Goal: Task Accomplishment & Management: Manage account settings

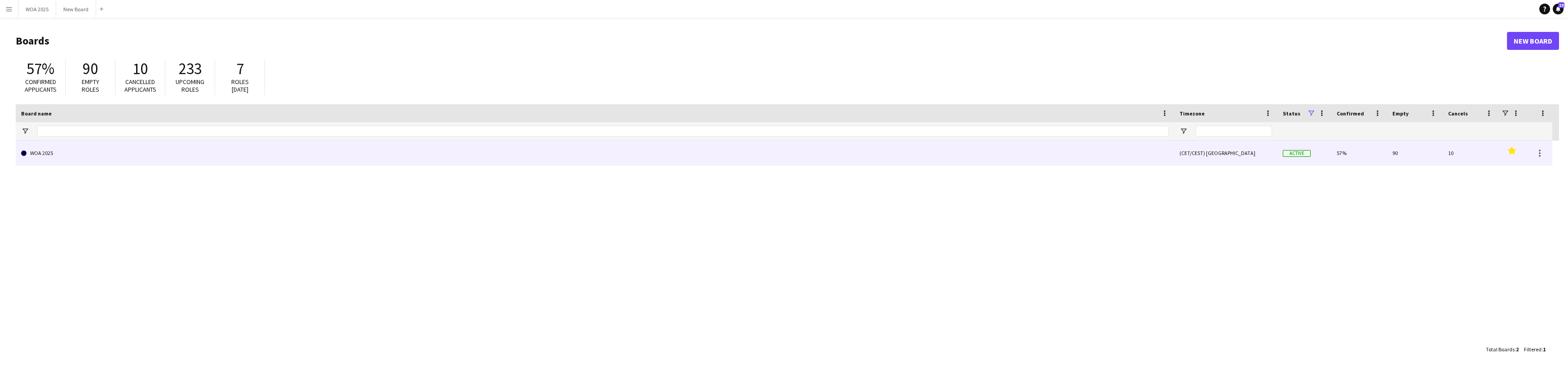
click at [176, 155] on link "WOA 2025" at bounding box center [595, 153] width 1147 height 25
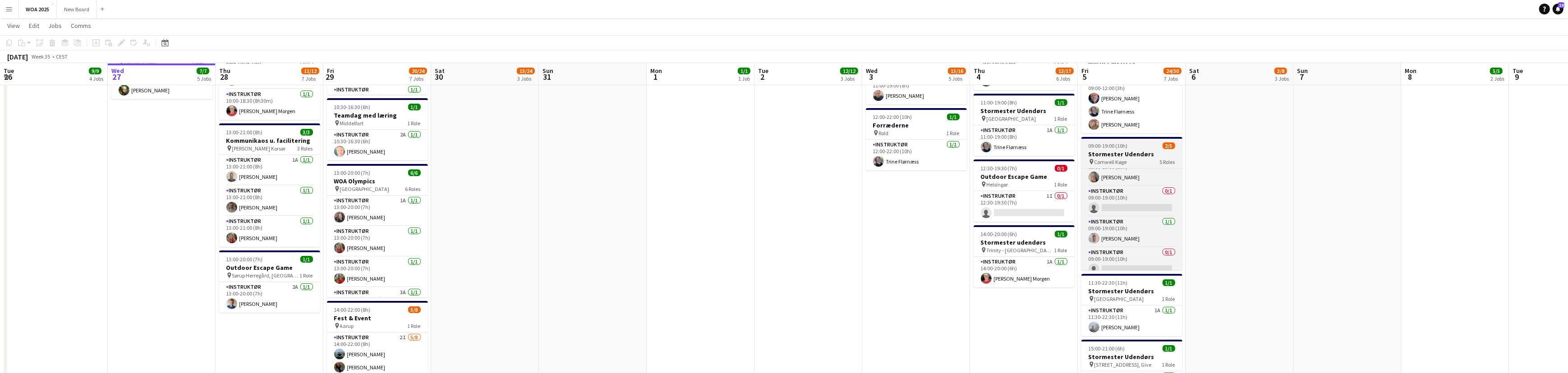
scroll to position [51, 0]
click at [1145, 253] on app-card-role "Instruktør 0/1 09:00-19:00 (10h) single-neutral-actions" at bounding box center [1131, 255] width 101 height 31
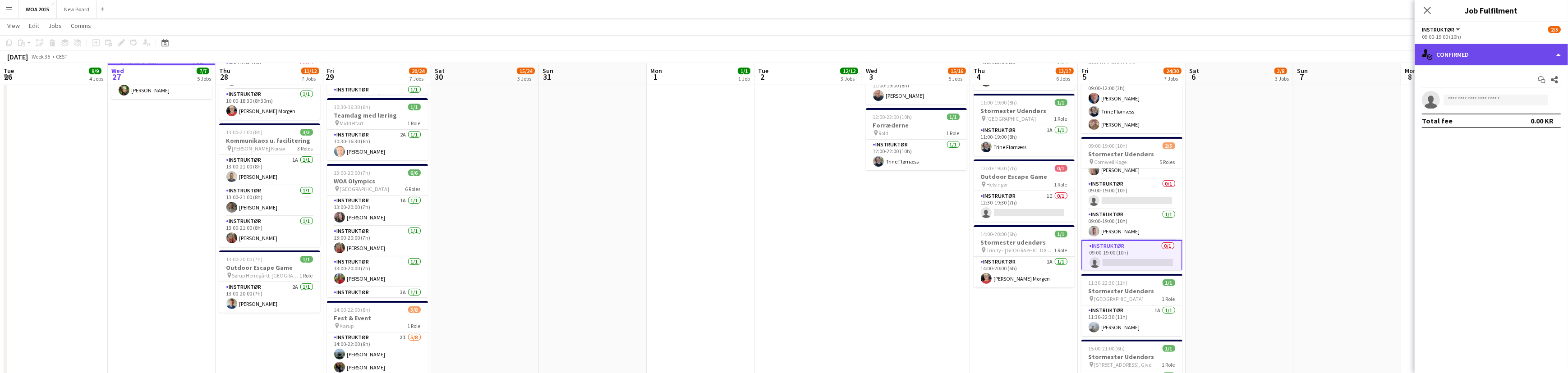
click at [1545, 57] on div "single-neutral-actions-check-2 Confirmed" at bounding box center [1491, 54] width 153 height 21
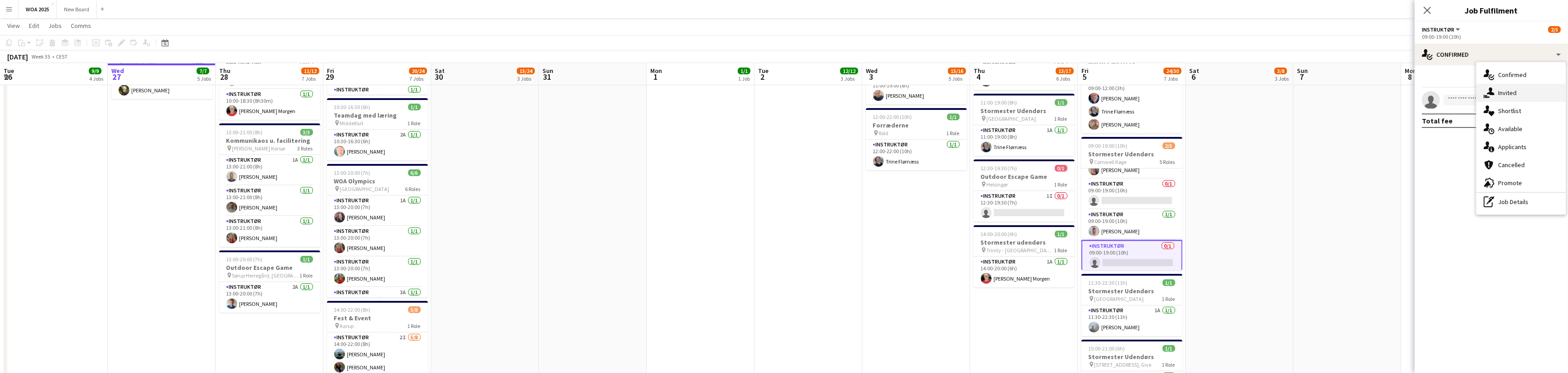
click at [1519, 95] on div "single-neutral-actions-share-1 Invited" at bounding box center [1521, 93] width 89 height 18
click at [1470, 82] on span "Declined" at bounding box center [1464, 78] width 25 height 6
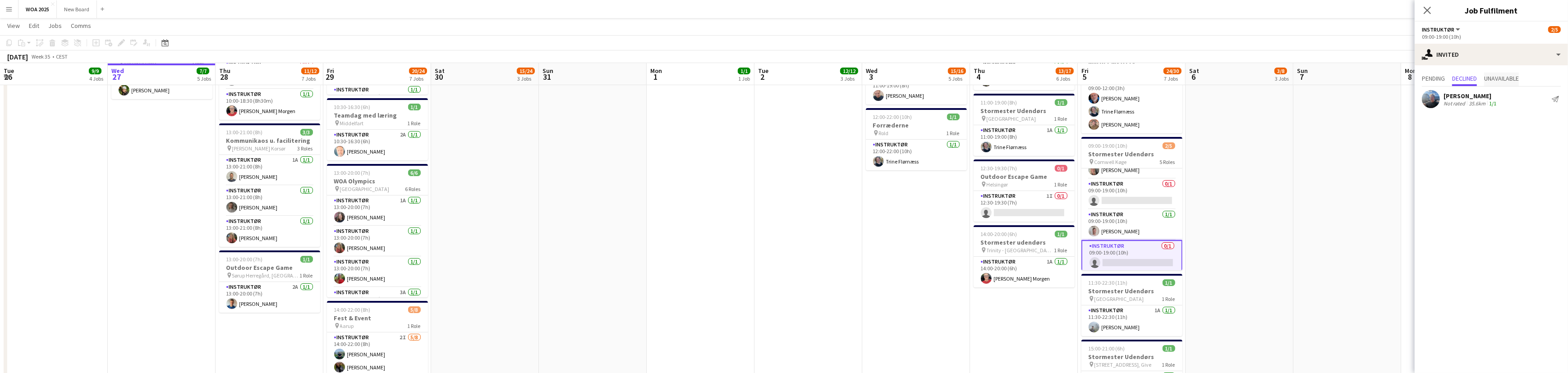
click at [1501, 79] on span "Unavailable" at bounding box center [1501, 78] width 35 height 6
click at [1442, 80] on span "Pending" at bounding box center [1434, 78] width 23 height 6
click at [1475, 104] on input "text" at bounding box center [1491, 101] width 139 height 23
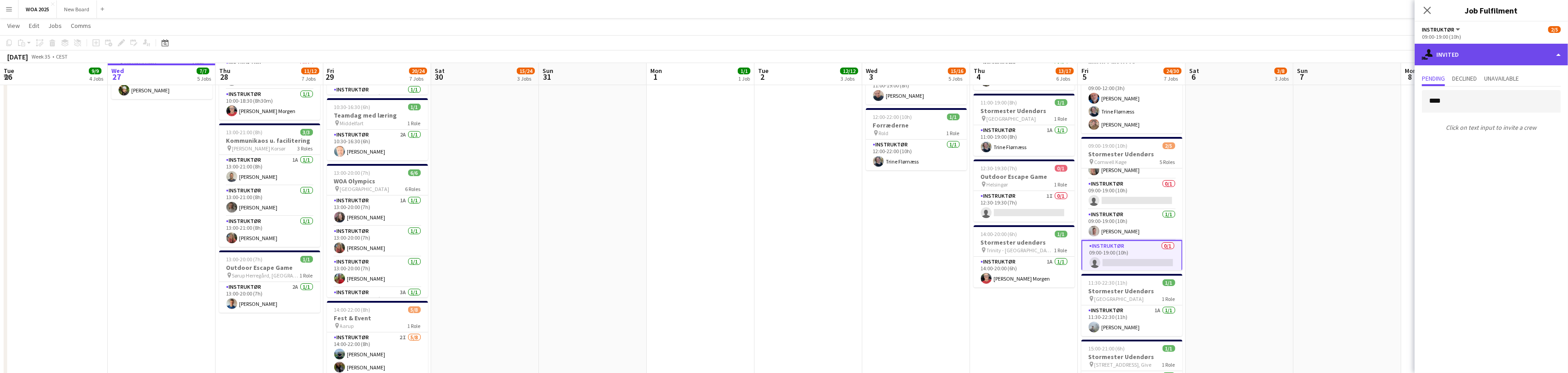
click at [1487, 60] on div "single-neutral-actions-share-1 Invited" at bounding box center [1491, 54] width 153 height 21
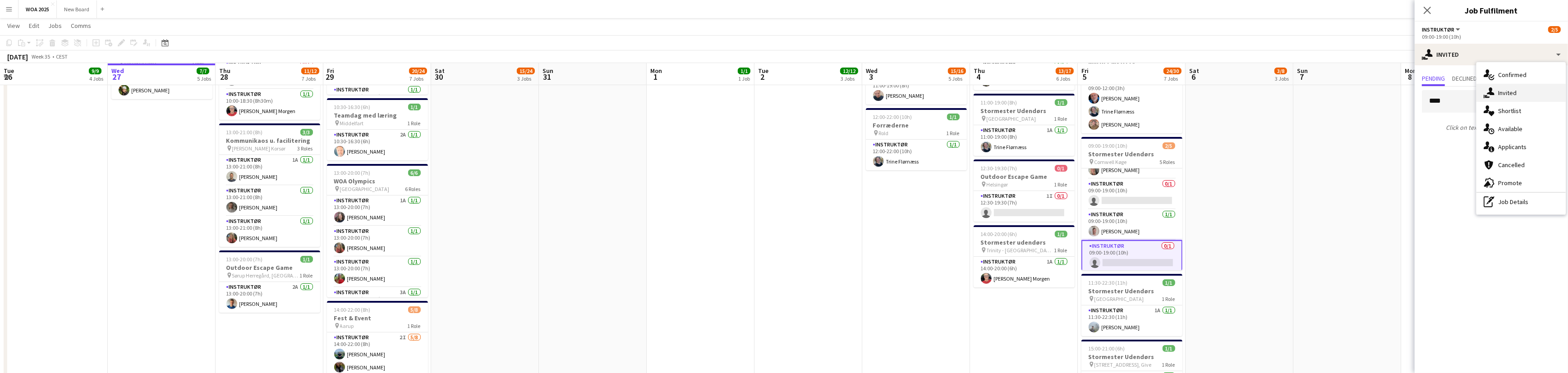
click at [1504, 93] on div "single-neutral-actions-share-1 Invited" at bounding box center [1521, 93] width 89 height 18
click at [1460, 102] on input "****" at bounding box center [1491, 101] width 139 height 23
type input "*"
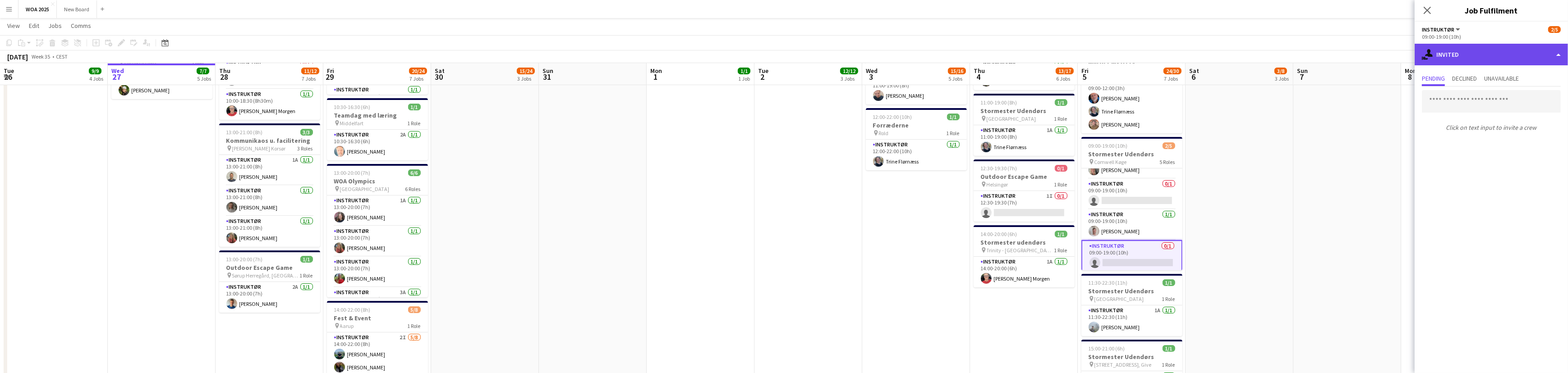
click at [1504, 55] on div "single-neutral-actions-share-1 Invited" at bounding box center [1491, 54] width 153 height 21
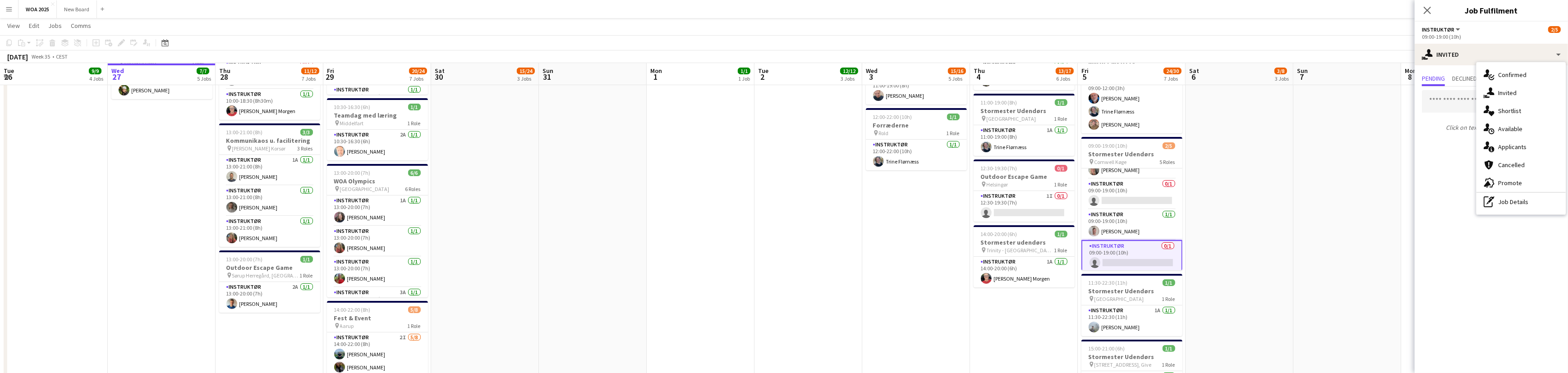
click at [1514, 95] on div "single-neutral-actions-share-1 Invited" at bounding box center [1521, 93] width 89 height 18
click at [1476, 101] on input "text" at bounding box center [1491, 101] width 139 height 23
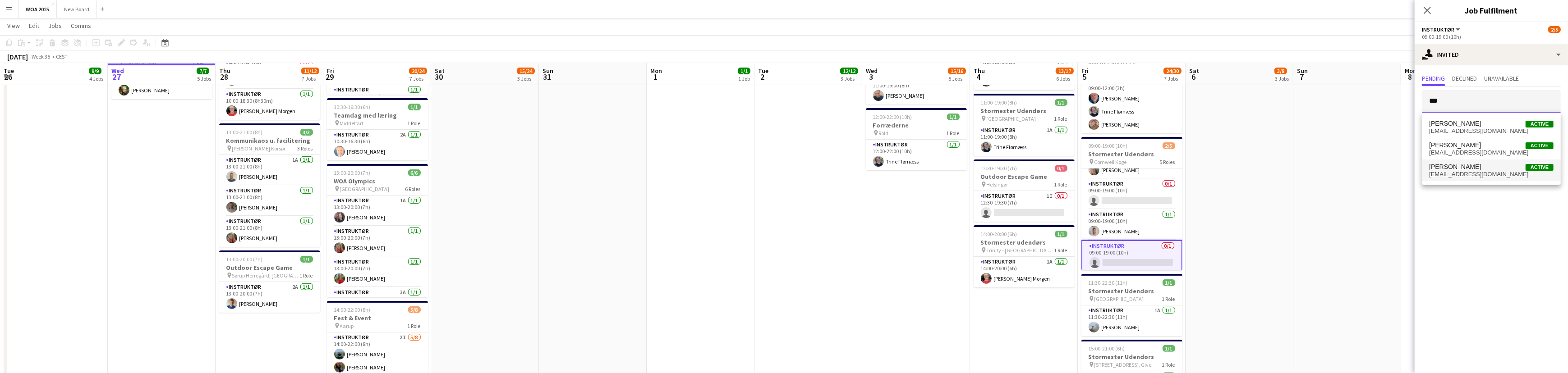
type input "***"
click at [1454, 166] on span "Tine Skovlund" at bounding box center [1454, 167] width 52 height 8
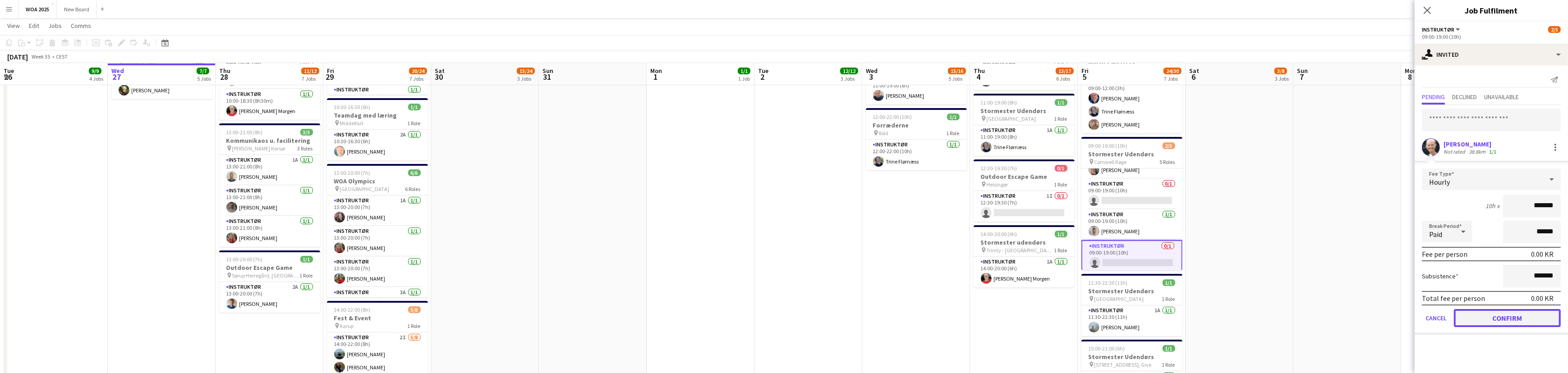
click at [1504, 318] on button "Confirm" at bounding box center [1507, 318] width 107 height 18
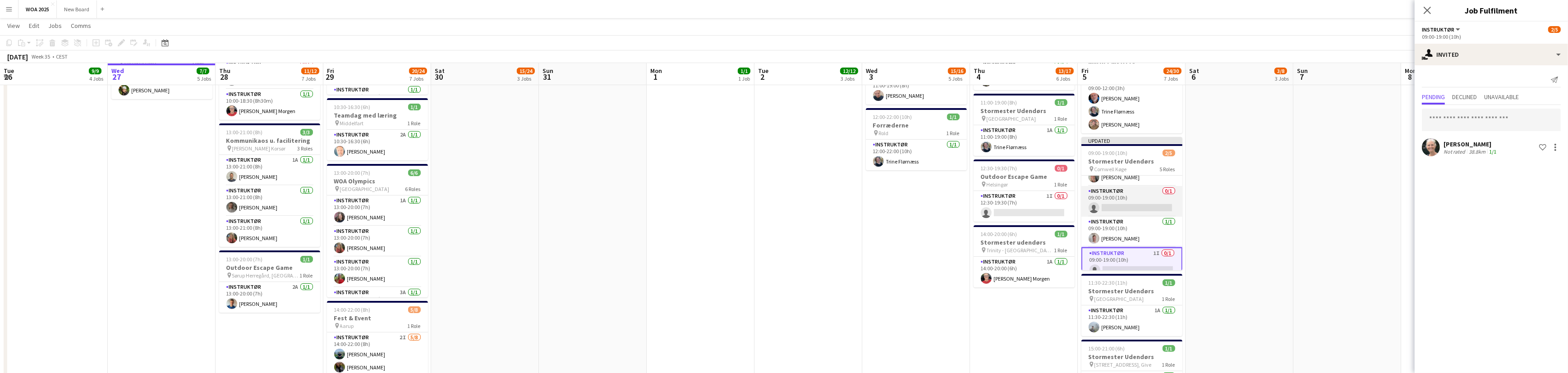
click at [1148, 200] on app-card-role "Instruktør 0/1 09:00-19:00 (10h) single-neutral-actions" at bounding box center [1131, 201] width 101 height 31
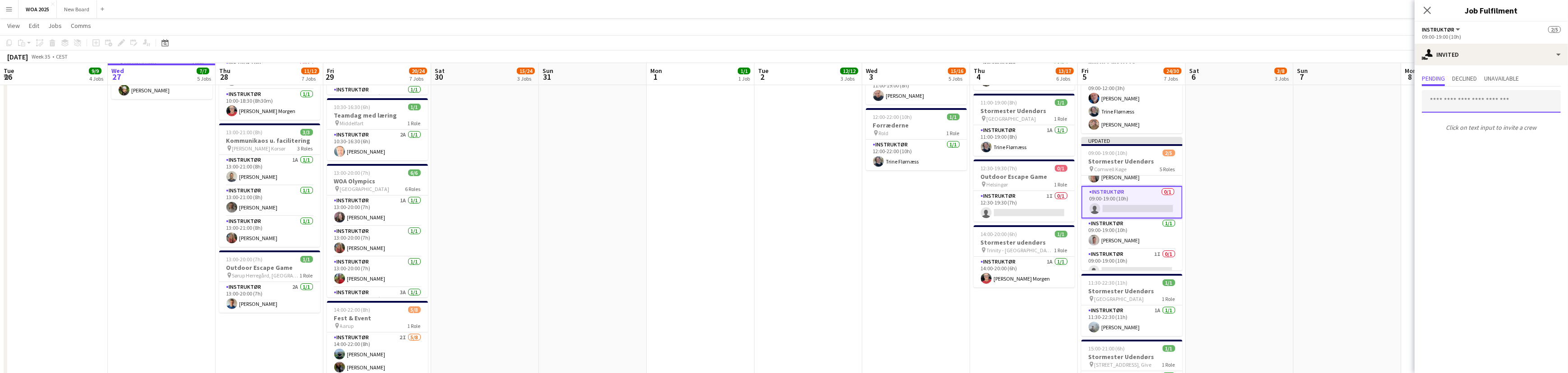
click at [1476, 102] on input "text" at bounding box center [1491, 101] width 139 height 23
type input "****"
click at [1481, 121] on span "[PERSON_NAME]" at bounding box center [1454, 123] width 52 height 8
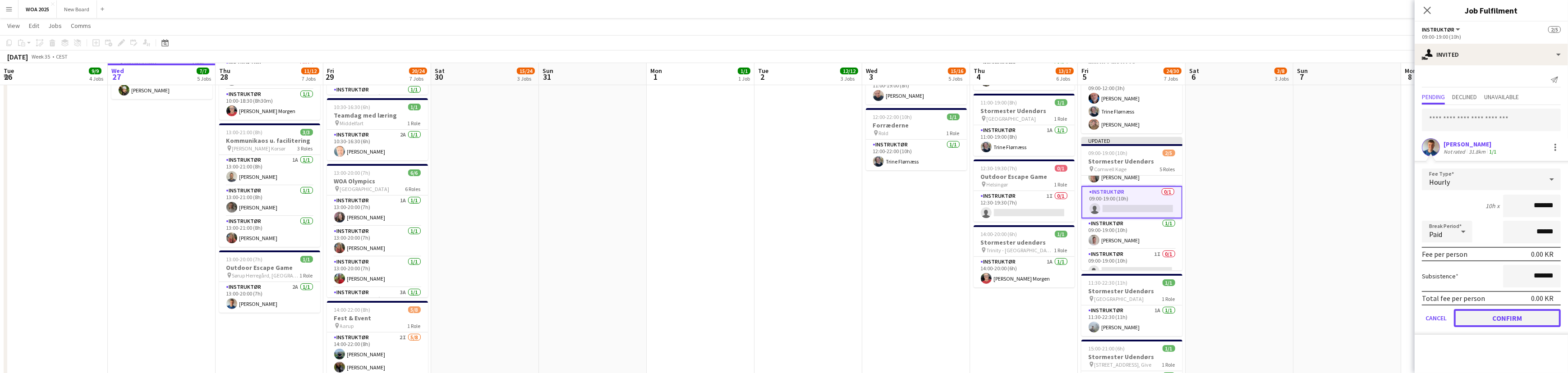
click at [1497, 317] on button "Confirm" at bounding box center [1507, 318] width 107 height 18
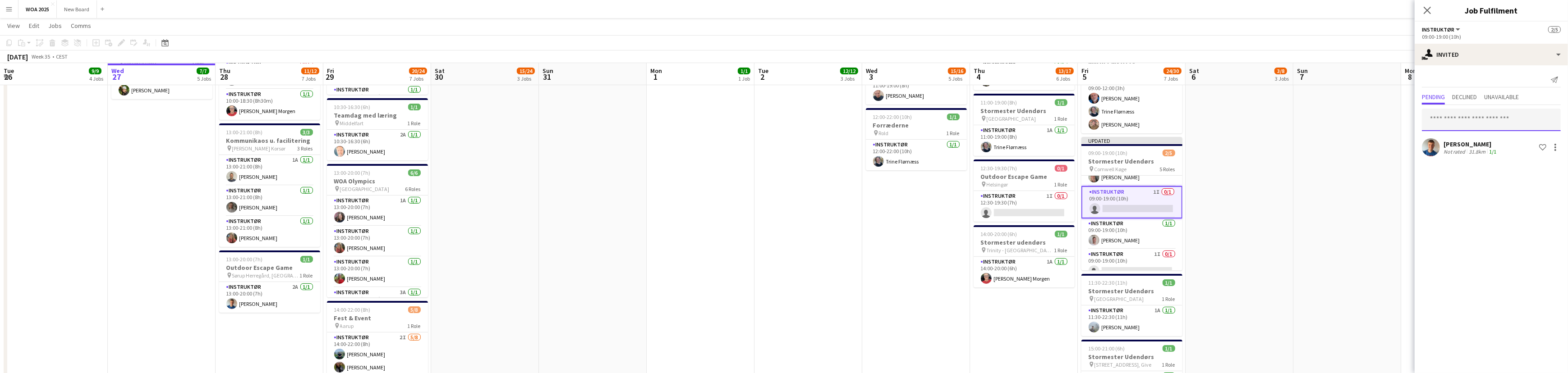
click at [1456, 120] on input "text" at bounding box center [1491, 120] width 139 height 23
type input "****"
click at [1463, 139] on span "Sebastian Holmboe" at bounding box center [1454, 142] width 52 height 8
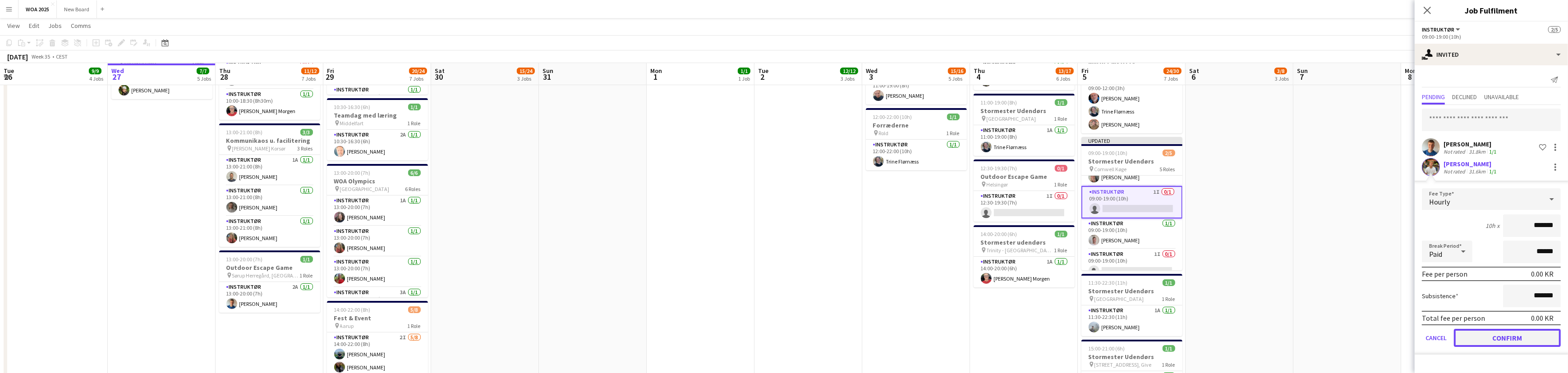
click at [1520, 331] on button "Confirm" at bounding box center [1507, 338] width 107 height 18
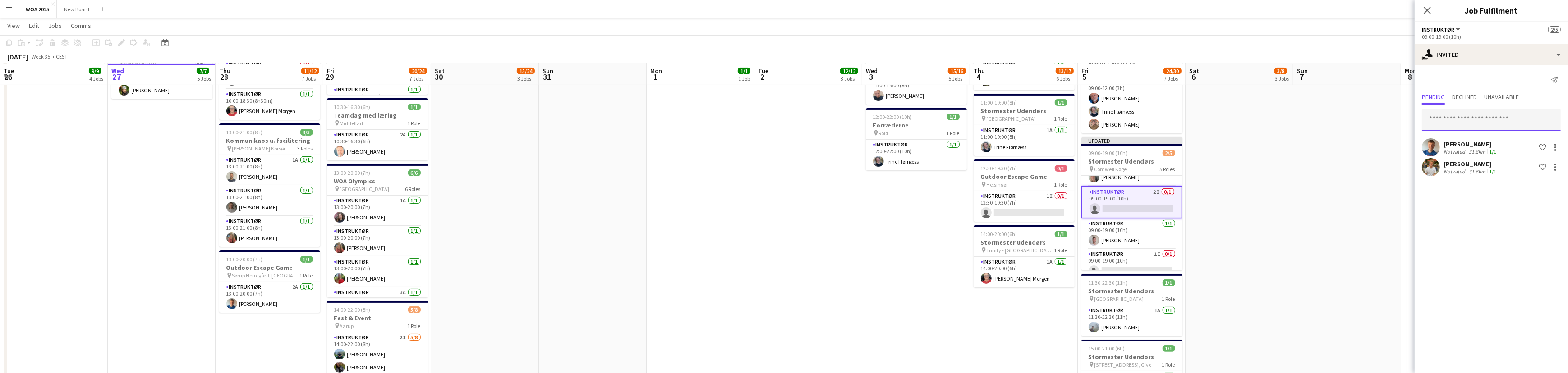
click at [1458, 118] on input "text" at bounding box center [1491, 120] width 139 height 23
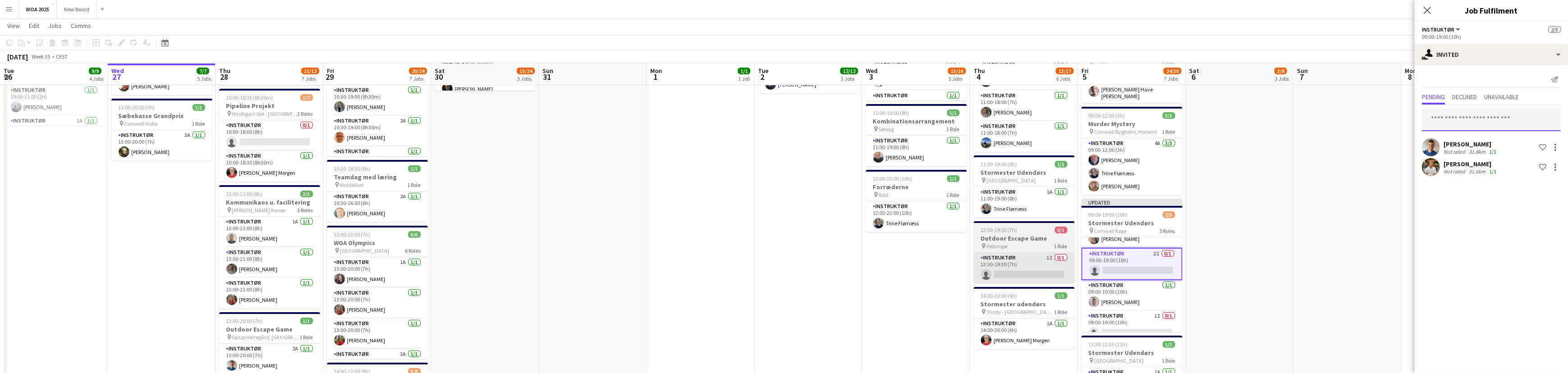
scroll to position [341, 0]
click at [1033, 261] on app-card-role "Instruktør 1I 0/1 12:30-19:30 (7h) single-neutral-actions" at bounding box center [1024, 267] width 101 height 31
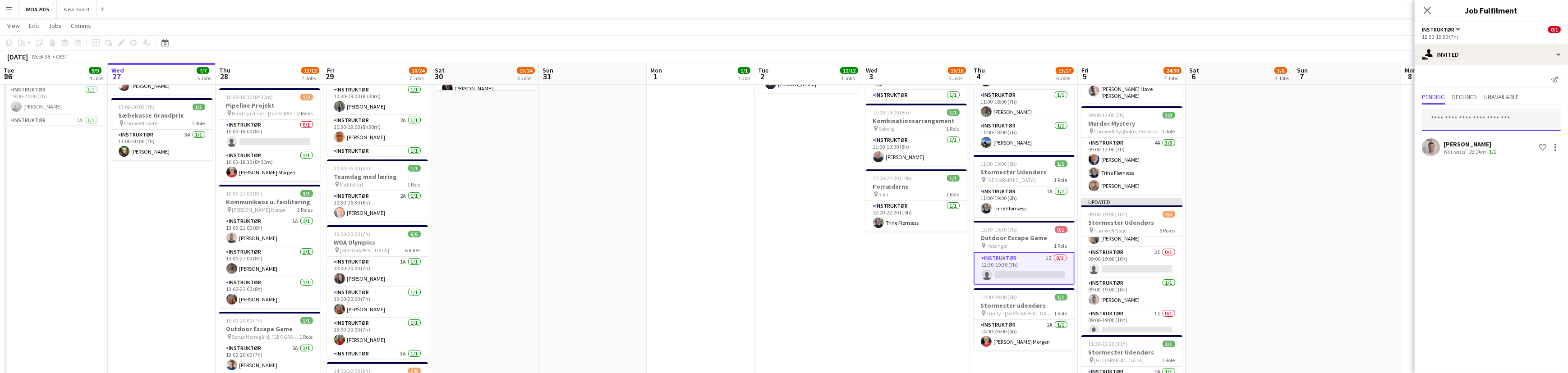
click at [1504, 121] on input "text" at bounding box center [1491, 120] width 139 height 23
click at [1141, 317] on app-card-role "Instruktør 1I 0/1 09:00-19:00 (10h) single-neutral-actions" at bounding box center [1131, 324] width 101 height 31
click at [1470, 115] on input "text" at bounding box center [1491, 120] width 139 height 23
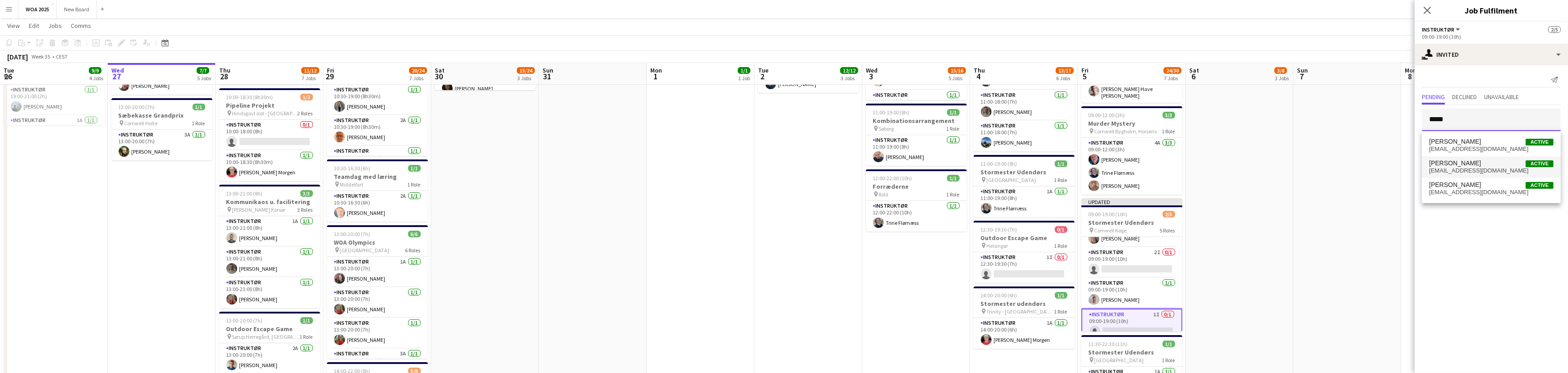
type input "*****"
click at [1497, 163] on span "rikke Hedevang Active" at bounding box center [1491, 163] width 125 height 8
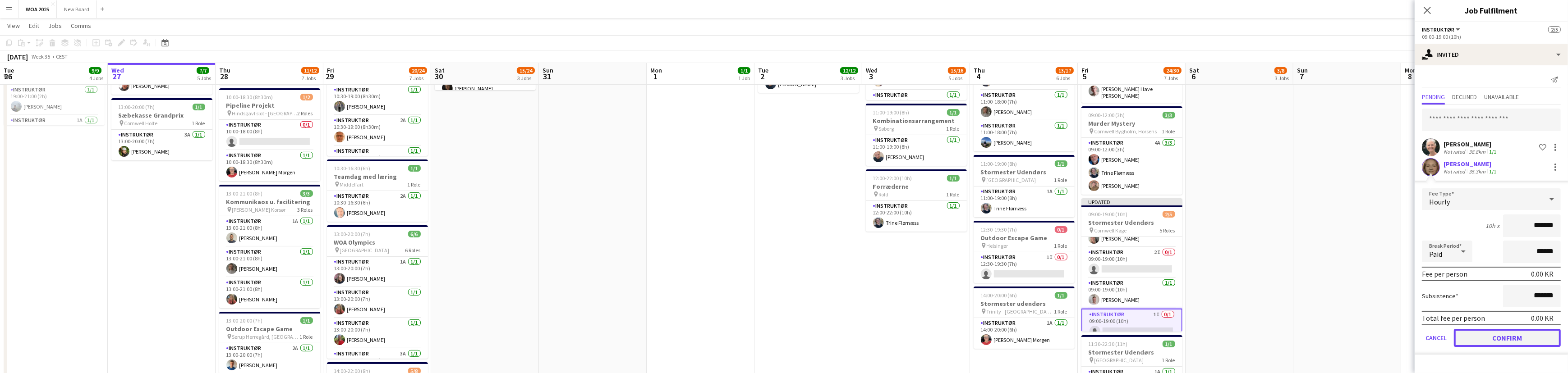
click at [1517, 338] on button "Confirm" at bounding box center [1507, 338] width 107 height 18
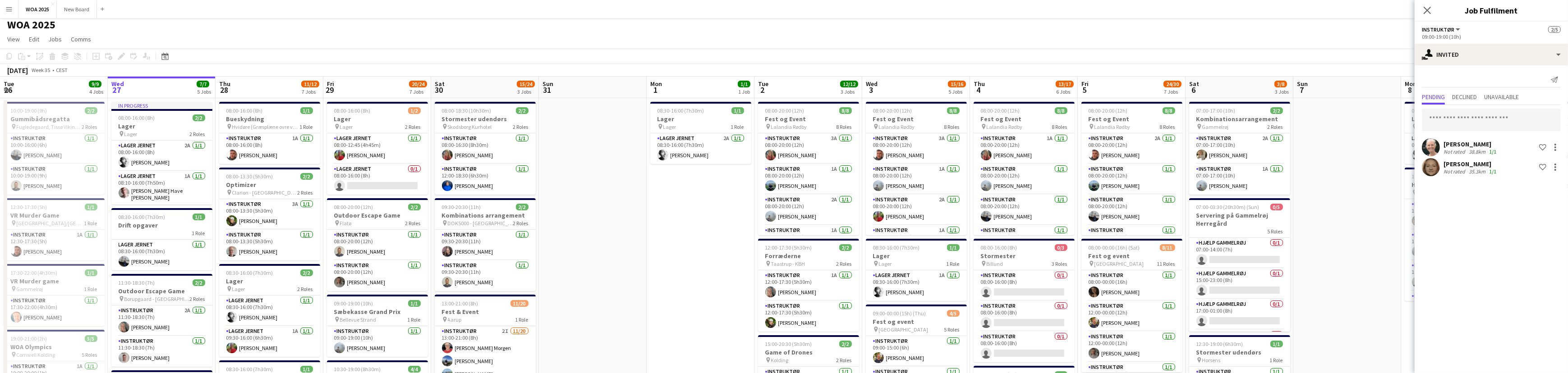
scroll to position [0, 0]
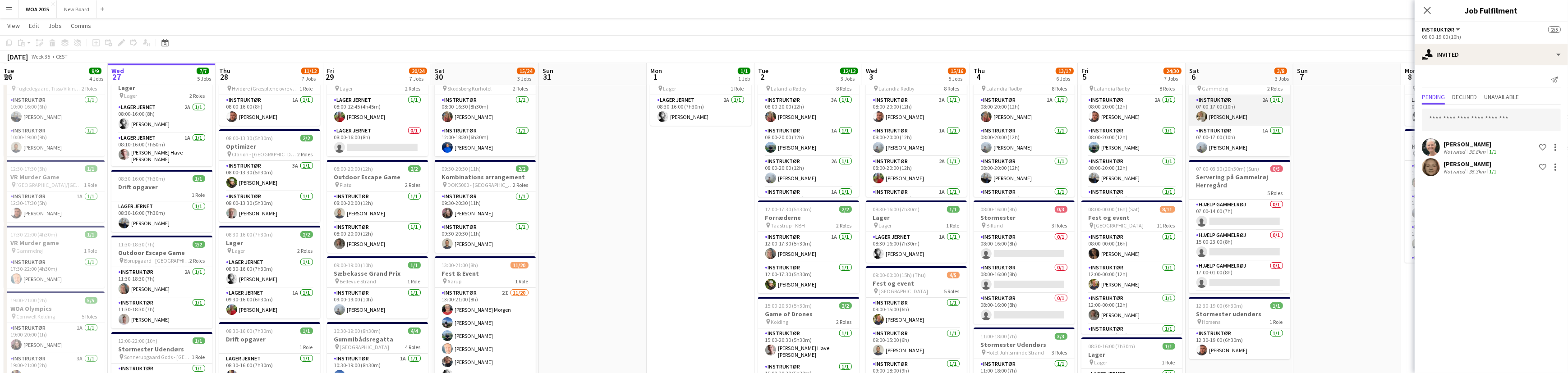
click at [1254, 106] on app-card-role "Instruktør 2A 1/1 07:00-17:00 (10h) Maria Lenskjold" at bounding box center [1239, 110] width 101 height 31
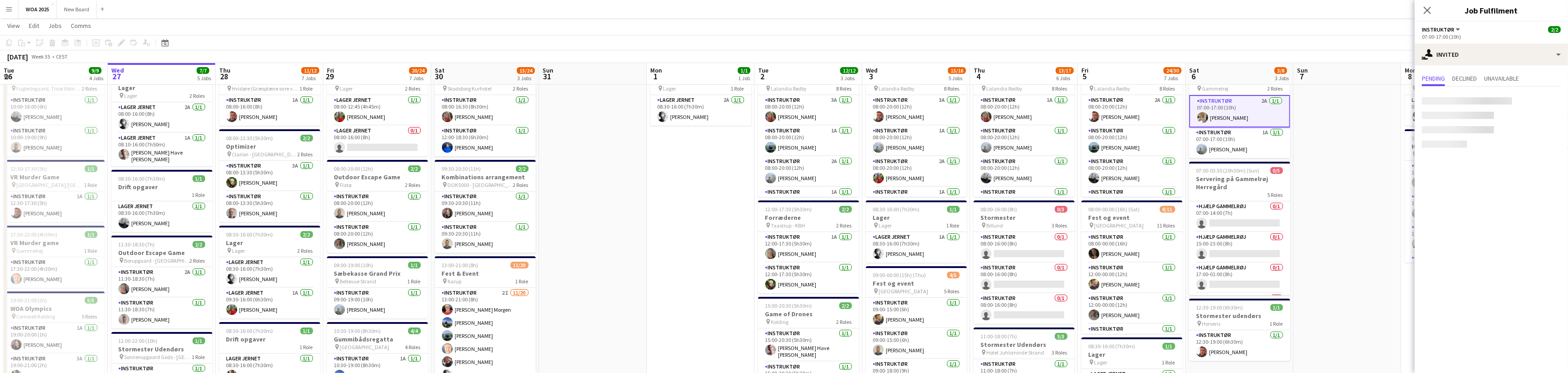
scroll to position [40, 0]
click at [1514, 78] on span "Unavailable" at bounding box center [1501, 78] width 35 height 6
click at [1435, 76] on span "Pending" at bounding box center [1434, 78] width 23 height 6
click at [1462, 78] on span "Declined" at bounding box center [1464, 78] width 25 height 6
click at [1434, 76] on span "Pending" at bounding box center [1434, 78] width 23 height 6
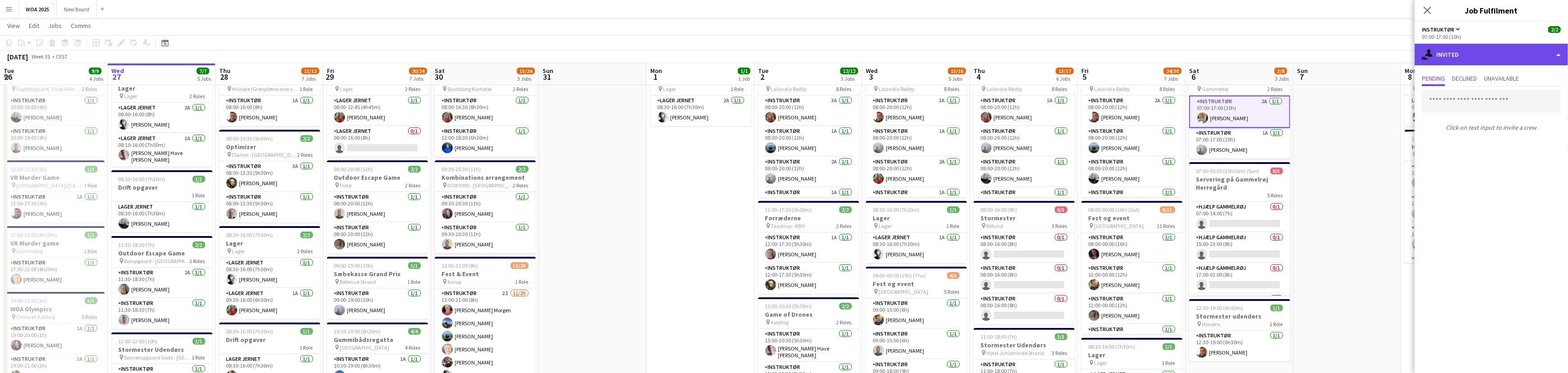
click at [1503, 53] on div "single-neutral-actions-share-1 Invited" at bounding box center [1491, 54] width 153 height 21
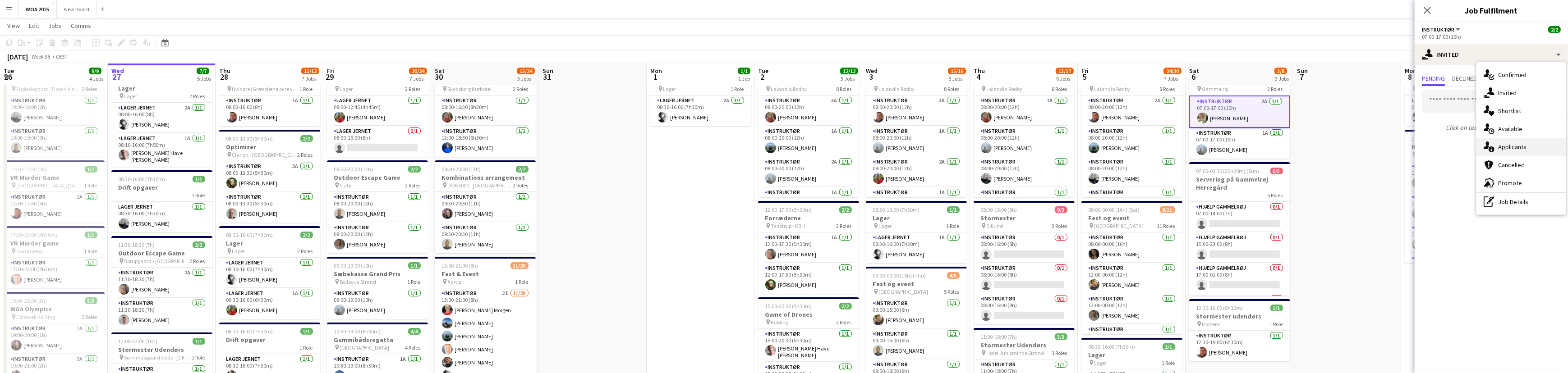
click at [1546, 150] on div "single-neutral-actions-information Applicants" at bounding box center [1521, 147] width 89 height 18
click at [1521, 75] on span "Unavailable" at bounding box center [1510, 78] width 35 height 6
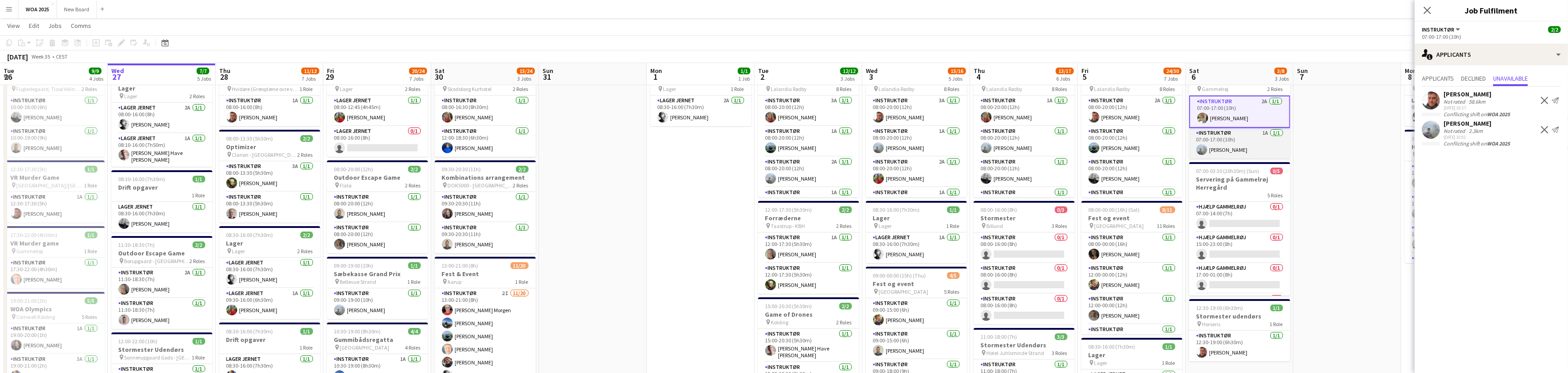
click at [1252, 147] on app-card-role "Instruktør 1A 1/1 07:00-17:00 (10h) Morten Ruby" at bounding box center [1239, 143] width 101 height 31
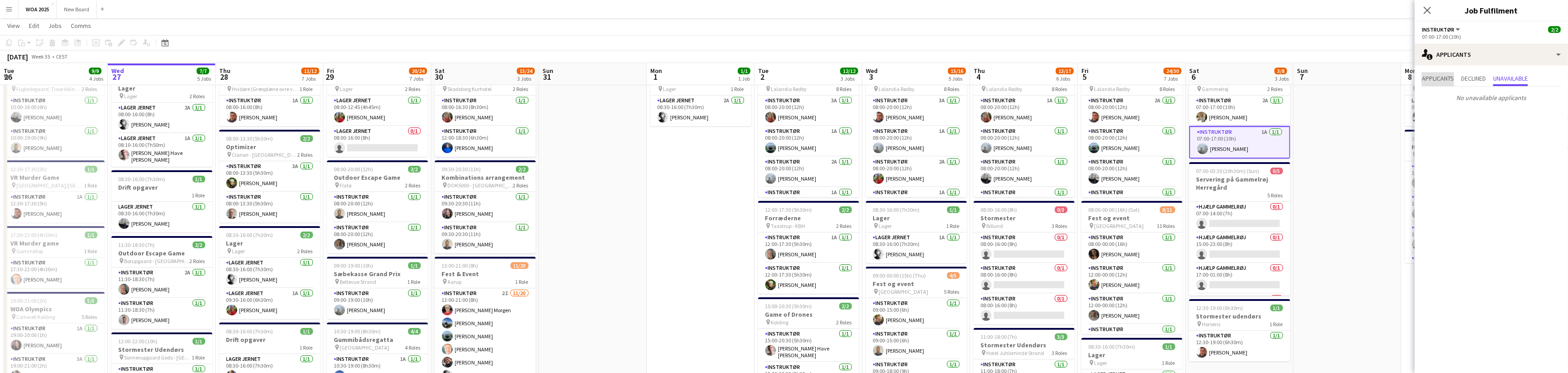
click at [1430, 76] on span "Applicants" at bounding box center [1438, 78] width 32 height 6
click at [1262, 223] on app-card-role "Hjælp Gammelrøj 0/1 07:00-14:00 (7h) single-neutral-actions" at bounding box center [1239, 217] width 101 height 31
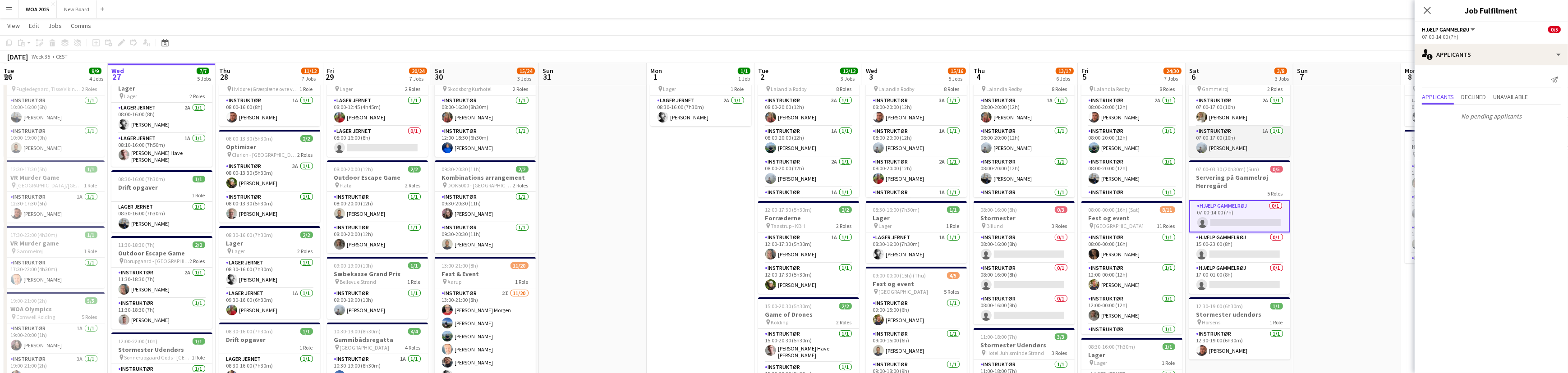
click at [1255, 143] on app-card-role "Instruktør 1A 1/1 07:00-17:00 (10h) Morten Ruby" at bounding box center [1239, 142] width 101 height 31
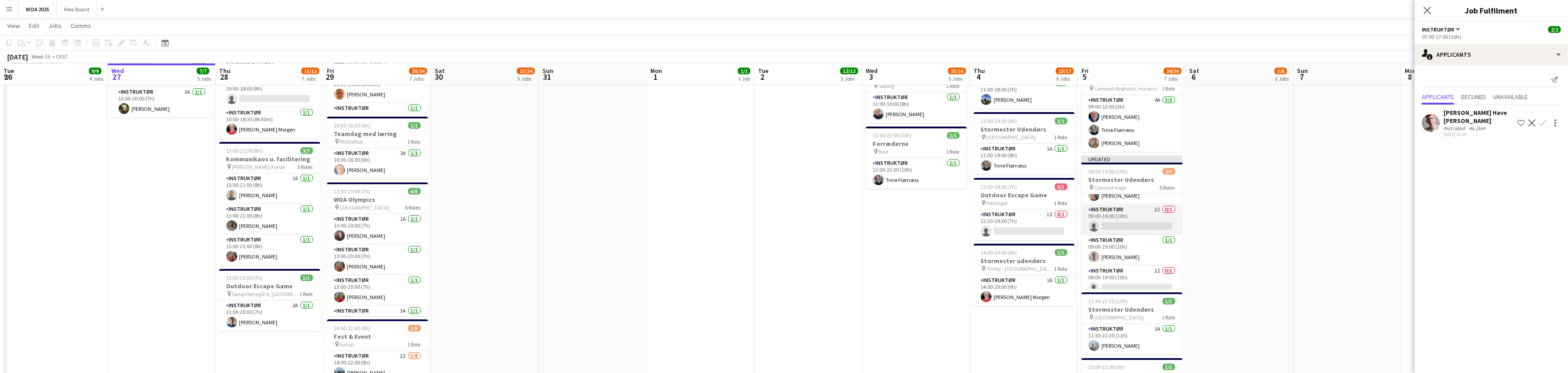
scroll to position [51, 0]
click at [1137, 212] on app-card-role "Instruktør 2I 0/1 09:00-19:00 (10h) single-neutral-actions" at bounding box center [1131, 219] width 101 height 31
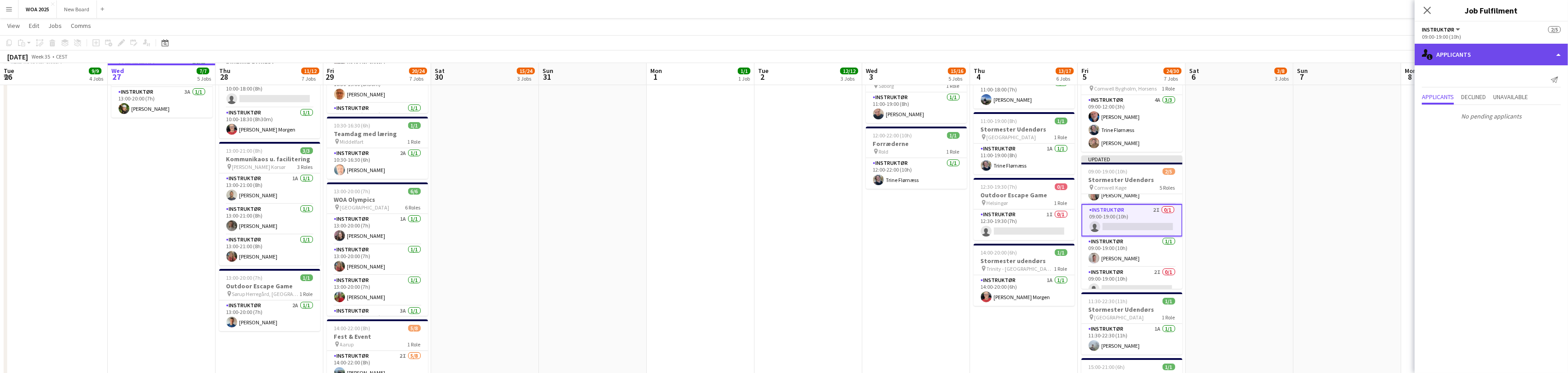
click at [1475, 60] on div "single-neutral-actions-information Applicants" at bounding box center [1491, 54] width 153 height 21
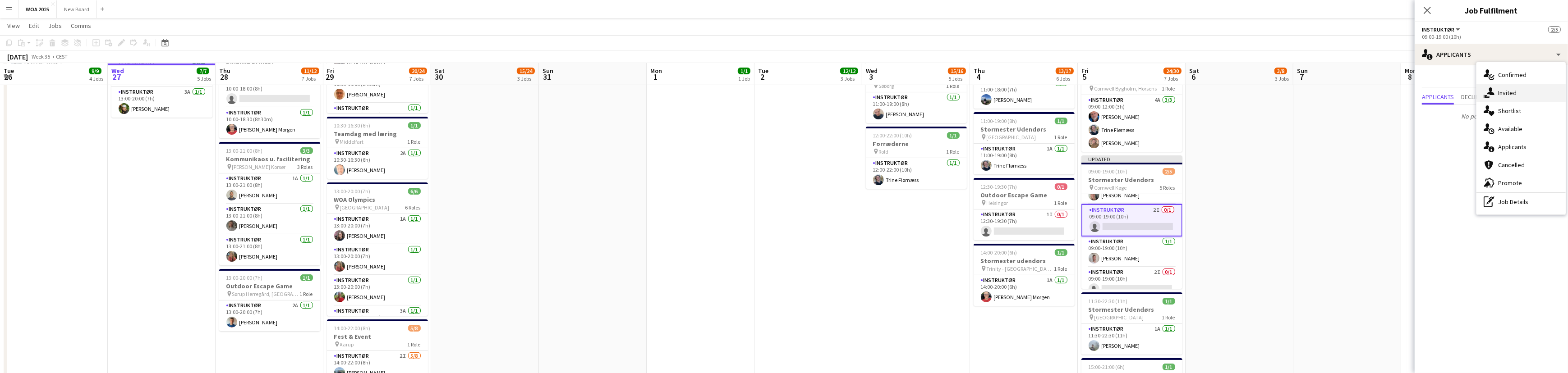
click at [1511, 96] on div "single-neutral-actions-share-1 Invited" at bounding box center [1521, 93] width 89 height 18
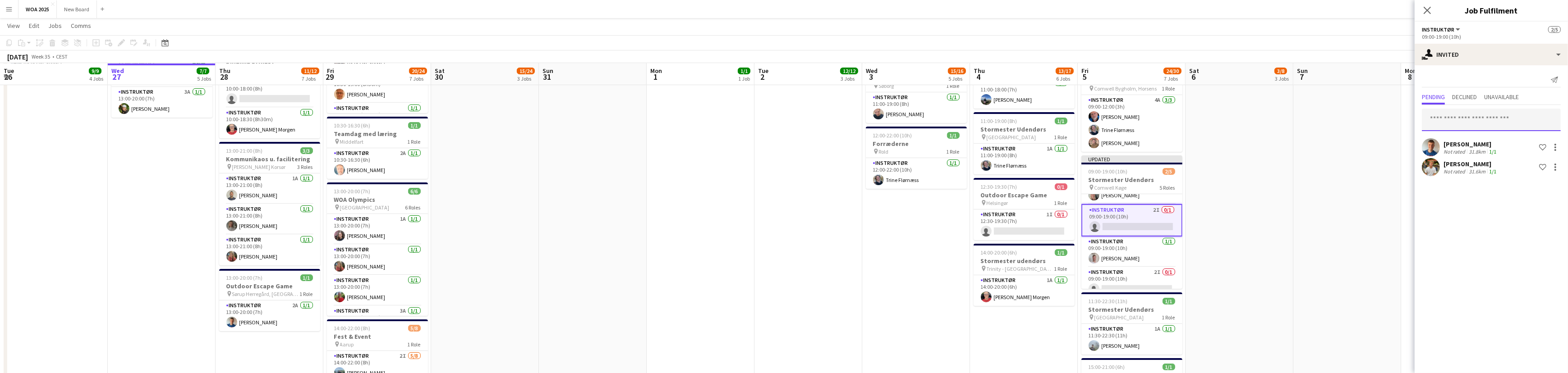
click at [1487, 121] on input "text" at bounding box center [1491, 120] width 139 height 23
click at [1145, 275] on app-card-role "Instruktør 2I 0/1 09:00-19:00 (10h) single-neutral-actions" at bounding box center [1131, 283] width 101 height 31
click at [1141, 207] on app-card-role "Instruktør 0/1 09:00-19:00 (10h) single-neutral-actions" at bounding box center [1131, 211] width 101 height 31
click at [1462, 101] on input "text" at bounding box center [1491, 101] width 139 height 23
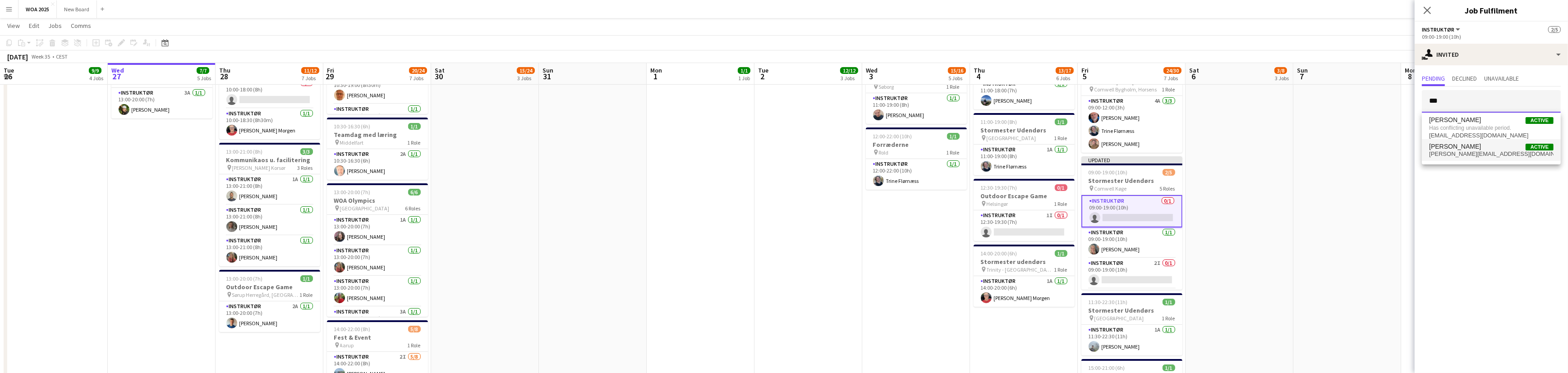
type input "***"
click at [1488, 149] on span "Cecilia Garst Active" at bounding box center [1491, 147] width 125 height 8
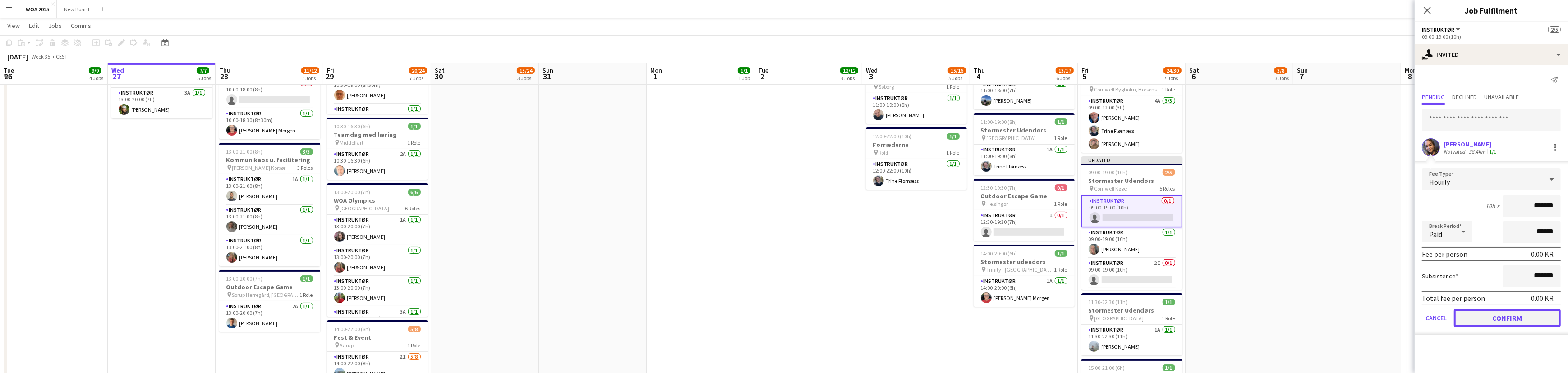
click at [1520, 319] on button "Confirm" at bounding box center [1507, 318] width 107 height 18
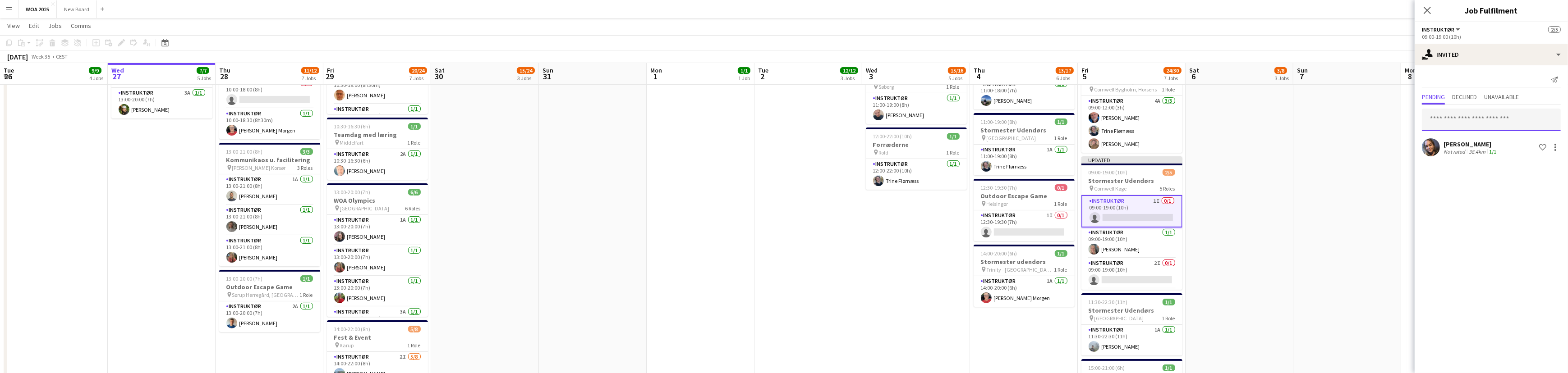
click at [1515, 120] on input "text" at bounding box center [1491, 120] width 139 height 23
type input "*"
click at [1461, 123] on input "text" at bounding box center [1491, 120] width 139 height 23
type input "****"
click at [1489, 148] on span "salammaliky@gmail.com" at bounding box center [1491, 149] width 125 height 7
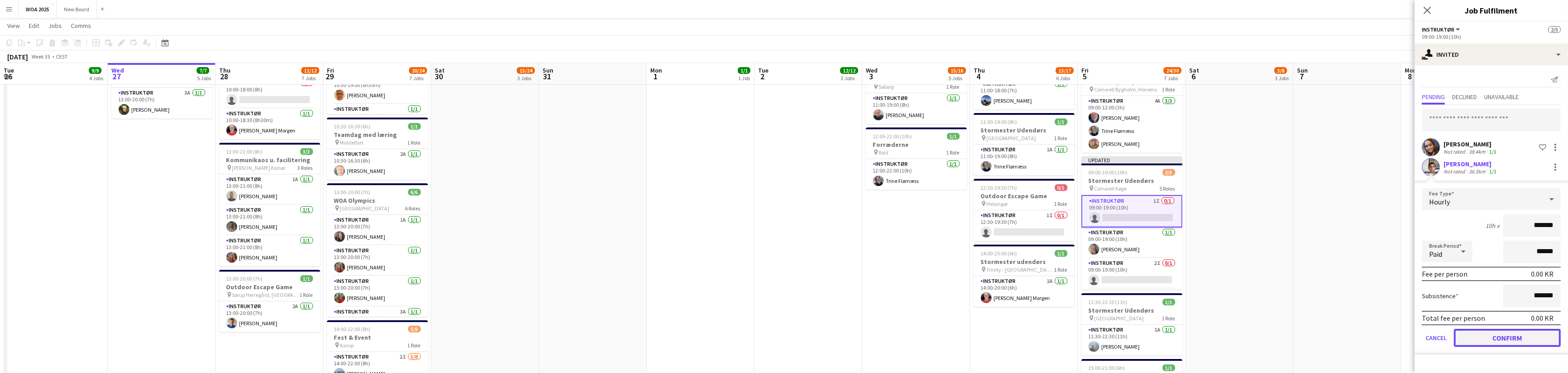
click at [1501, 336] on button "Confirm" at bounding box center [1507, 338] width 107 height 18
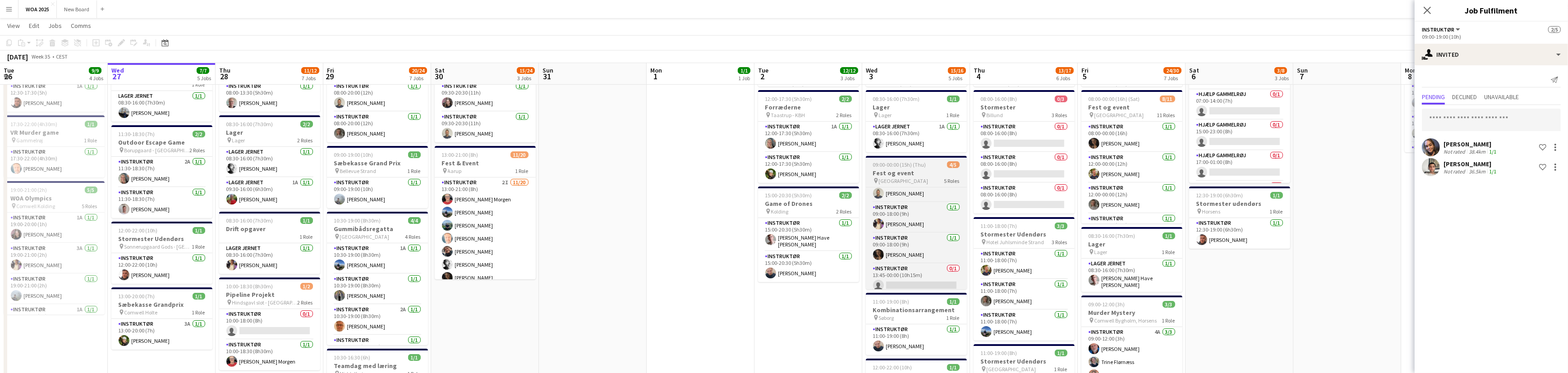
scroll to position [49, 0]
click at [922, 283] on app-card-role "Instruktør 0/1 13:45-00:00 (10h15m) single-neutral-actions" at bounding box center [916, 276] width 101 height 31
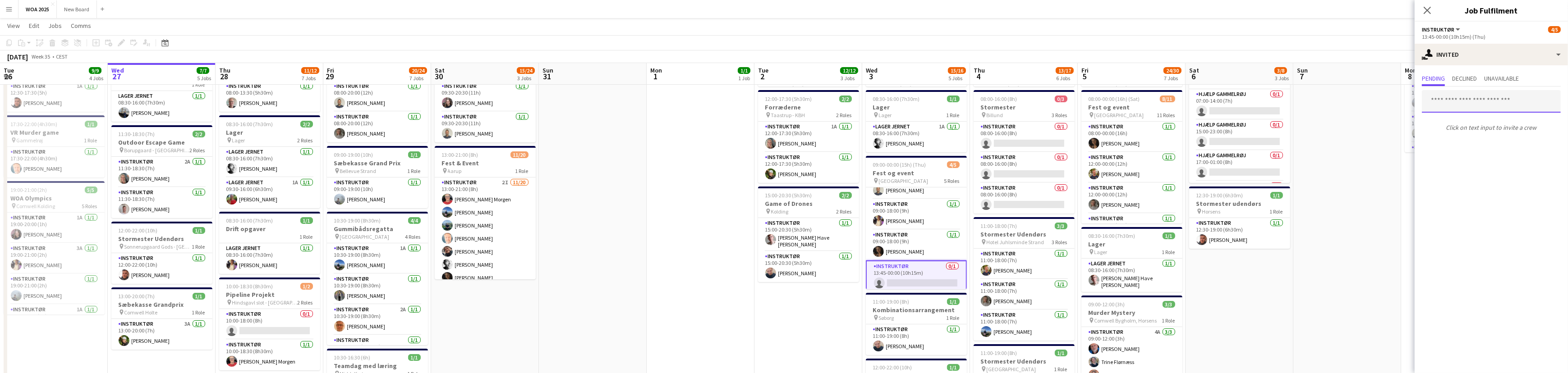
click at [1477, 104] on input "text" at bounding box center [1491, 101] width 139 height 23
type input "****"
click at [1485, 128] on span "l.lonborg@yahoo.dk" at bounding box center [1491, 131] width 125 height 7
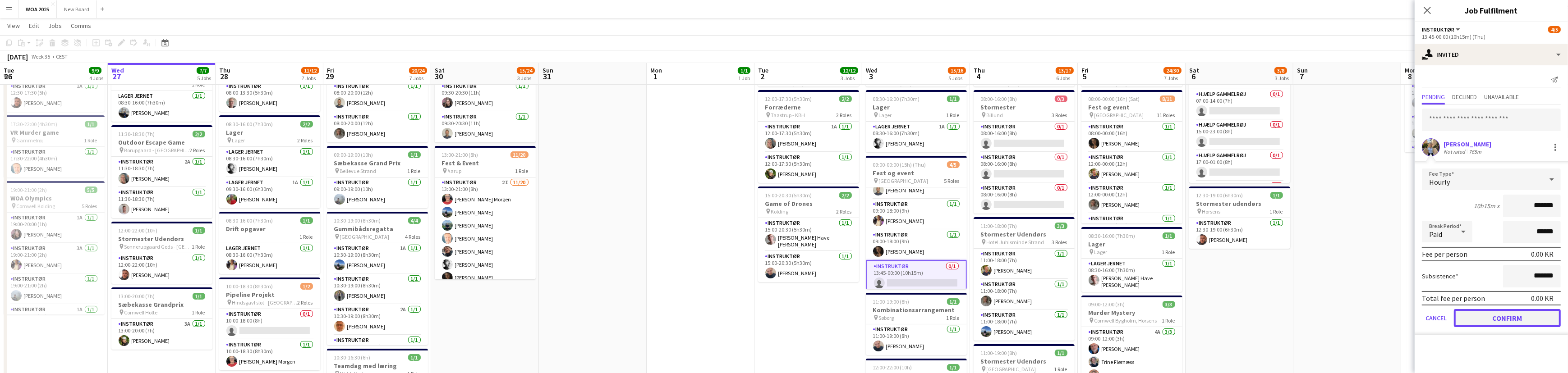
click at [1512, 318] on button "Confirm" at bounding box center [1507, 318] width 107 height 18
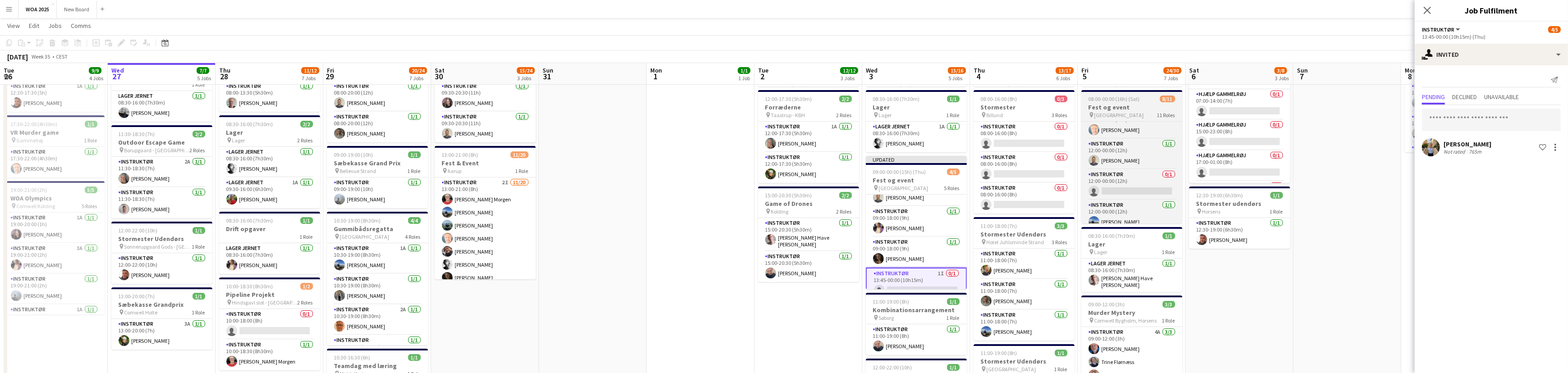
scroll to position [170, 0]
click at [1145, 188] on app-card-role "Instruktør 0/1 12:00-00:00 (12h) single-neutral-actions" at bounding box center [1131, 181] width 101 height 31
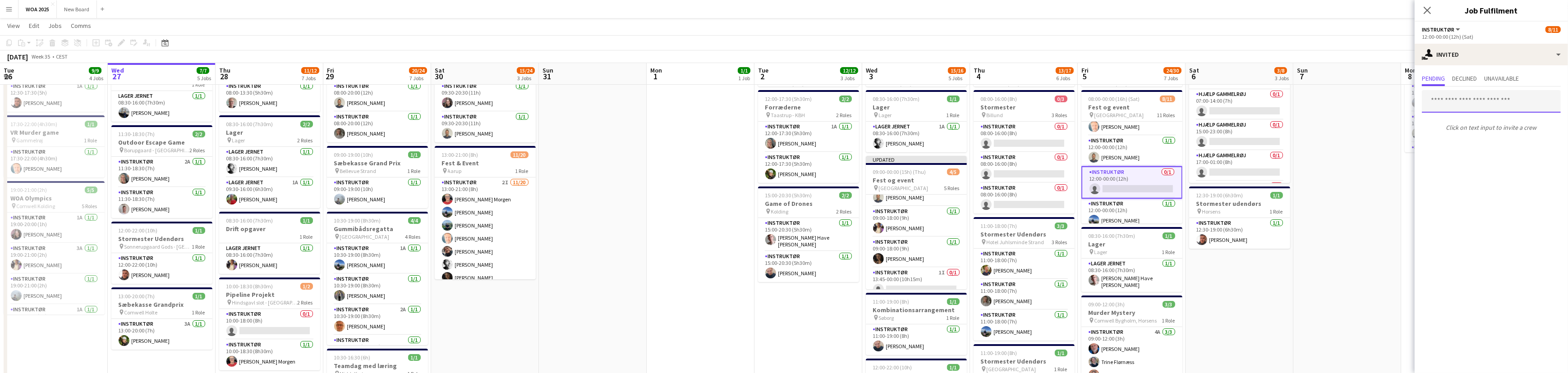
click at [1488, 104] on input "text" at bounding box center [1491, 101] width 139 height 23
type input "*****"
click at [1481, 121] on span "[PERSON_NAME]" at bounding box center [1454, 123] width 52 height 8
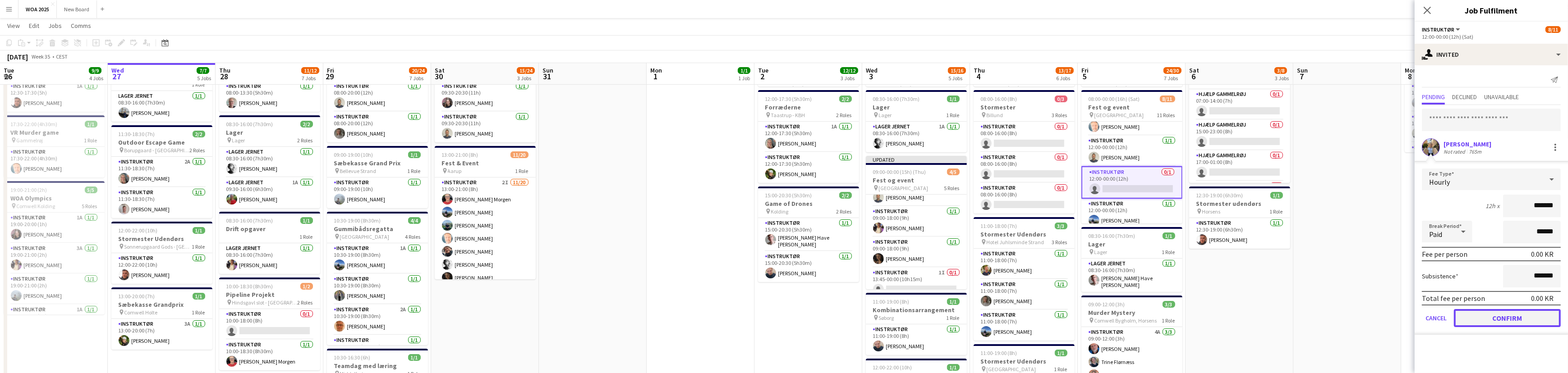
click at [1509, 316] on button "Confirm" at bounding box center [1507, 318] width 107 height 18
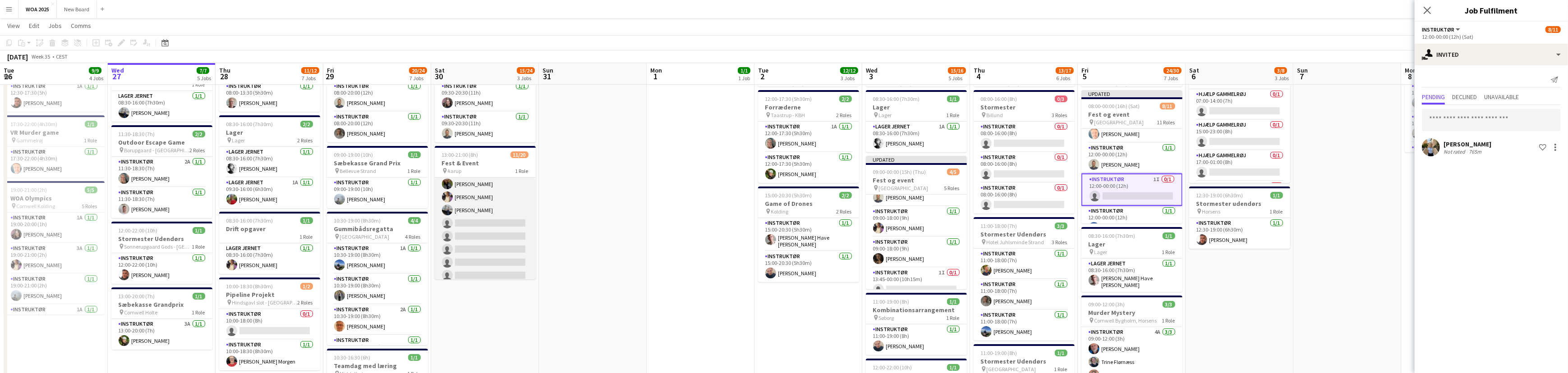
click at [491, 225] on app-card-role "Instruktør 2I 11/20 13:00-21:00 (8h) Kitt Schou Morgen Josephine Bonefeld ander…" at bounding box center [485, 197] width 101 height 279
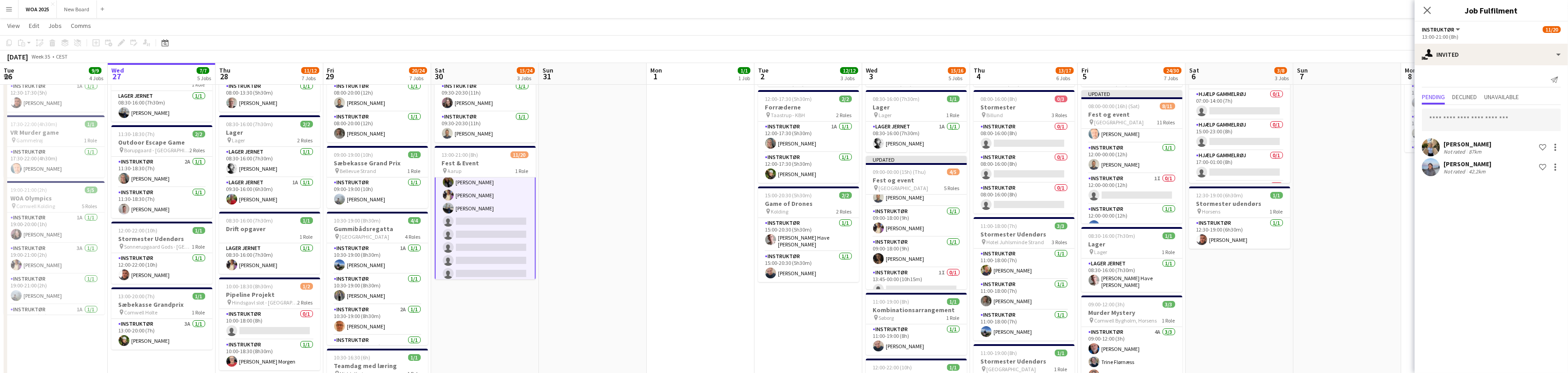
scroll to position [123, 0]
click at [1426, 13] on icon "Close pop-in" at bounding box center [1427, 10] width 9 height 9
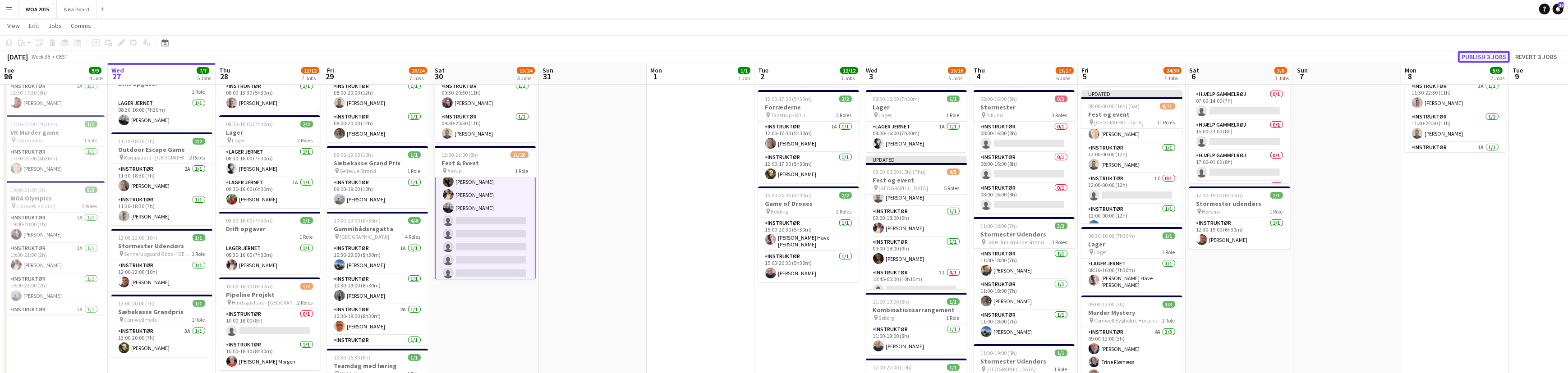
click at [1474, 59] on button "Publish 3 jobs" at bounding box center [1484, 56] width 52 height 12
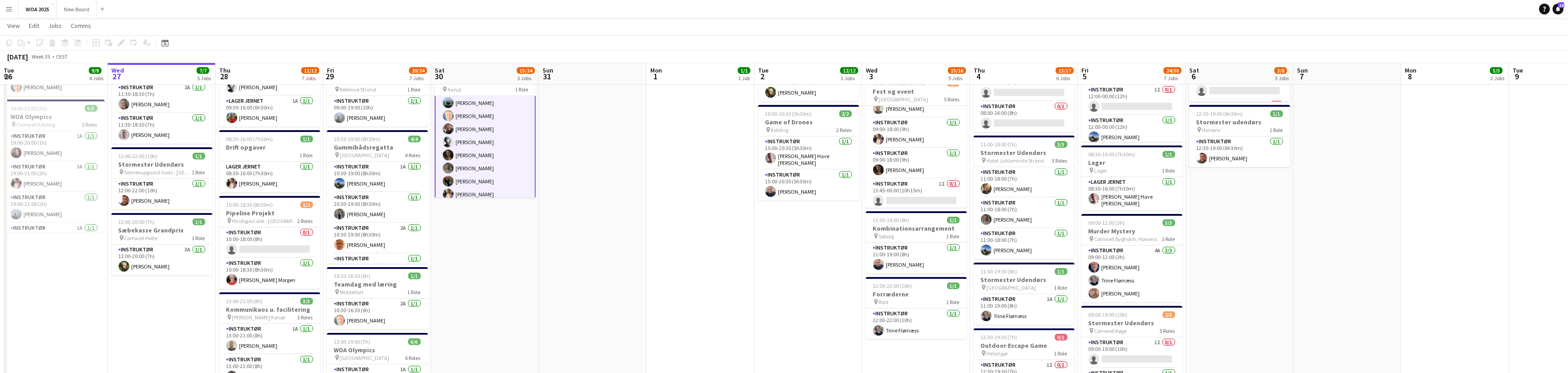
scroll to position [42, 0]
click at [472, 131] on app-card-role "Instruktør 2I 11/20 13:00-21:00 (8h) Kitt Schou Morgen Josephine Bonefeld ander…" at bounding box center [485, 195] width 101 height 281
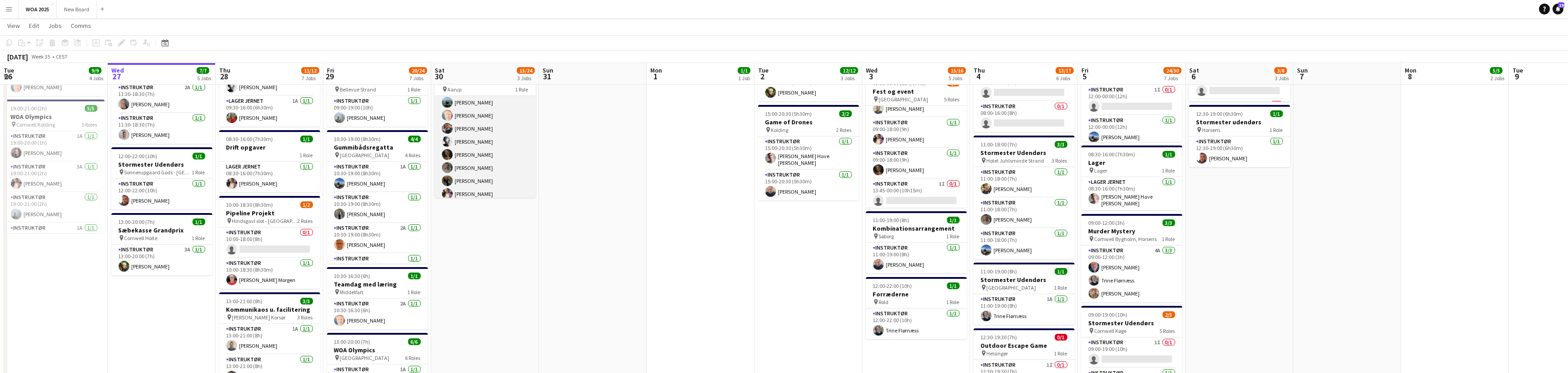
scroll to position [40, 0]
click at [472, 128] on app-card-role "Instruktør 2I 11/20 13:00-21:00 (8h) Kitt Schou Morgen Josephine Bonefeld ander…" at bounding box center [485, 195] width 101 height 279
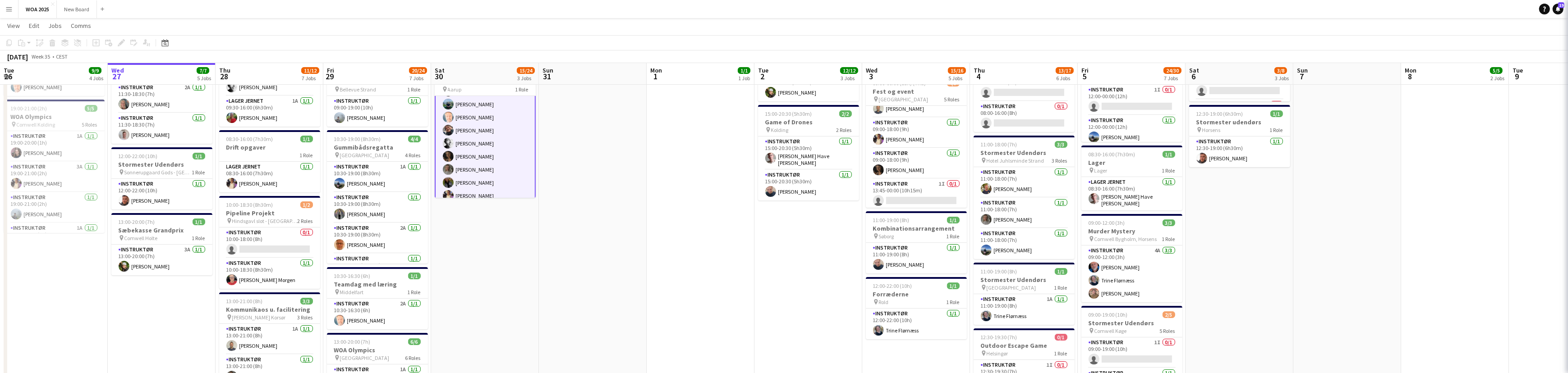
scroll to position [42, 0]
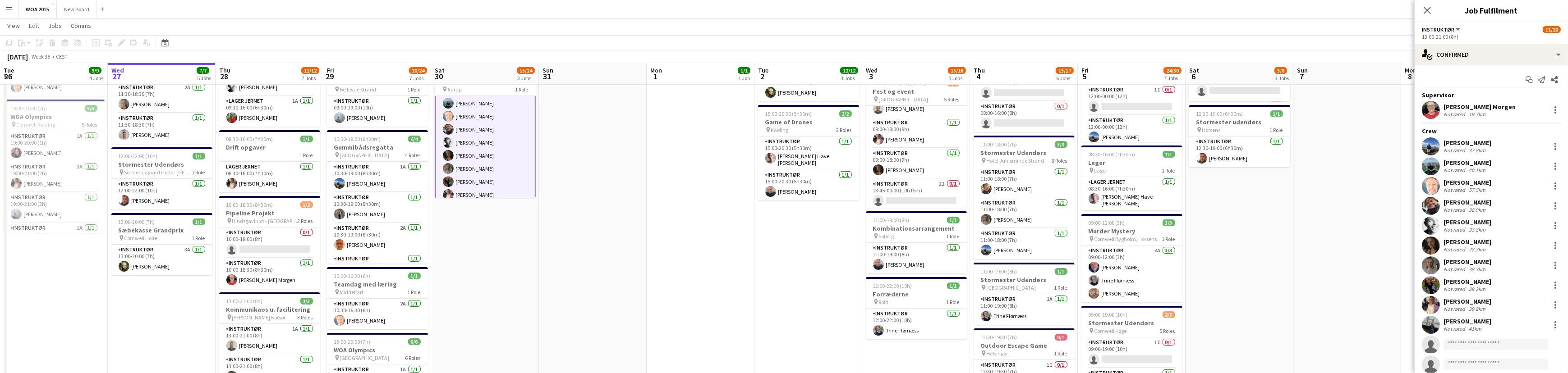
click at [1459, 204] on div "[PERSON_NAME]" at bounding box center [1467, 202] width 48 height 8
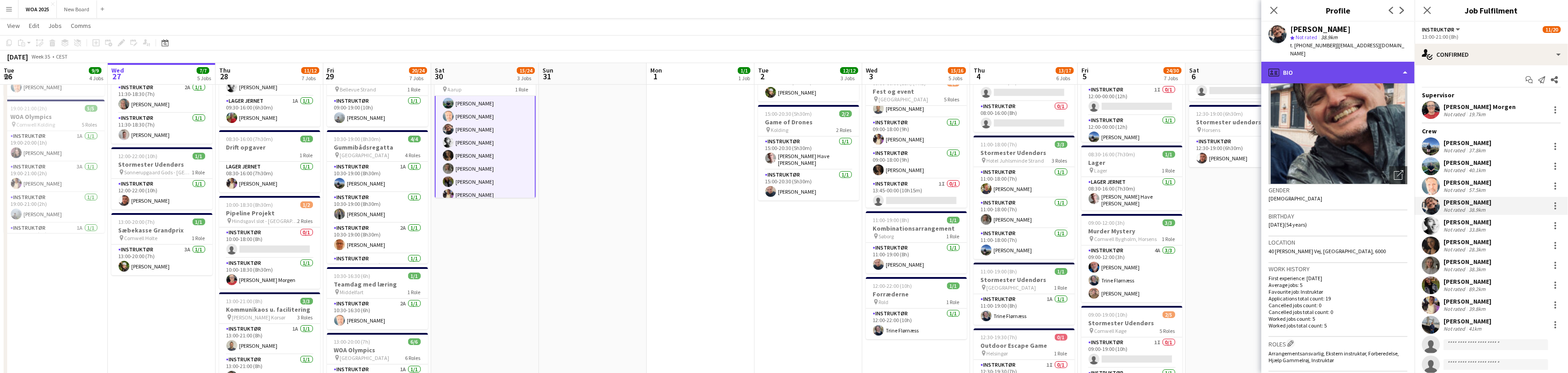
scroll to position [41, 0]
click at [1400, 66] on div "profile Bio" at bounding box center [1338, 72] width 153 height 21
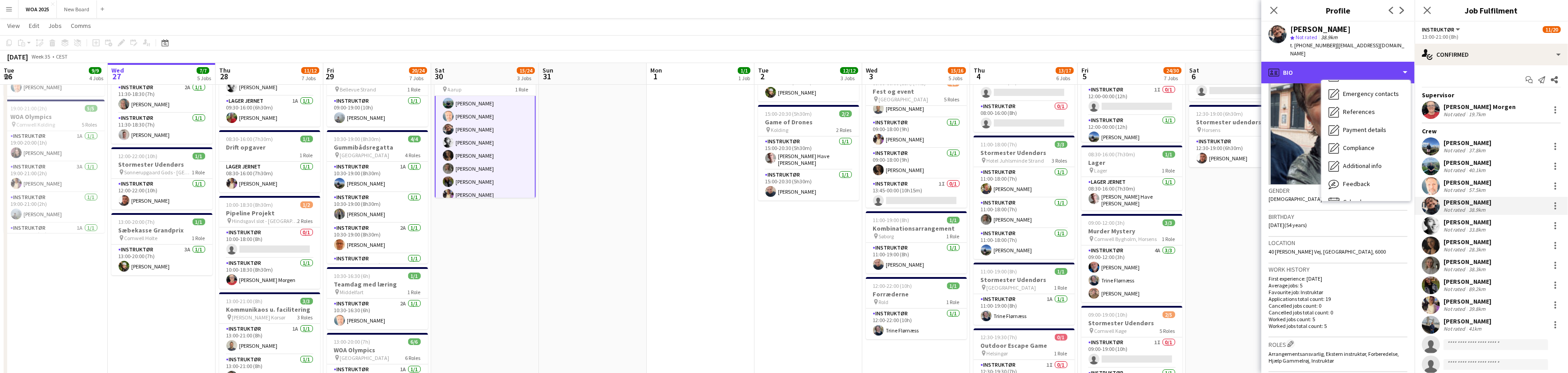
scroll to position [84, 0]
click at [1360, 184] on span "Calendar" at bounding box center [1354, 188] width 24 height 8
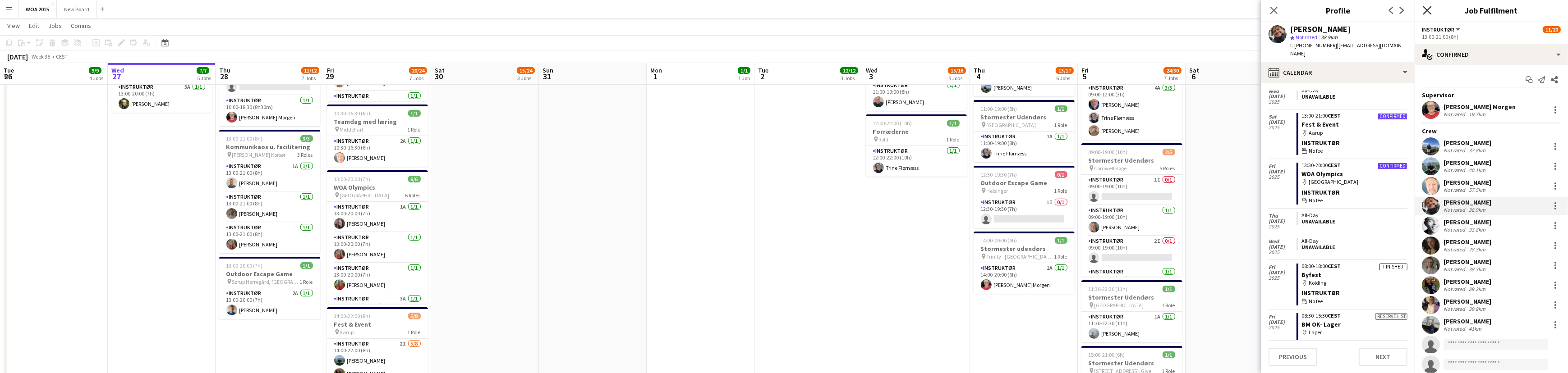
scroll to position [395, 0]
click at [1426, 13] on icon "Close pop-in" at bounding box center [1427, 10] width 9 height 9
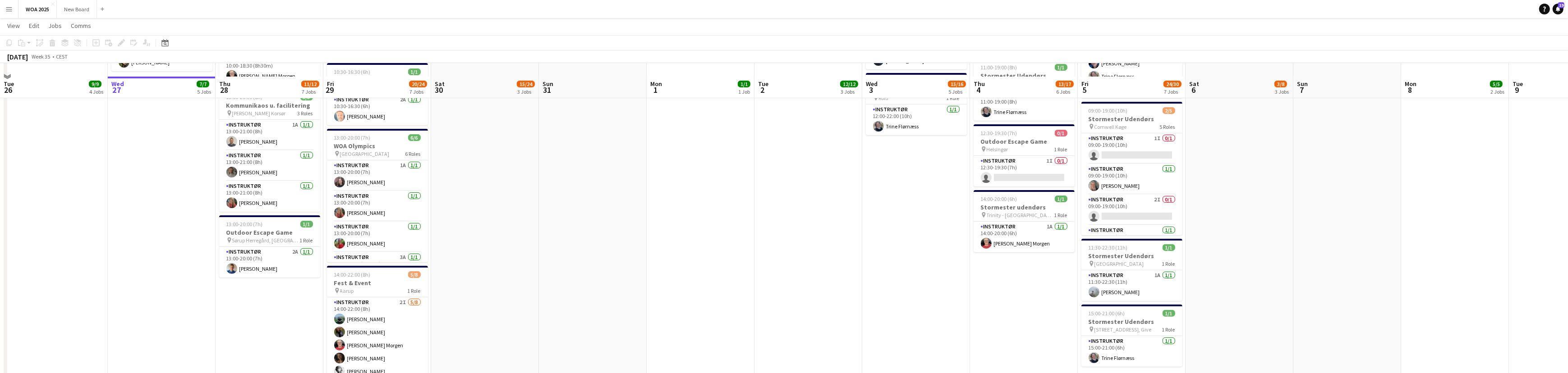
scroll to position [451, 0]
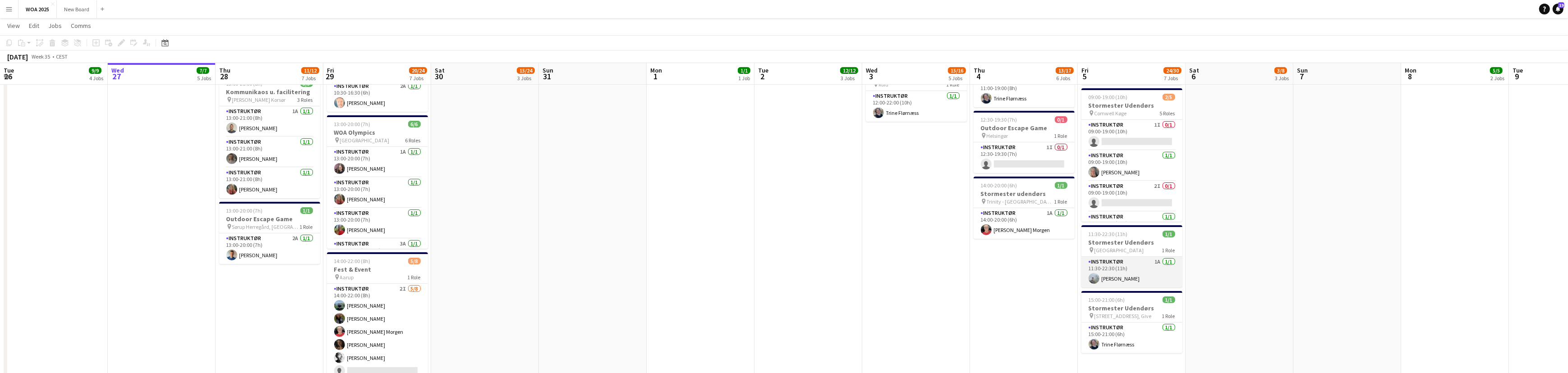
click at [1148, 270] on app-card-role "Instruktør 1A 1/1 11:30-22:30 (11h) Morten Ruby" at bounding box center [1131, 272] width 101 height 31
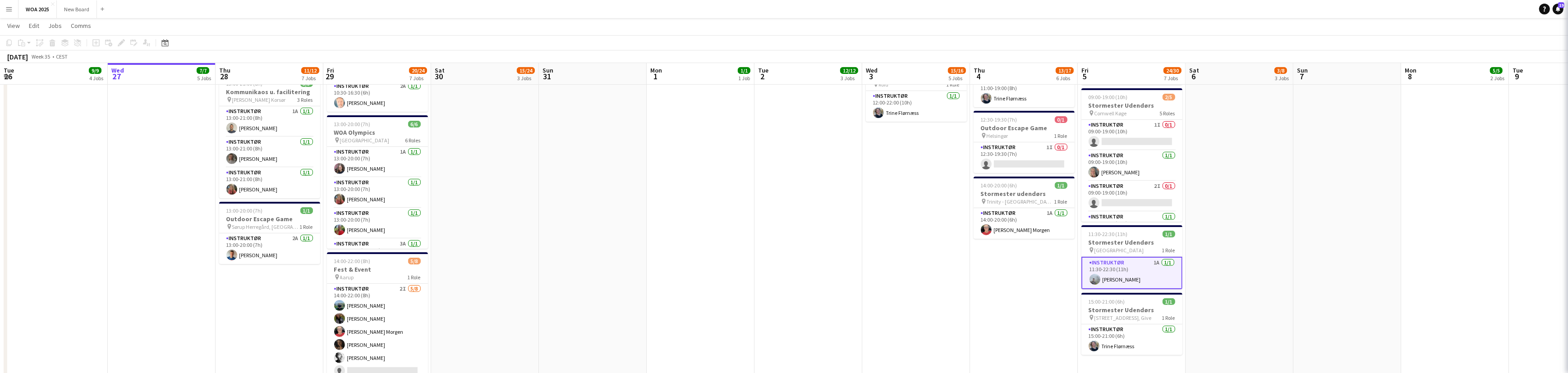
scroll to position [40, 0]
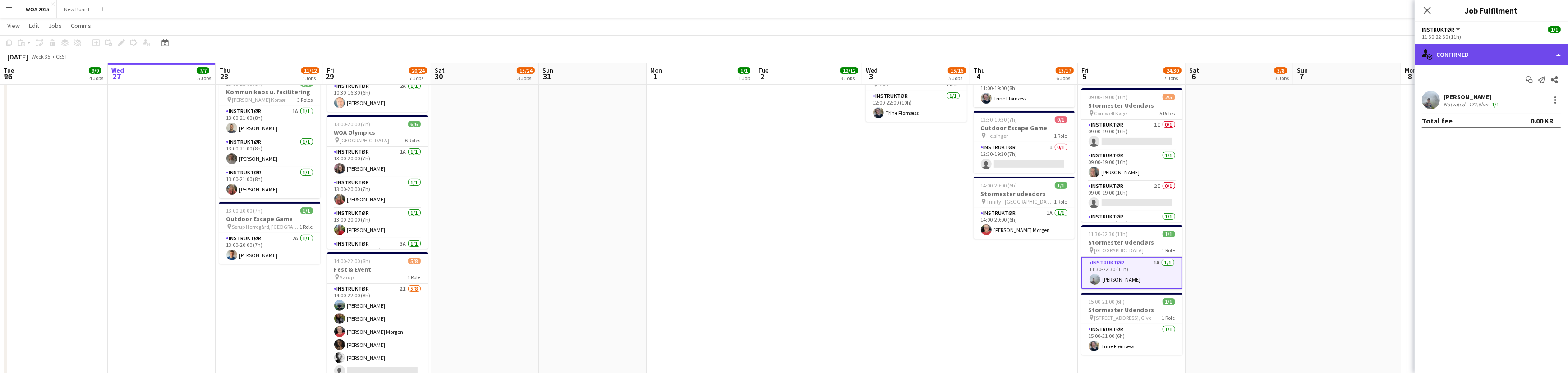
click at [1525, 61] on div "single-neutral-actions-check-2 Confirmed" at bounding box center [1491, 54] width 153 height 21
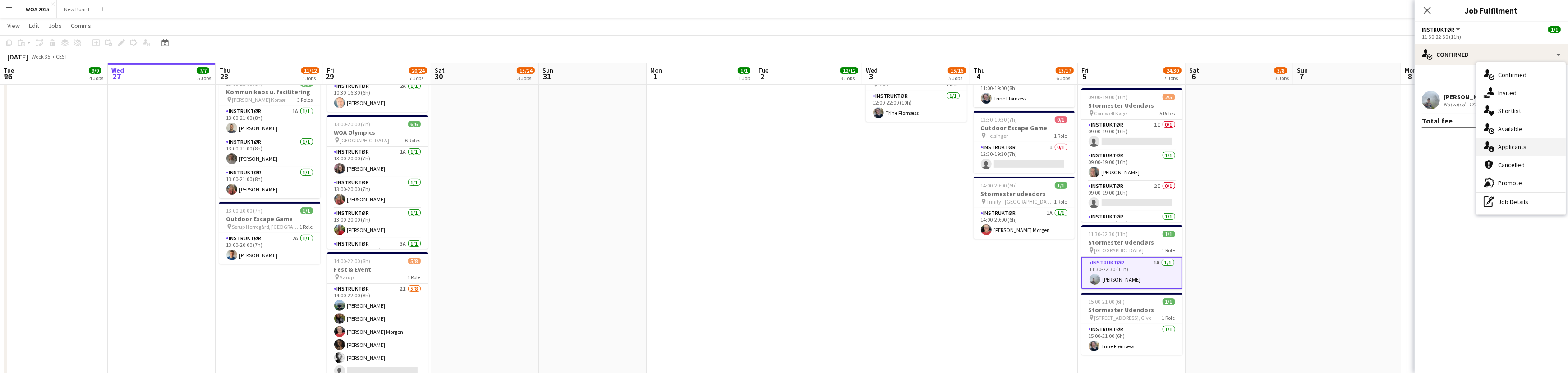
click at [1531, 150] on div "single-neutral-actions-information Applicants" at bounding box center [1521, 147] width 89 height 18
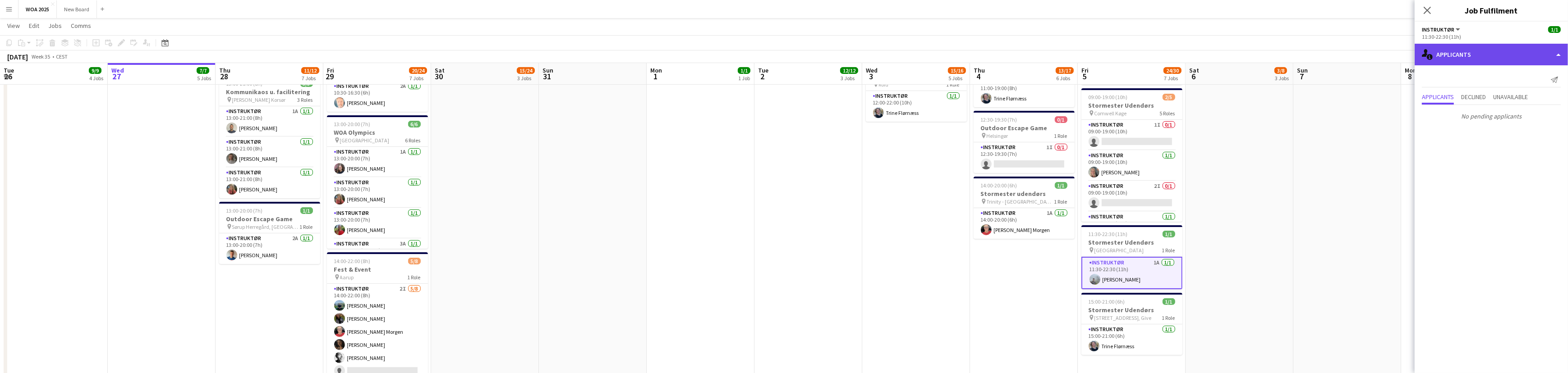
click at [1515, 53] on div "single-neutral-actions-information Applicants" at bounding box center [1491, 54] width 153 height 21
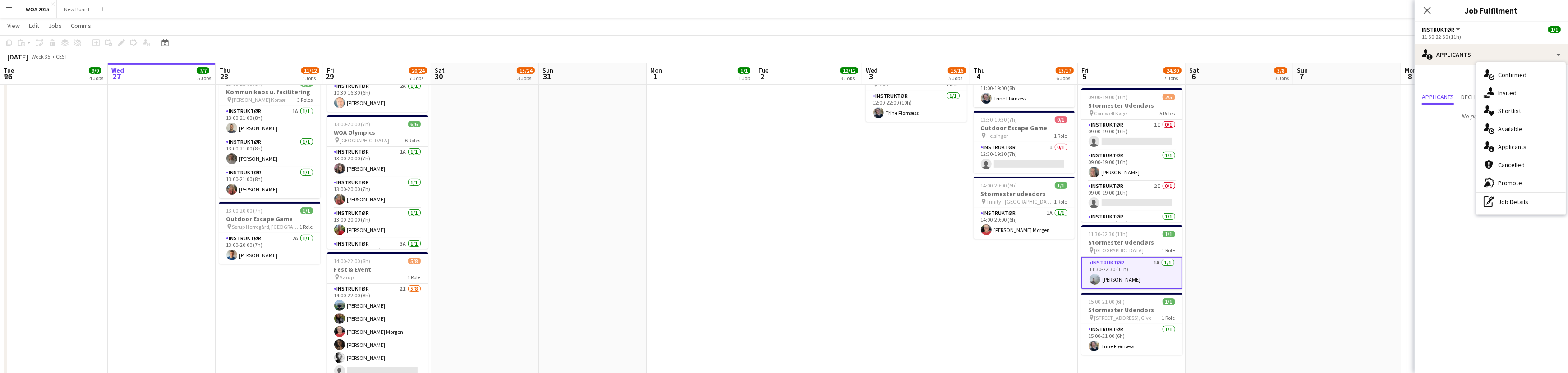
click at [1452, 164] on mat-expansion-panel "users2 Applicants Send notification Applicants Declined Unavailable No pending …" at bounding box center [1491, 219] width 153 height 308
click at [1154, 275] on app-card-role "Instruktør 1A 1/1 11:30-22:30 (11h) Morten Ruby" at bounding box center [1131, 273] width 101 height 32
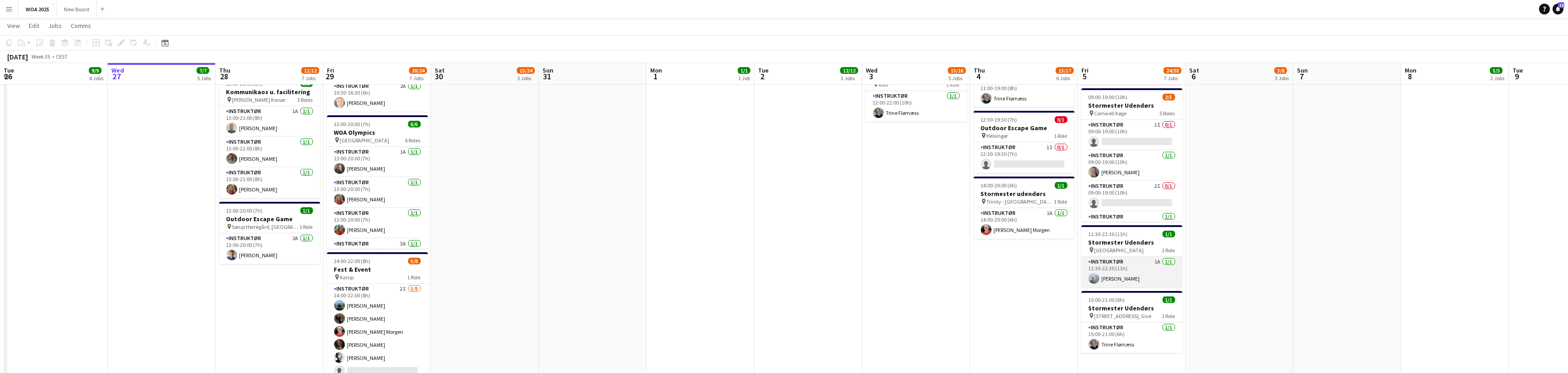
click at [1154, 275] on app-card-role "Instruktør 1A 1/1 11:30-22:30 (11h) Morten Ruby" at bounding box center [1131, 272] width 101 height 31
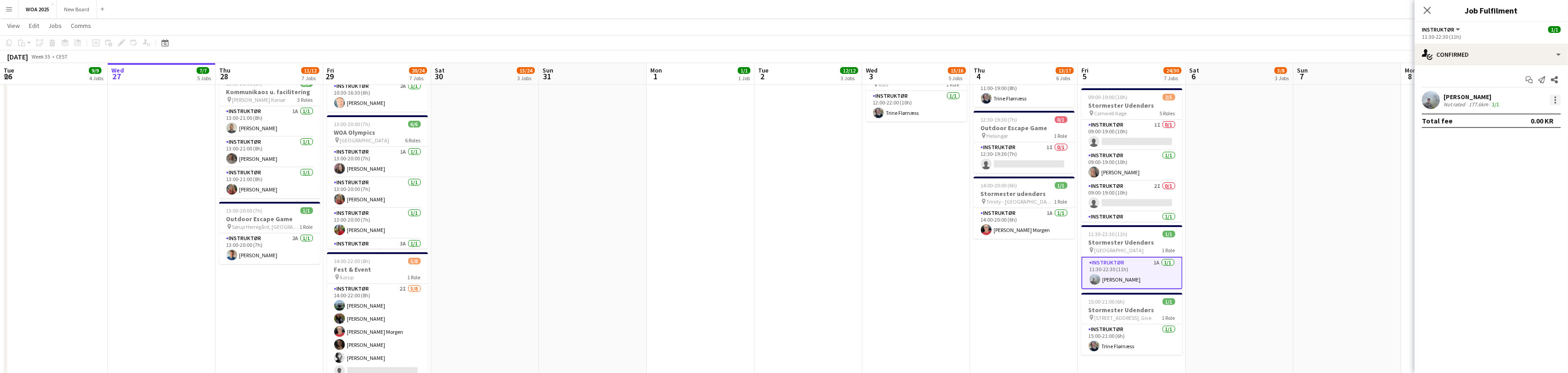
click at [1554, 101] on div at bounding box center [1555, 100] width 11 height 11
click at [1537, 203] on span "Remove" at bounding box center [1525, 203] width 56 height 8
click at [1427, 9] on icon at bounding box center [1427, 10] width 9 height 9
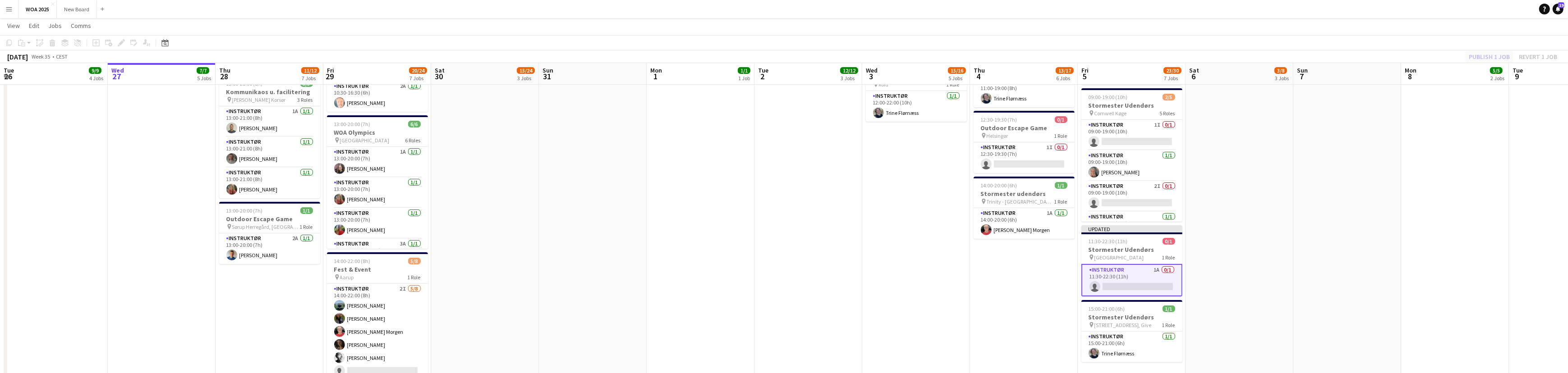
click at [1490, 56] on div "Publish 1 job Revert 1 job" at bounding box center [1513, 56] width 110 height 12
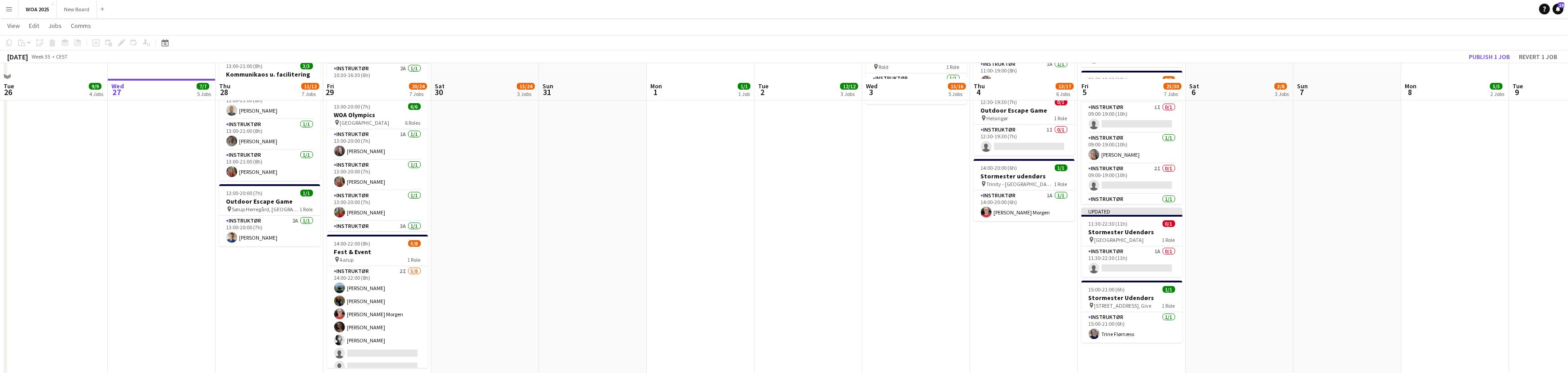
scroll to position [483, 0]
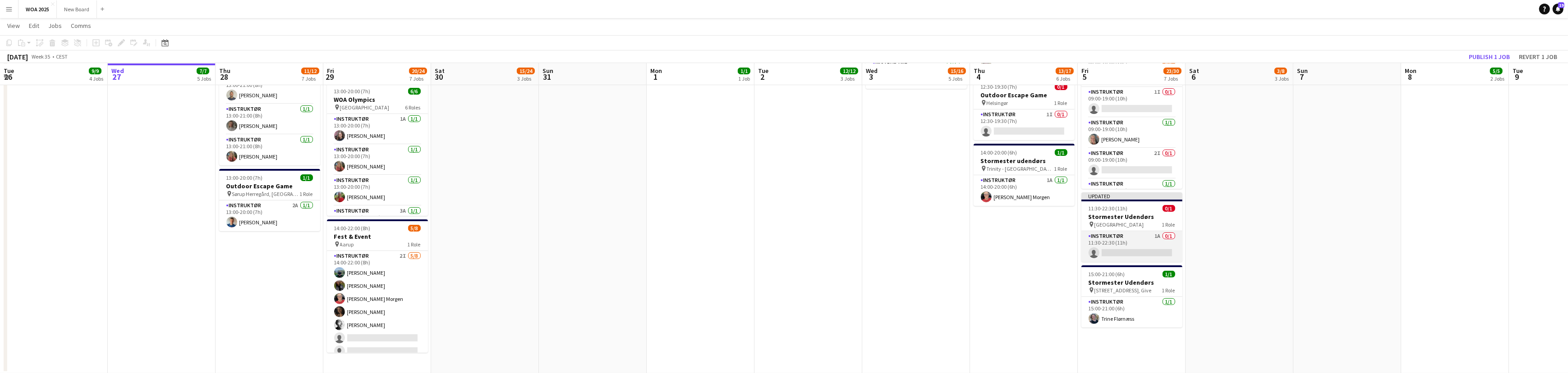
click at [1124, 245] on app-card-role "Instruktør 1A 0/1 11:30-22:30 (11h) single-neutral-actions" at bounding box center [1131, 247] width 101 height 31
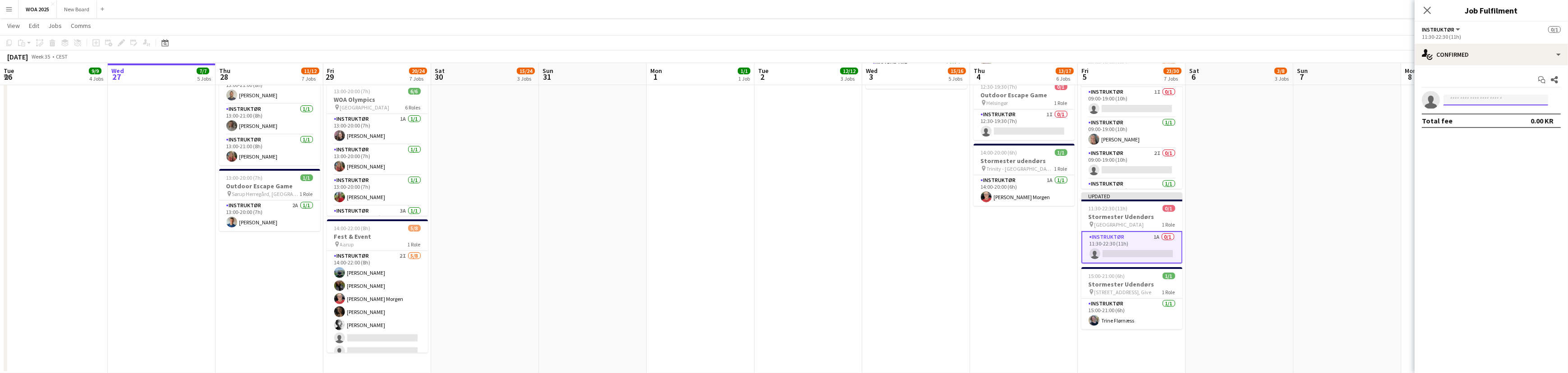
click at [1482, 98] on input at bounding box center [1495, 100] width 104 height 11
type input "*"
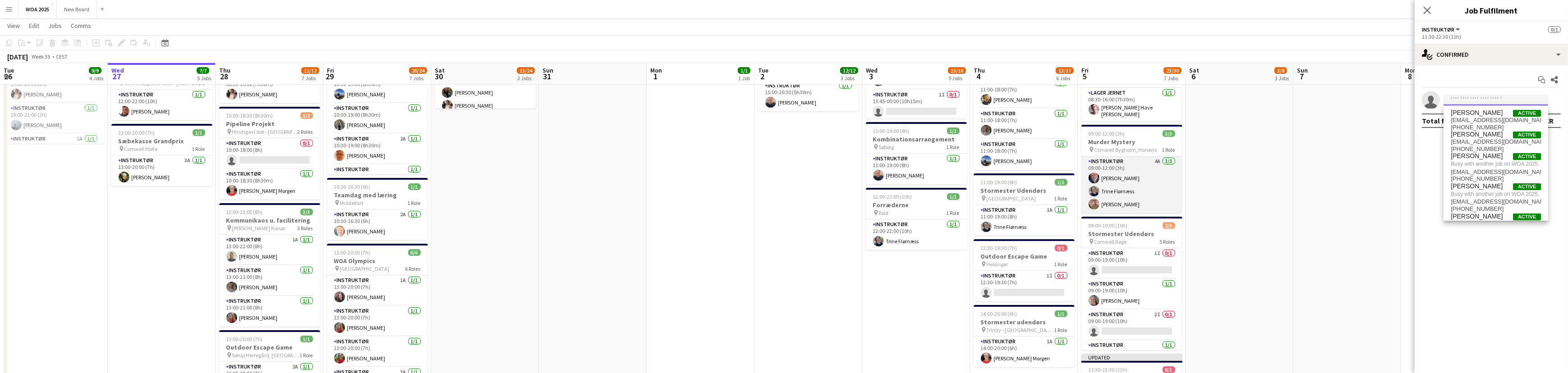
scroll to position [321, 0]
click at [1125, 176] on app-card-role "Instruktør 4A 3/3 09:00-12:00 (3h) Carsten Rolsgaard Trine Flørnæss Bøje Anders…" at bounding box center [1131, 186] width 101 height 57
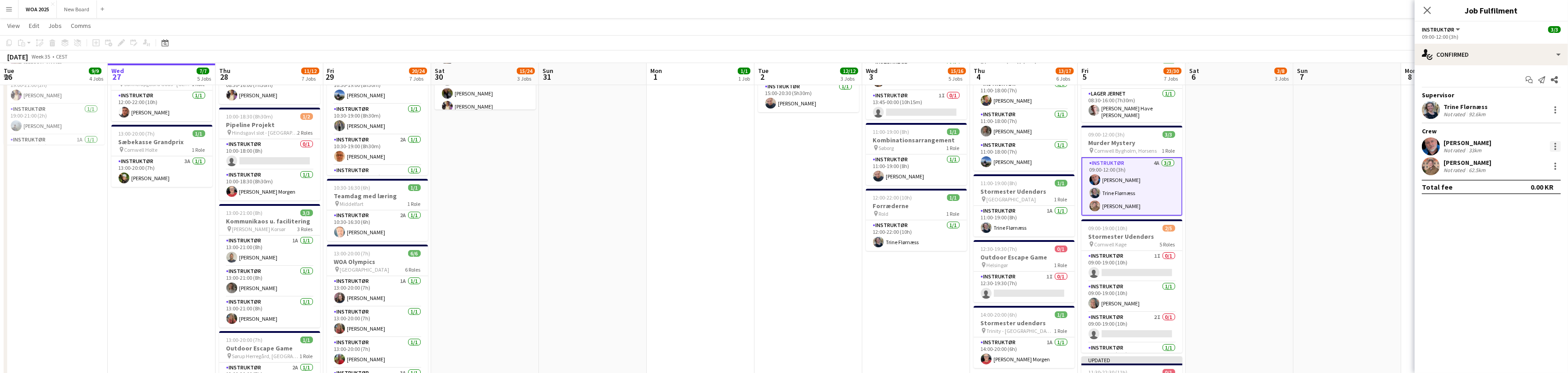
click at [1555, 147] on div at bounding box center [1555, 146] width 2 height 2
click at [1531, 255] on button "Remove" at bounding box center [1525, 248] width 70 height 21
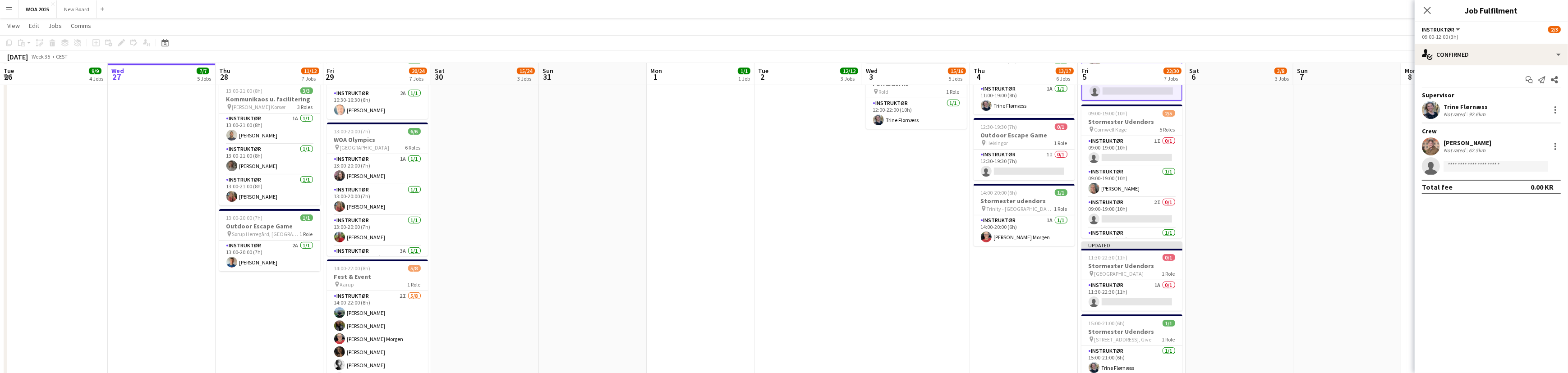
scroll to position [444, 0]
click at [1155, 302] on app-card-role "Instruktør 1A 0/1 11:30-22:30 (11h) single-neutral-actions" at bounding box center [1131, 295] width 101 height 31
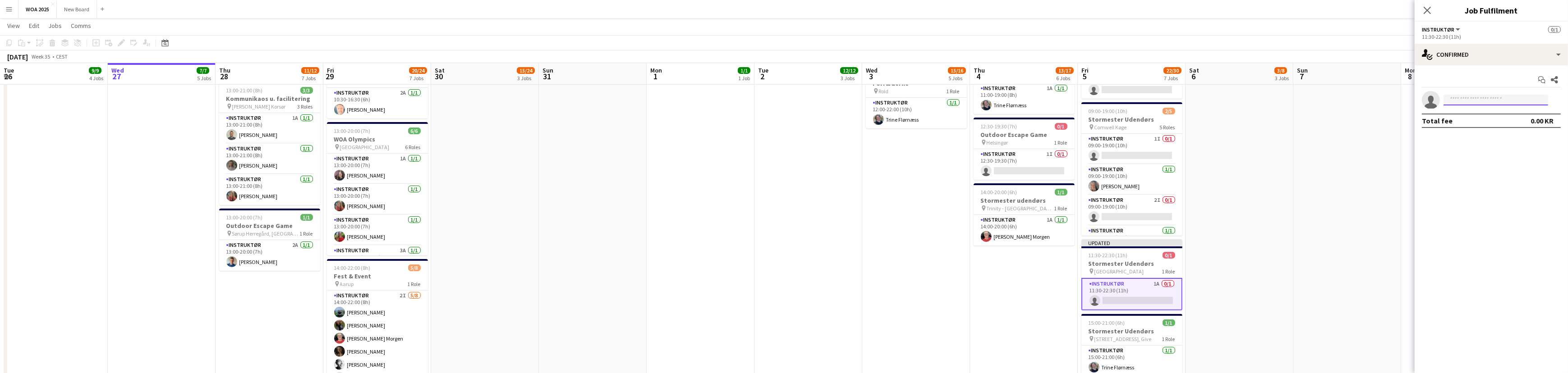
click at [1476, 104] on input at bounding box center [1495, 100] width 104 height 11
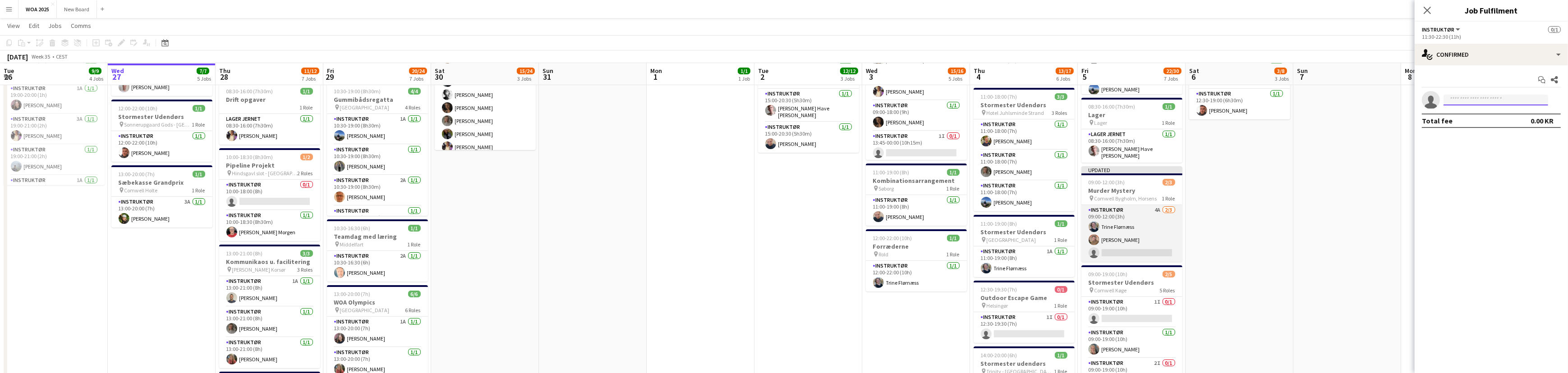
scroll to position [280, 0]
click at [1427, 4] on app-icon "Close pop-in" at bounding box center [1427, 10] width 13 height 13
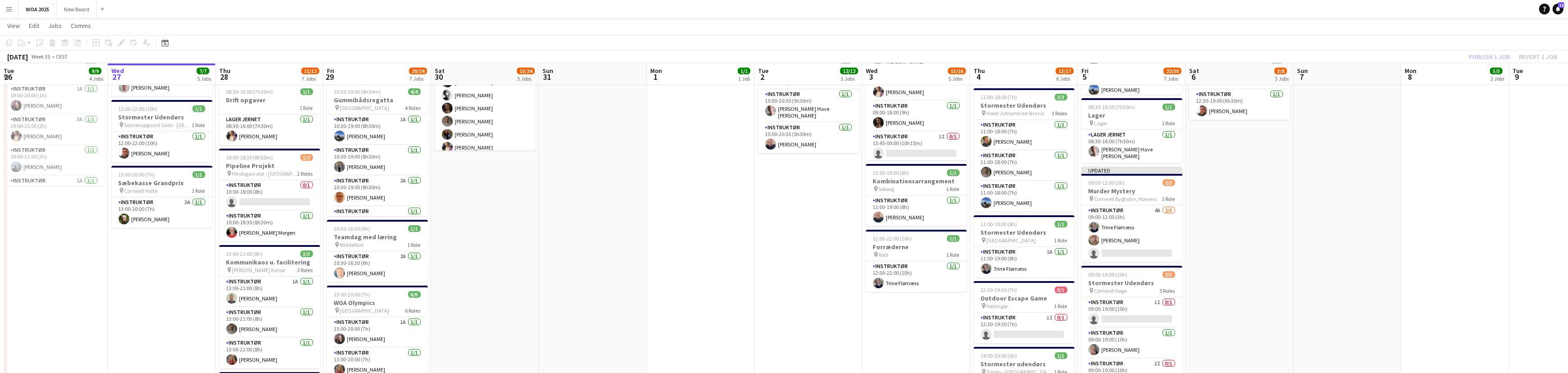
click at [1499, 58] on div "Publish 1 job Revert 1 job" at bounding box center [1513, 56] width 110 height 12
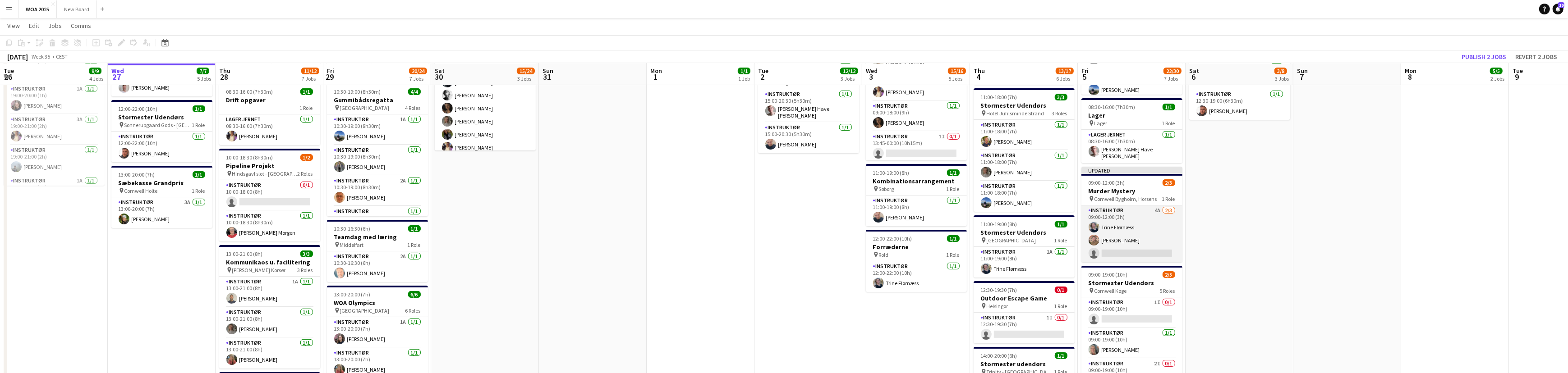
click at [1157, 250] on app-card-role "Instruktør 4A 2/3 09:00-12:00 (3h) Trine Flørnæss Bøje Andersen single-neutral-…" at bounding box center [1131, 233] width 101 height 57
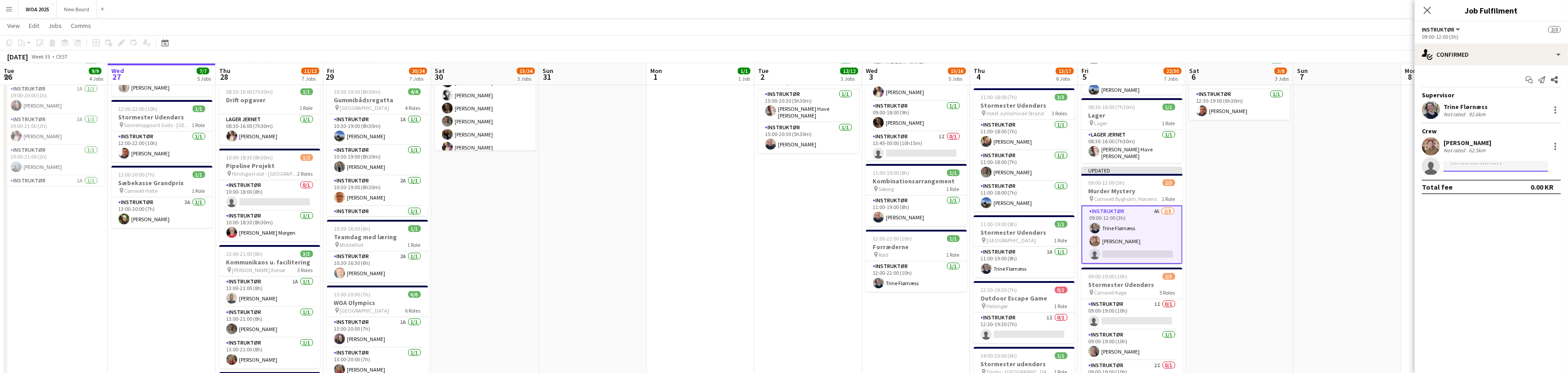
click at [1484, 166] on input at bounding box center [1495, 166] width 104 height 11
type input "****"
click at [1474, 183] on span "mathiasjokszies@icloud.com" at bounding box center [1496, 186] width 90 height 7
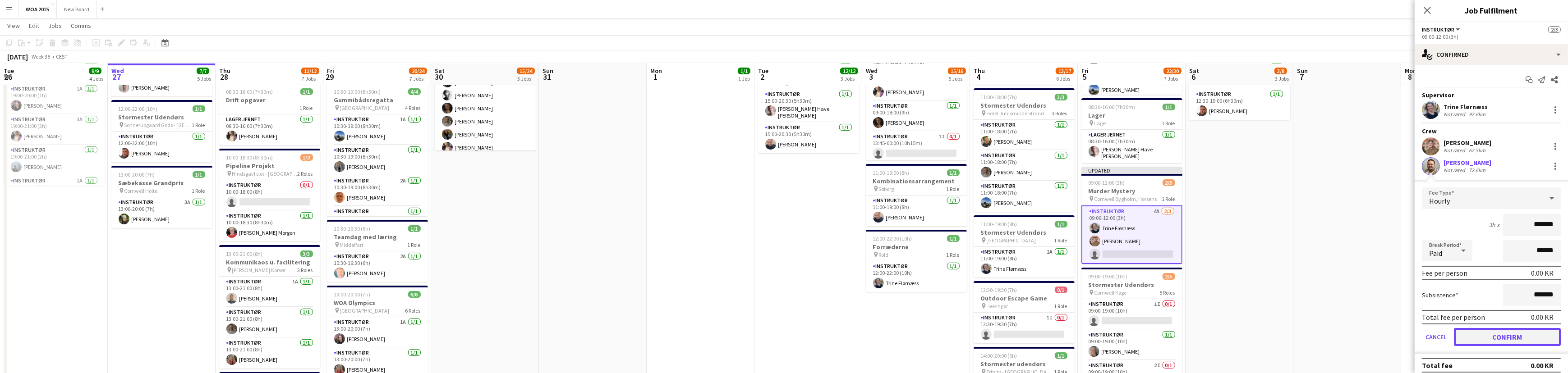
click at [1504, 335] on button "Confirm" at bounding box center [1507, 337] width 107 height 18
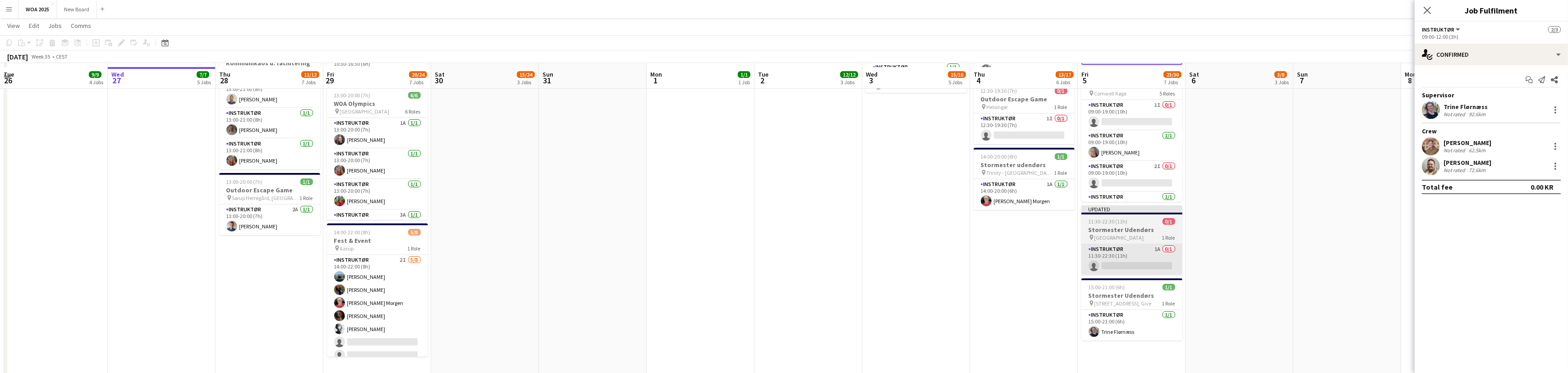
scroll to position [483, 0]
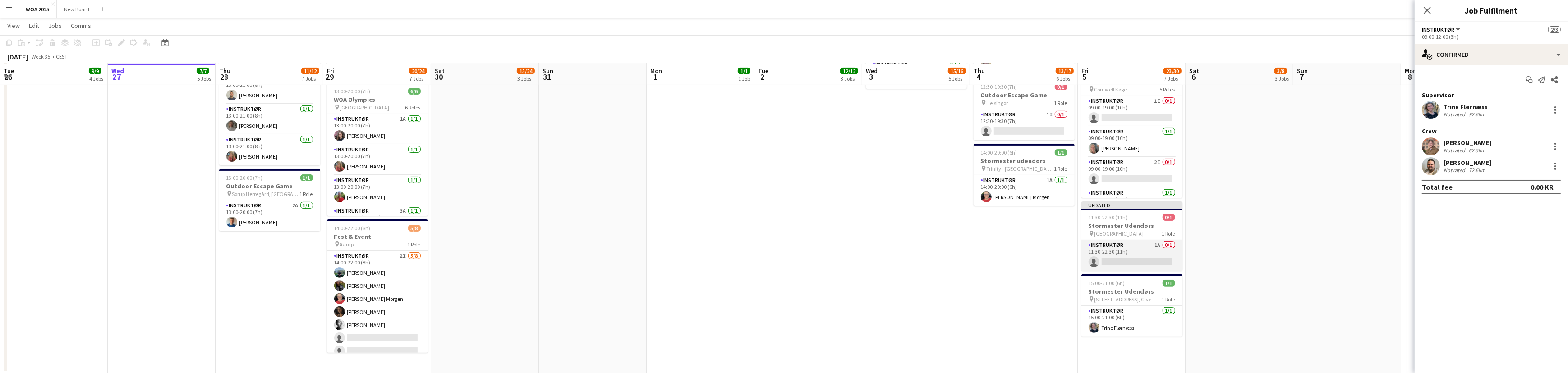
click at [1145, 261] on app-card-role "Instruktør 1A 0/1 11:30-22:30 (11h) single-neutral-actions" at bounding box center [1131, 255] width 101 height 31
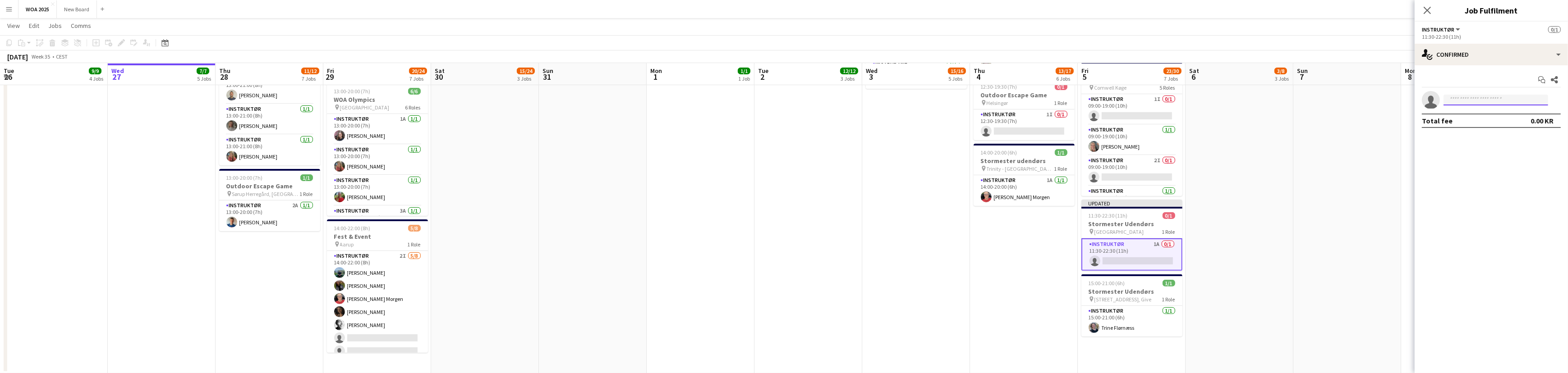
click at [1482, 100] on input at bounding box center [1495, 100] width 104 height 11
type input "****"
drag, startPoint x: 1335, startPoint y: 141, endPoint x: 1341, endPoint y: 139, distance: 6.3
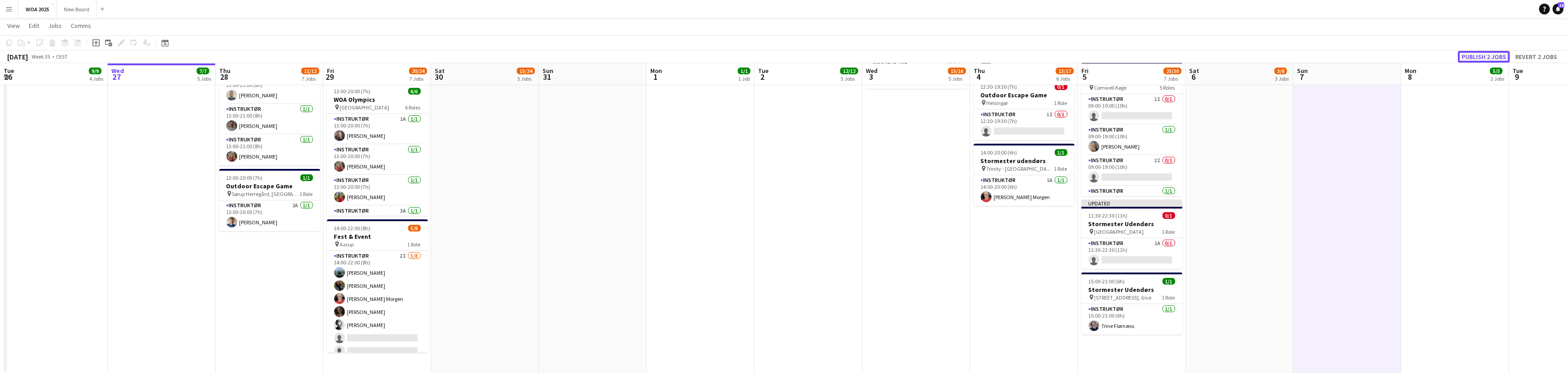
click at [1492, 56] on button "Publish 2 jobs" at bounding box center [1484, 56] width 52 height 12
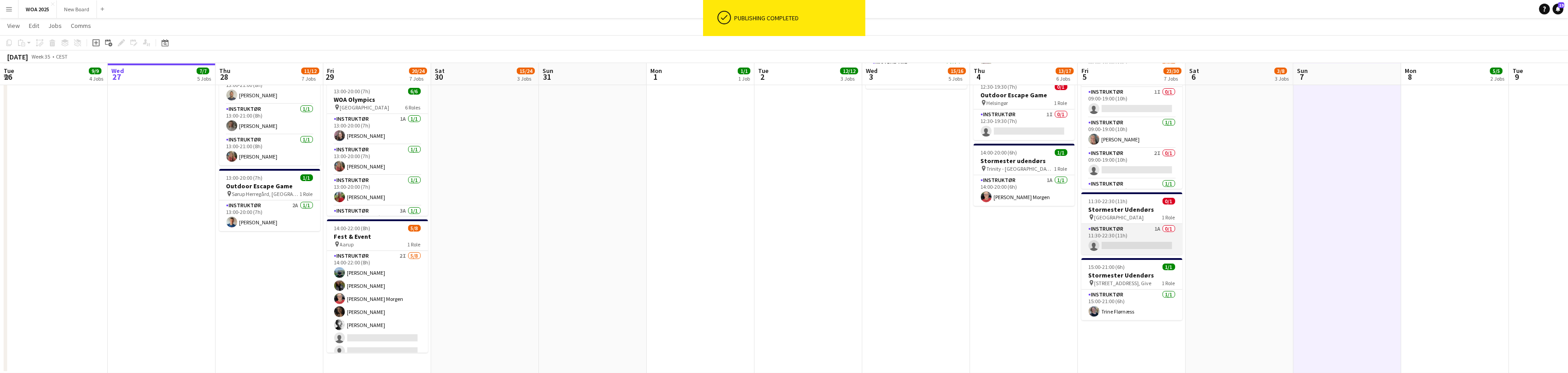
click at [1137, 238] on app-card-role "Instruktør 1A 0/1 11:30-22:30 (11h) single-neutral-actions" at bounding box center [1131, 239] width 101 height 31
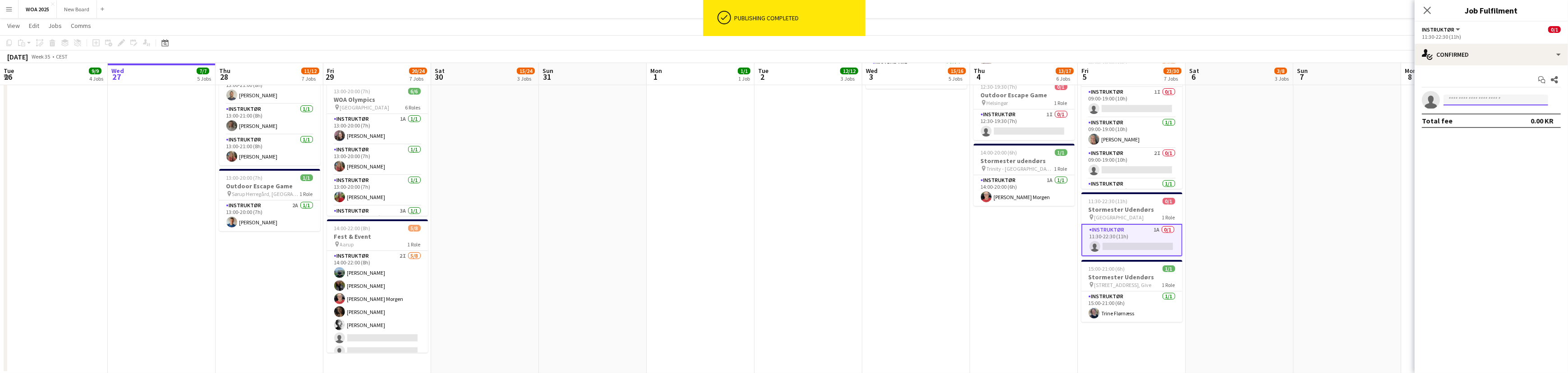
click at [1458, 98] on input at bounding box center [1495, 100] width 104 height 11
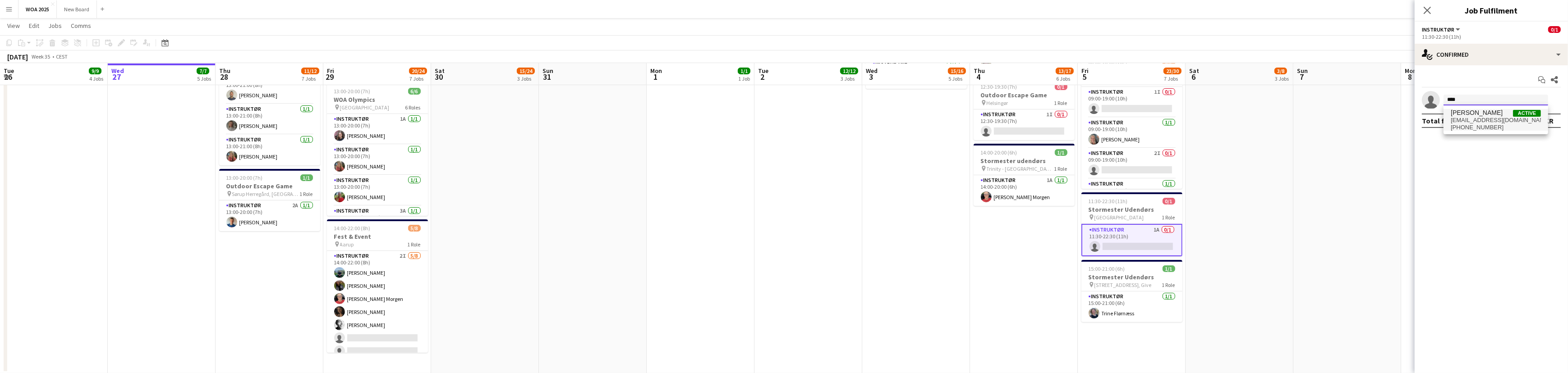
type input "****"
click at [1473, 114] on span "[PERSON_NAME]" at bounding box center [1476, 113] width 52 height 8
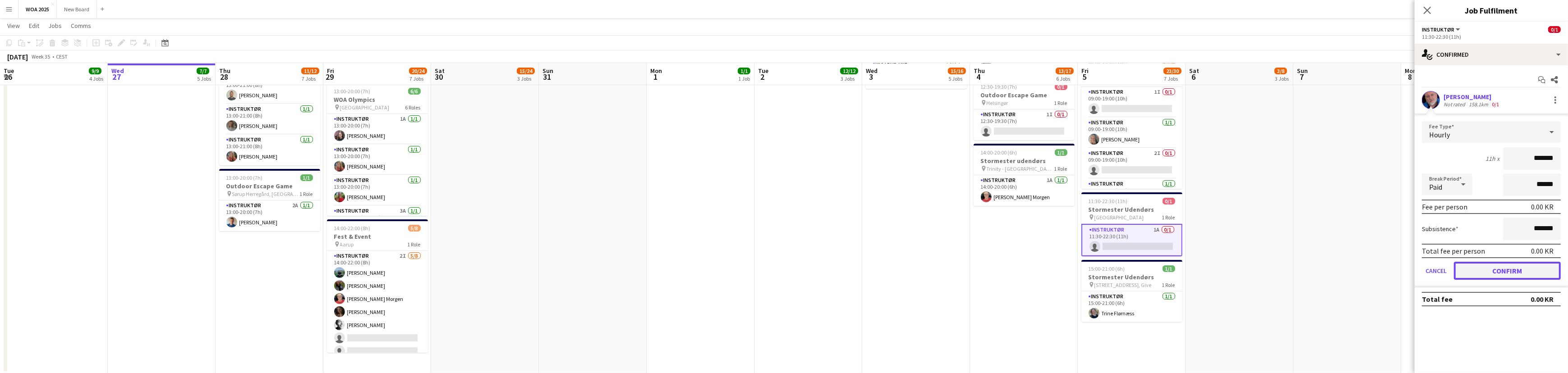
click at [1482, 267] on button "Confirm" at bounding box center [1507, 271] width 107 height 18
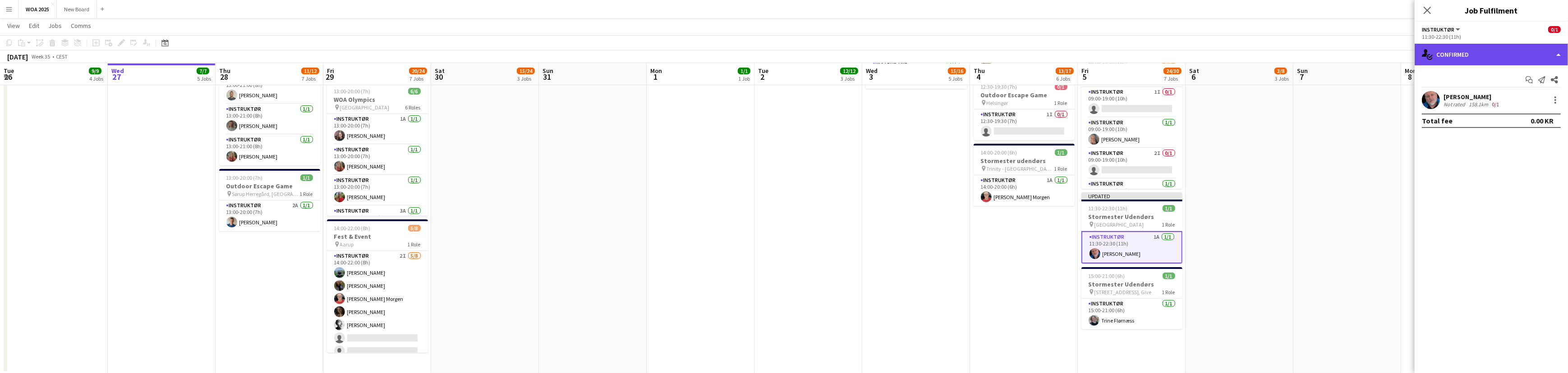
click at [1537, 49] on div "single-neutral-actions-check-2 Confirmed" at bounding box center [1491, 54] width 153 height 21
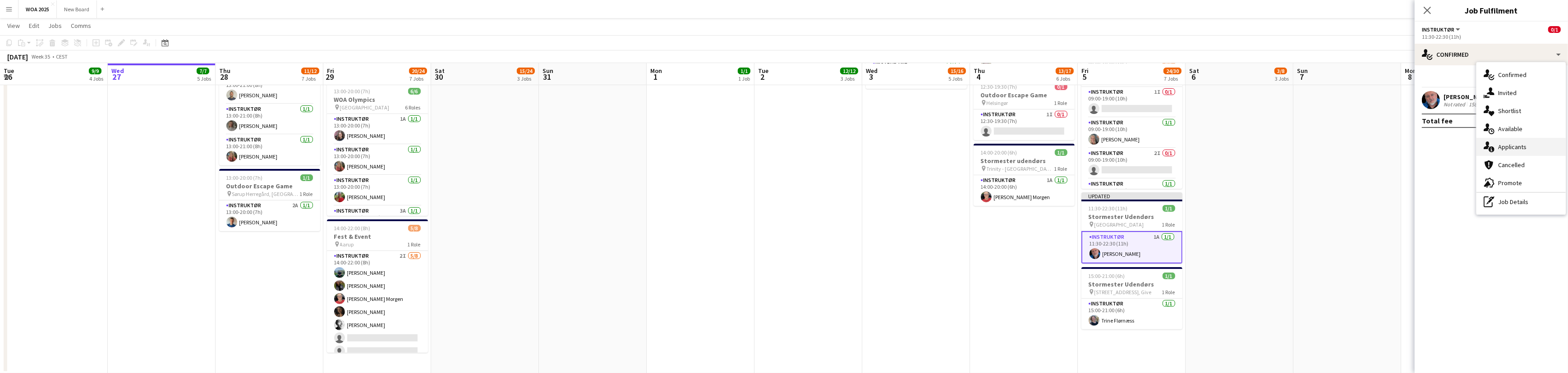
click at [1545, 143] on div "single-neutral-actions-information Applicants" at bounding box center [1521, 147] width 89 height 18
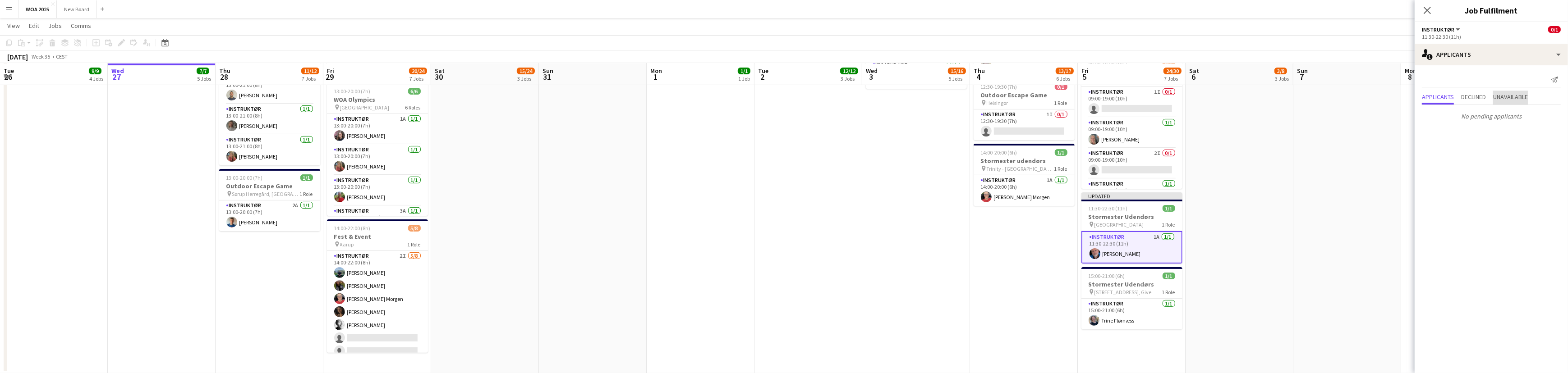
click at [1514, 96] on span "Unavailable" at bounding box center [1510, 96] width 35 height 6
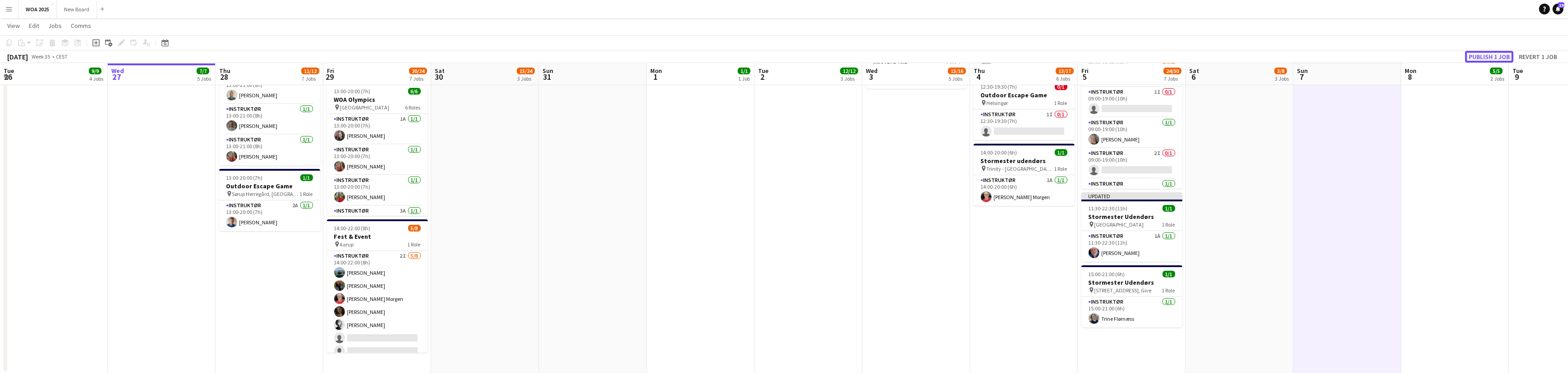
click at [1486, 54] on button "Publish 1 job" at bounding box center [1489, 56] width 48 height 12
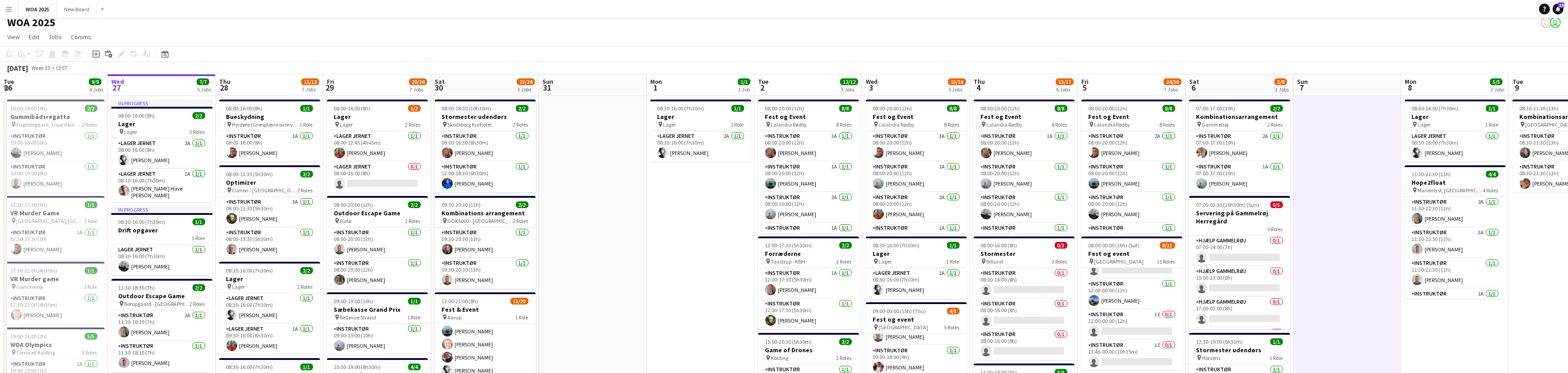
scroll to position [0, 0]
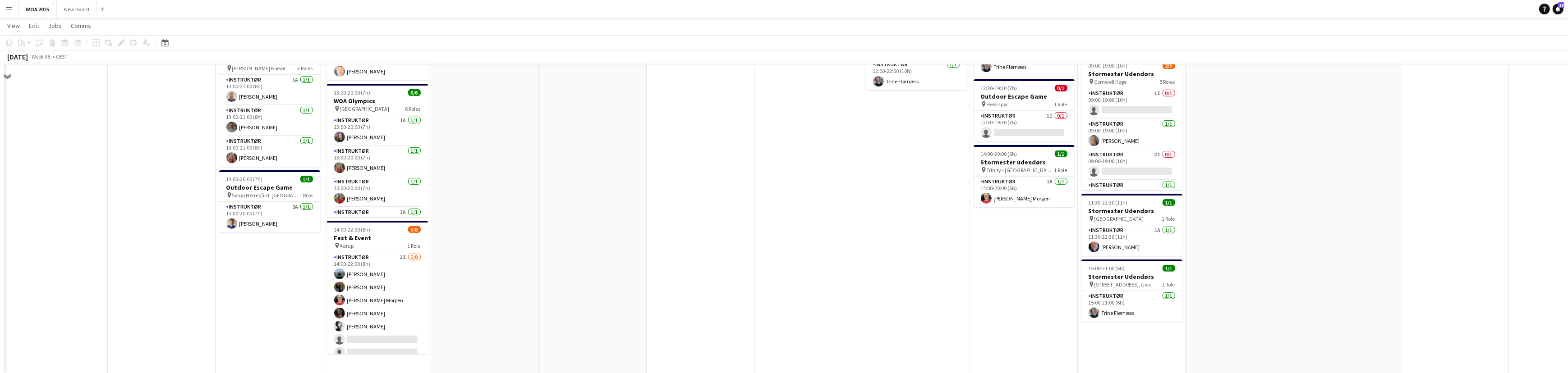
scroll to position [483, 0]
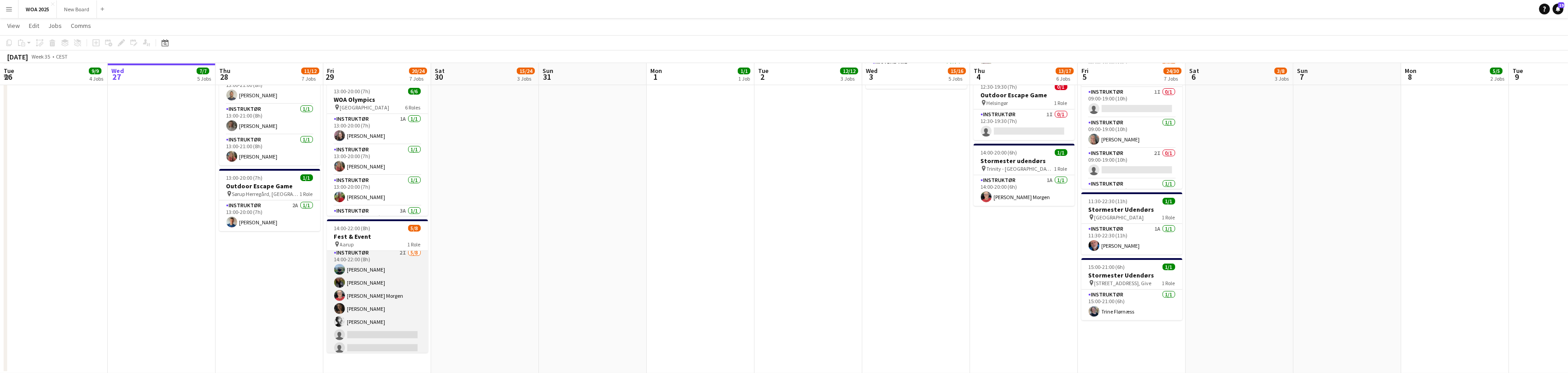
click at [384, 331] on app-card-role "Instruktør 2I [DATE] 14:00-22:00 (8h) [PERSON_NAME] [PERSON_NAME] [PERSON_NAME]…" at bounding box center [377, 309] width 101 height 122
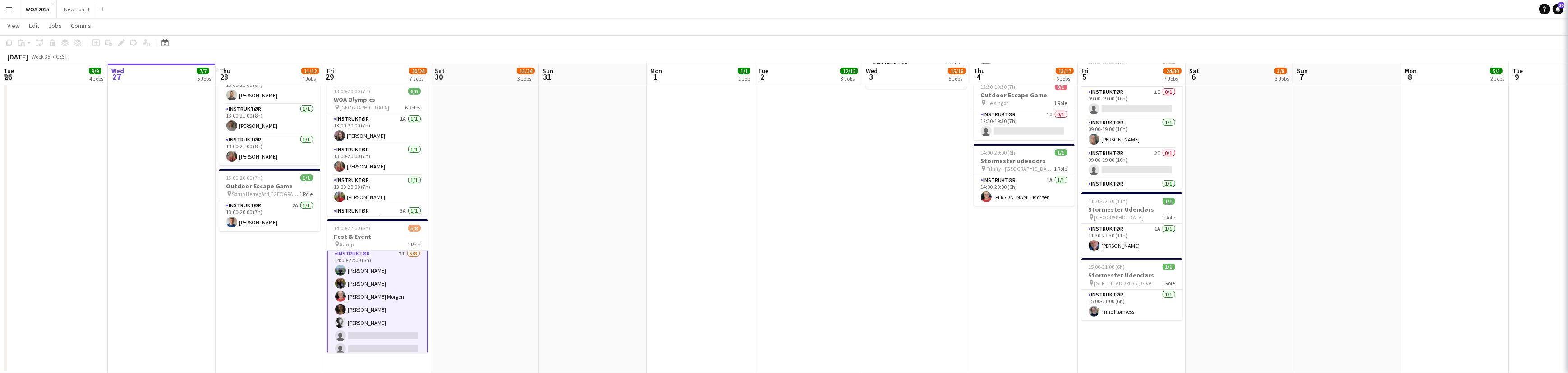
scroll to position [4, 0]
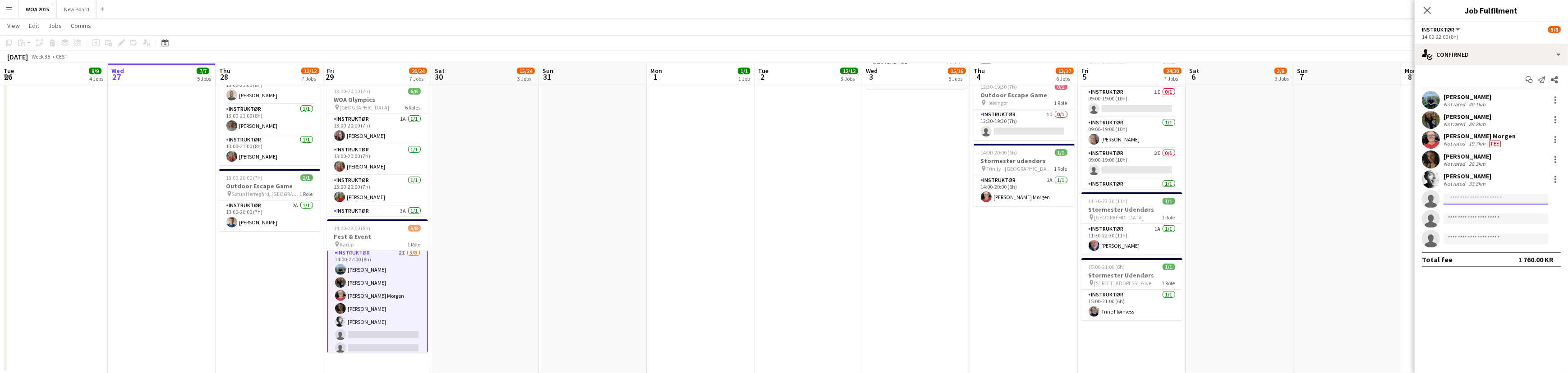
click at [1486, 199] on input at bounding box center [1495, 199] width 104 height 11
type input "****"
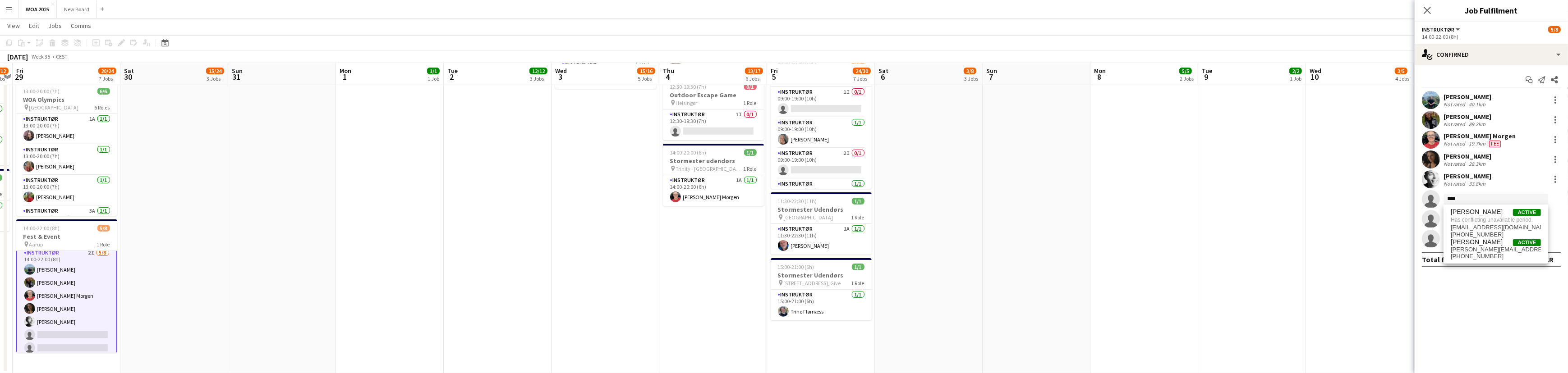
drag, startPoint x: 1267, startPoint y: 227, endPoint x: 613, endPoint y: 241, distance: 654.1
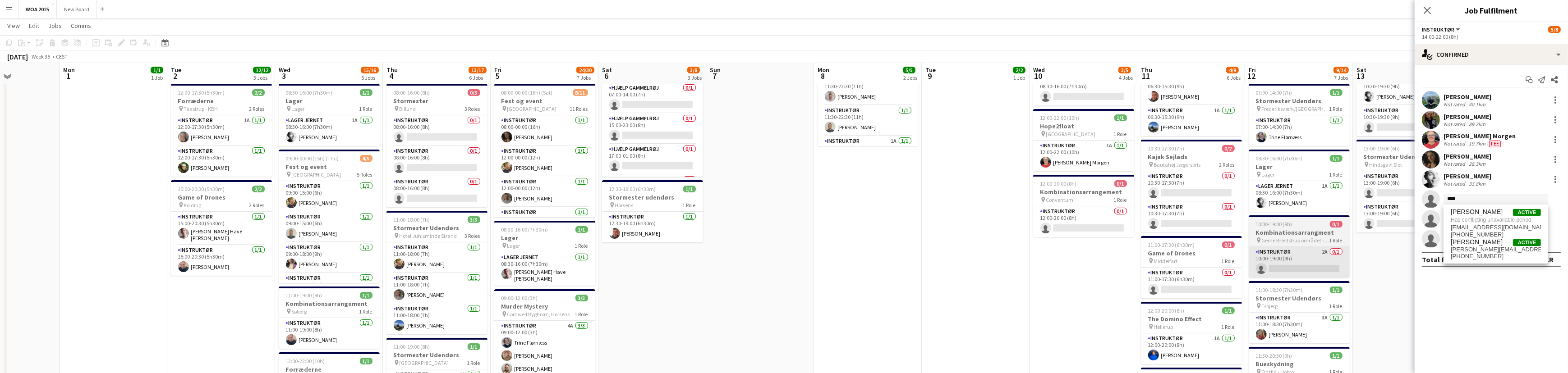
scroll to position [157, 0]
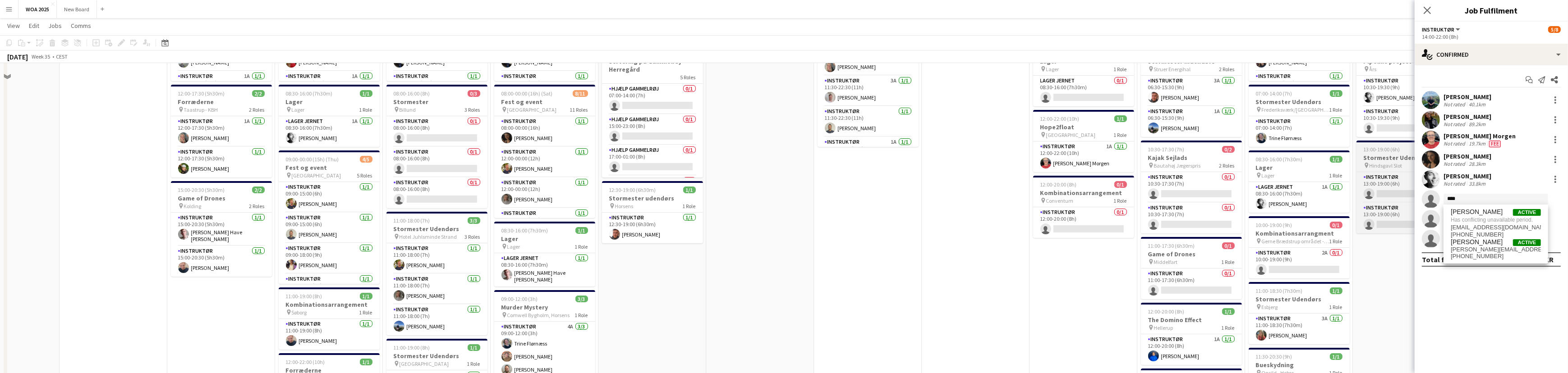
click at [1379, 267] on app-calendar-viewport "Fri 29 20/24 7 Jobs Sat 30 15/24 3 Jobs Sun 31 Mon 1 1/1 1 Job Tue 2 12/12 3 Jo…" at bounding box center [784, 289] width 1568 height 822
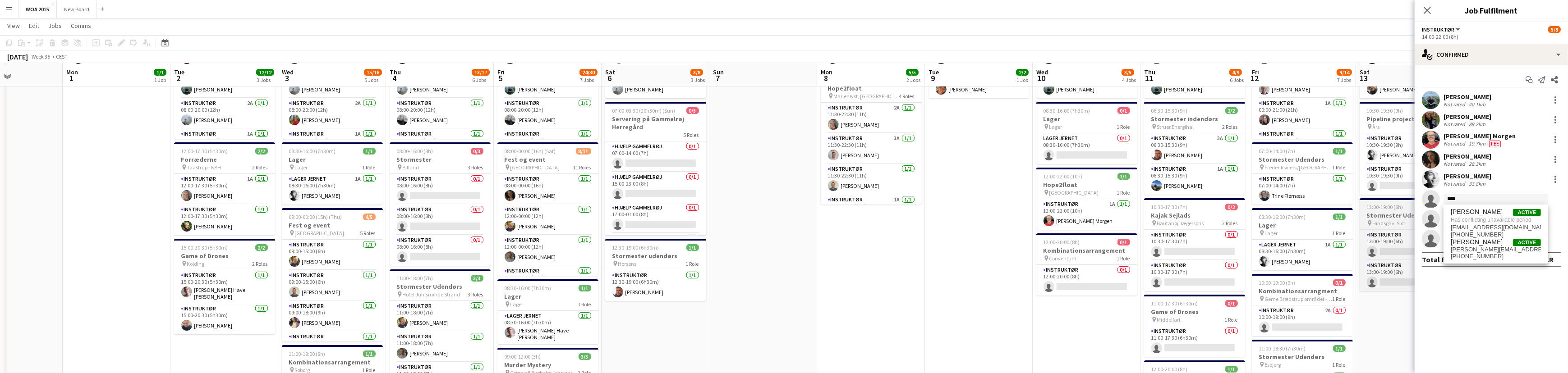
scroll to position [20, 0]
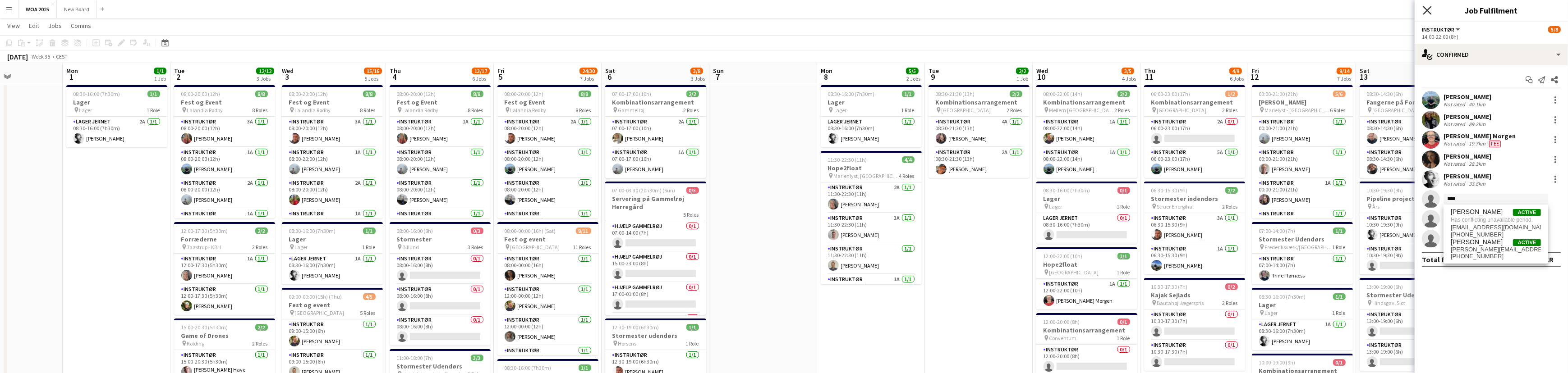
click at [1428, 9] on icon at bounding box center [1427, 10] width 9 height 9
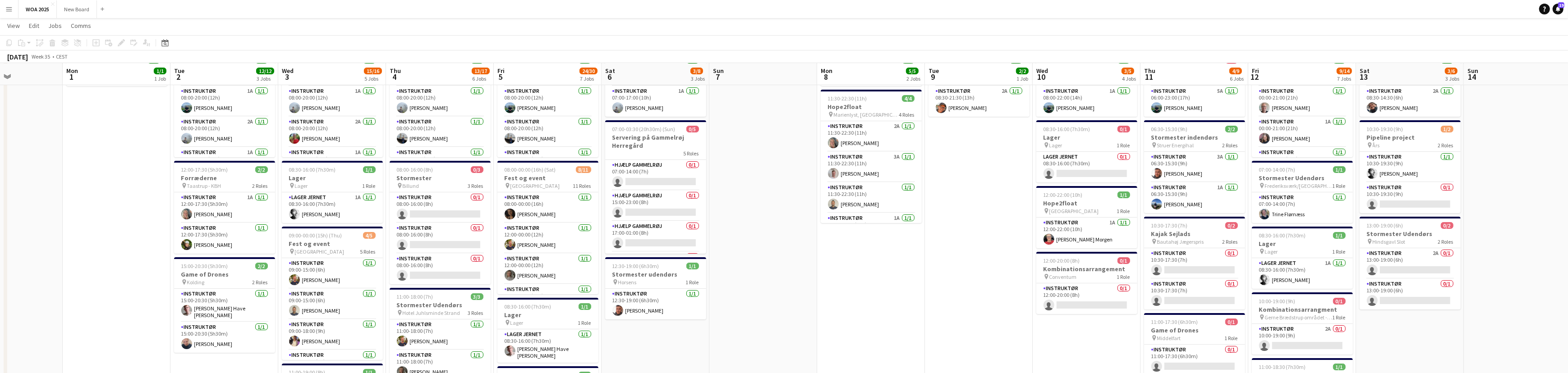
scroll to position [81, 0]
click at [1310, 126] on app-card-role "Instruktør 1A [DATE] 00:00-21:00 (21h) [PERSON_NAME]" at bounding box center [1302, 131] width 101 height 31
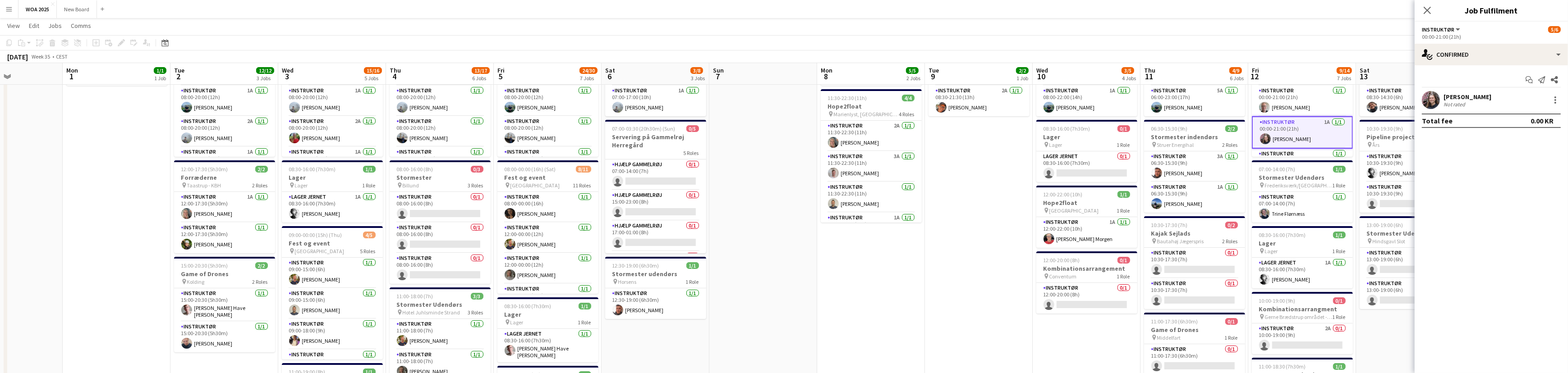
scroll to position [3, 0]
click at [1546, 54] on div "single-neutral-actions-check-2 Confirmed" at bounding box center [1491, 54] width 153 height 21
click at [1533, 150] on div "single-neutral-actions-information Applicants" at bounding box center [1521, 147] width 89 height 18
click at [1325, 26] on app-page-menu "View Day view expanded Day view collapsed Month view Date picker Jump to [DATE]…" at bounding box center [784, 27] width 1568 height 17
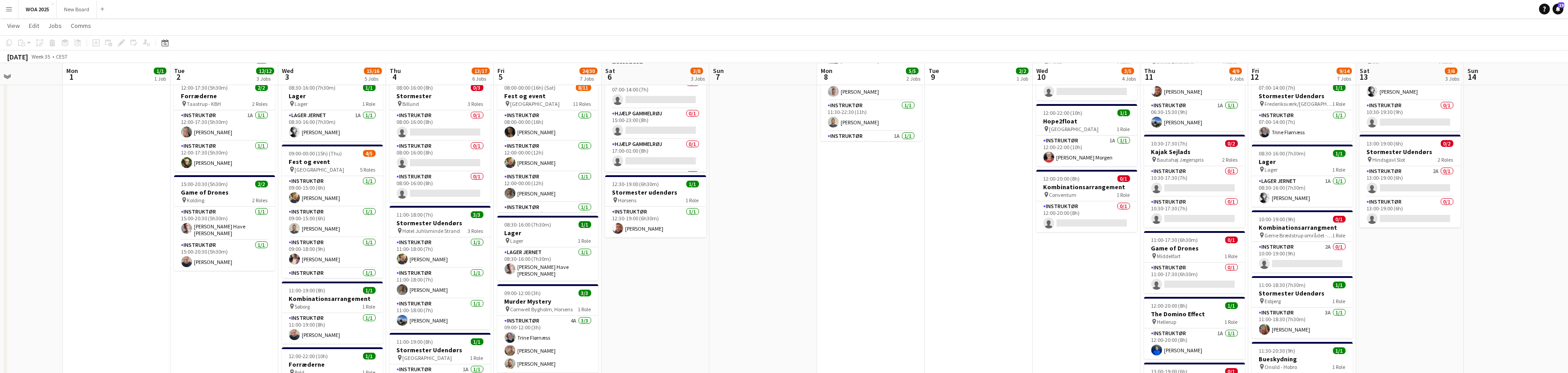
scroll to position [163, 0]
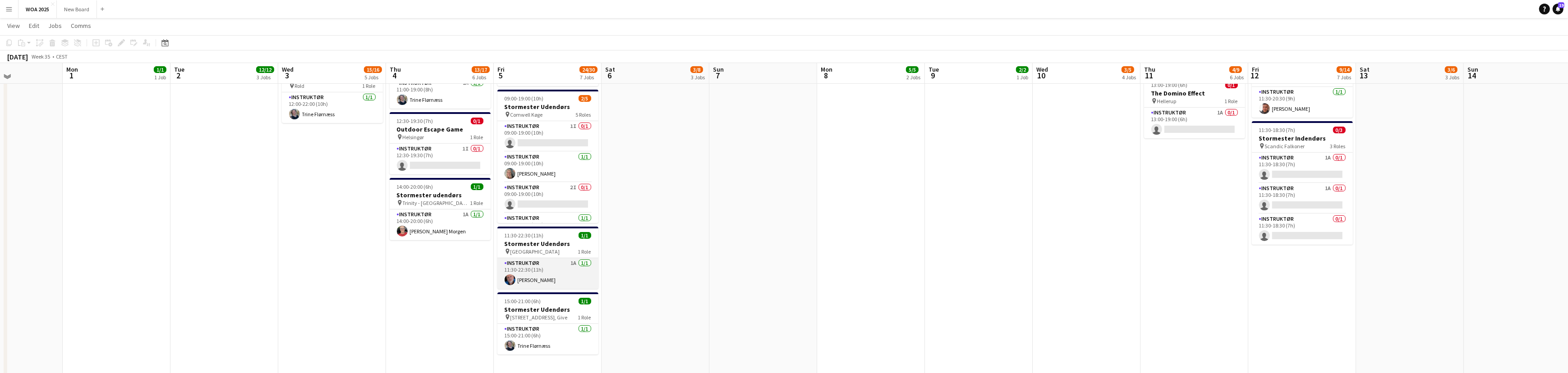
click at [568, 276] on app-card-role "Instruktør 1A [DATE] 11:30-22:30 (11h) [PERSON_NAME]" at bounding box center [548, 273] width 101 height 31
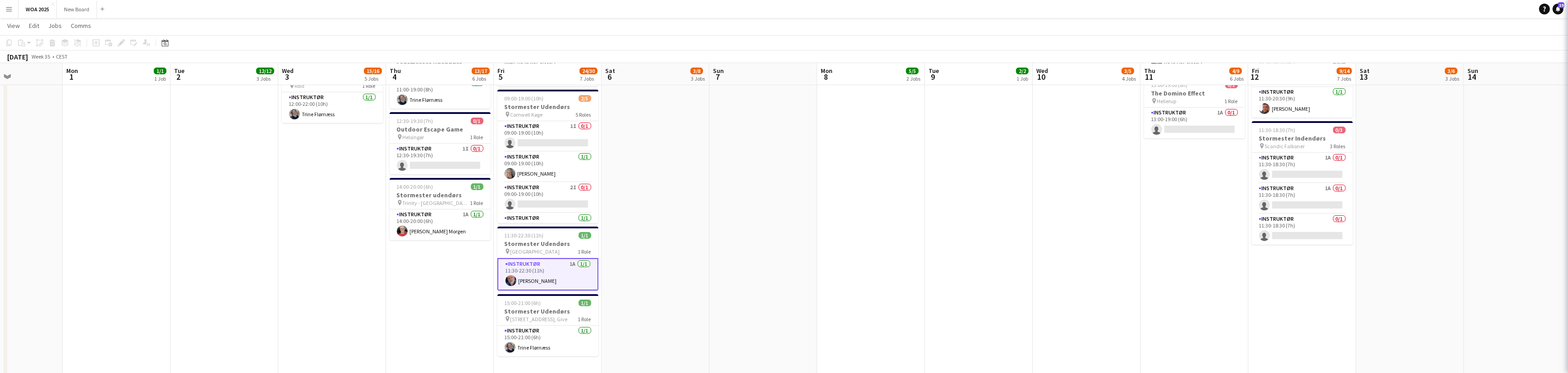
scroll to position [449, 0]
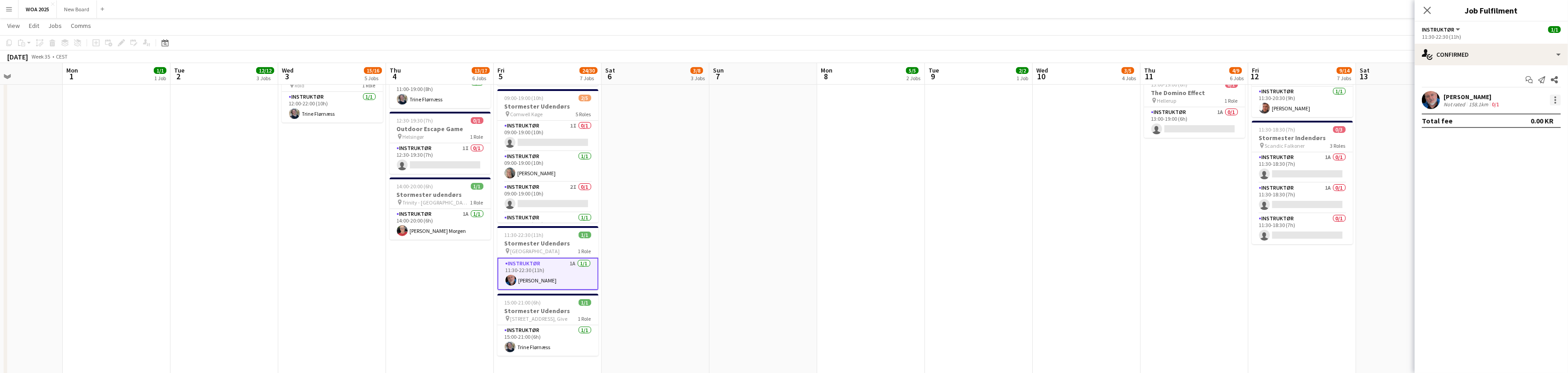
click at [1554, 99] on div at bounding box center [1555, 100] width 11 height 11
click at [1545, 206] on span "Remove" at bounding box center [1525, 203] width 56 height 8
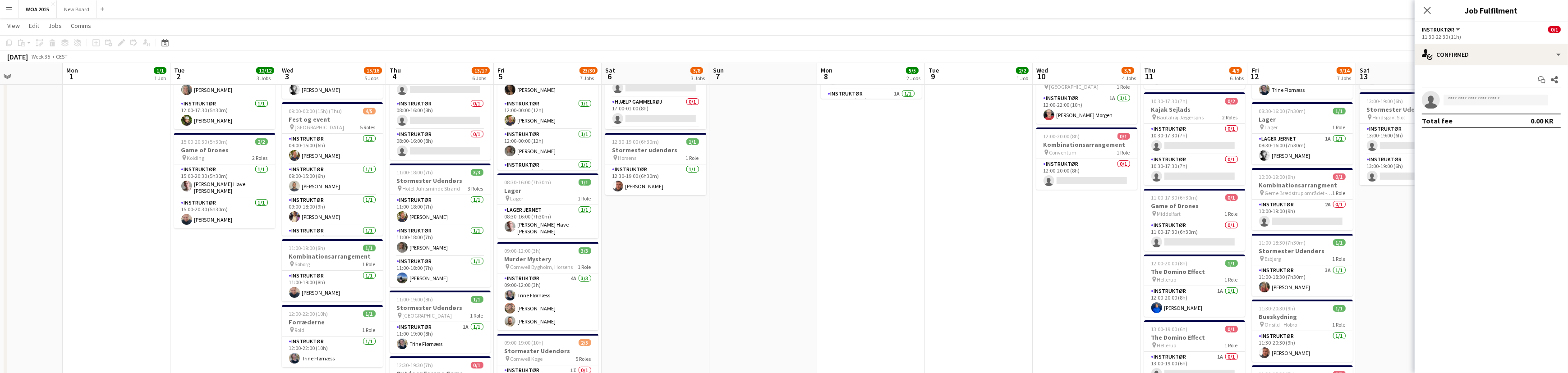
scroll to position [205, 0]
click at [553, 291] on app-card-role "Instruktør 4A [DATE] 09:00-12:00 (3h) [PERSON_NAME] [PERSON_NAME] [PERSON_NAME]" at bounding box center [548, 302] width 101 height 57
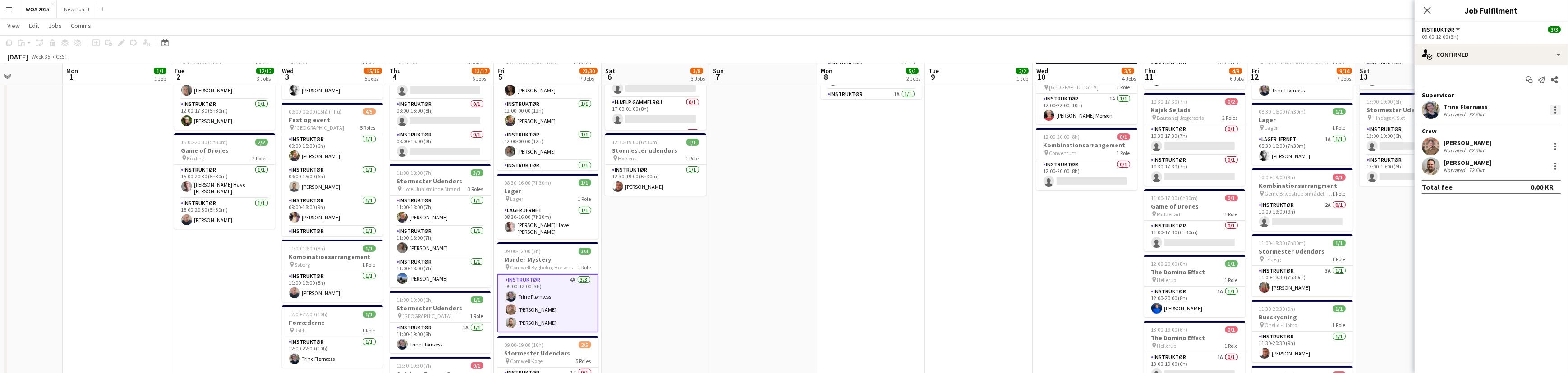
click at [1555, 107] on div at bounding box center [1555, 107] width 2 height 2
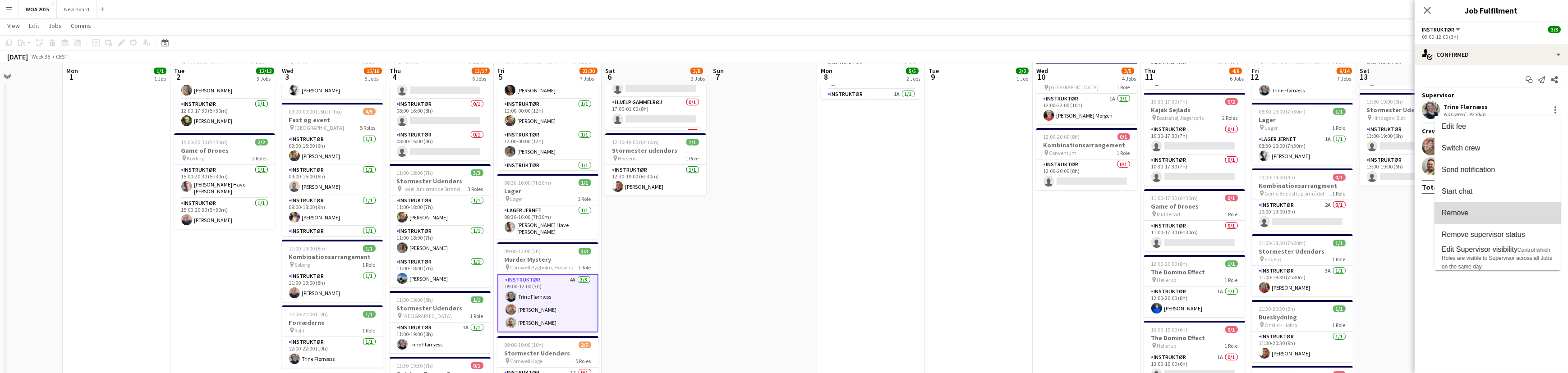
click at [1531, 217] on button "Remove" at bounding box center [1497, 212] width 126 height 21
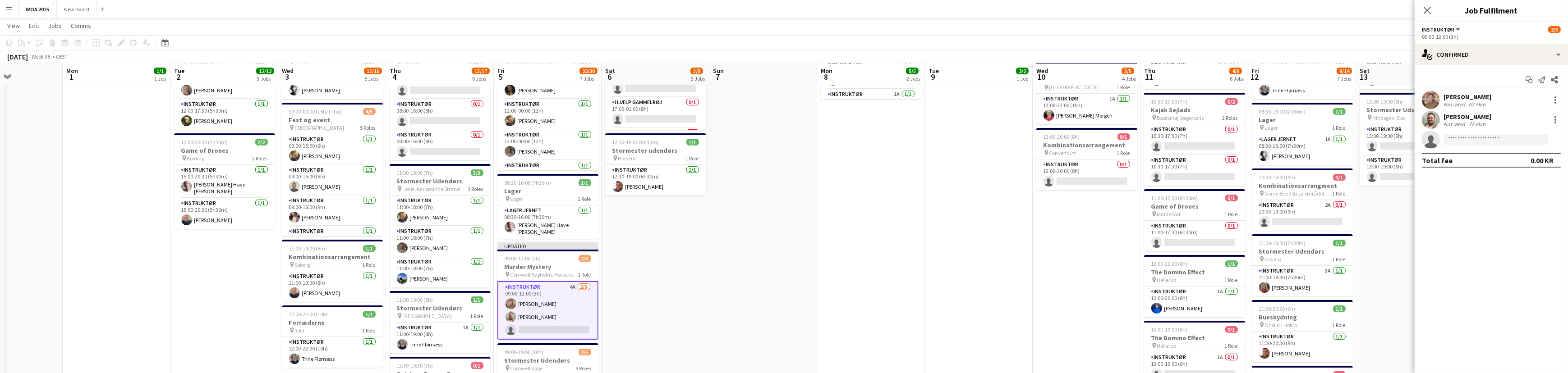
click at [568, 320] on app-card-role "Instruktør 4A [DATE] 09:00-12:00 (3h) [PERSON_NAME] [PERSON_NAME] single-neutra…" at bounding box center [548, 310] width 101 height 59
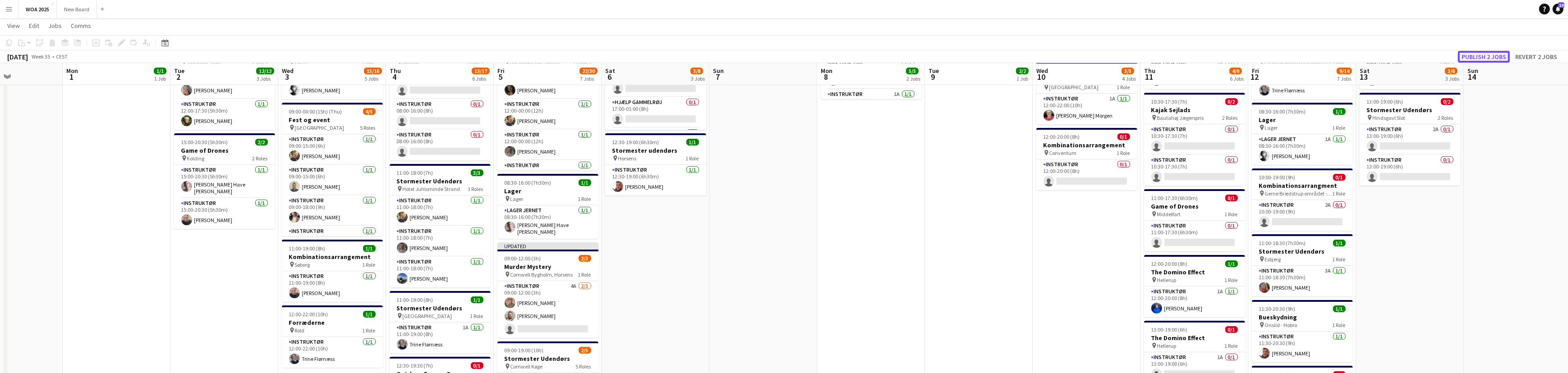
click at [1482, 56] on button "Publish 2 jobs" at bounding box center [1484, 56] width 52 height 12
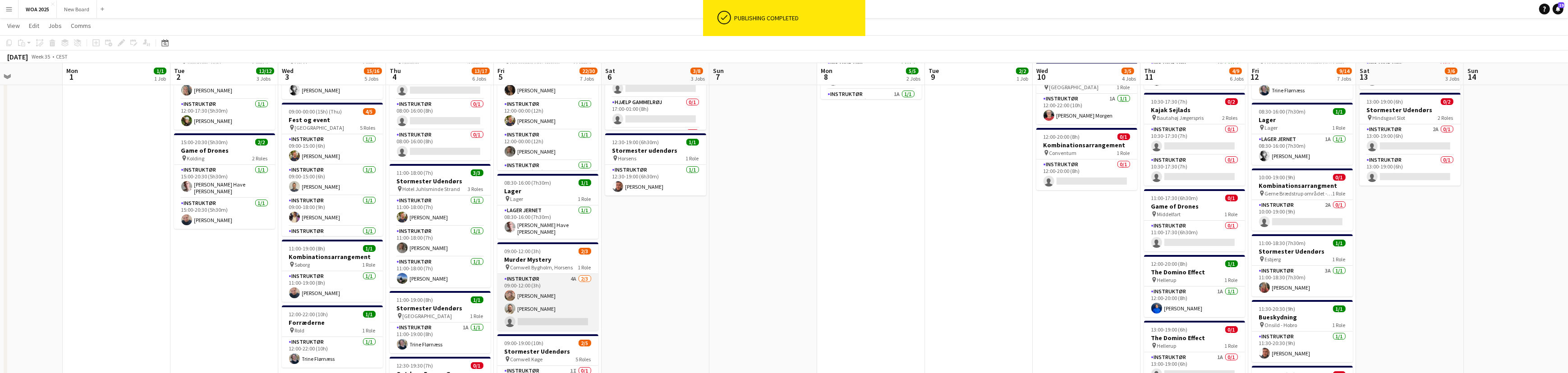
click at [546, 316] on app-card-role "Instruktør 4A [DATE] 09:00-12:00 (3h) [PERSON_NAME] [PERSON_NAME] single-neutra…" at bounding box center [548, 302] width 101 height 57
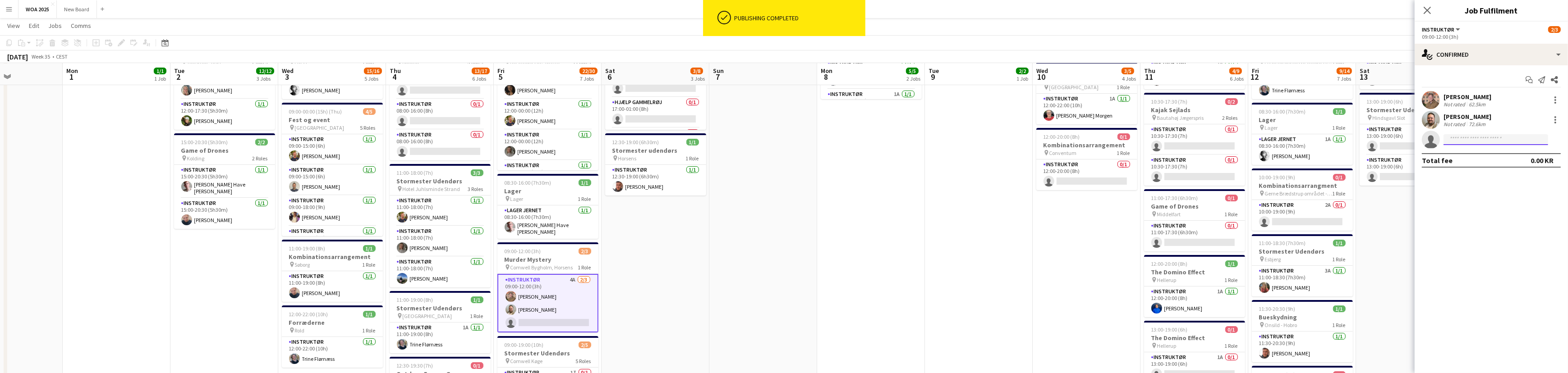
click at [1501, 142] on input at bounding box center [1495, 140] width 104 height 11
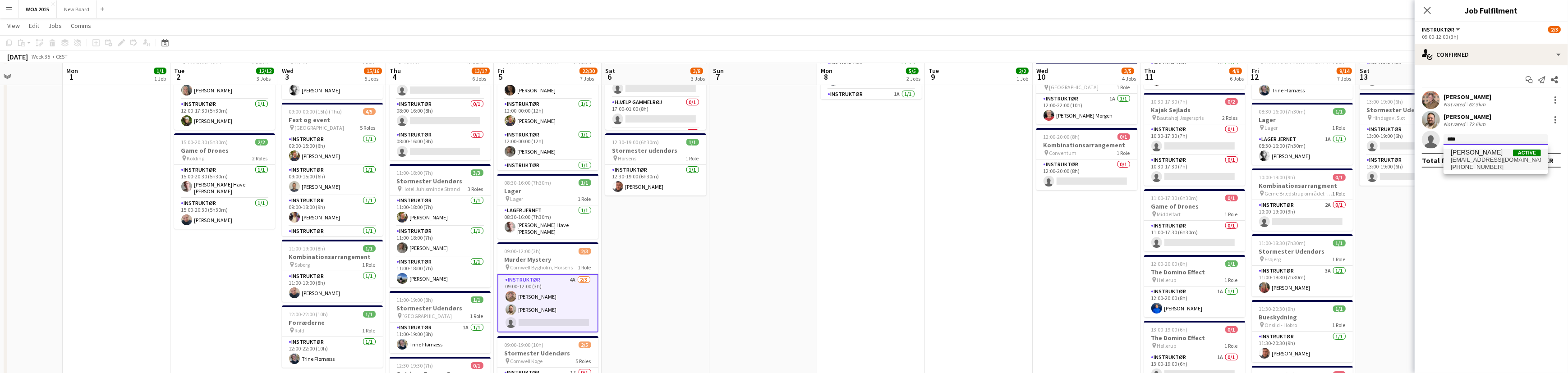
type input "****"
click at [1478, 158] on span "[EMAIL_ADDRESS][DOMAIN_NAME]" at bounding box center [1496, 160] width 90 height 7
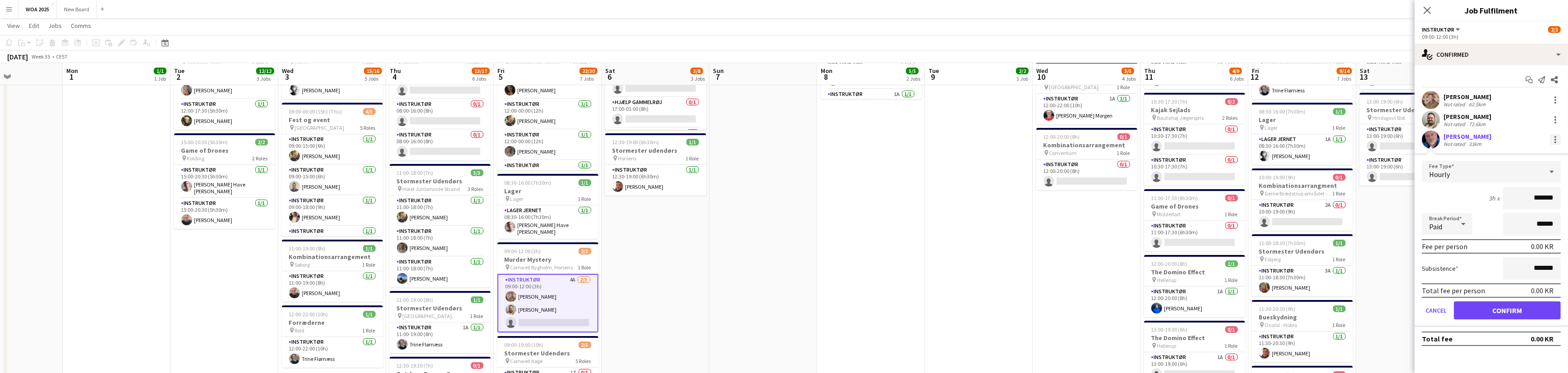
click at [1555, 142] on div at bounding box center [1555, 142] width 2 height 2
click at [1542, 240] on span "Set as supervisor" at bounding box center [1525, 242] width 56 height 8
click at [1517, 312] on button "Confirm" at bounding box center [1507, 311] width 107 height 18
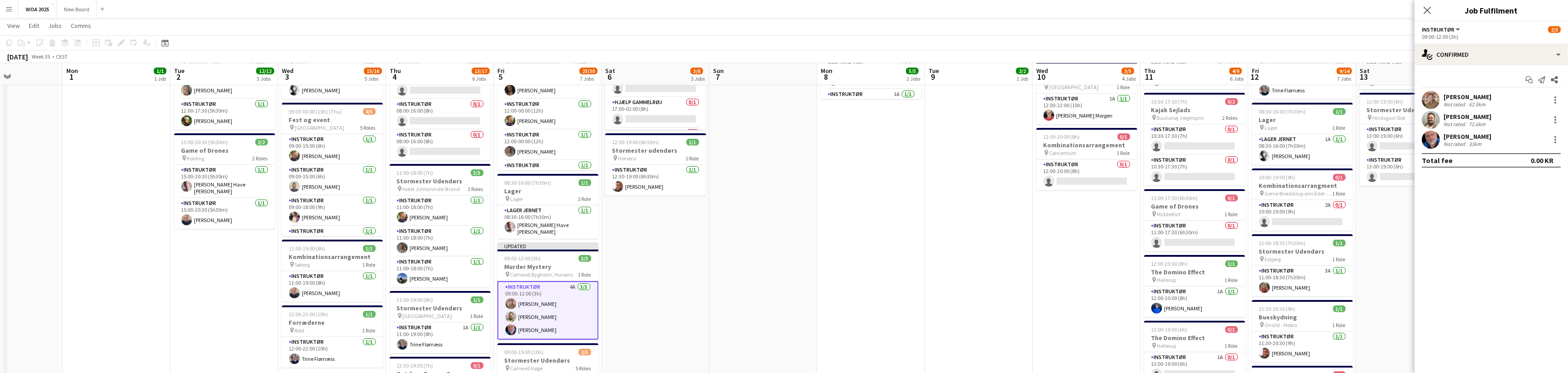
click at [667, 270] on app-date-cell "07:00-17:00 (10h) 2/2 Kombinationsarrangement pin Gammelrøj 2 Roles Instruktør …" at bounding box center [655, 274] width 108 height 756
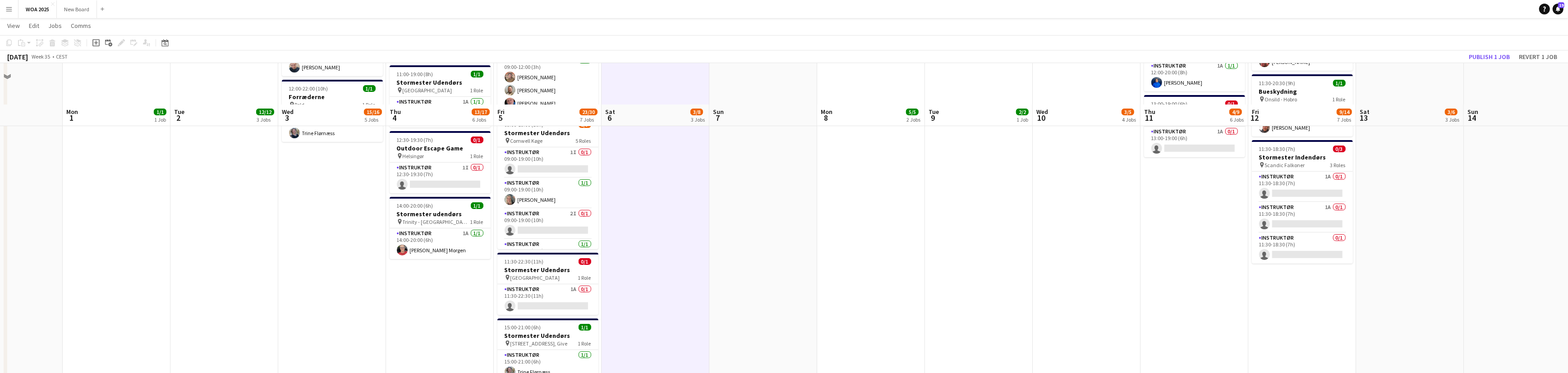
scroll to position [483, 0]
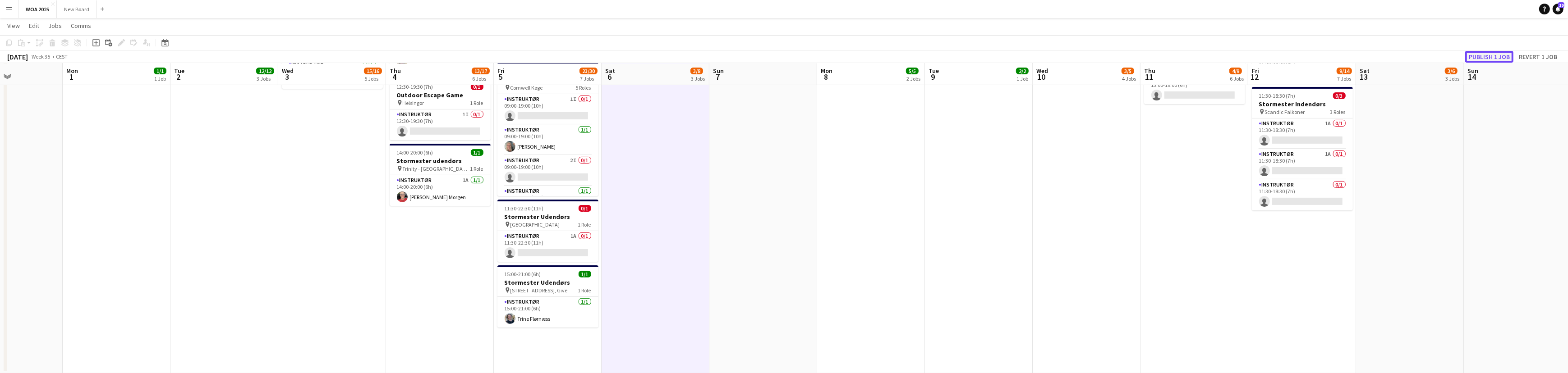
click at [1503, 54] on button "Publish 1 job" at bounding box center [1489, 56] width 48 height 12
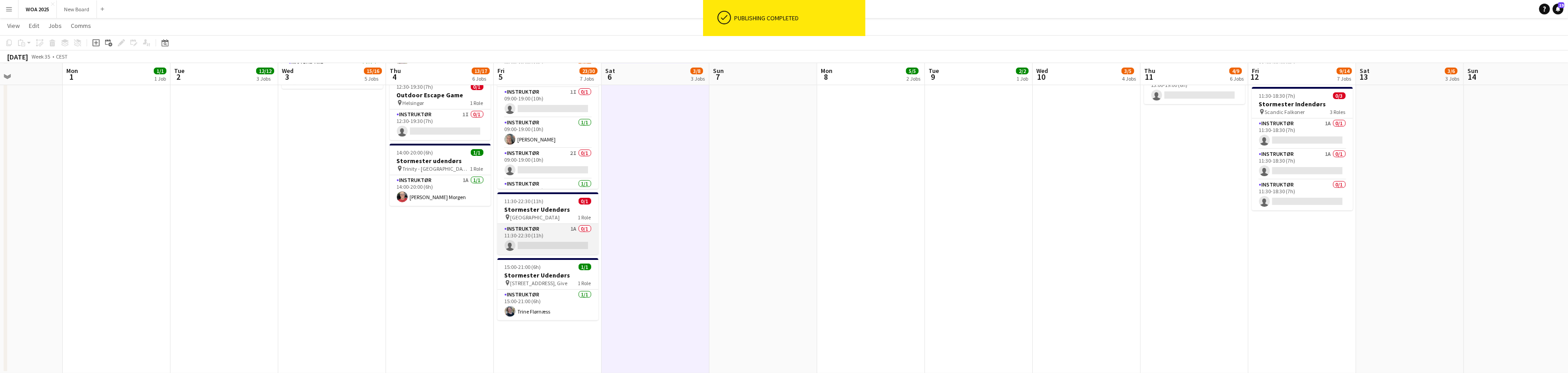
click at [561, 231] on app-card-role "Instruktør 1A 0/1 11:30-22:30 (11h) single-neutral-actions" at bounding box center [548, 239] width 101 height 31
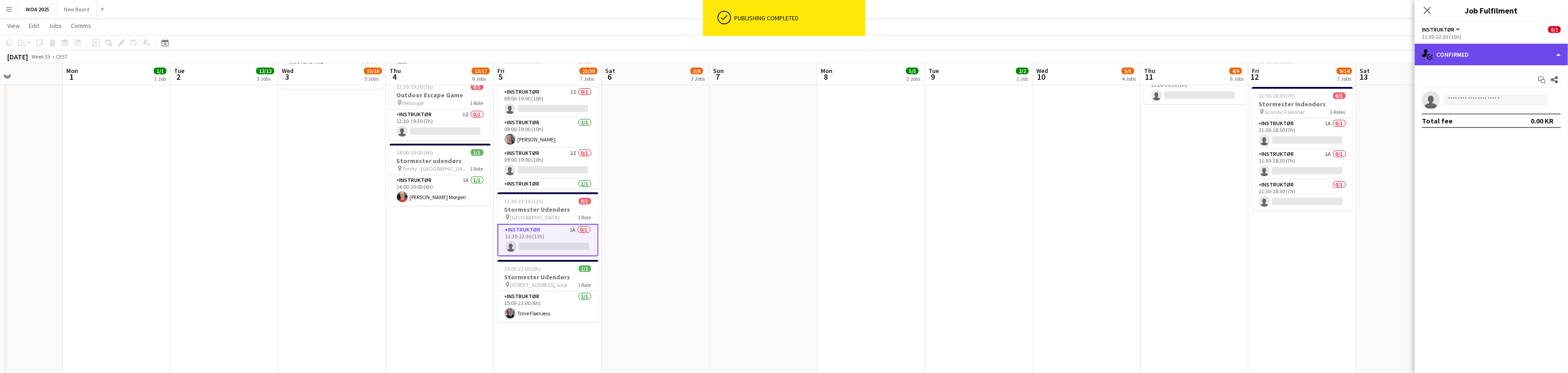
click at [1502, 53] on div "single-neutral-actions-check-2 Confirmed" at bounding box center [1491, 54] width 153 height 21
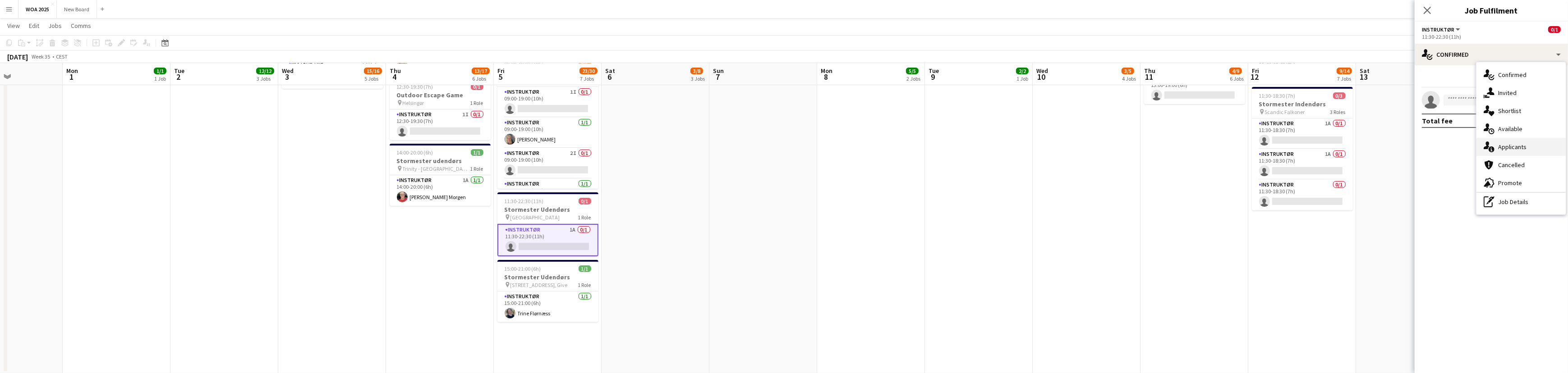
click at [1544, 147] on div "single-neutral-actions-information Applicants" at bounding box center [1521, 147] width 89 height 18
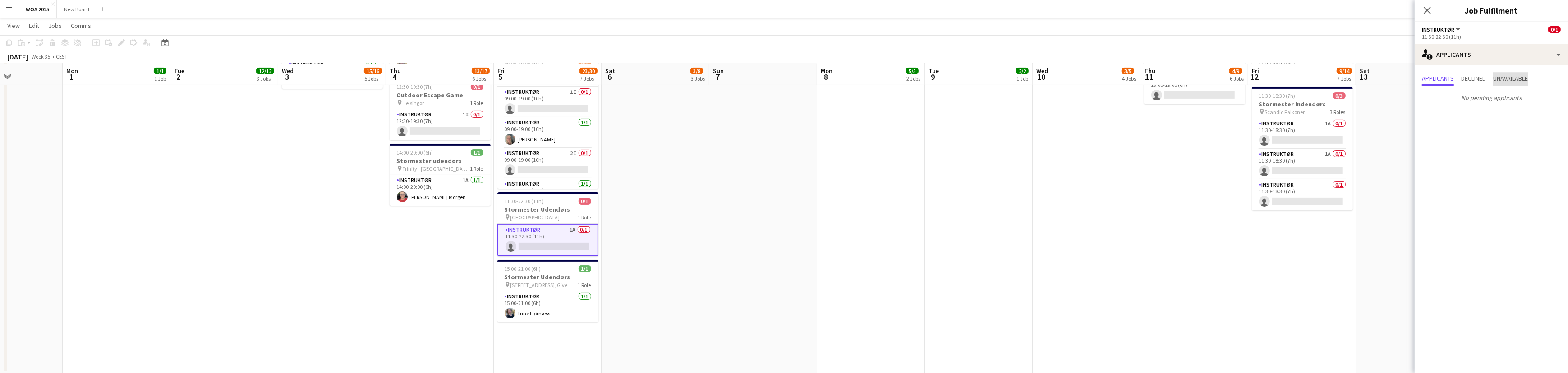
click at [1515, 81] on span "Unavailable" at bounding box center [1510, 78] width 35 height 6
drag, startPoint x: 1041, startPoint y: 243, endPoint x: 1022, endPoint y: 241, distance: 19.1
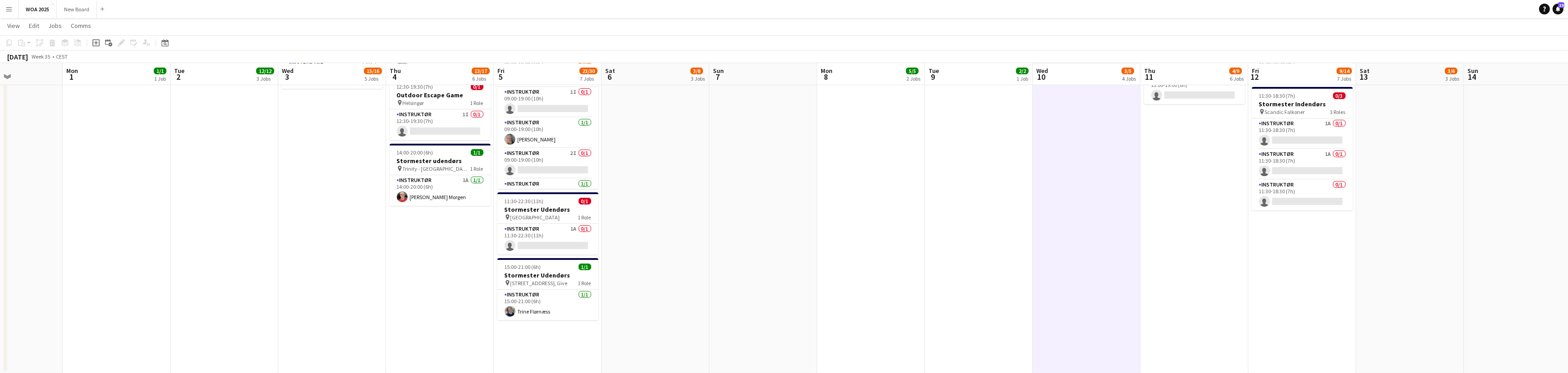
scroll to position [0, 261]
click at [548, 235] on app-card-role "Instruktør 1A 0/1 11:30-22:30 (11h) single-neutral-actions" at bounding box center [547, 239] width 101 height 31
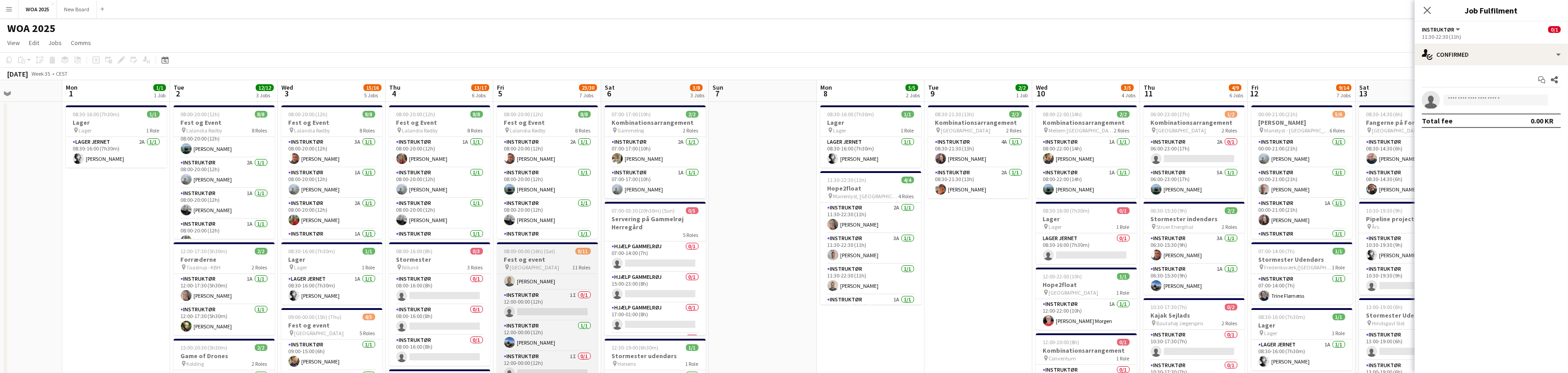
scroll to position [185, 0]
click at [560, 297] on app-card-role "Instruktør [DATE] 12:00-00:00 (12h) [PERSON_NAME]" at bounding box center [547, 288] width 101 height 31
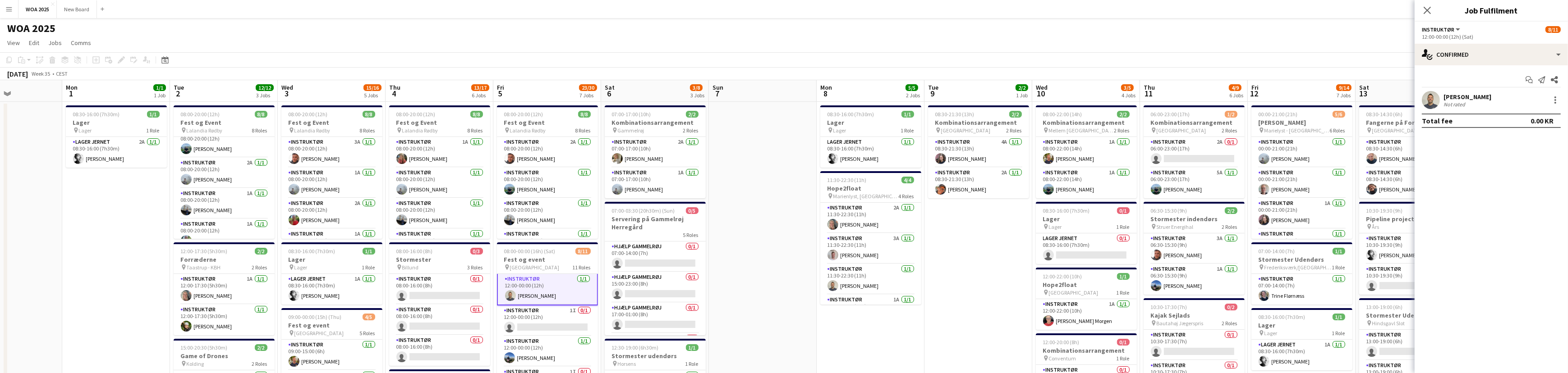
scroll to position [185, 0]
click at [1557, 101] on div at bounding box center [1555, 100] width 11 height 11
click at [1546, 202] on span "Remove" at bounding box center [1525, 203] width 56 height 8
click at [1426, 9] on icon at bounding box center [1427, 10] width 9 height 9
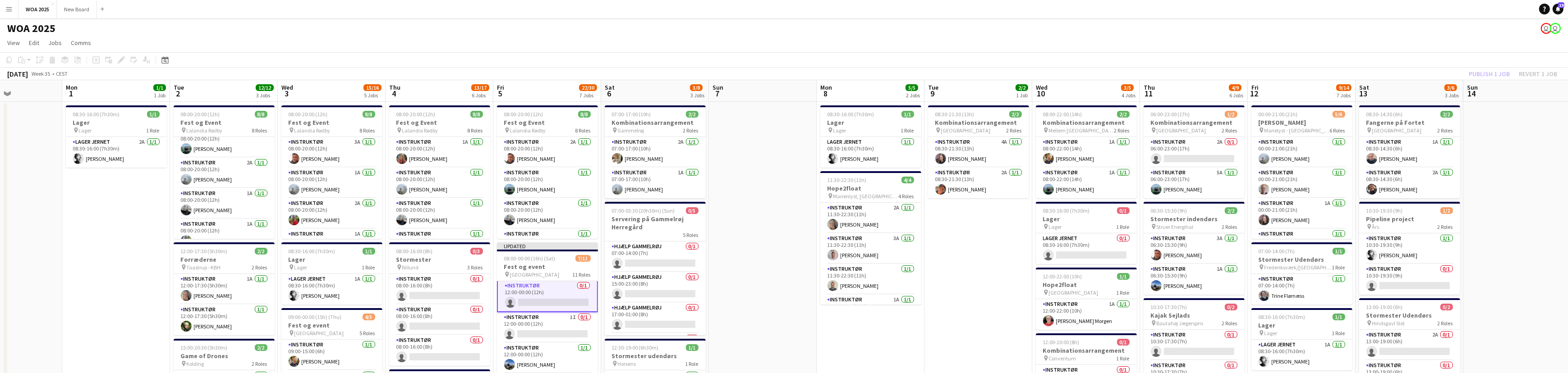
click at [1493, 74] on div "Publish 1 job Revert 1 job" at bounding box center [1513, 73] width 110 height 12
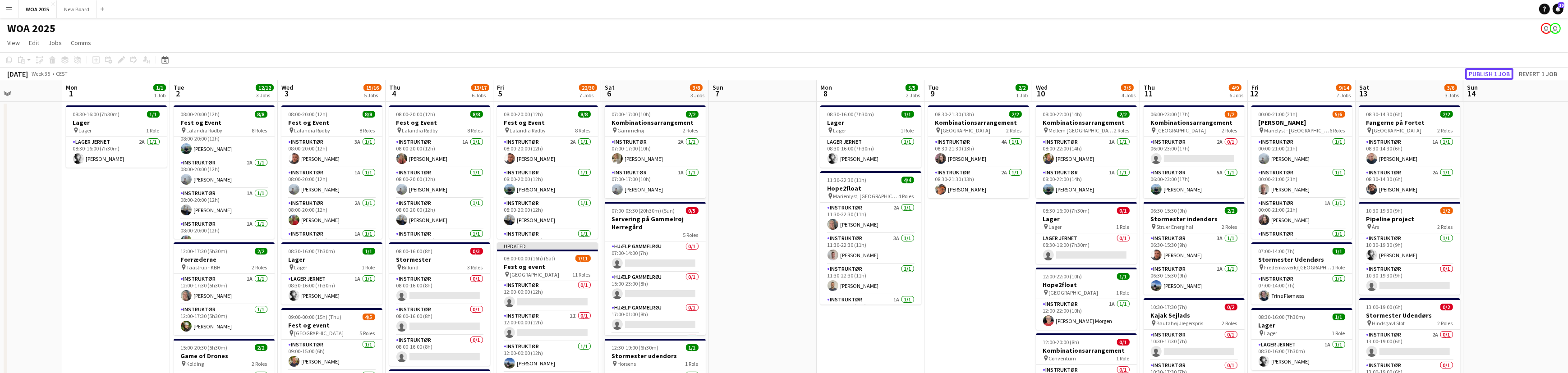
click at [1493, 74] on button "Publish 1 job" at bounding box center [1489, 73] width 48 height 12
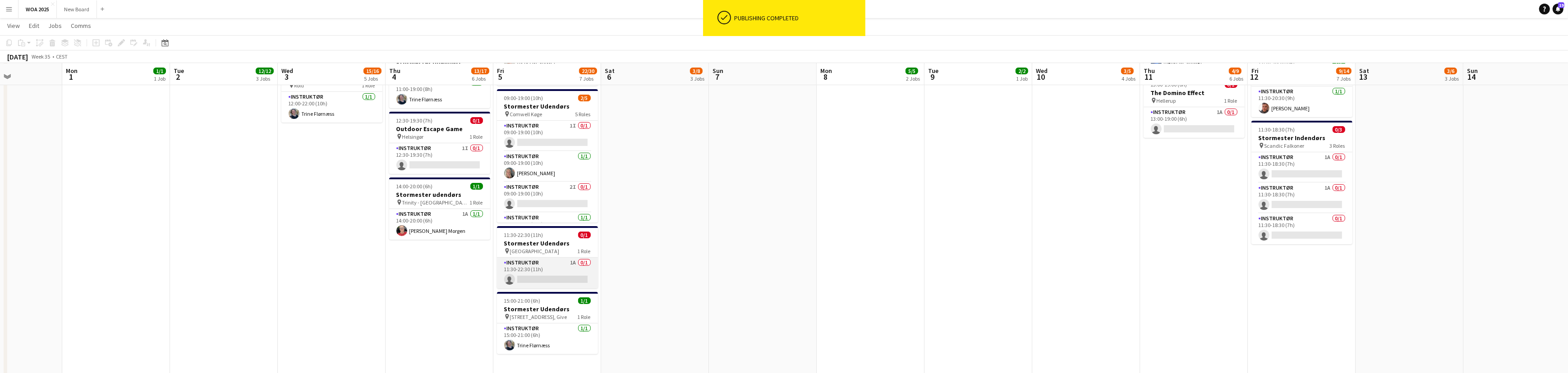
scroll to position [450, 0]
click at [568, 270] on app-card-role "Instruktør 1A 0/1 11:30-22:30 (11h) single-neutral-actions" at bounding box center [547, 272] width 101 height 31
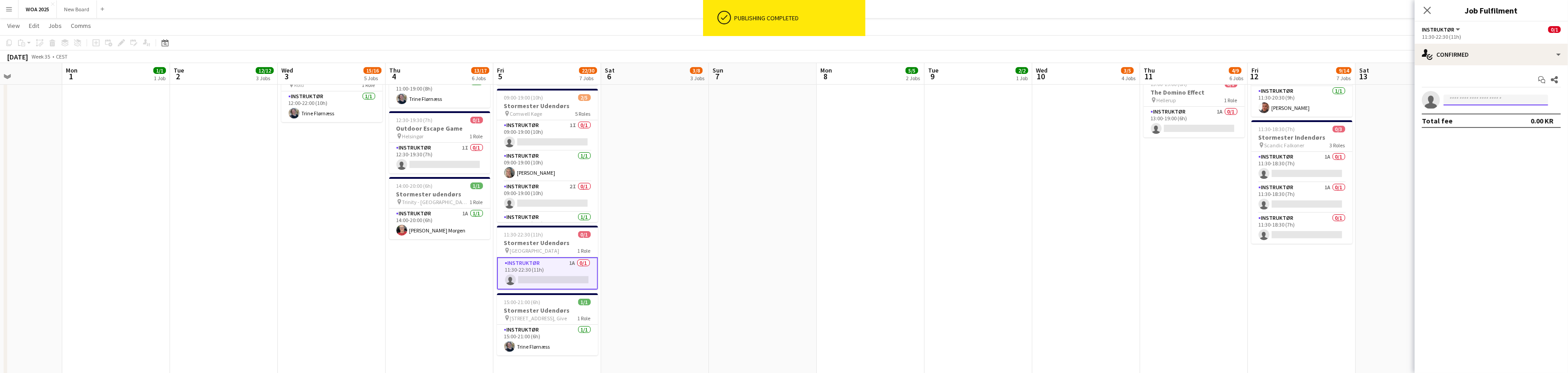
click at [1470, 99] on input at bounding box center [1495, 100] width 104 height 11
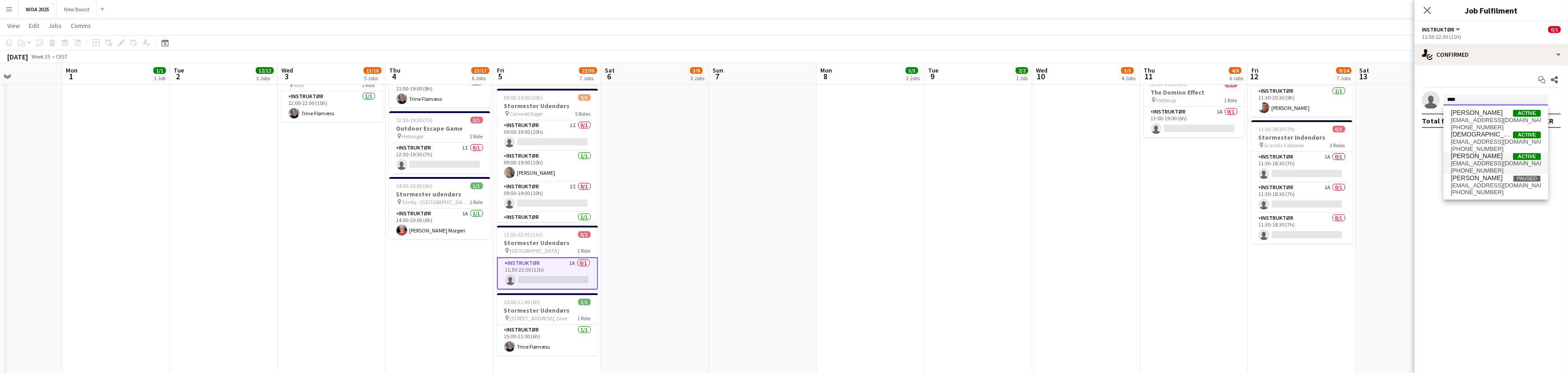
type input "****"
click at [1478, 162] on span "[EMAIL_ADDRESS][DOMAIN_NAME]" at bounding box center [1496, 164] width 90 height 7
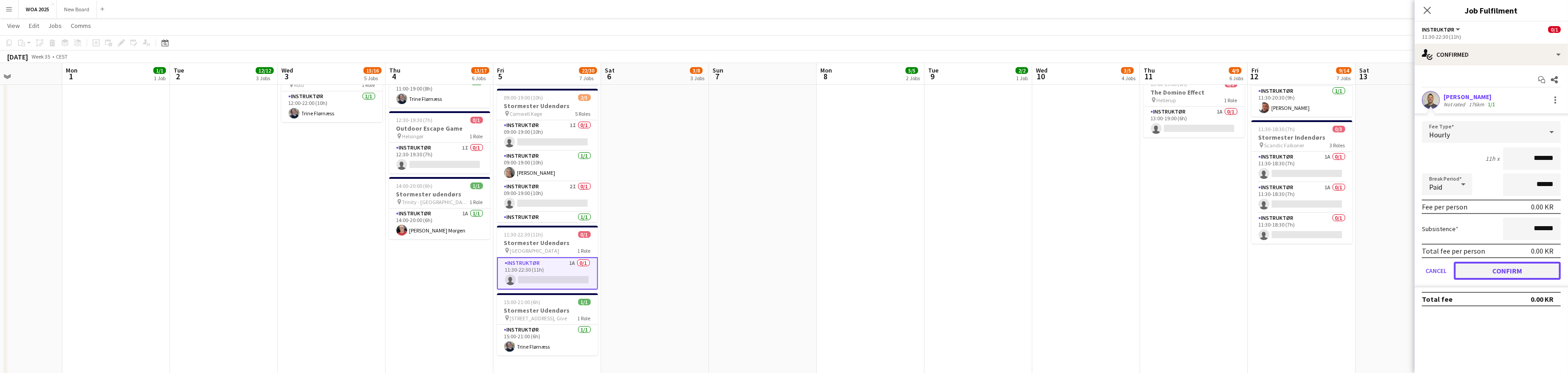
click at [1504, 265] on button "Confirm" at bounding box center [1507, 271] width 107 height 18
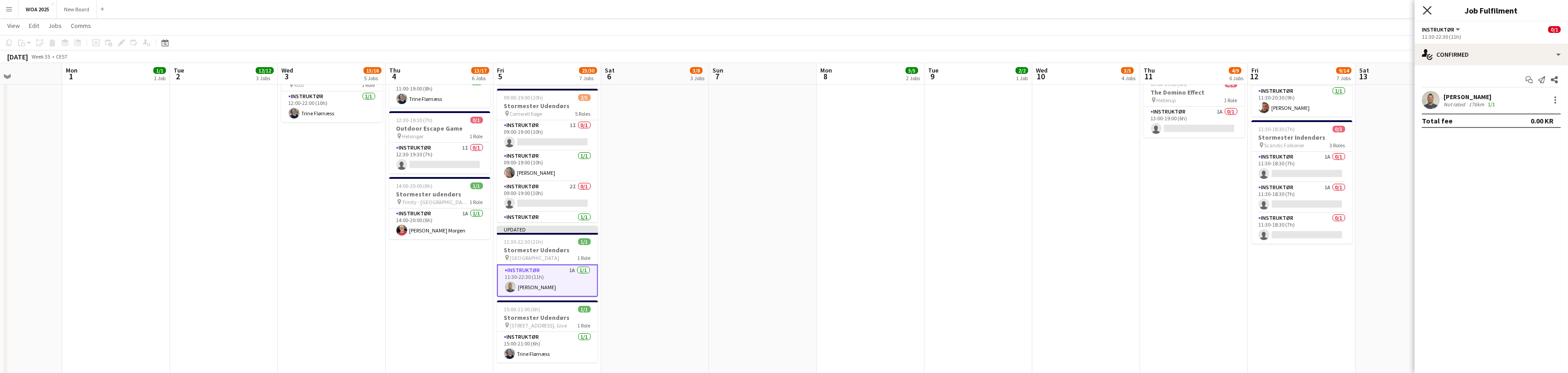
click at [1427, 9] on icon at bounding box center [1427, 10] width 9 height 9
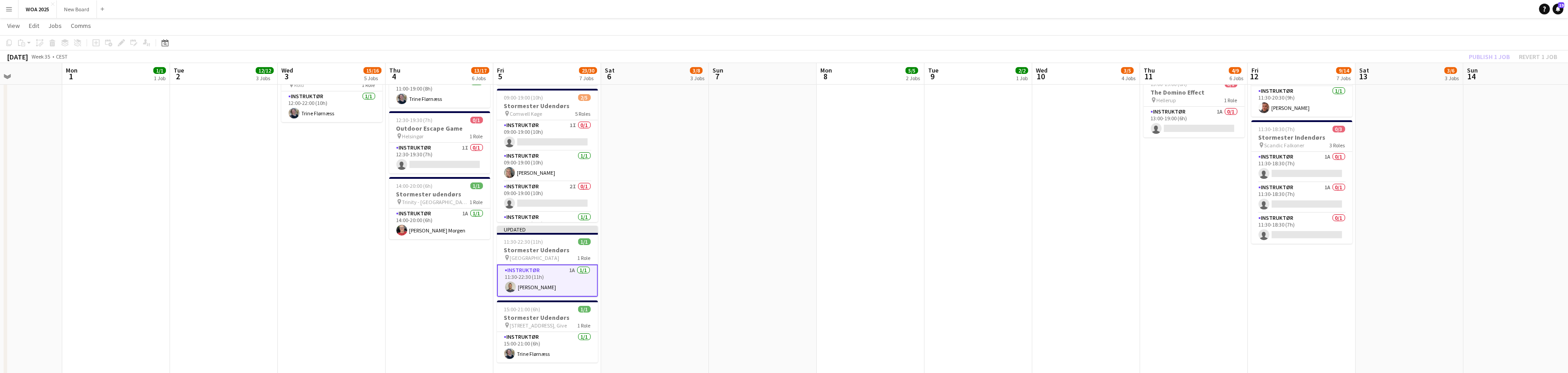
click at [1501, 55] on div "Publish 1 job Revert 1 job" at bounding box center [1513, 56] width 110 height 12
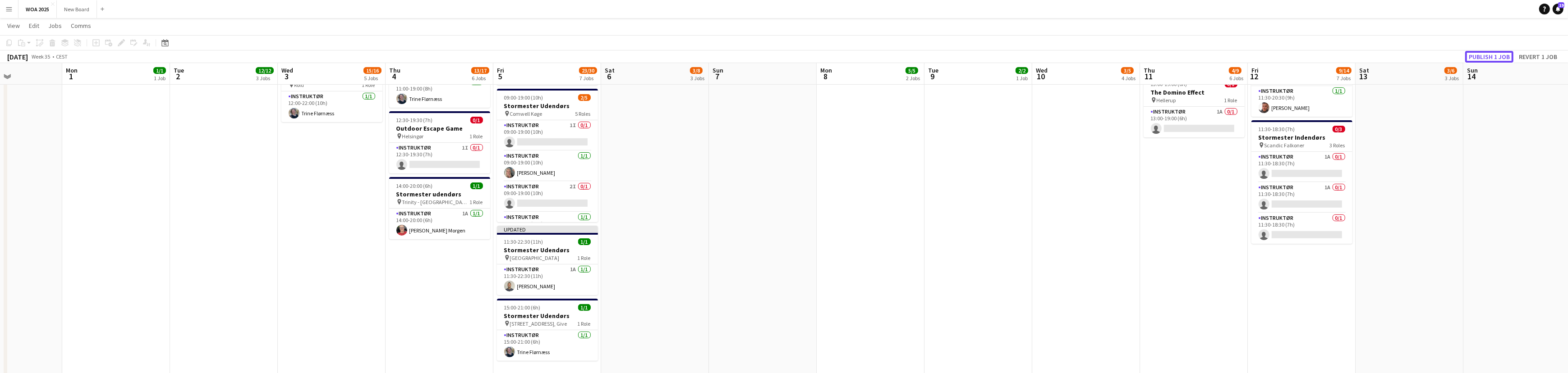
click at [1501, 55] on button "Publish 1 job" at bounding box center [1489, 56] width 48 height 12
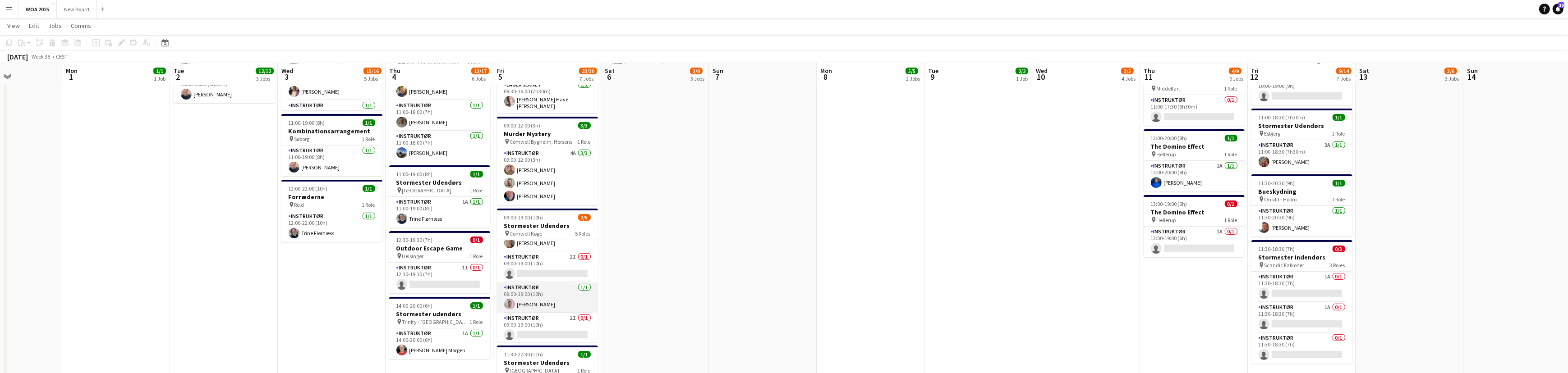
scroll to position [49, 0]
click at [562, 297] on app-card-role "Instruktør [DATE] 09:00-19:00 (10h) [PERSON_NAME]" at bounding box center [547, 298] width 101 height 31
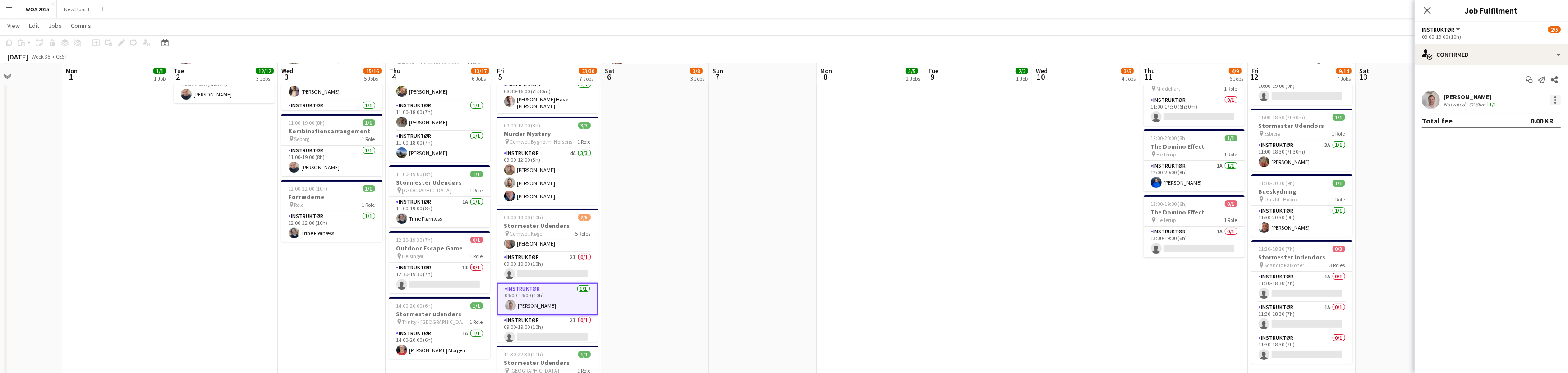
click at [1551, 100] on div at bounding box center [1555, 100] width 11 height 11
click at [1538, 226] on span "Set as supervisor" at bounding box center [1525, 225] width 56 height 8
click at [830, 202] on app-date-cell "08:30-16:00 (7h30m) 1/1 Lager pin Lager 1 Role Lager Jernet [DATE] 08:30-16:00 …" at bounding box center [870, 148] width 108 height 756
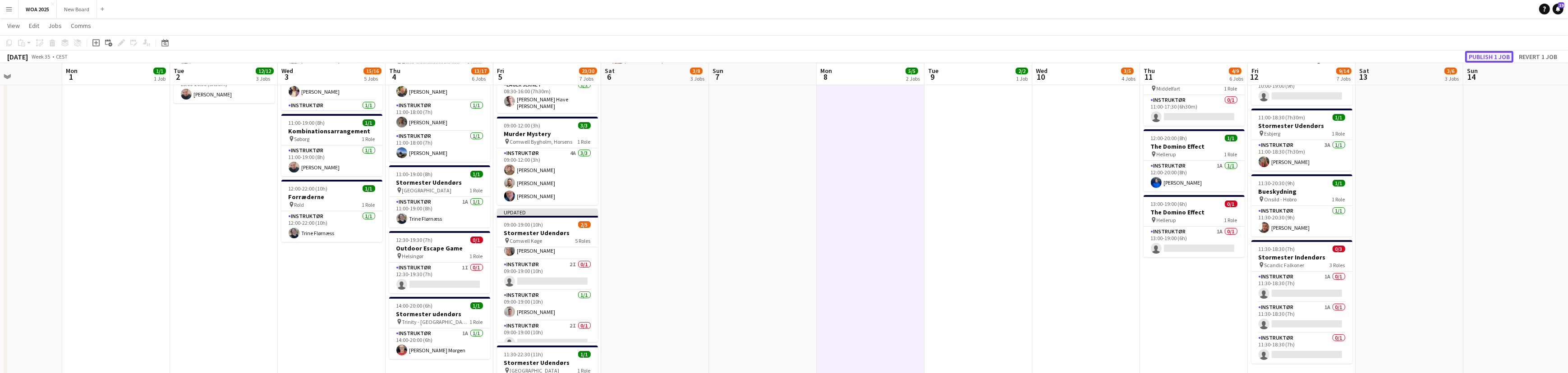
click at [1499, 55] on button "Publish 1 job" at bounding box center [1489, 56] width 48 height 12
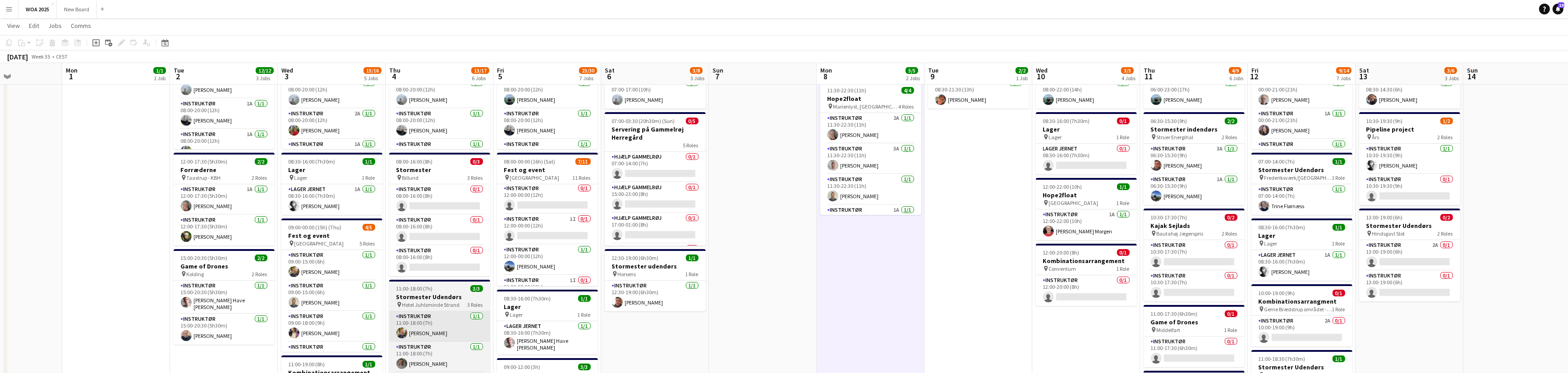
scroll to position [89, 0]
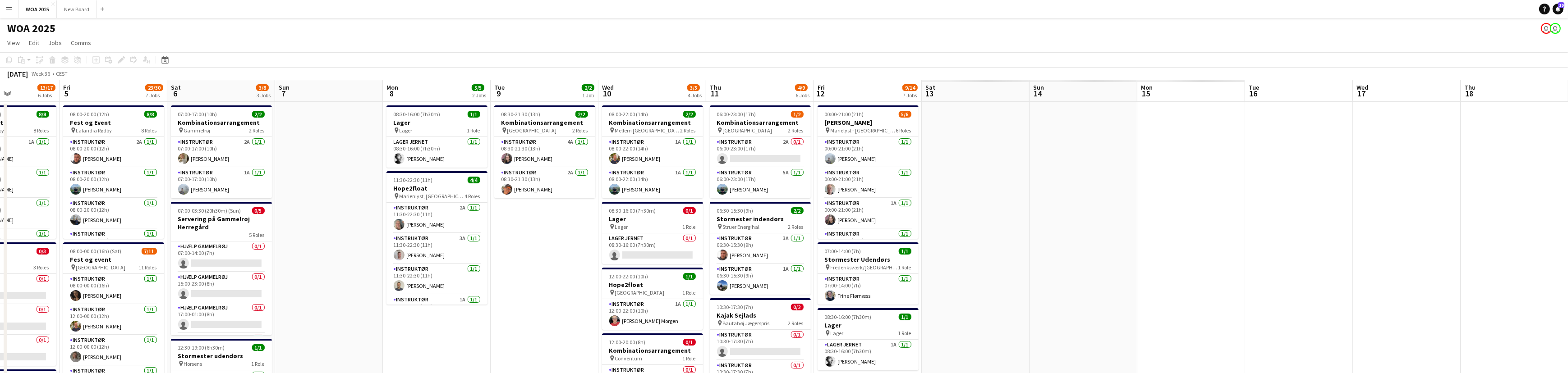
drag, startPoint x: 1253, startPoint y: 214, endPoint x: 983, endPoint y: 156, distance: 276.2
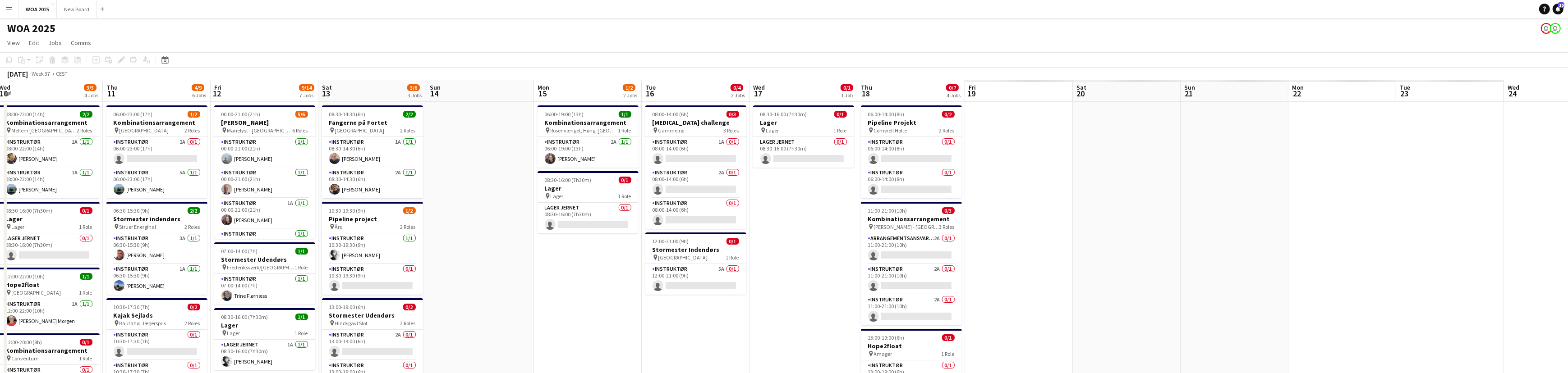
drag, startPoint x: 997, startPoint y: 215, endPoint x: 863, endPoint y: 178, distance: 139.0
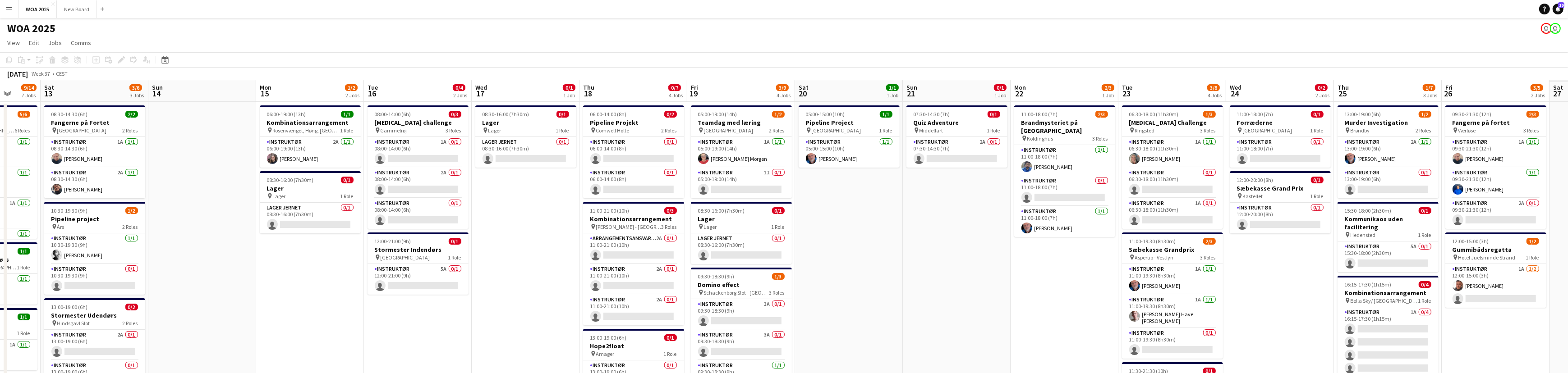
scroll to position [0, 222]
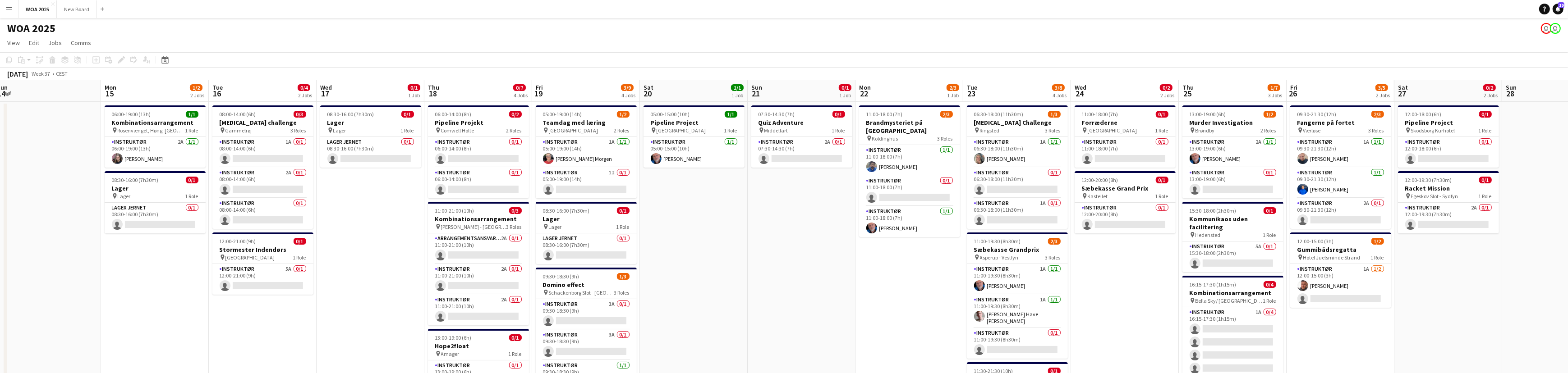
drag, startPoint x: 1128, startPoint y: 220, endPoint x: 749, endPoint y: 218, distance: 379.0
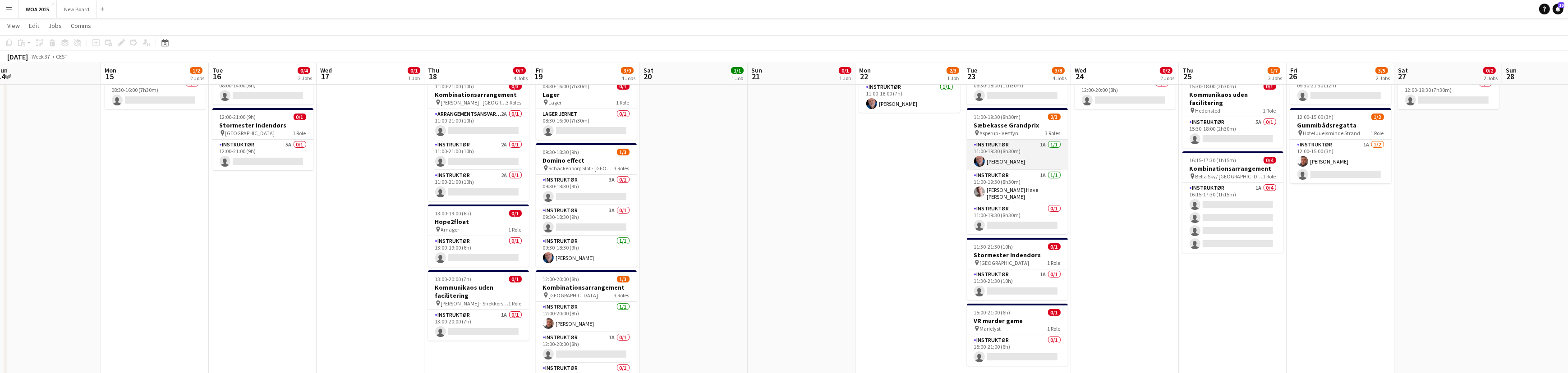
scroll to position [123, 0]
click at [1016, 155] on app-card-role "Instruktør 1A 1/1 11:00-19:30 (8h30m) Carsten Rolsgaard" at bounding box center [1017, 155] width 101 height 31
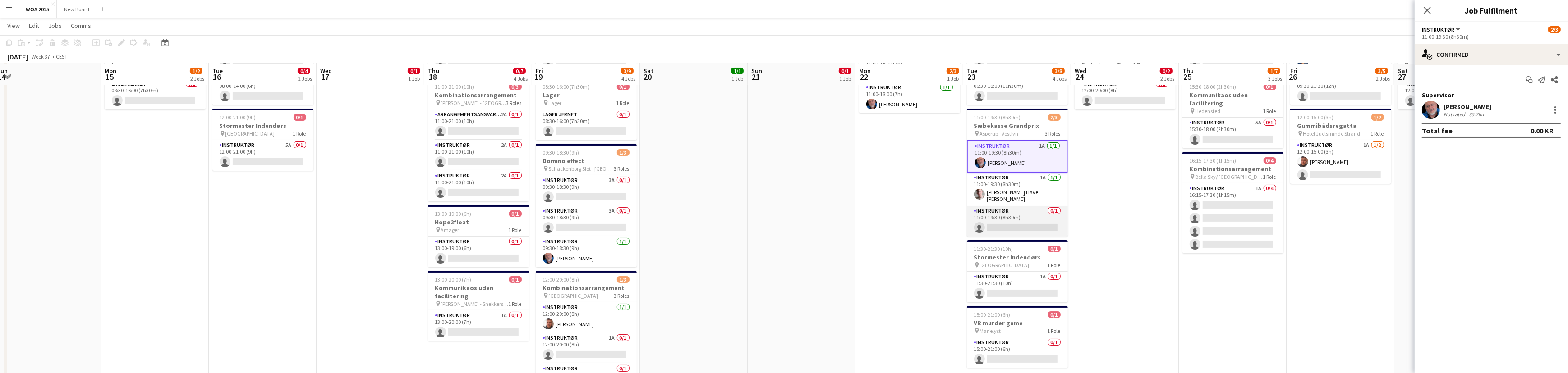
click at [1028, 219] on app-card-role "Instruktør 0/1 11:00-19:30 (8h30m) single-neutral-actions" at bounding box center [1017, 221] width 101 height 31
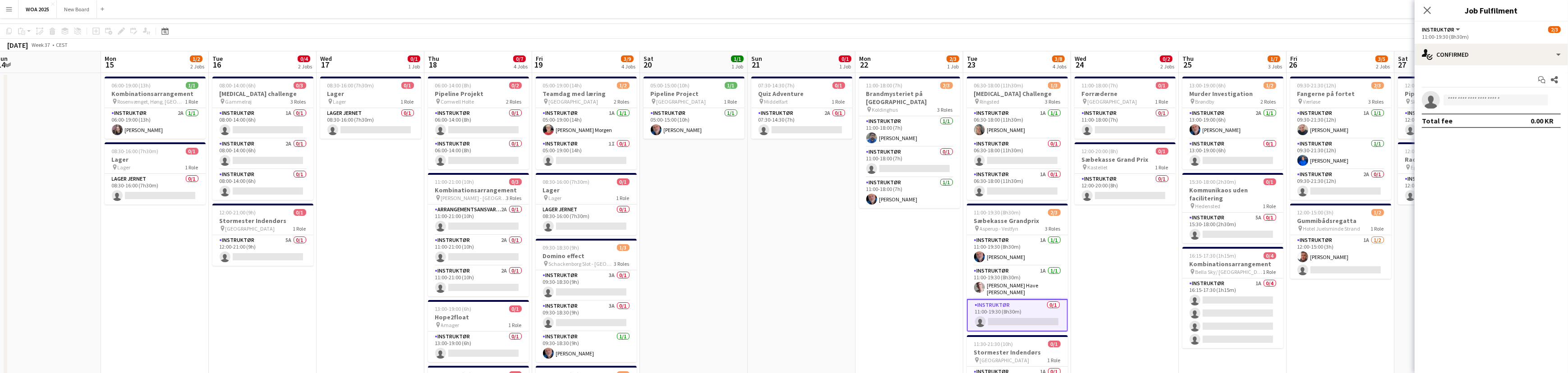
scroll to position [0, 0]
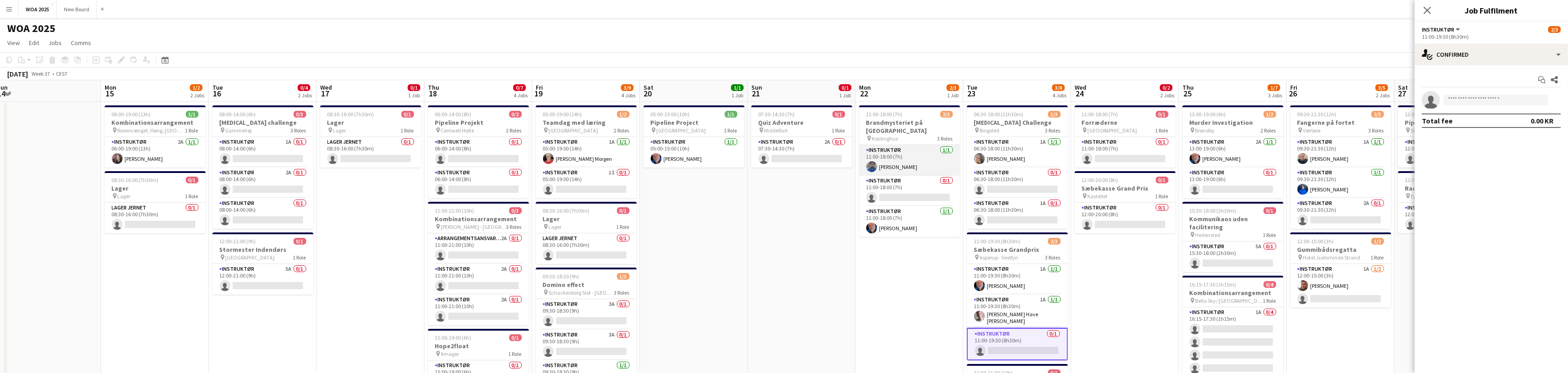
click at [917, 160] on app-card-role "Instruktør 1/1 11:00-18:00 (7h) Niels Jakobsgaard Ravn" at bounding box center [909, 161] width 101 height 31
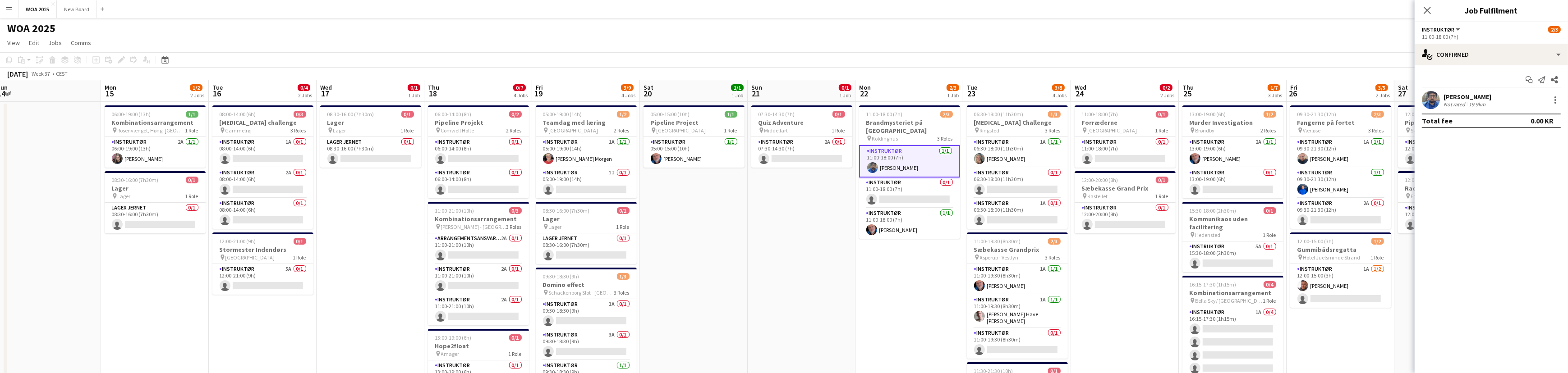
click at [1561, 98] on div "Niels Jakobsgaard Ravn Not rated 19.9km" at bounding box center [1491, 100] width 153 height 18
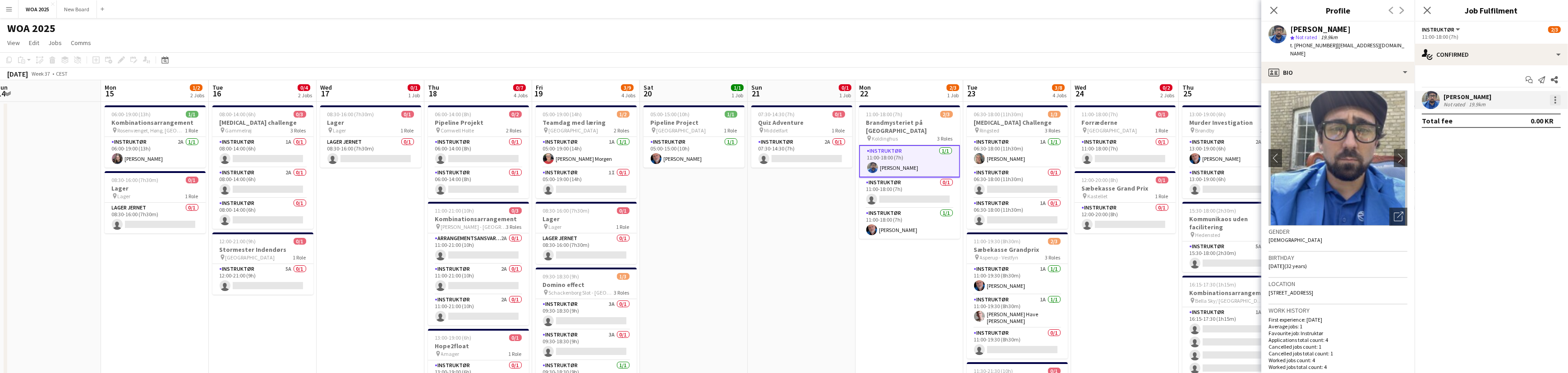
click at [1556, 101] on div at bounding box center [1555, 100] width 11 height 11
click at [1550, 209] on button "Remove" at bounding box center [1525, 203] width 70 height 21
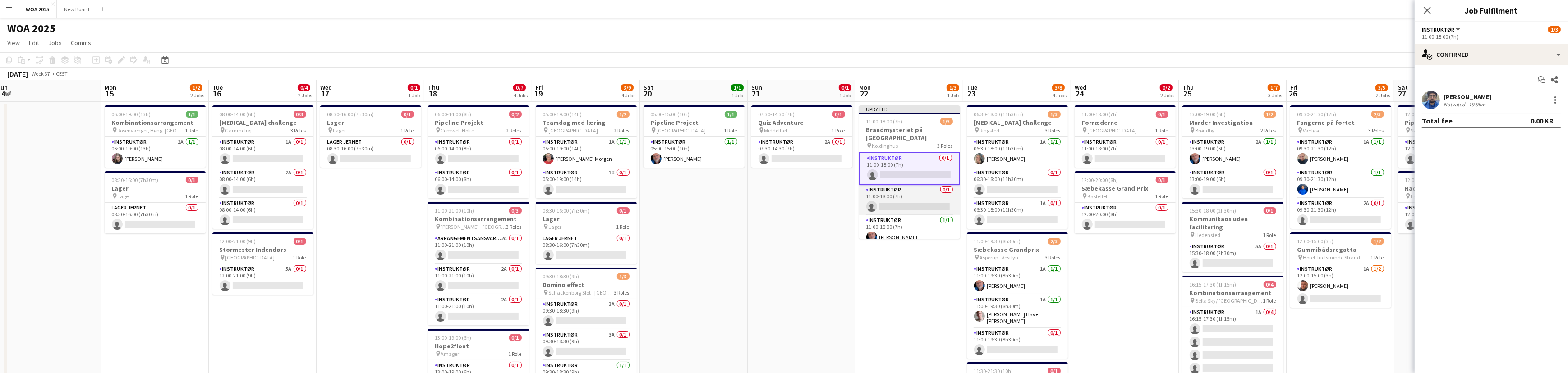
click at [922, 195] on app-card-role "Instruktør 0/1 11:00-18:00 (7h) single-neutral-actions" at bounding box center [909, 200] width 101 height 31
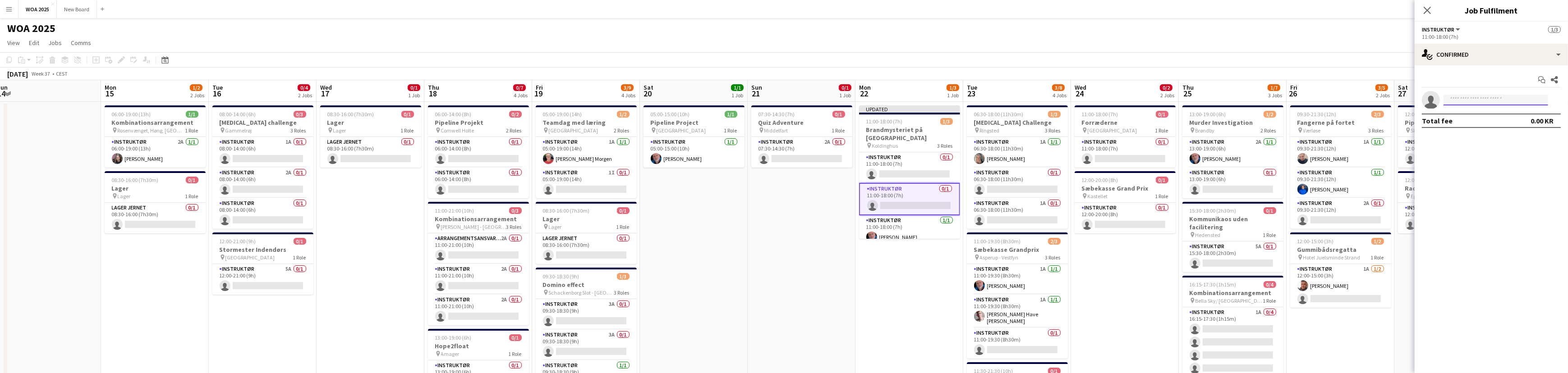
click at [1465, 99] on input at bounding box center [1495, 100] width 104 height 11
type input "*****"
click at [1482, 121] on span "mathiasjokszies@icloud.com" at bounding box center [1496, 120] width 90 height 7
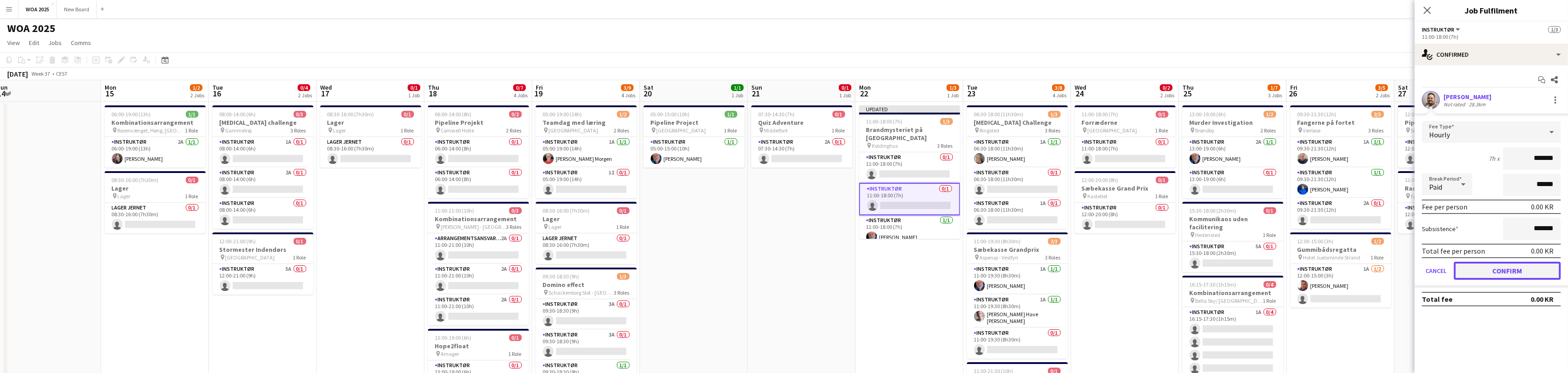
click at [1522, 270] on button "Confirm" at bounding box center [1507, 271] width 107 height 18
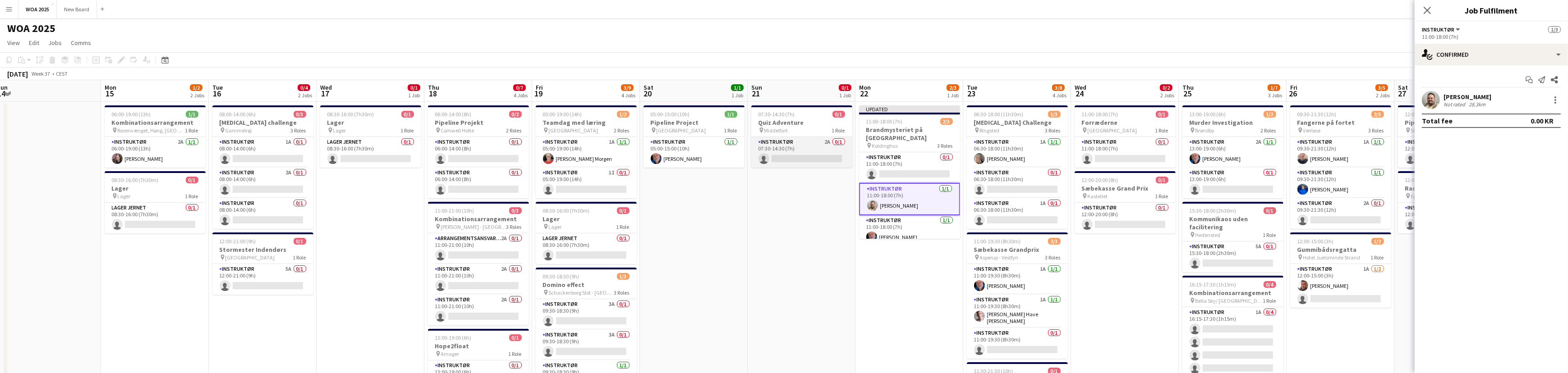
click at [787, 147] on app-card-role "Instruktør 2A 0/1 07:30-14:30 (7h) single-neutral-actions" at bounding box center [801, 152] width 101 height 31
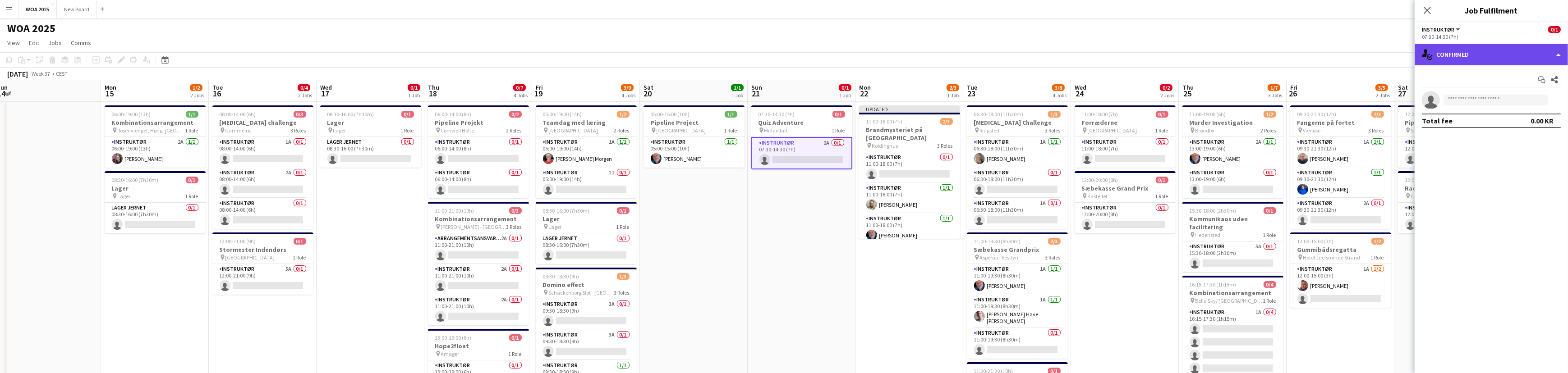
click at [1541, 56] on div "single-neutral-actions-check-2 Confirmed" at bounding box center [1491, 54] width 153 height 21
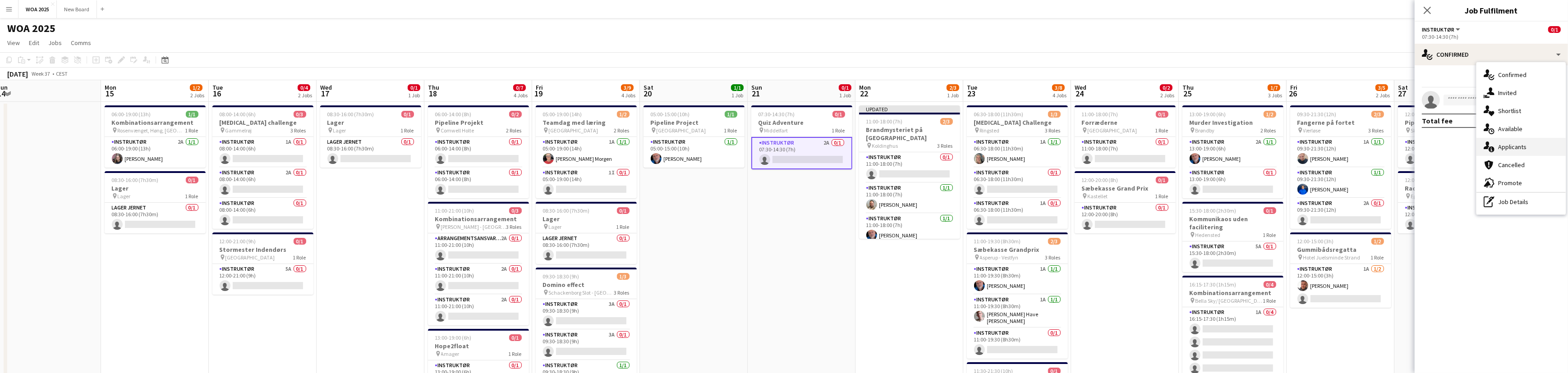
click at [1541, 145] on div "single-neutral-actions-information Applicants" at bounding box center [1521, 147] width 89 height 18
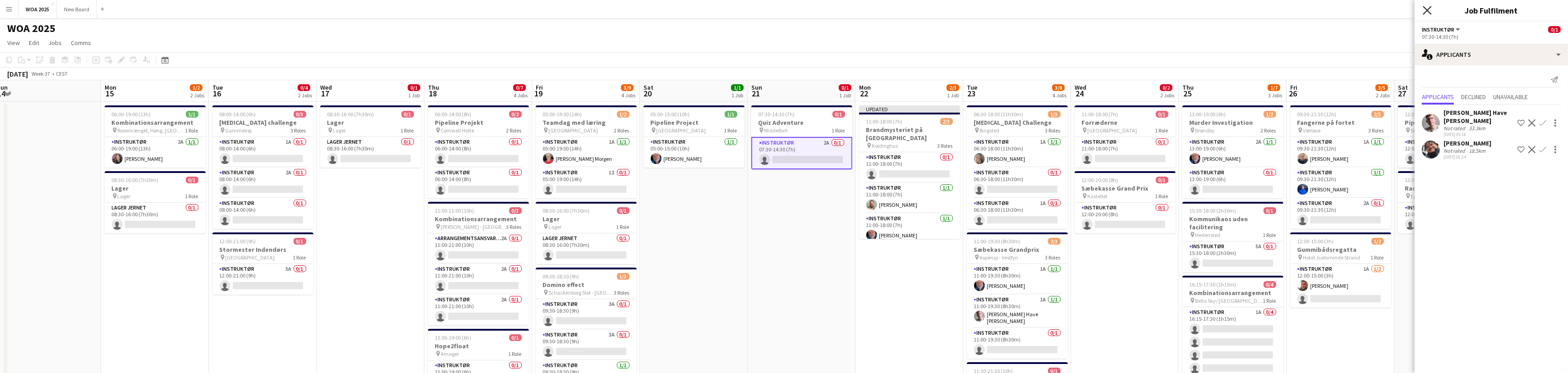
click at [1431, 13] on icon "Close pop-in" at bounding box center [1427, 10] width 9 height 9
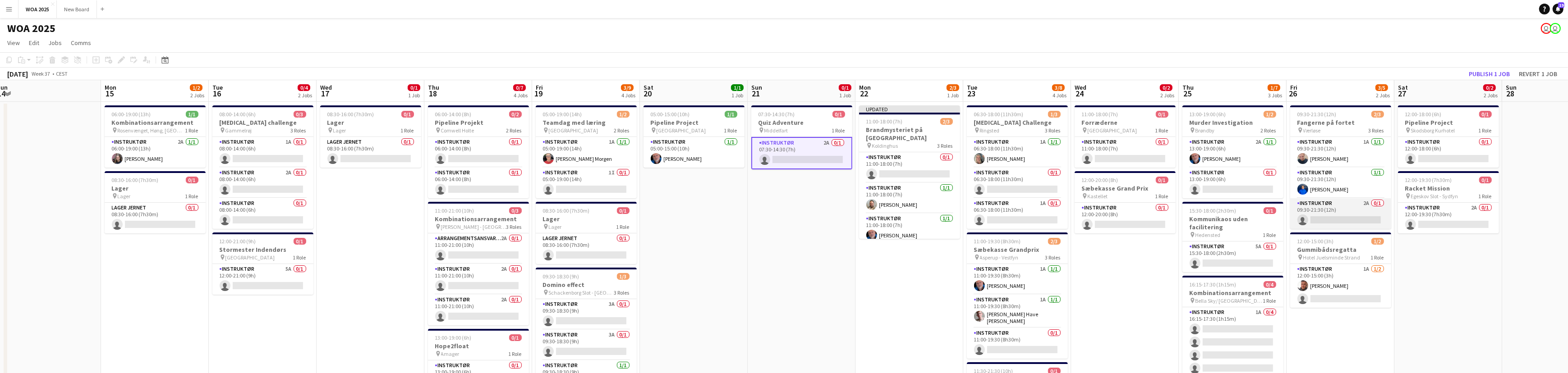
click at [1356, 212] on app-card-role "Instruktør 2A 0/1 09:30-21:30 (12h) single-neutral-actions" at bounding box center [1340, 214] width 101 height 31
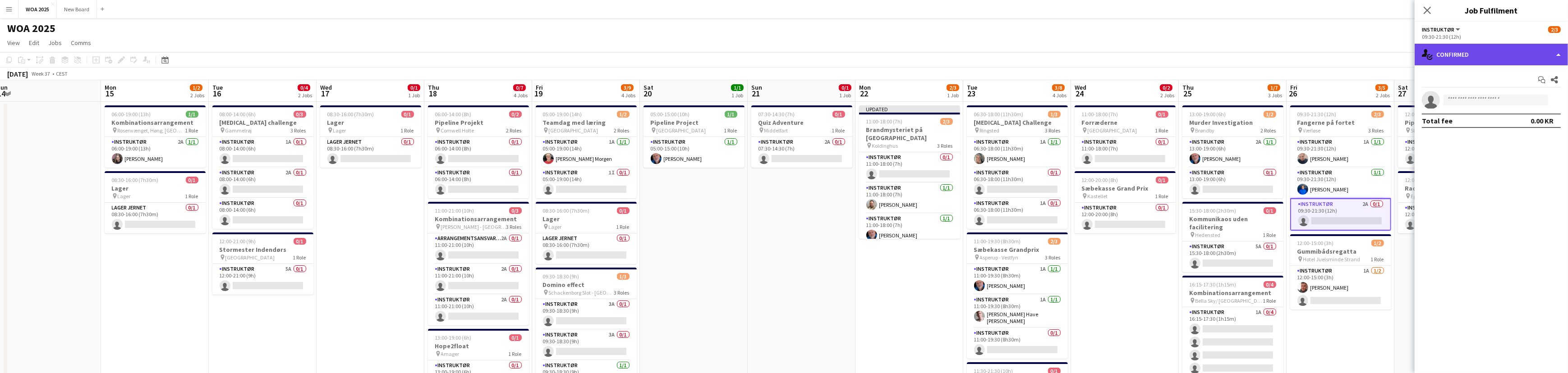
click at [1547, 56] on div "single-neutral-actions-check-2 Confirmed" at bounding box center [1491, 54] width 153 height 21
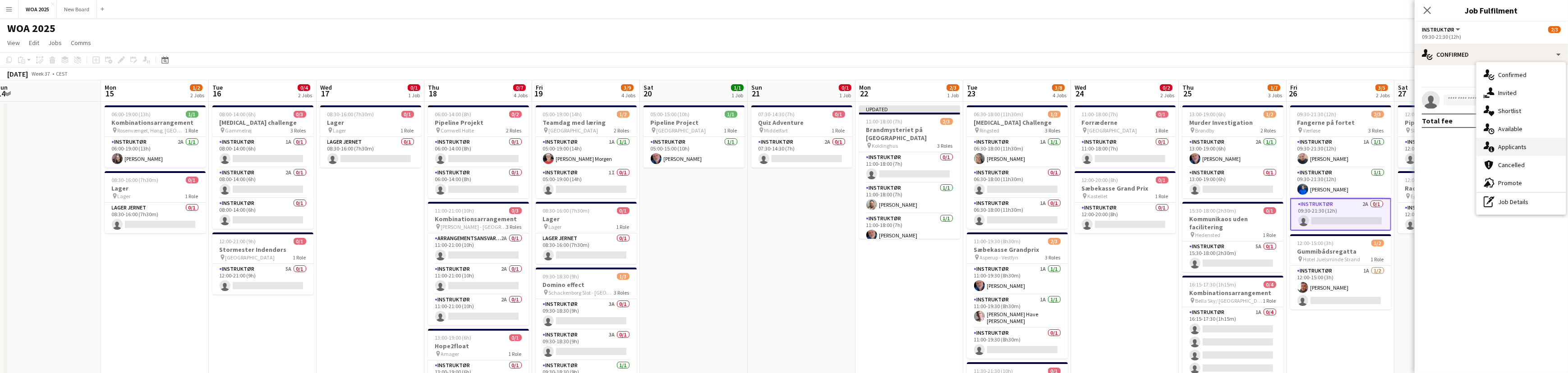
click at [1552, 151] on div "single-neutral-actions-information Applicants" at bounding box center [1521, 147] width 89 height 18
click at [1525, 96] on span "Unavailable" at bounding box center [1510, 96] width 35 height 6
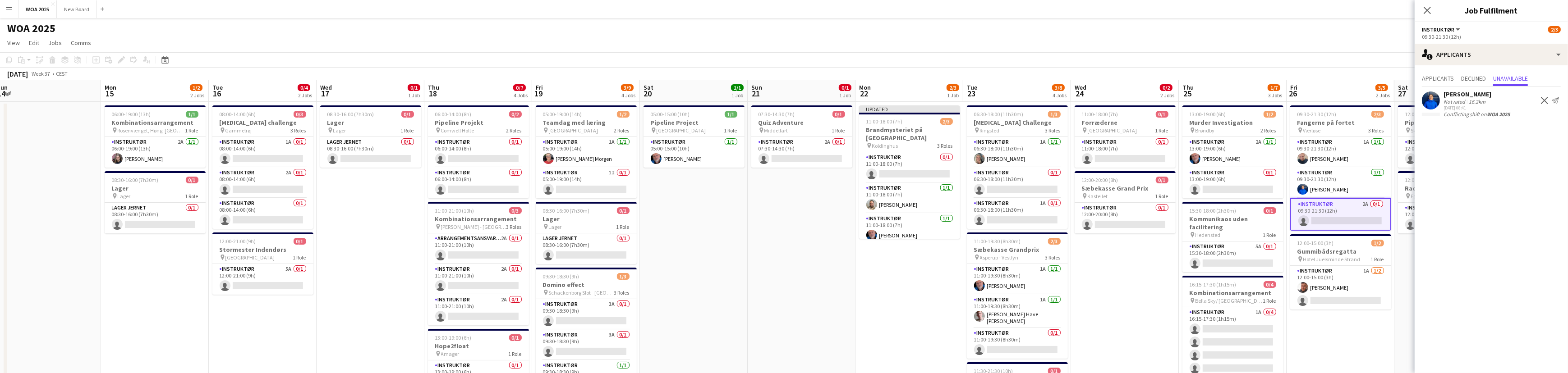
click at [1359, 217] on app-card-role "Instruktør 2A 0/1 09:30-21:30 (12h) single-neutral-actions" at bounding box center [1340, 214] width 101 height 32
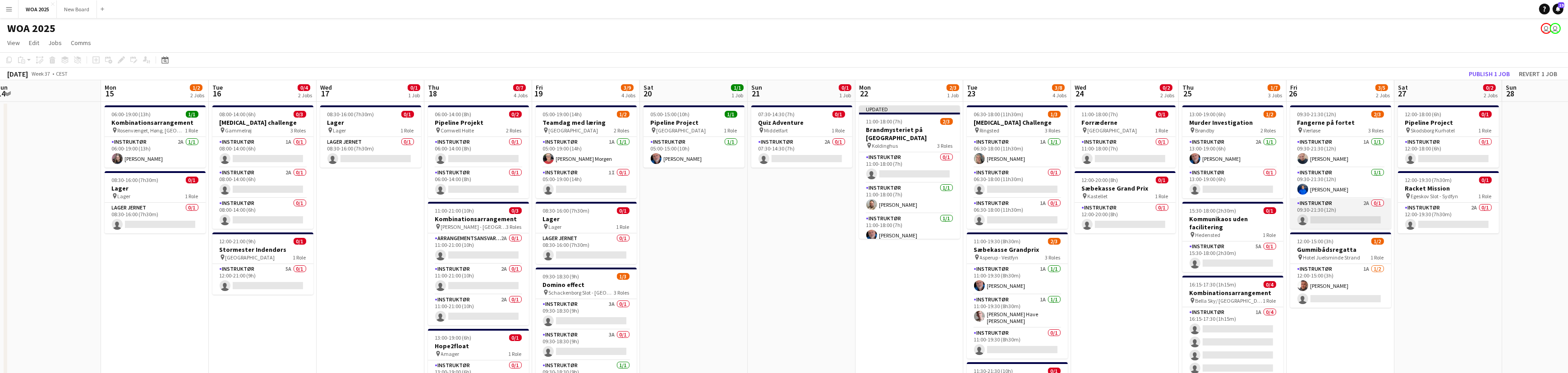
click at [1348, 215] on app-card-role "Instruktør 2A 0/1 09:30-21:30 (12h) single-neutral-actions" at bounding box center [1340, 214] width 101 height 31
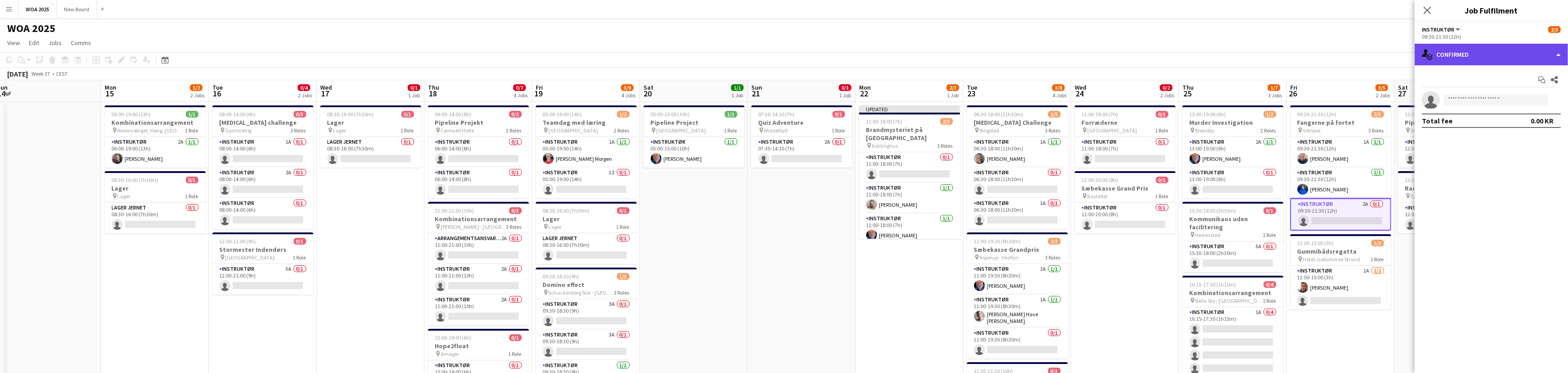
click at [1487, 54] on div "single-neutral-actions-check-2 Confirmed" at bounding box center [1491, 54] width 153 height 21
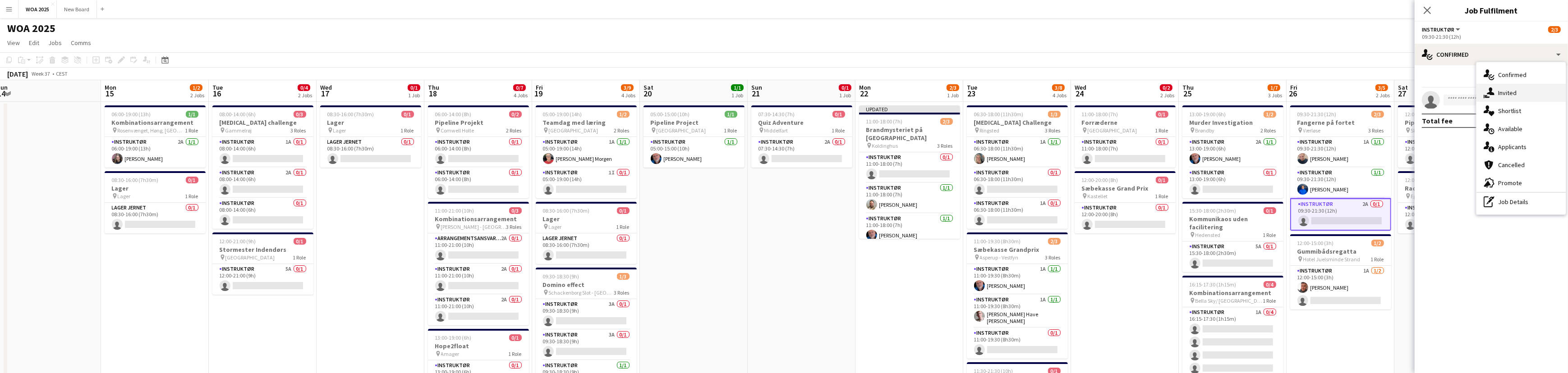
click at [1528, 93] on div "single-neutral-actions-share-1 Invited" at bounding box center [1521, 93] width 89 height 18
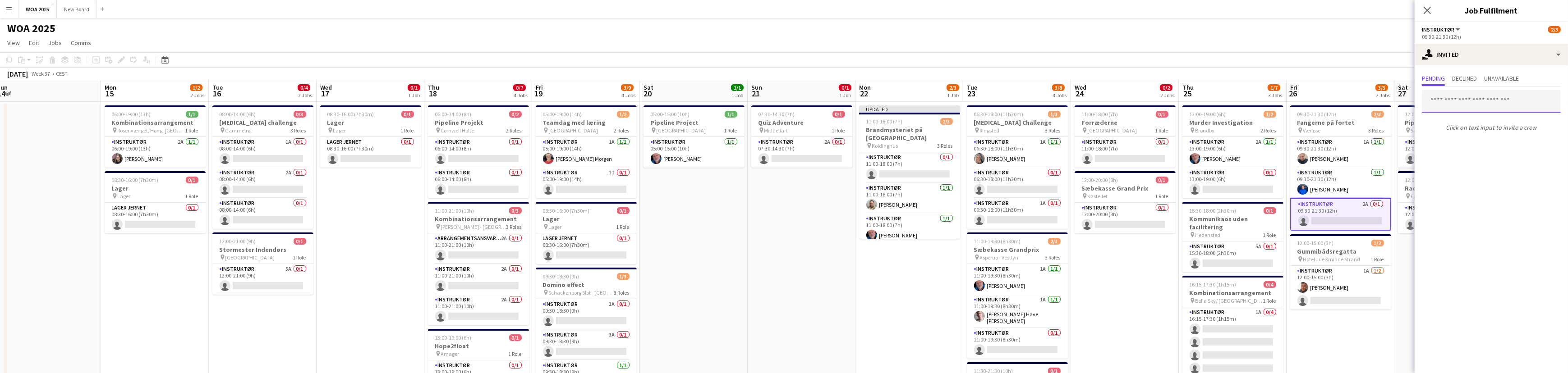
click at [1492, 104] on input "text" at bounding box center [1491, 101] width 139 height 23
type input "****"
click at [1481, 121] on span "[PERSON_NAME]" at bounding box center [1454, 123] width 52 height 8
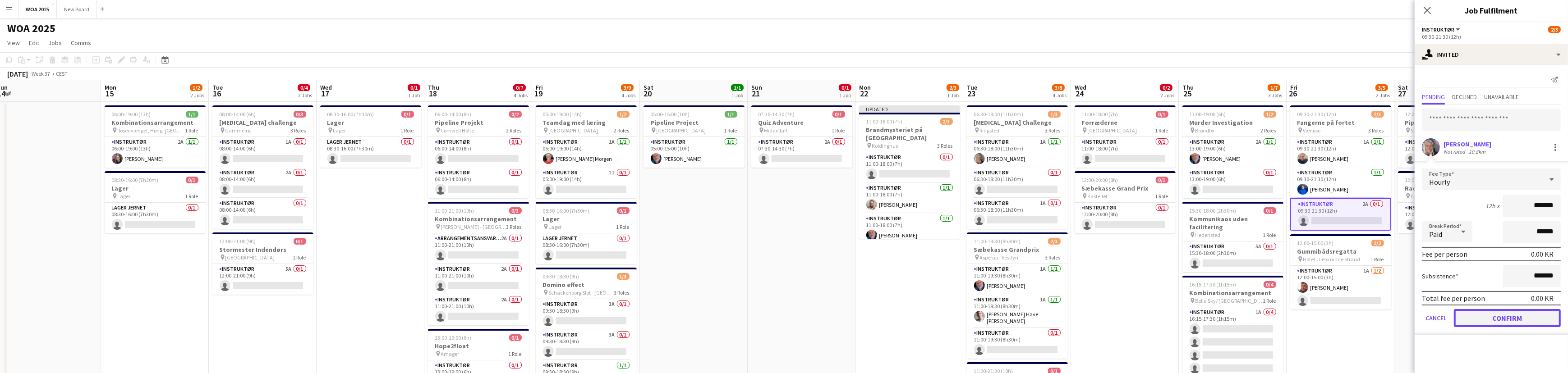
click at [1515, 319] on button "Confirm" at bounding box center [1507, 318] width 107 height 18
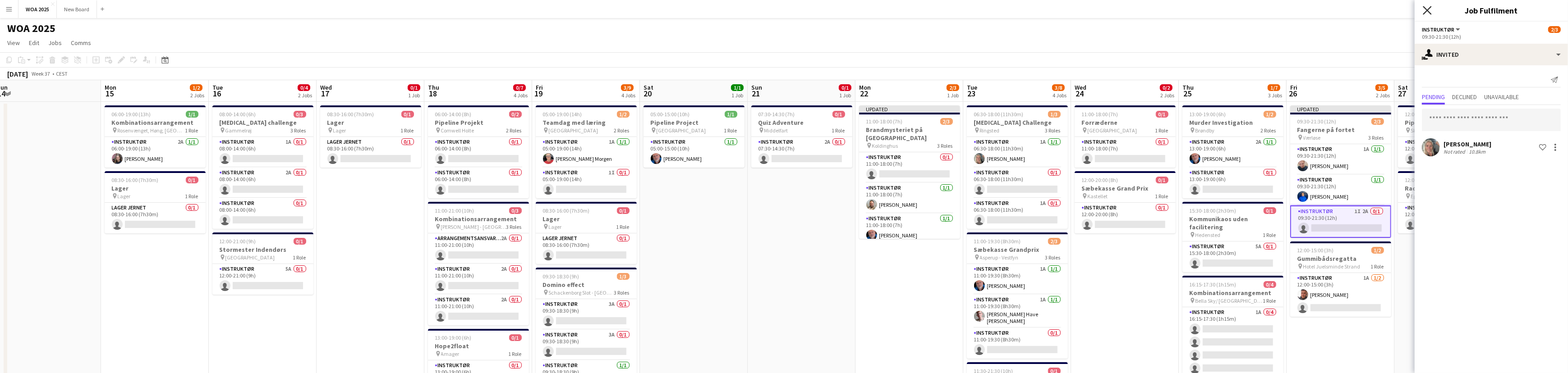
click at [1427, 8] on icon "Close pop-in" at bounding box center [1427, 10] width 9 height 9
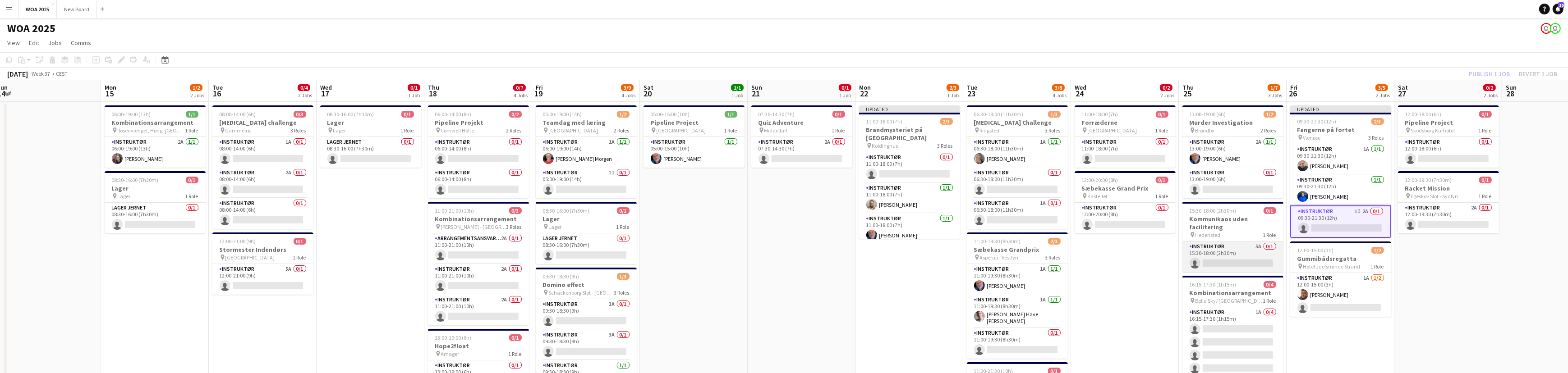
click at [1250, 250] on app-card-role "Instruktør 5A 0/1 15:30-18:00 (2h30m) single-neutral-actions" at bounding box center [1233, 257] width 101 height 31
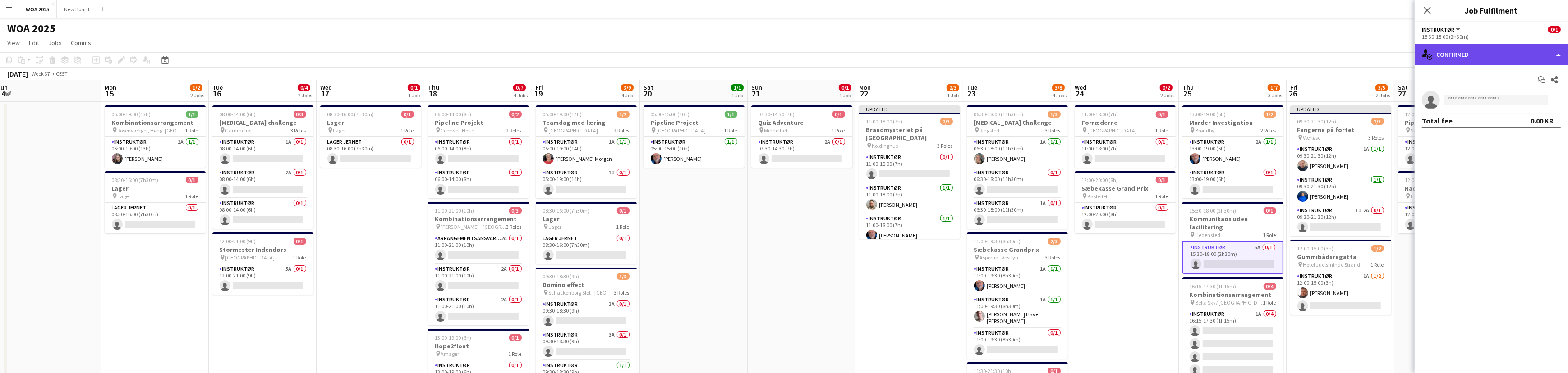
click at [1498, 56] on div "single-neutral-actions-check-2 Confirmed" at bounding box center [1491, 54] width 153 height 21
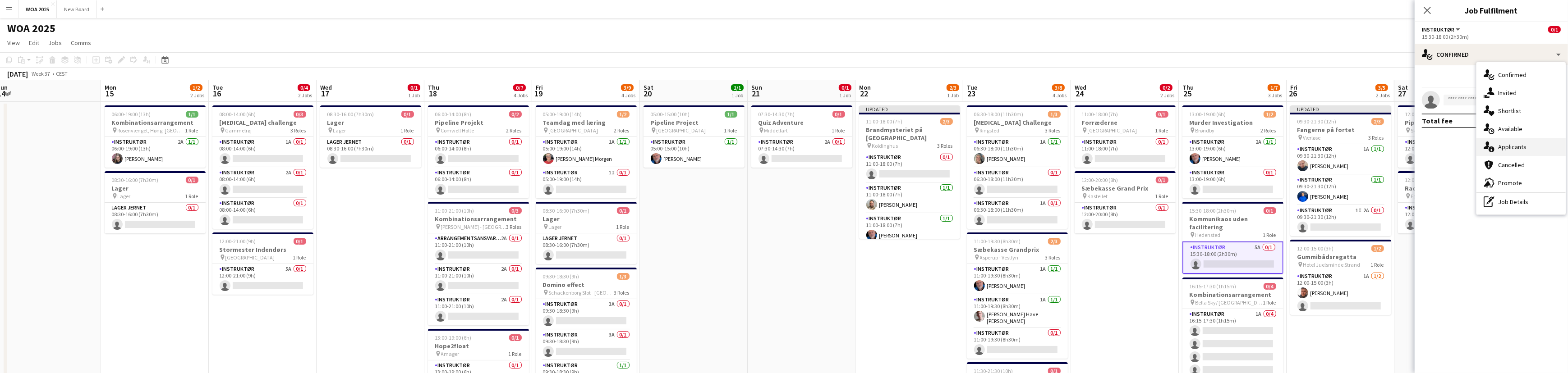
click at [1537, 149] on div "single-neutral-actions-information Applicants" at bounding box center [1521, 147] width 89 height 18
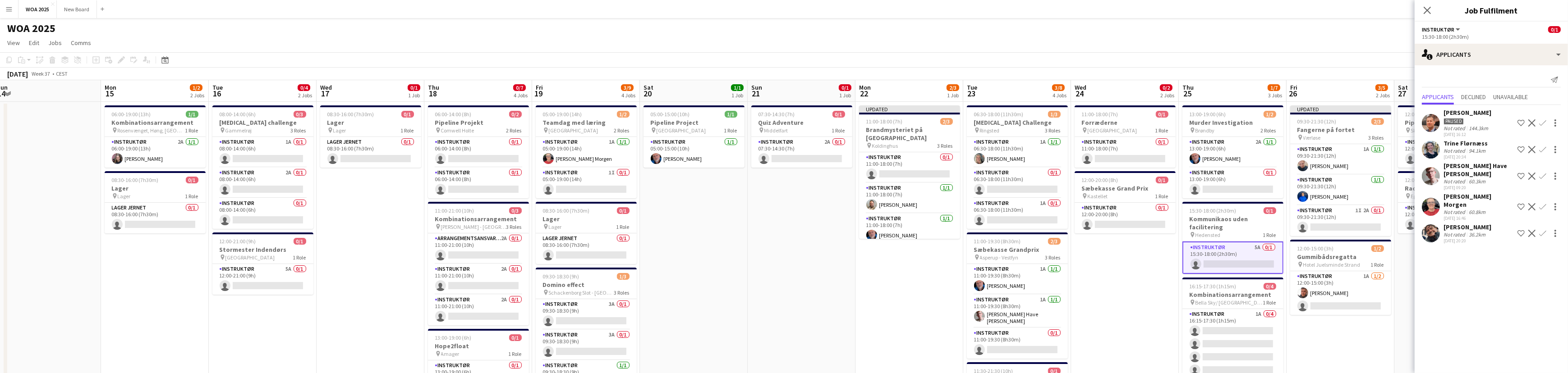
click at [1542, 203] on app-icon "Confirm" at bounding box center [1542, 207] width 7 height 7
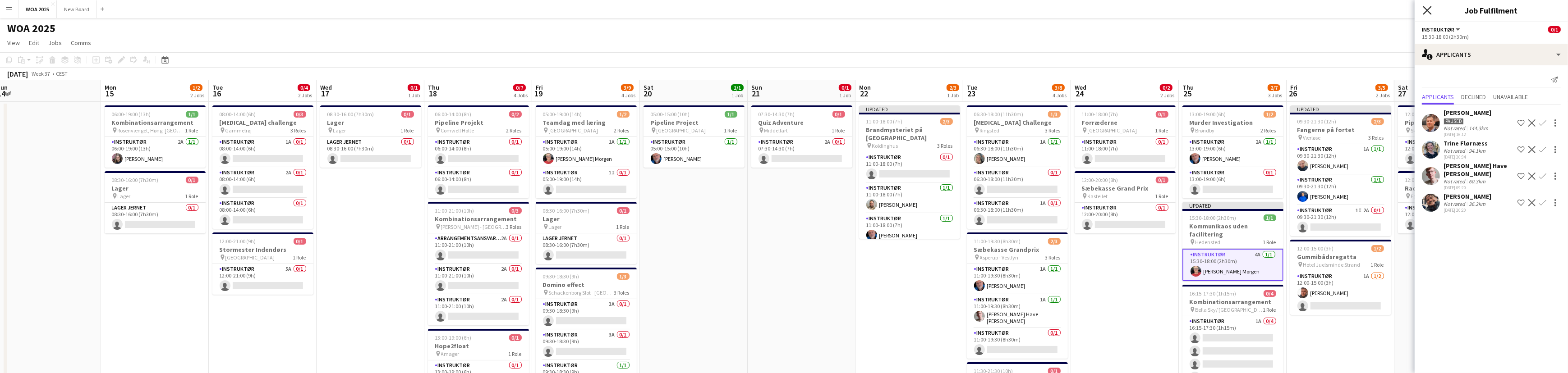
click at [1426, 12] on icon at bounding box center [1427, 10] width 9 height 9
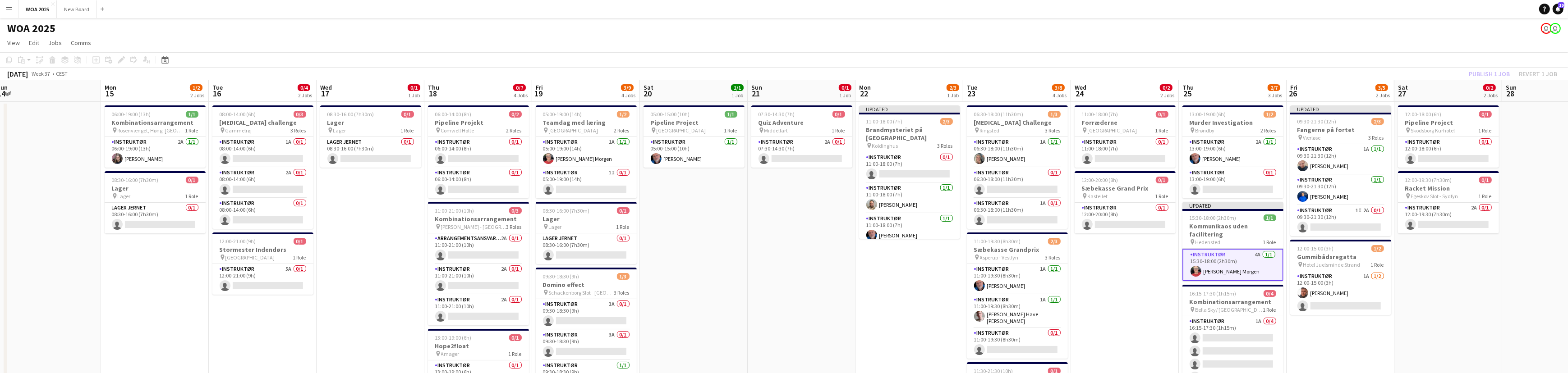
click at [1490, 73] on div "Publish 1 job Revert 1 job" at bounding box center [1513, 73] width 110 height 12
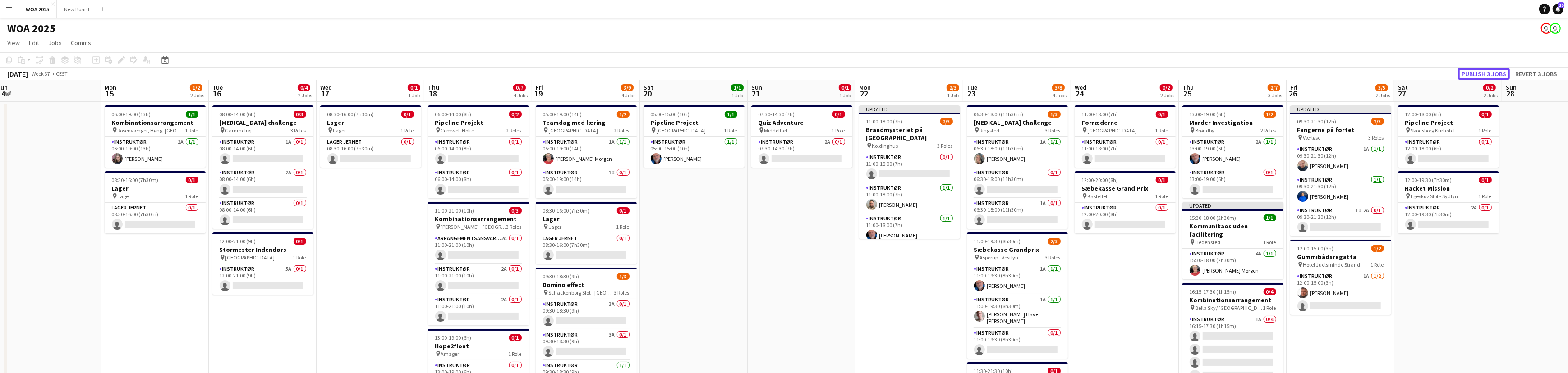
click at [1490, 73] on button "Publish 3 jobs" at bounding box center [1484, 73] width 52 height 12
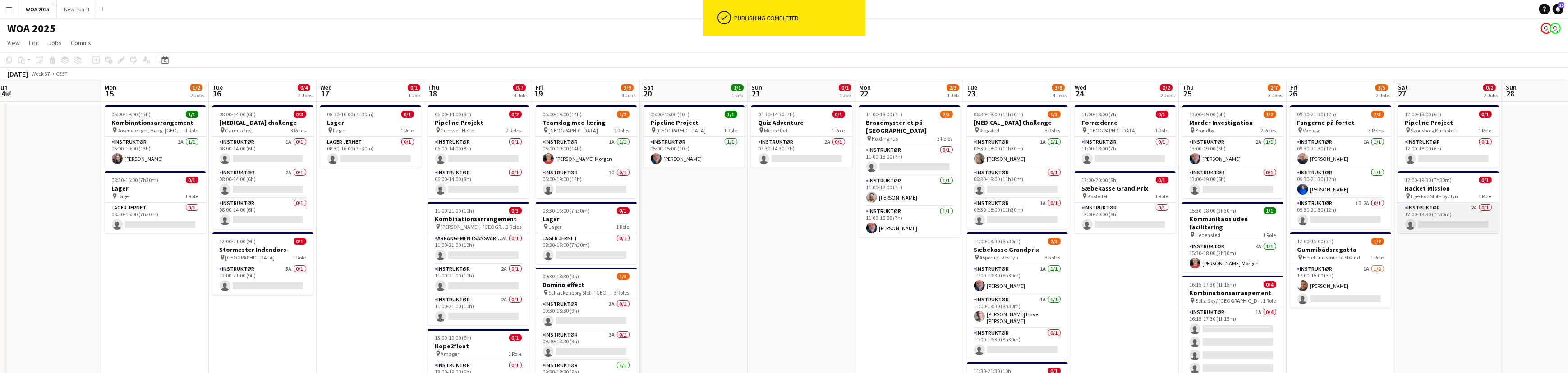
click at [1468, 212] on app-card-role "Instruktør 2A 0/1 12:00-19:30 (7h30m) single-neutral-actions" at bounding box center [1448, 218] width 101 height 31
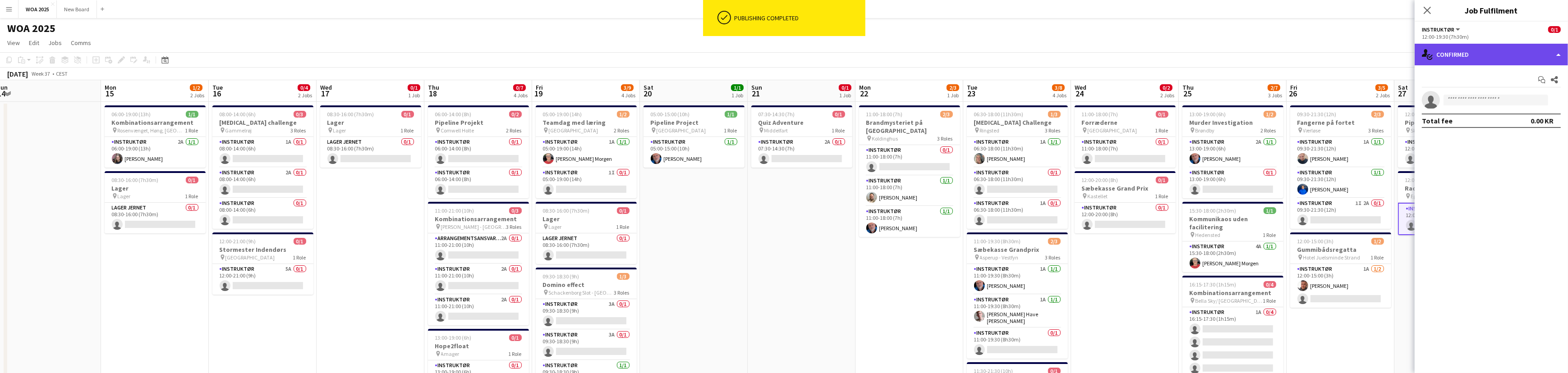
click at [1528, 54] on div "single-neutral-actions-check-2 Confirmed" at bounding box center [1491, 54] width 153 height 21
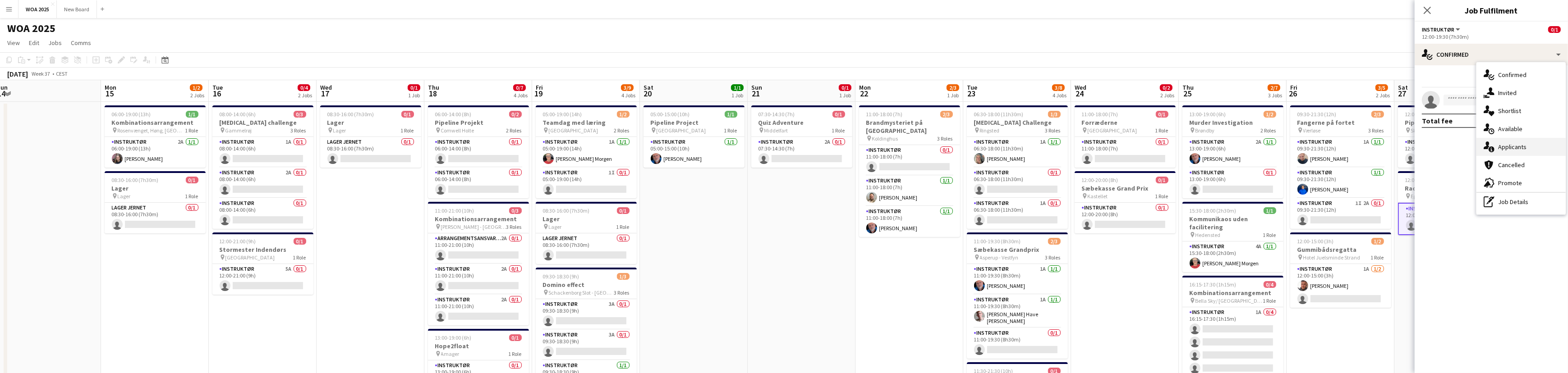
click at [1536, 148] on div "single-neutral-actions-information Applicants" at bounding box center [1521, 147] width 89 height 18
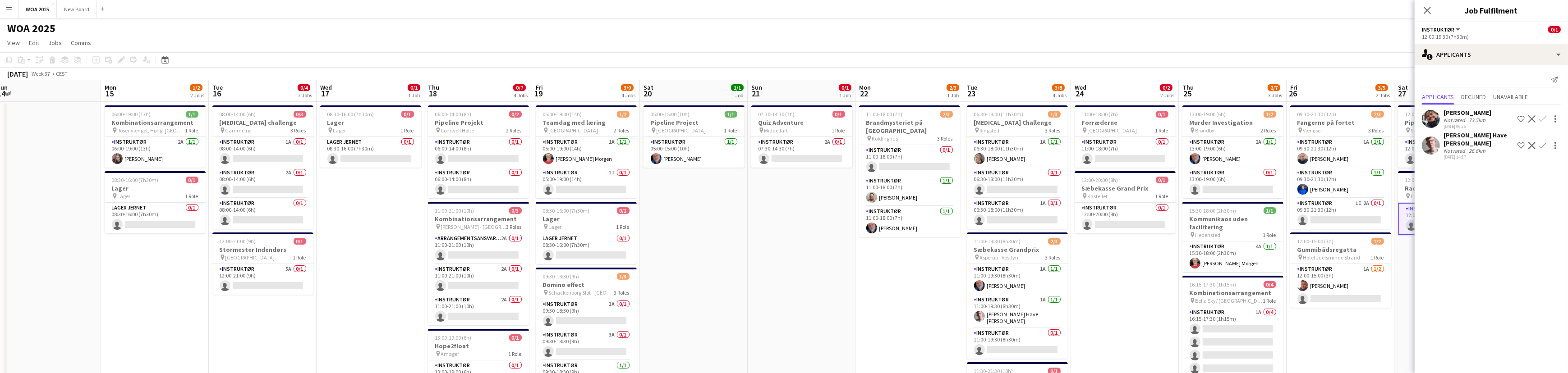
click at [1443, 245] on mat-expansion-panel "users2 Applicants Send notification Applicants Declined Unavailable Kim Aagaard…" at bounding box center [1491, 219] width 153 height 308
click at [1540, 120] on app-icon "Confirm" at bounding box center [1542, 119] width 7 height 7
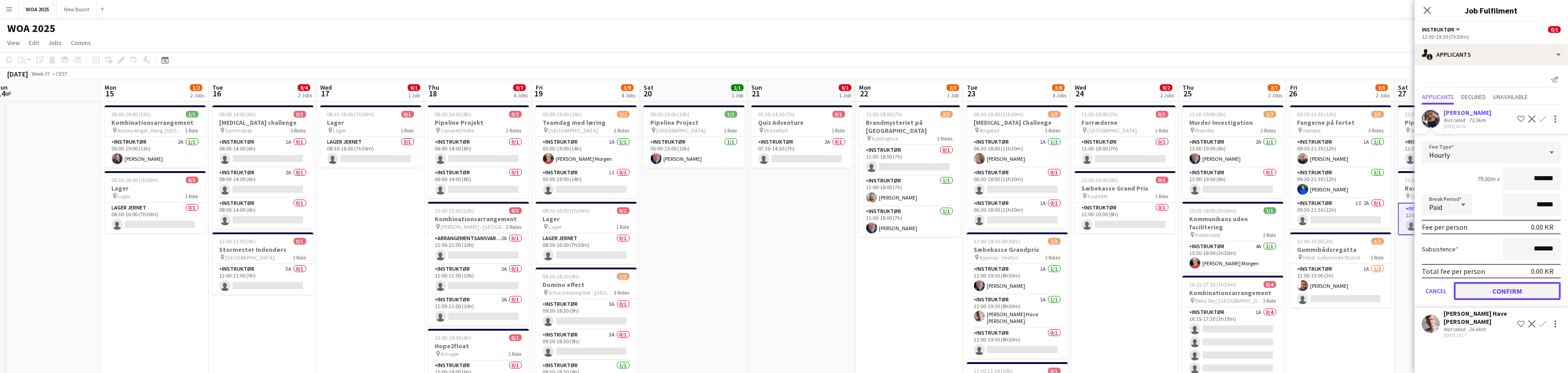
click at [1518, 288] on button "Confirm" at bounding box center [1507, 291] width 107 height 18
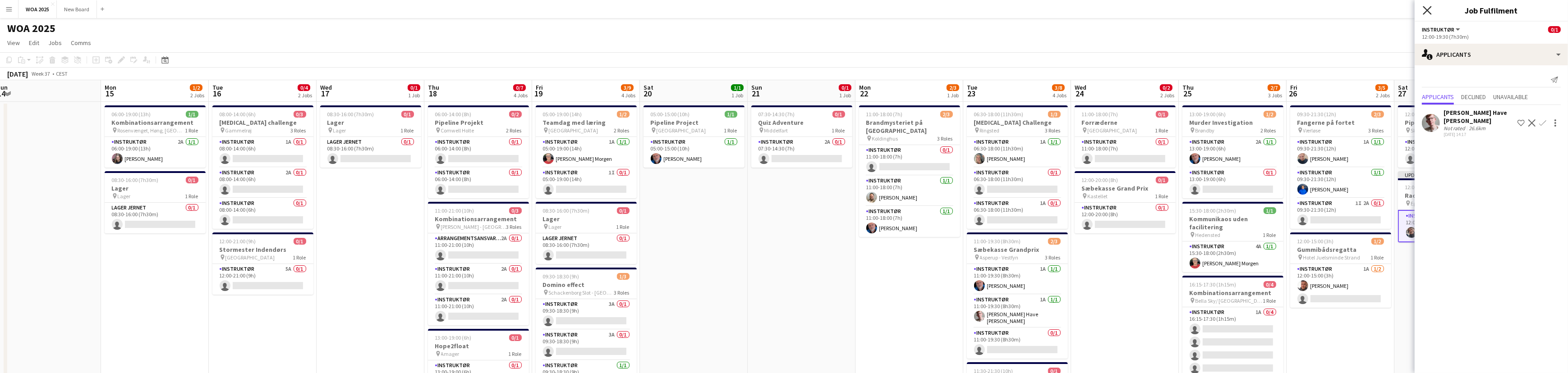
click at [1429, 10] on icon "Close pop-in" at bounding box center [1427, 10] width 9 height 9
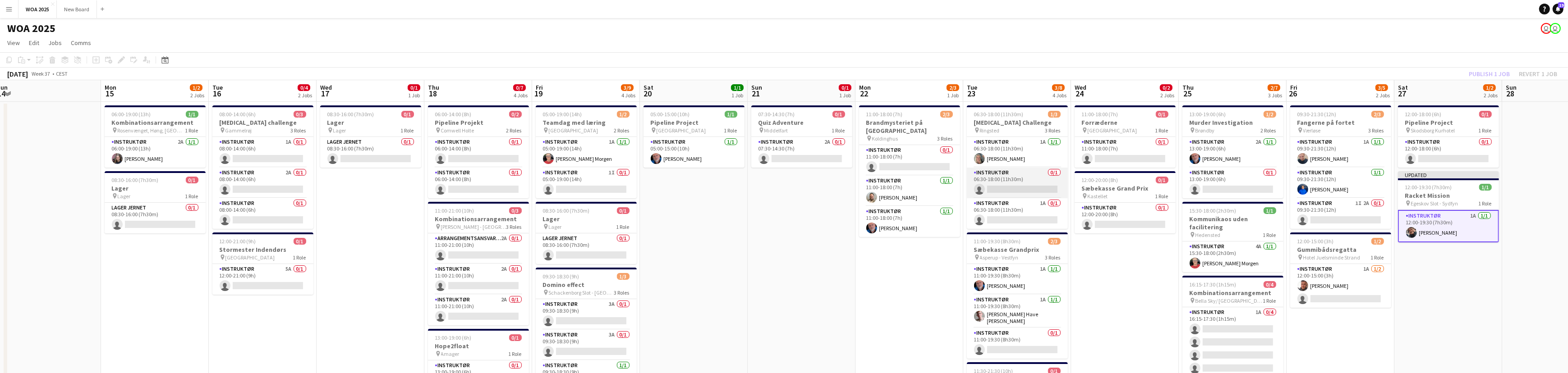
click at [1020, 180] on app-card-role "Instruktør 0/1 06:30-18:00 (11h30m) single-neutral-actions" at bounding box center [1017, 183] width 101 height 31
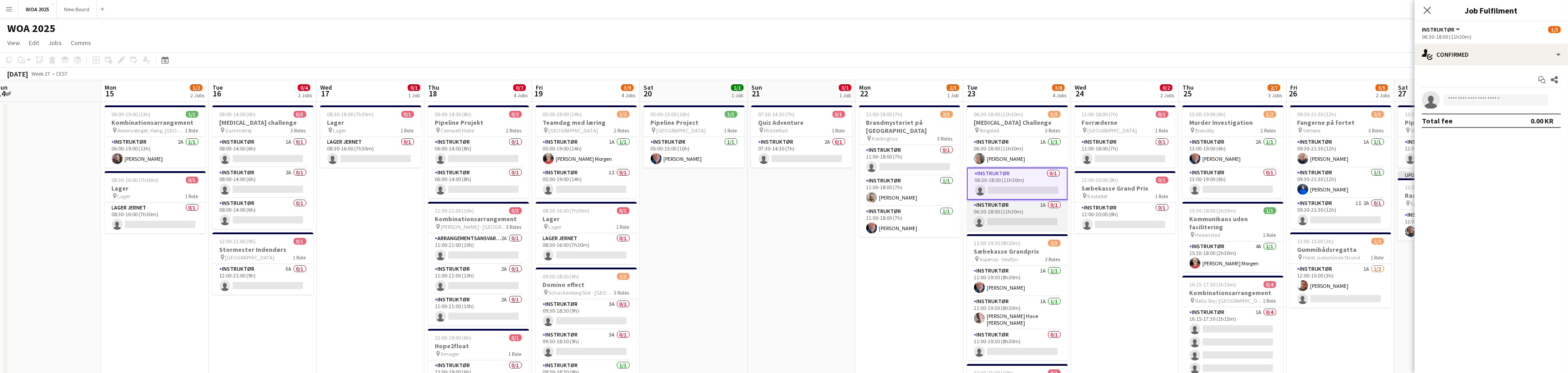
click at [1030, 210] on app-card-role "Instruktør 1A 0/1 06:30-18:00 (11h30m) single-neutral-actions" at bounding box center [1017, 215] width 101 height 31
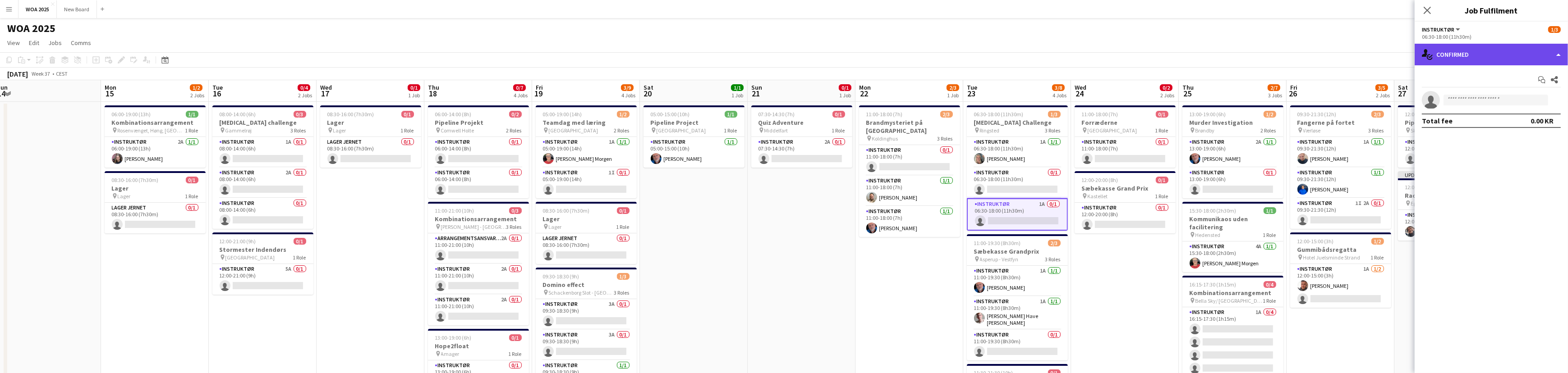
click at [1559, 49] on div "single-neutral-actions-check-2 Confirmed" at bounding box center [1491, 54] width 153 height 21
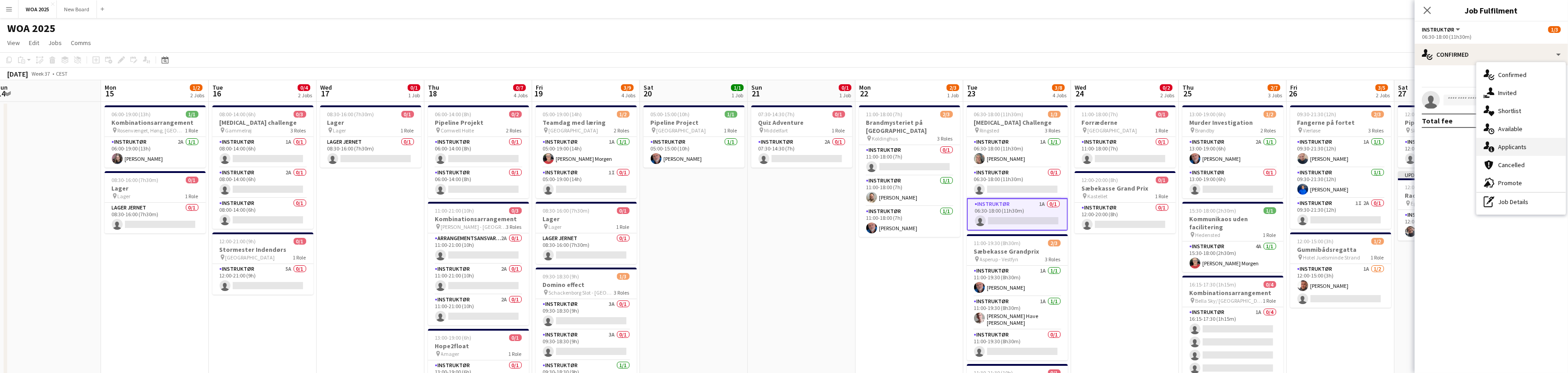
click at [1550, 149] on div "single-neutral-actions-information Applicants" at bounding box center [1521, 147] width 89 height 18
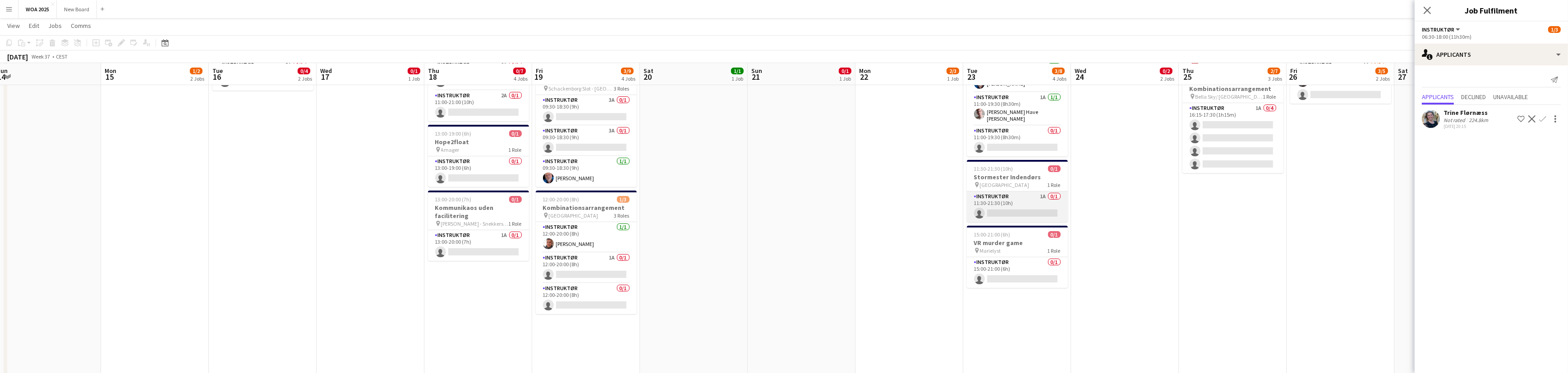
click at [1033, 198] on app-card-role "Instruktør 1A 0/1 11:30-21:30 (10h) single-neutral-actions" at bounding box center [1017, 207] width 101 height 31
click at [1541, 116] on app-icon "Confirm" at bounding box center [1542, 119] width 7 height 7
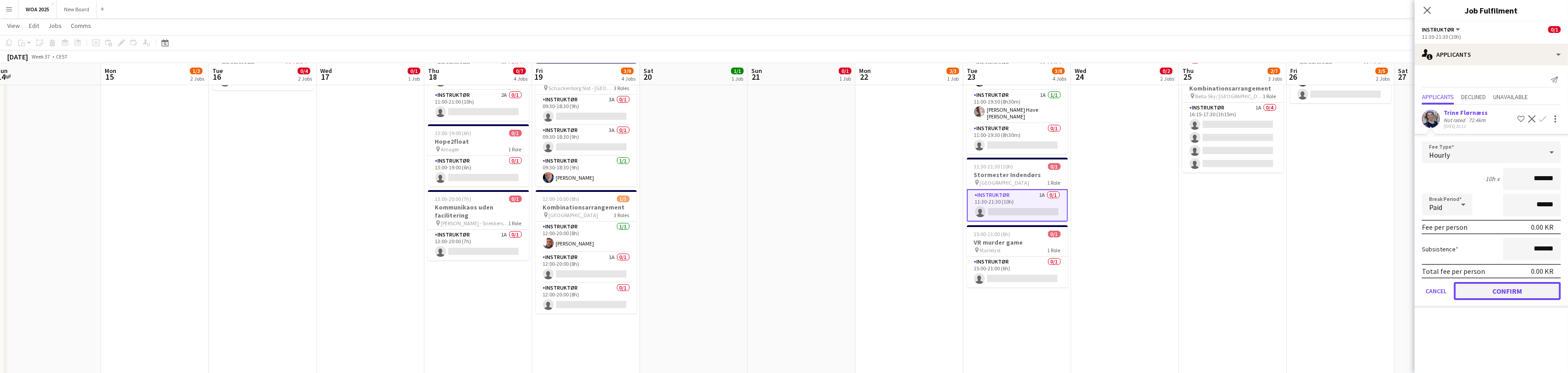
click at [1530, 289] on button "Confirm" at bounding box center [1507, 291] width 107 height 18
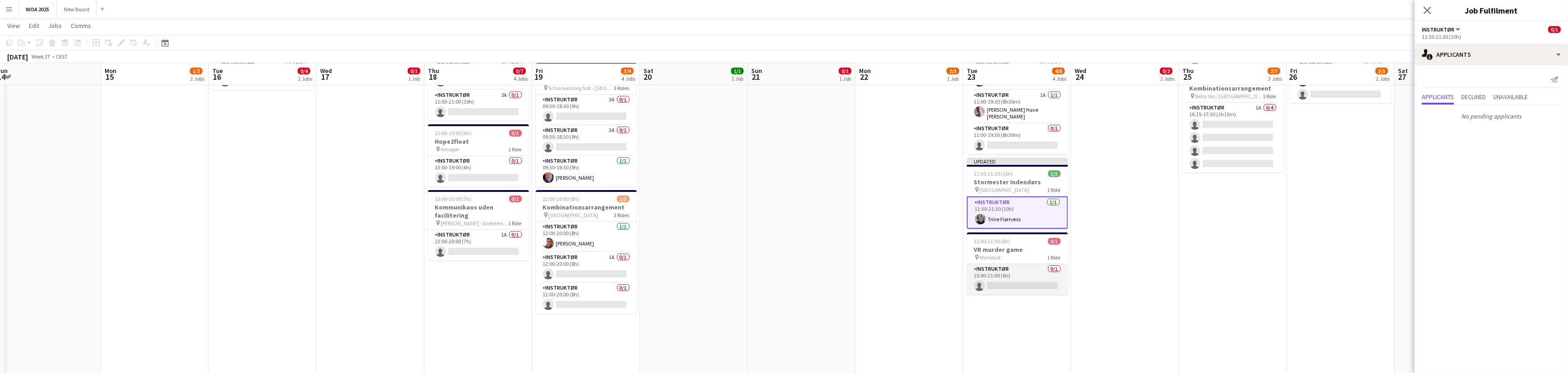
click at [1030, 279] on app-card-role "Instruktør 0/1 15:00-21:00 (6h) single-neutral-actions" at bounding box center [1017, 279] width 101 height 31
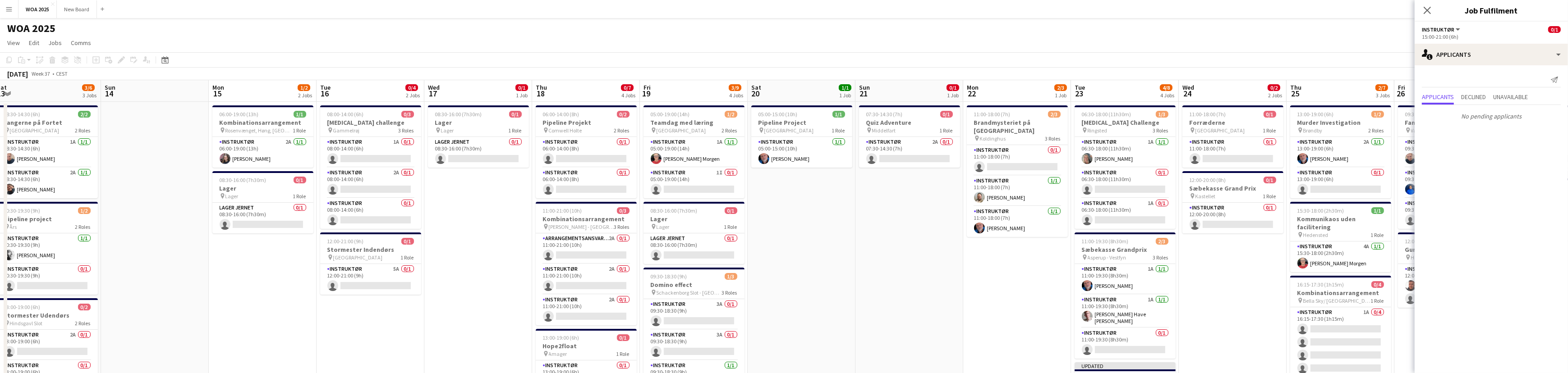
scroll to position [0, 250]
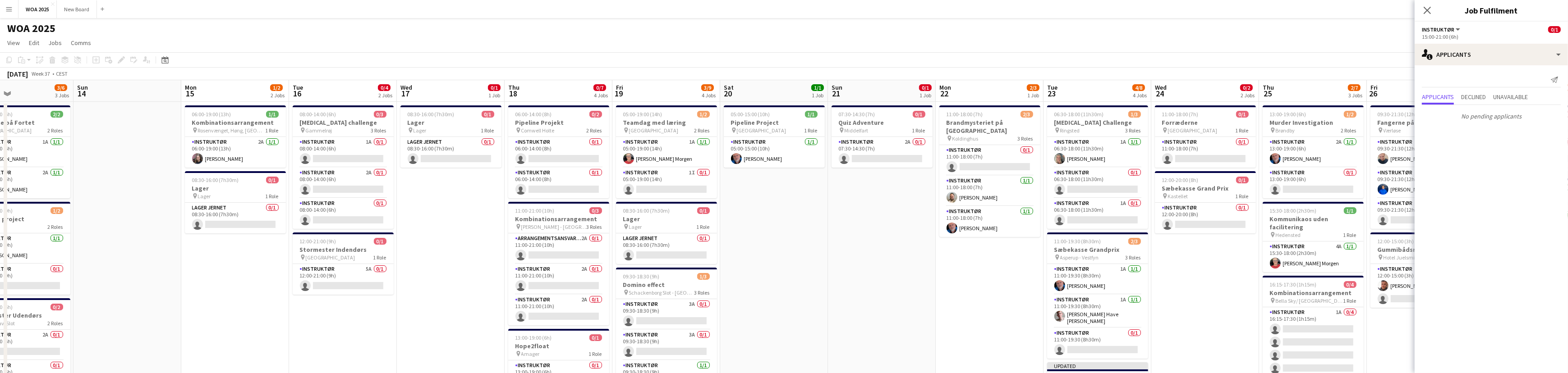
drag, startPoint x: 690, startPoint y: 243, endPoint x: 770, endPoint y: 236, distance: 80.3
click at [562, 274] on app-card-role "Instruktør 2A 0/1 11:00-21:00 (10h) single-neutral-actions" at bounding box center [559, 279] width 101 height 31
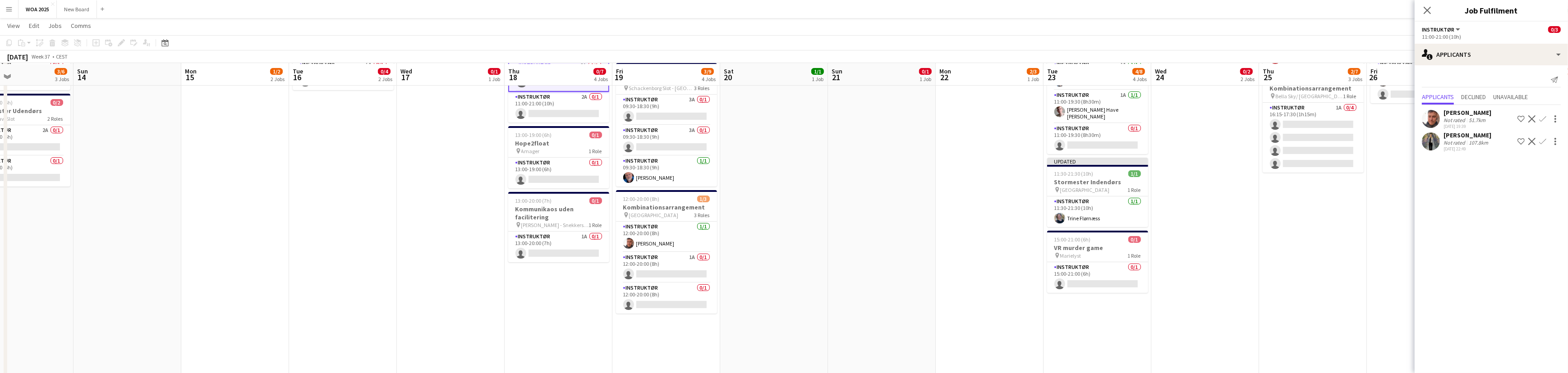
scroll to position [204, 0]
click at [575, 247] on app-card-role "Instruktør 1A 0/1 13:00-20:00 (7h) single-neutral-actions" at bounding box center [559, 247] width 101 height 31
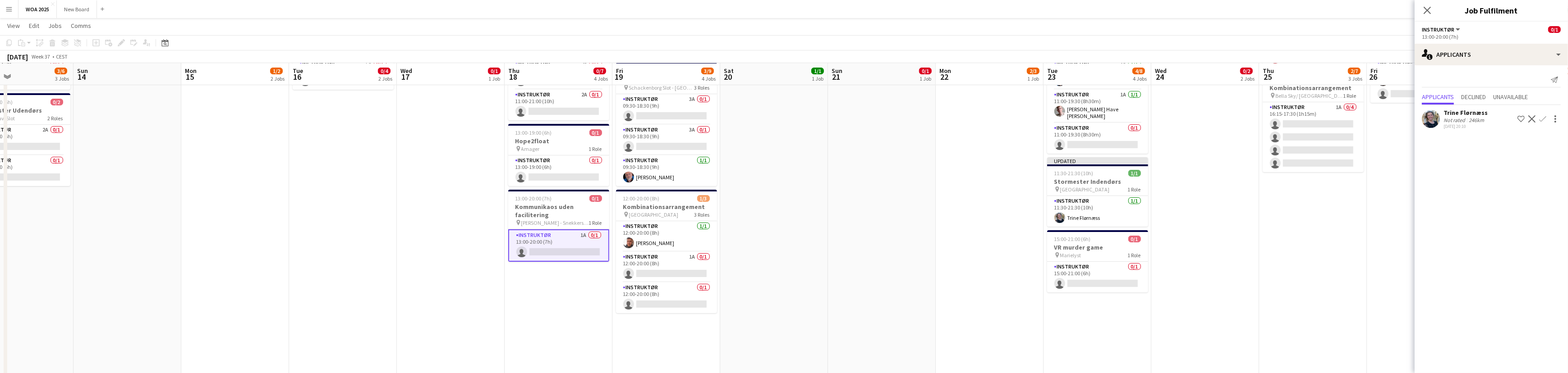
click at [1541, 118] on app-icon "Confirm" at bounding box center [1542, 119] width 7 height 7
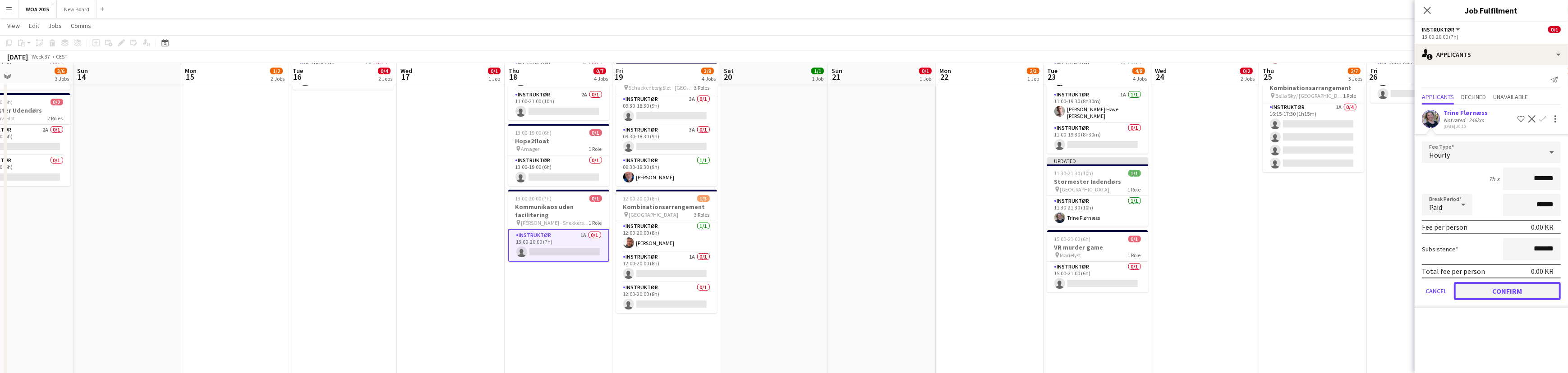
click at [1523, 292] on button "Confirm" at bounding box center [1507, 291] width 107 height 18
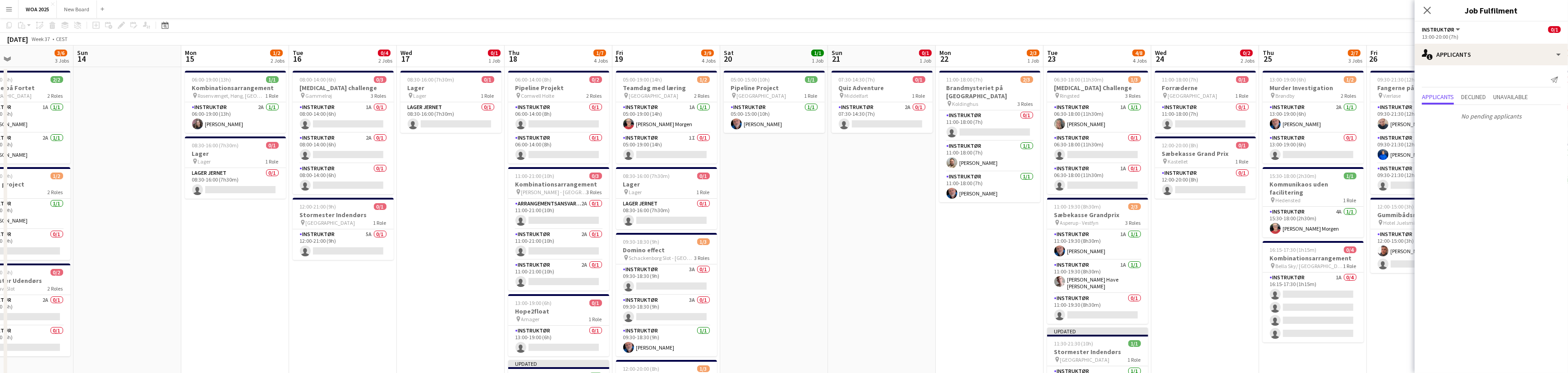
scroll to position [0, 0]
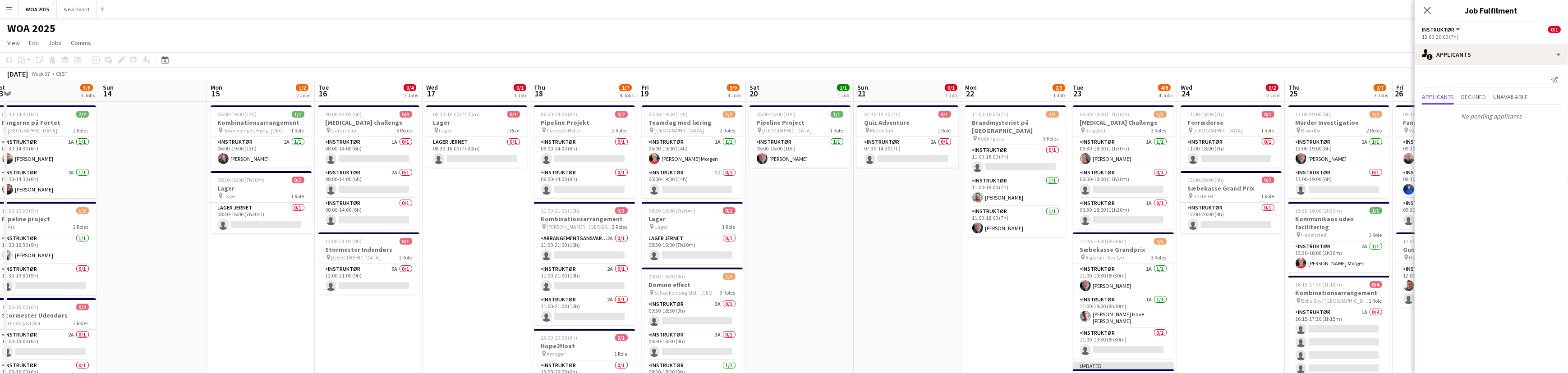
drag, startPoint x: 419, startPoint y: 208, endPoint x: 447, endPoint y: 206, distance: 28.1
click at [278, 150] on app-card-role "Instruktør 2A 1/1 06:00-19:00 (13h) Johanne Bjerrisgaard" at bounding box center [263, 152] width 101 height 31
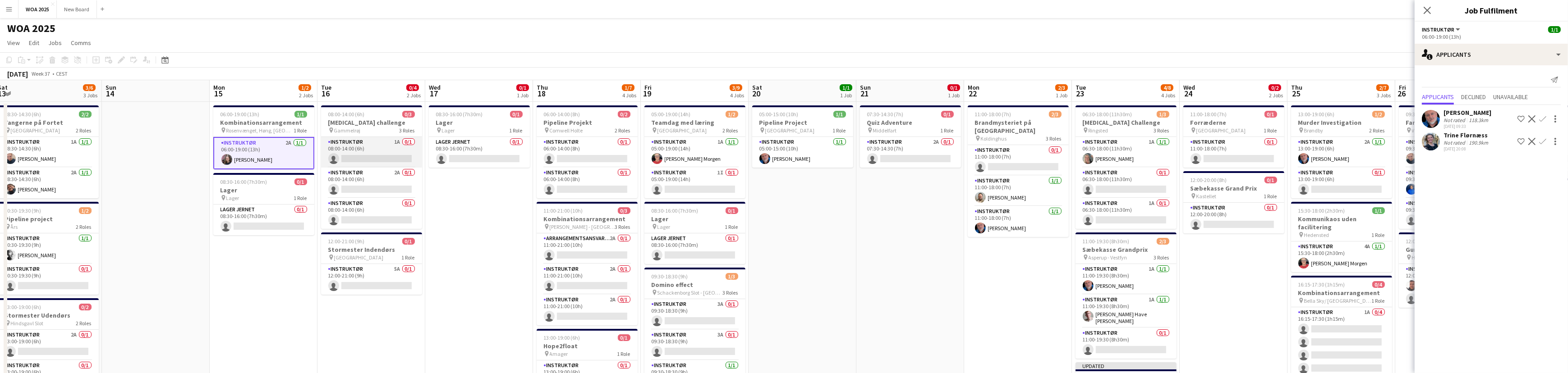
click at [383, 153] on app-card-role "Instruktør 1A 0/1 08:00-14:00 (6h) single-neutral-actions" at bounding box center [371, 152] width 101 height 31
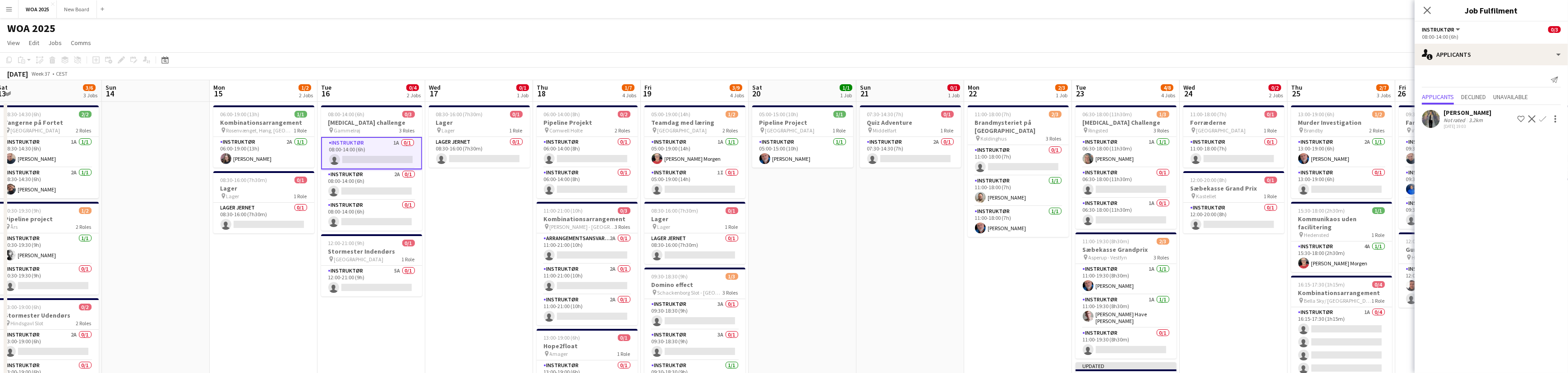
click at [1542, 117] on app-icon "Confirm" at bounding box center [1542, 119] width 7 height 7
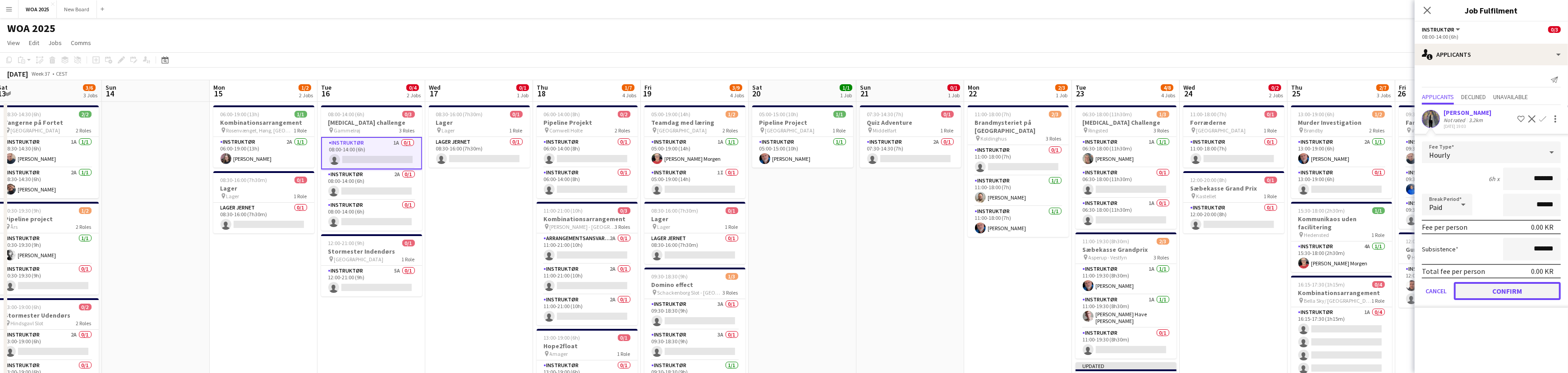
click at [1537, 294] on button "Confirm" at bounding box center [1507, 291] width 107 height 18
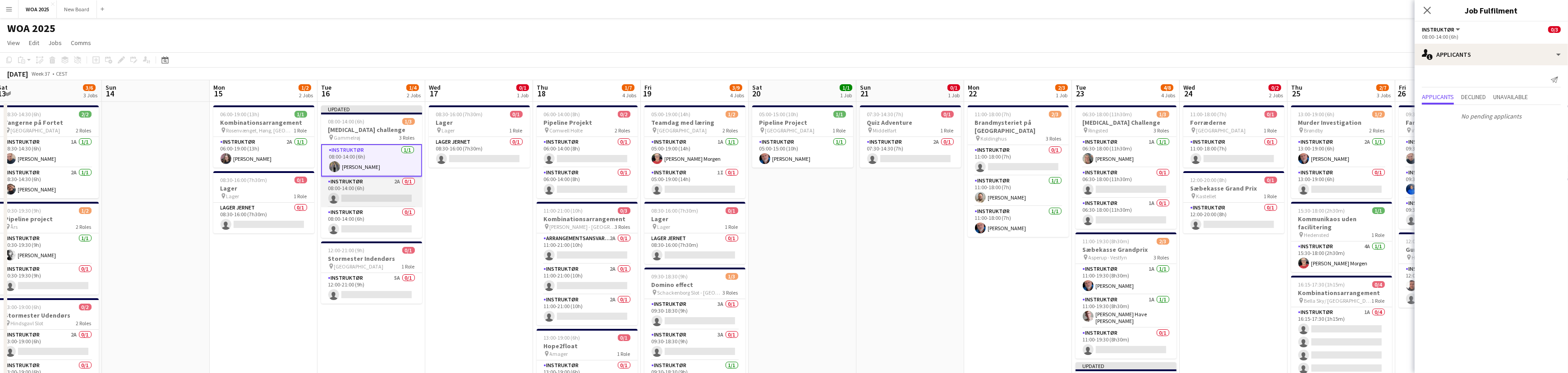
click at [398, 195] on app-card-role "Instruktør 2A 0/1 08:00-14:00 (6h) single-neutral-actions" at bounding box center [371, 192] width 101 height 31
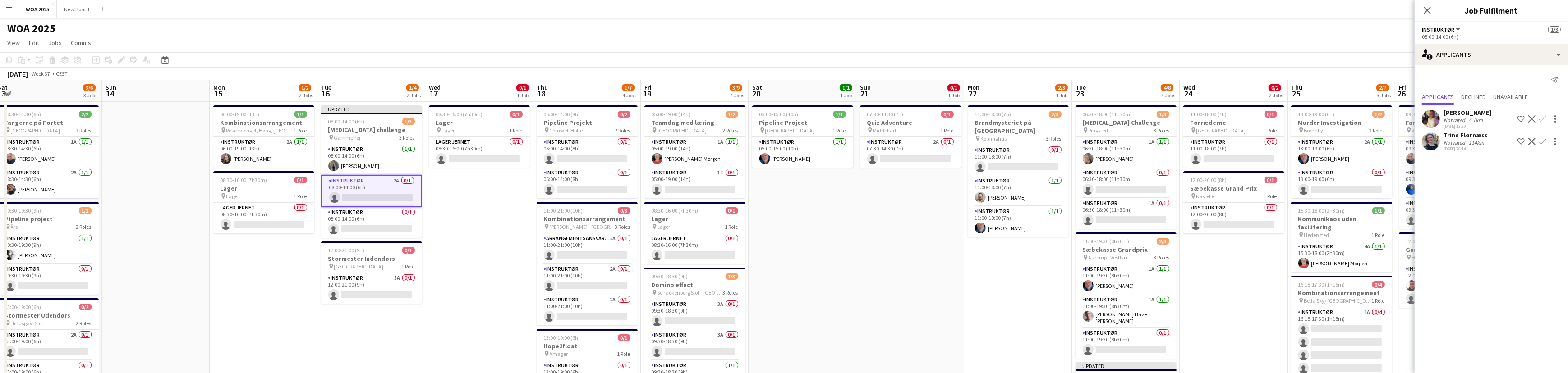
click at [1542, 118] on app-icon "Confirm" at bounding box center [1542, 119] width 7 height 7
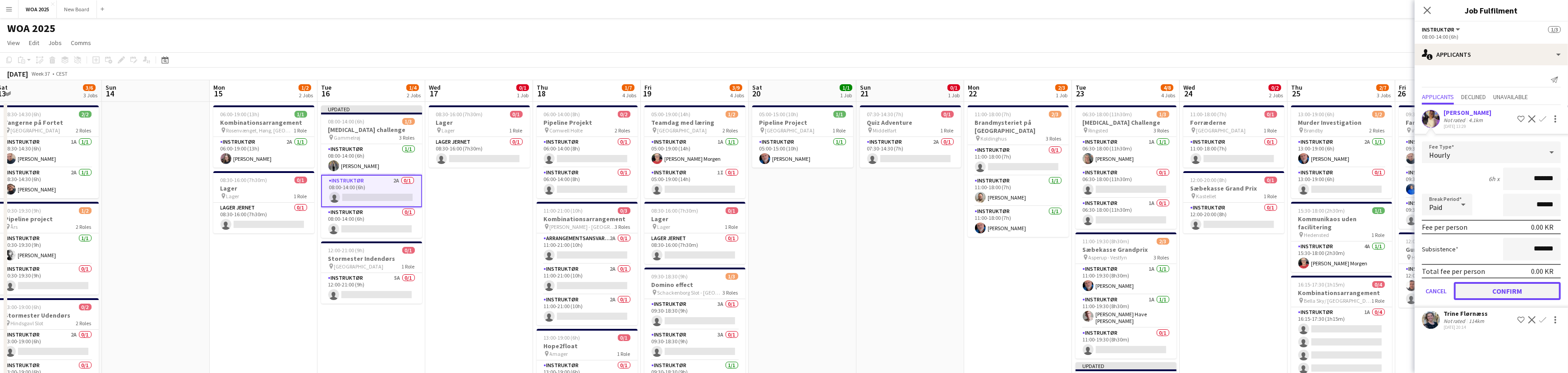
click at [1518, 290] on button "Confirm" at bounding box center [1507, 291] width 107 height 18
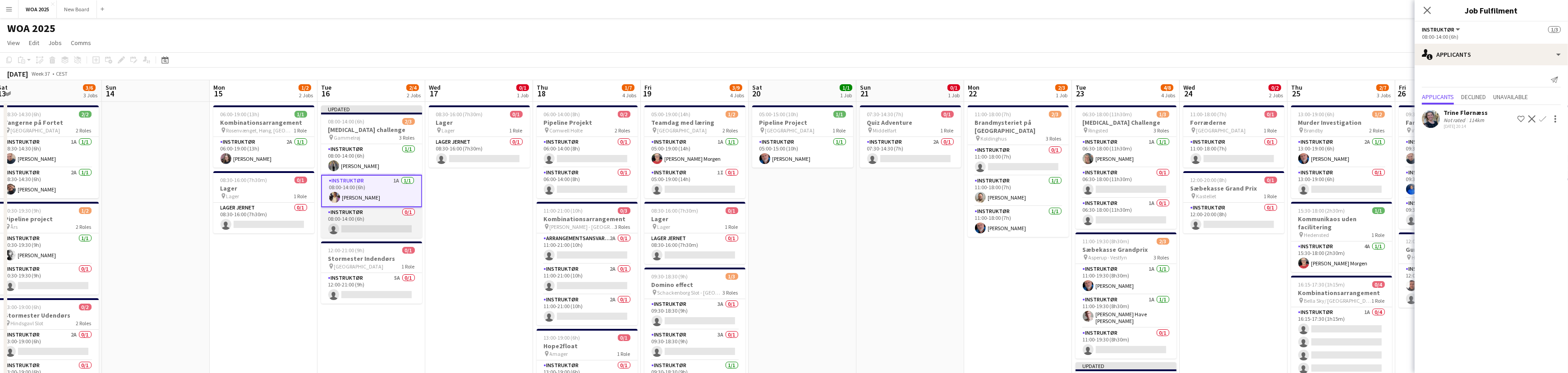
click at [383, 223] on app-card-role "Instruktør 0/1 08:00-14:00 (6h) single-neutral-actions" at bounding box center [371, 222] width 101 height 31
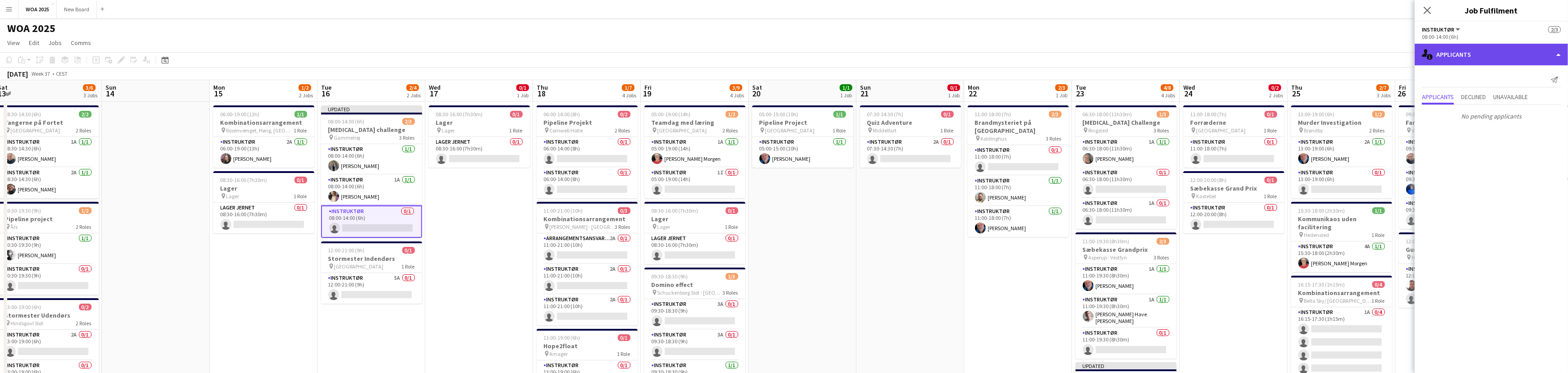
click at [1510, 53] on div "single-neutral-actions-information Applicants" at bounding box center [1491, 54] width 153 height 21
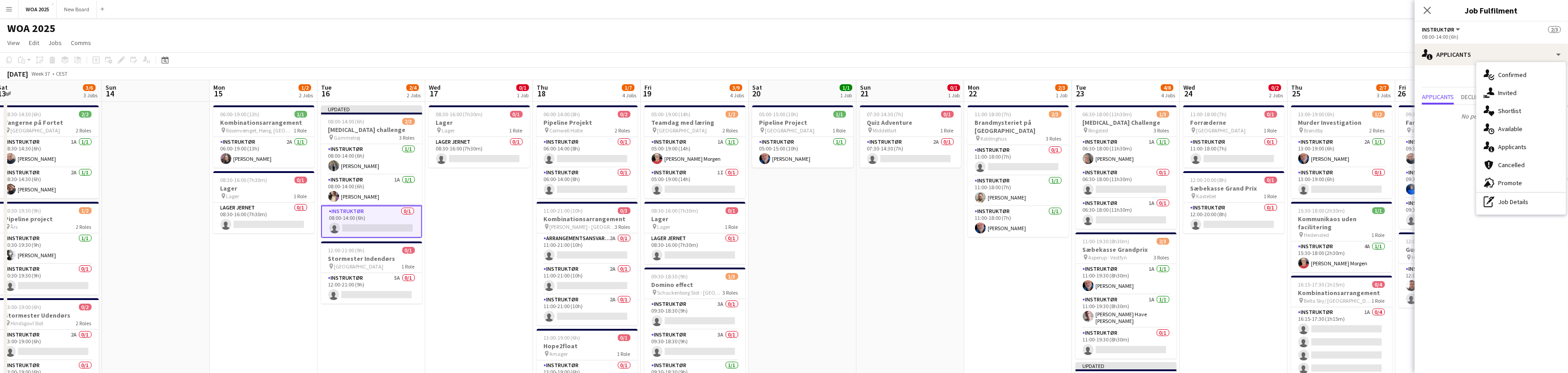
click at [1522, 92] on div "single-neutral-actions-share-1 Invited" at bounding box center [1521, 93] width 89 height 18
click at [1519, 97] on input "text" at bounding box center [1491, 101] width 139 height 23
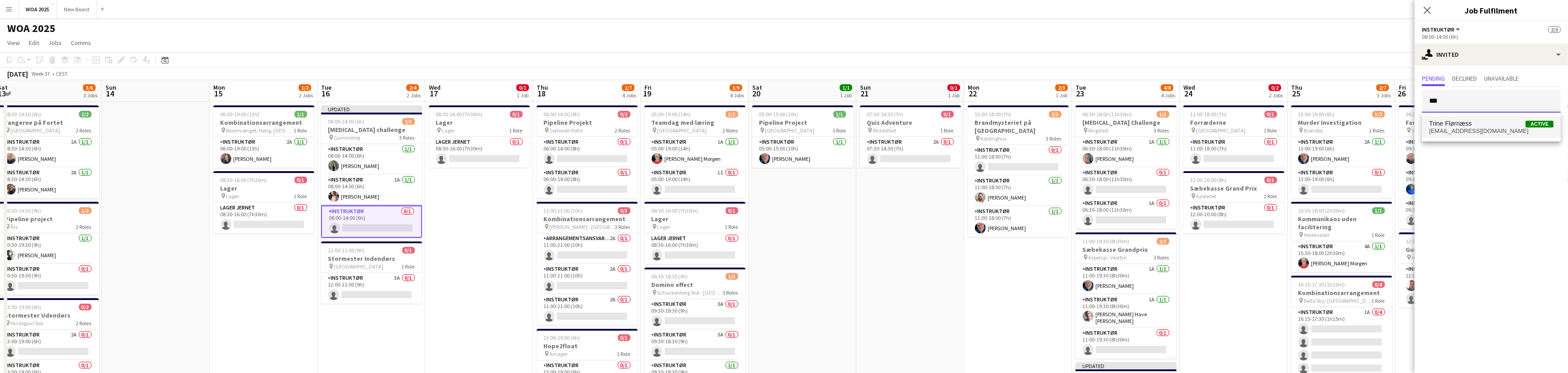
type input "***"
click at [1481, 125] on span "Trine Flørnæss Active" at bounding box center [1491, 123] width 125 height 8
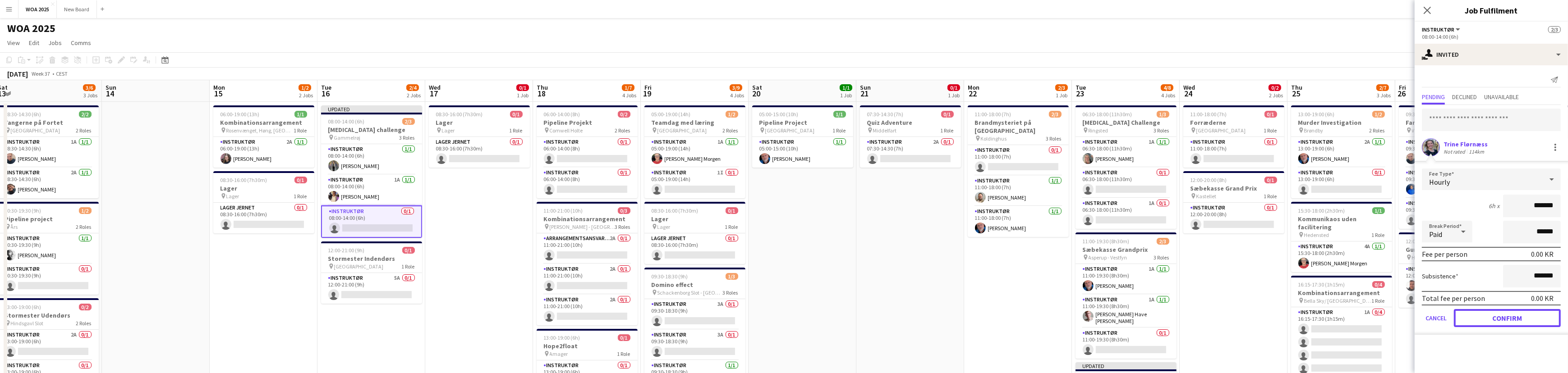
click at [1527, 311] on button "Confirm" at bounding box center [1507, 318] width 107 height 18
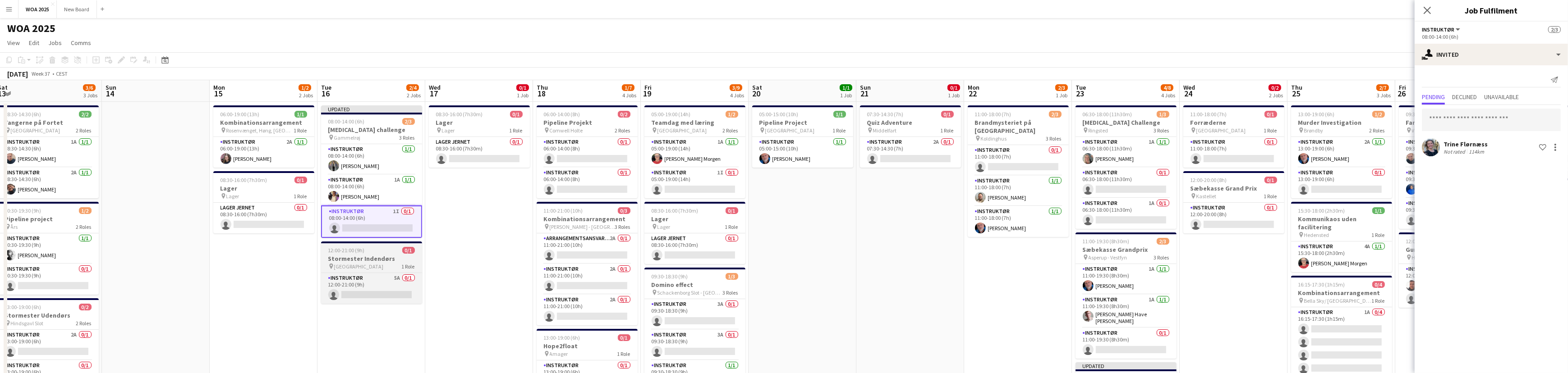
click at [364, 263] on div "pin Ringkøbing 1 Role" at bounding box center [371, 266] width 101 height 7
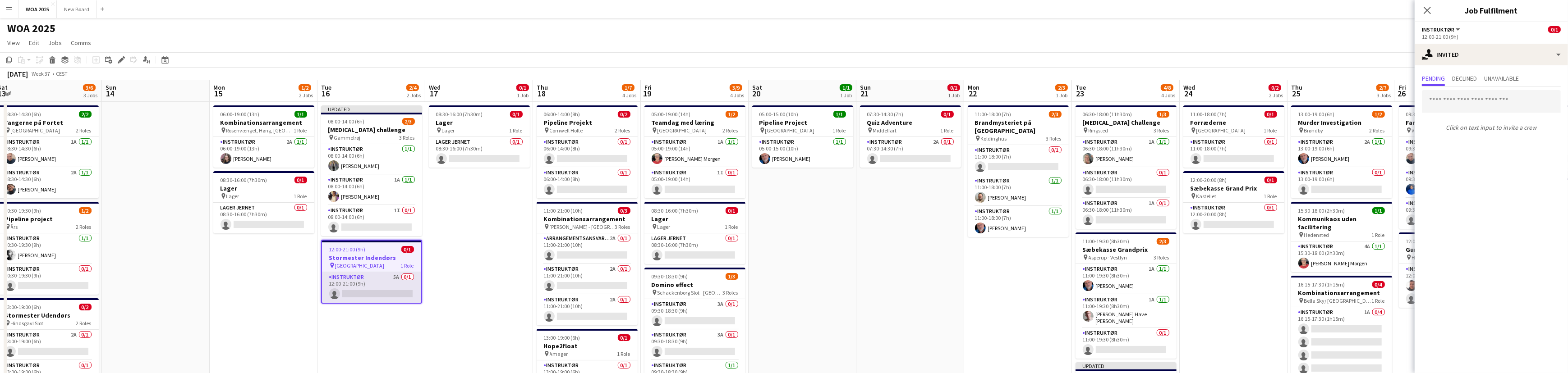
click at [370, 284] on app-card-role "Instruktør 5A 0/1 12:00-21:00 (9h) single-neutral-actions" at bounding box center [372, 288] width 99 height 31
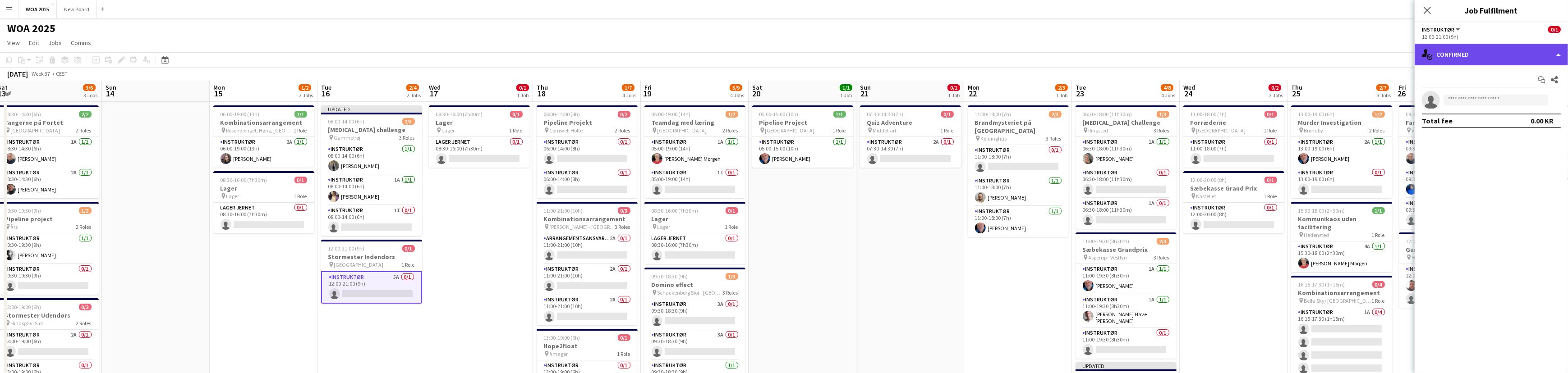
click at [1547, 51] on div "single-neutral-actions-check-2 Confirmed" at bounding box center [1491, 54] width 153 height 21
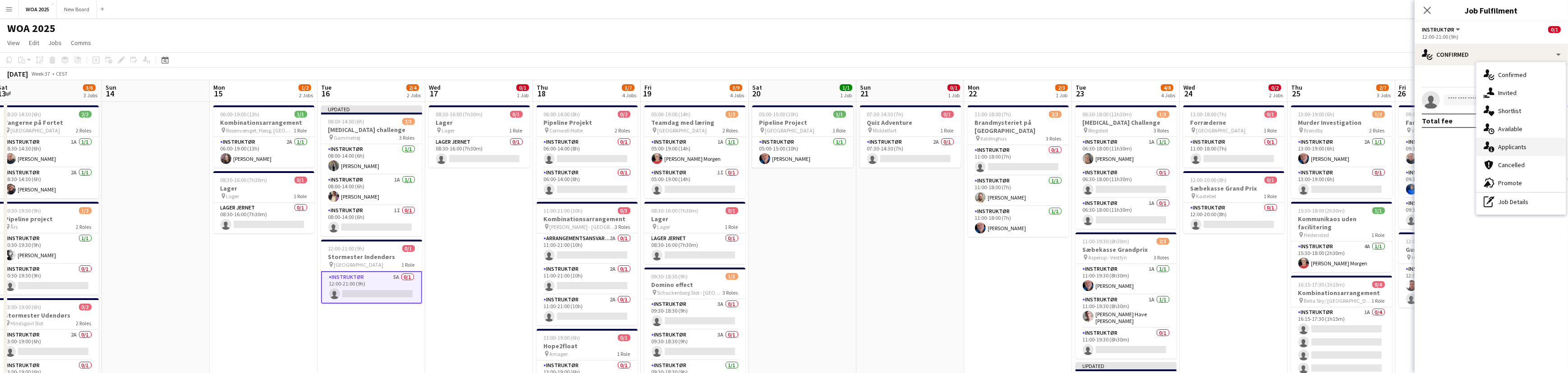
click at [1539, 147] on div "single-neutral-actions-information Applicants" at bounding box center [1521, 147] width 89 height 18
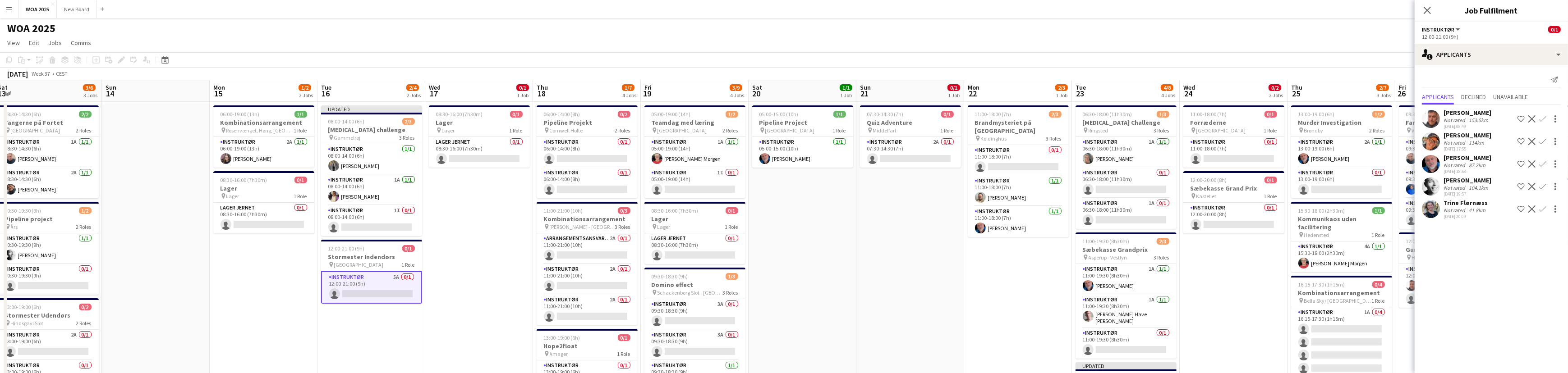
click at [1542, 140] on app-icon "Confirm" at bounding box center [1542, 142] width 7 height 7
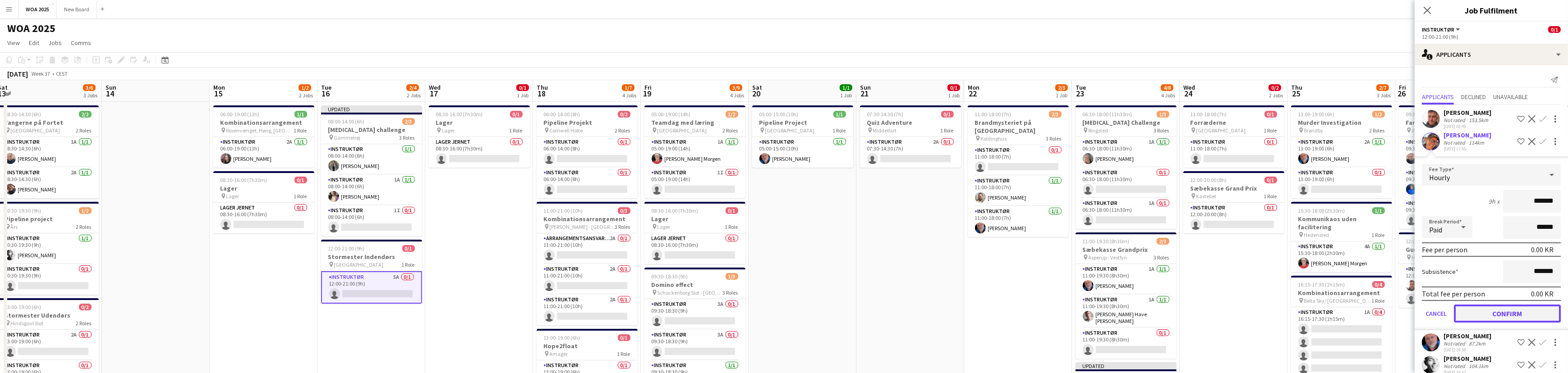
click at [1521, 309] on button "Confirm" at bounding box center [1507, 314] width 107 height 18
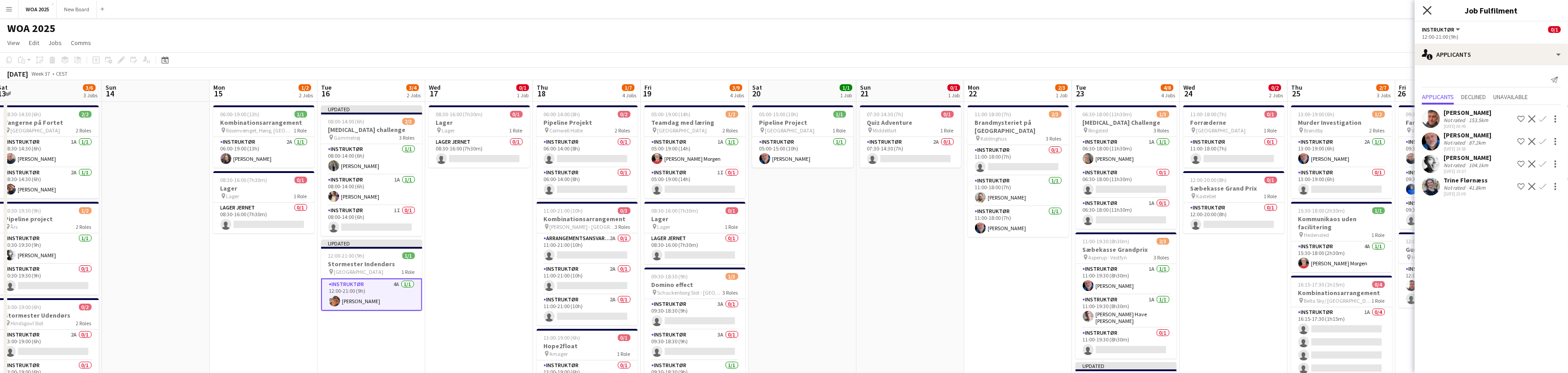
click at [1426, 8] on icon "Close pop-in" at bounding box center [1427, 10] width 9 height 9
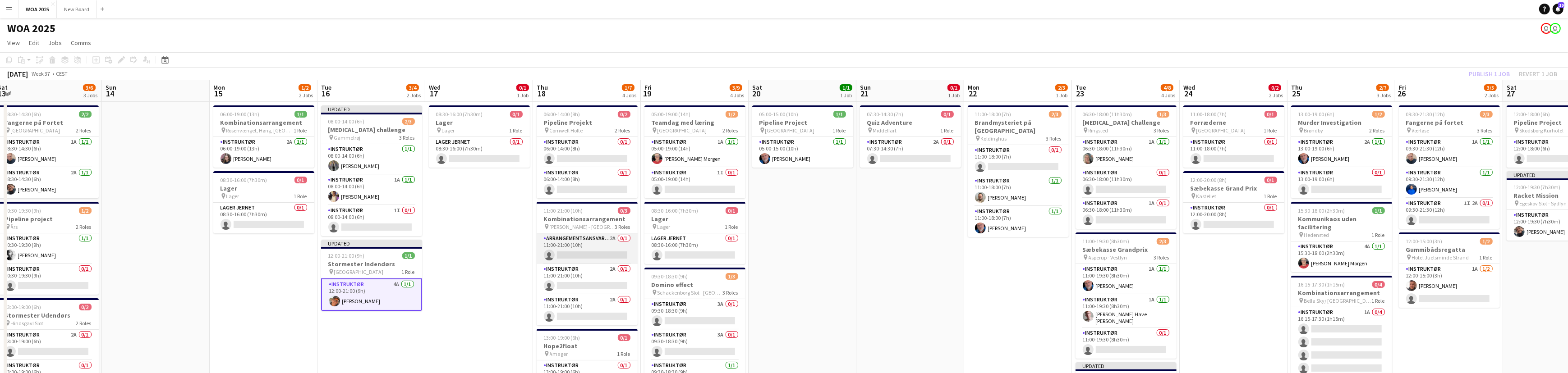
click at [591, 239] on app-card-role "Arrangementsansvarlig 2A 0/1 11:00-21:00 (10h) single-neutral-actions" at bounding box center [587, 248] width 101 height 31
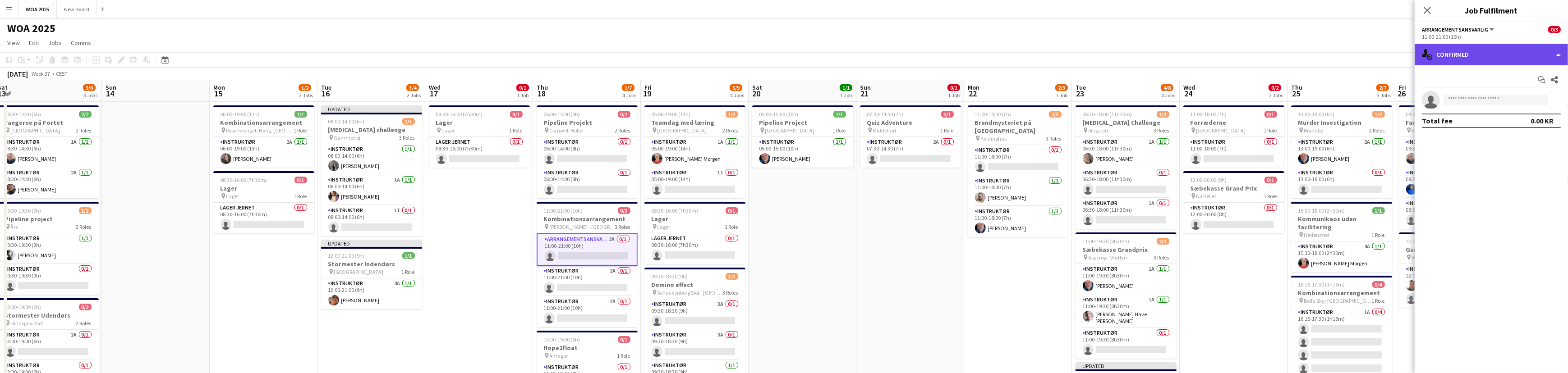
click at [1543, 56] on div "single-neutral-actions-check-2 Confirmed" at bounding box center [1491, 54] width 153 height 21
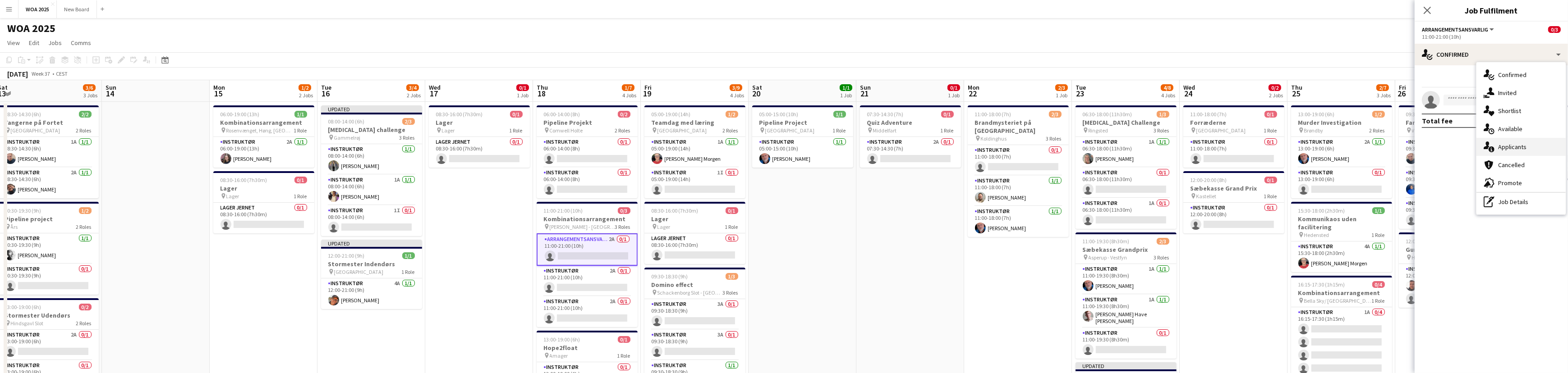
click at [1553, 149] on div "single-neutral-actions-information Applicants" at bounding box center [1521, 147] width 89 height 18
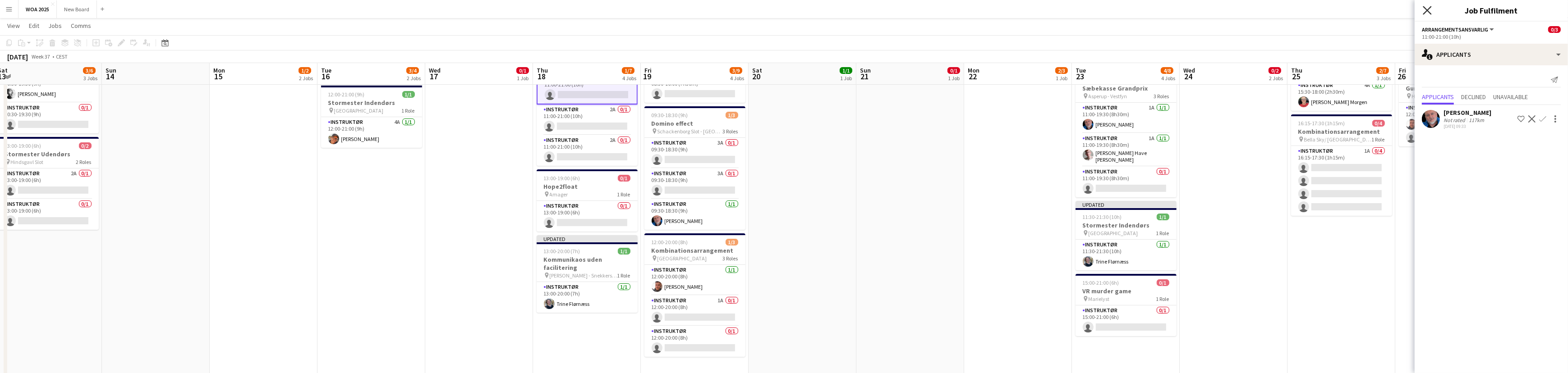
scroll to position [161, 0]
click at [1424, 9] on icon "Close pop-in" at bounding box center [1427, 10] width 9 height 9
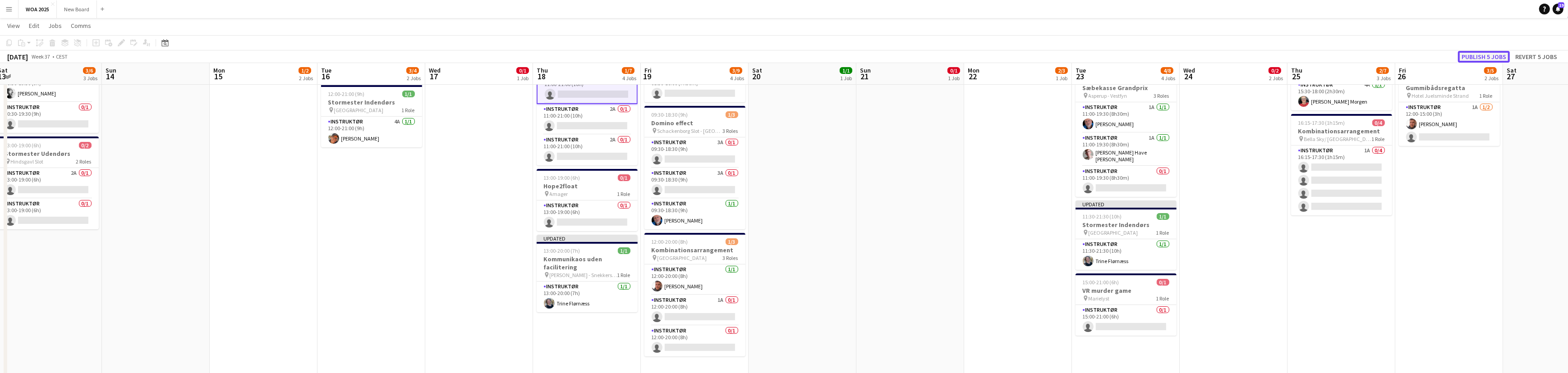
click at [1478, 55] on button "Publish 5 jobs" at bounding box center [1484, 56] width 52 height 12
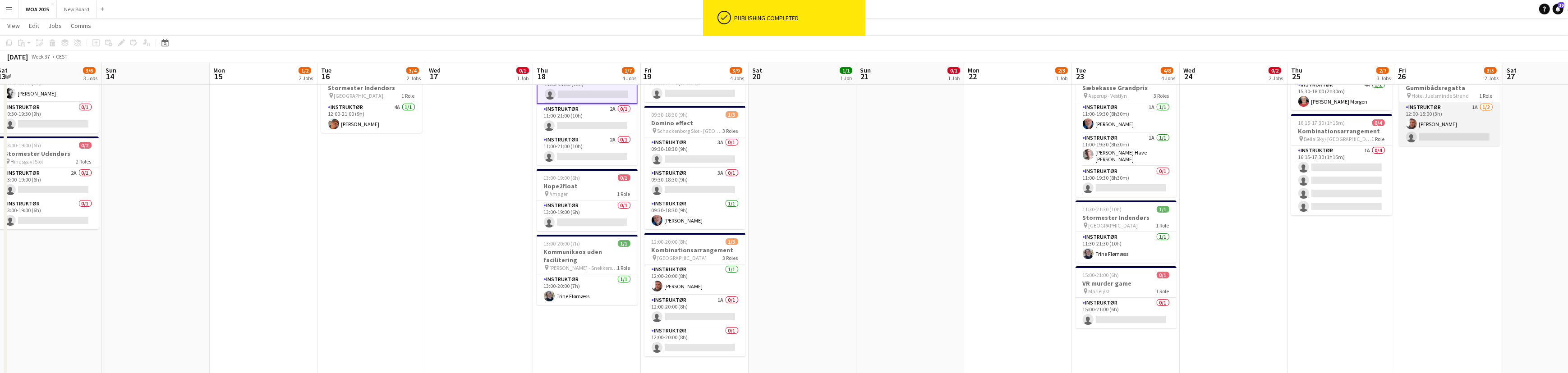
click at [1469, 134] on app-card-role "Instruktør 1A 1/2 12:00-15:00 (3h) Adam Garlin Larsen single-neutral-actions" at bounding box center [1449, 125] width 101 height 44
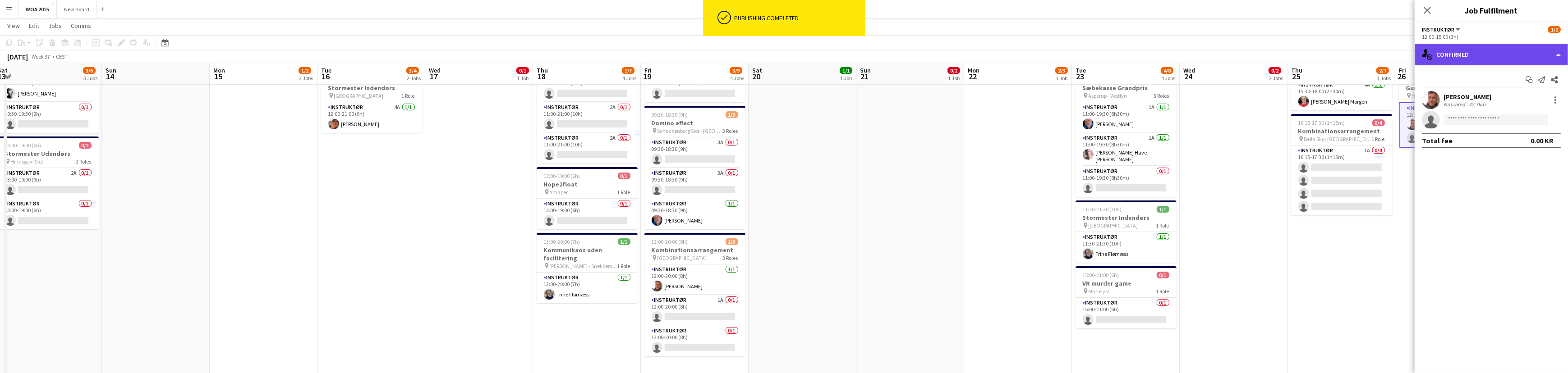
click at [1534, 55] on div "single-neutral-actions-check-2 Confirmed" at bounding box center [1491, 54] width 153 height 21
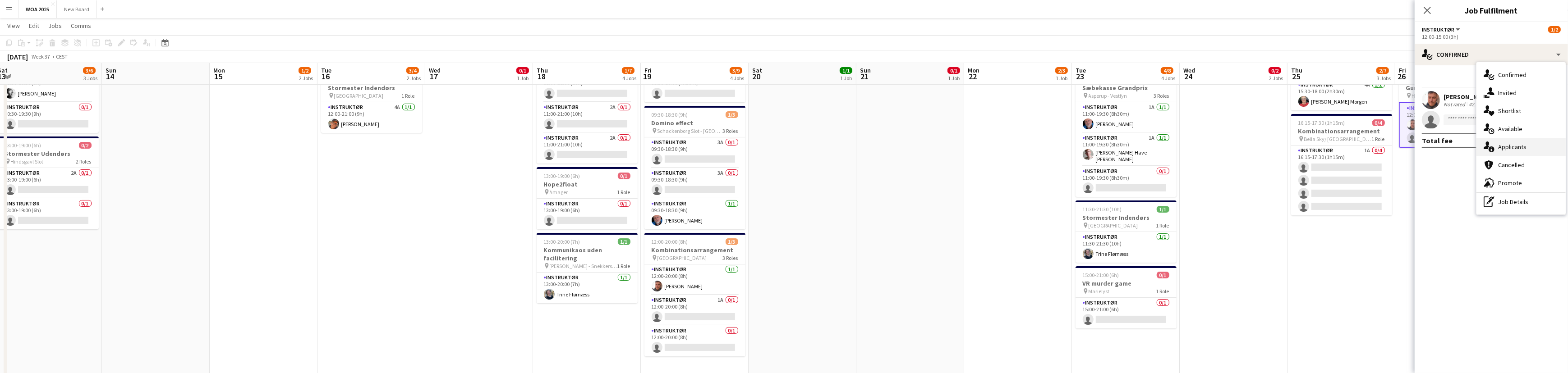
click at [1549, 150] on div "single-neutral-actions-information Applicants" at bounding box center [1521, 147] width 89 height 18
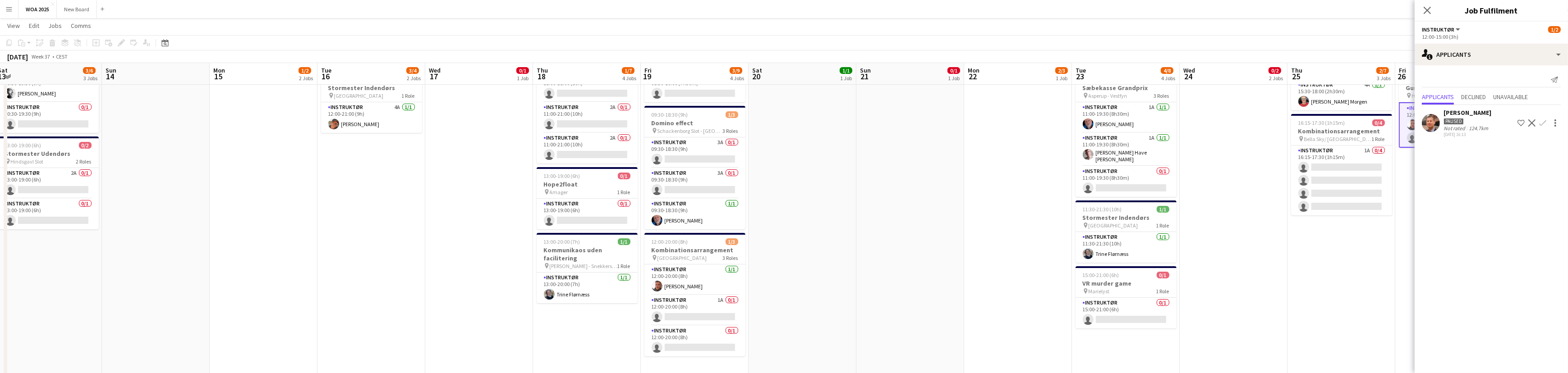
click at [1366, 27] on app-page-menu "View Day view expanded Day view collapsed Month view Date picker Jump to [DATE]…" at bounding box center [784, 27] width 1568 height 17
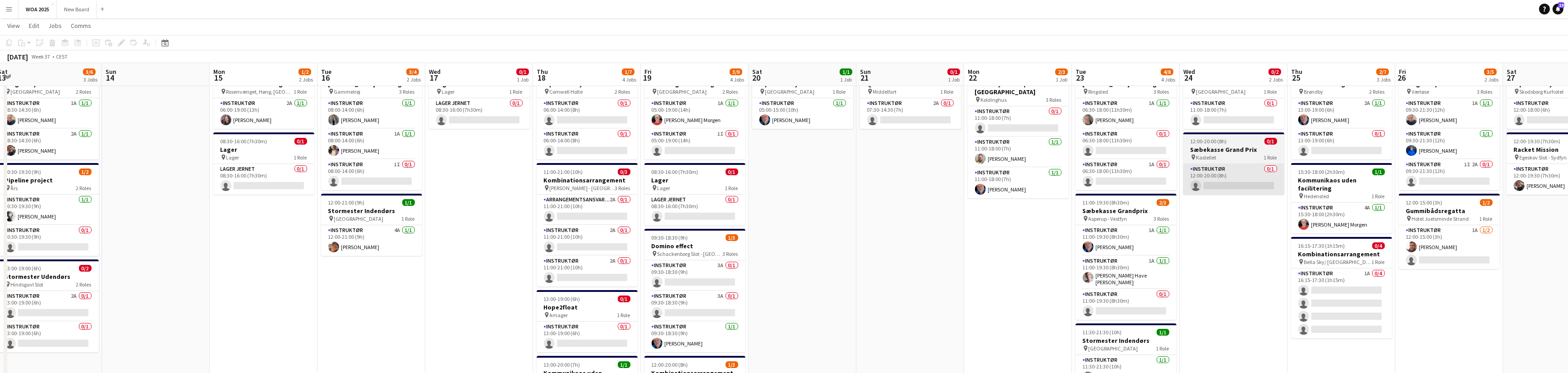
scroll to position [40, 0]
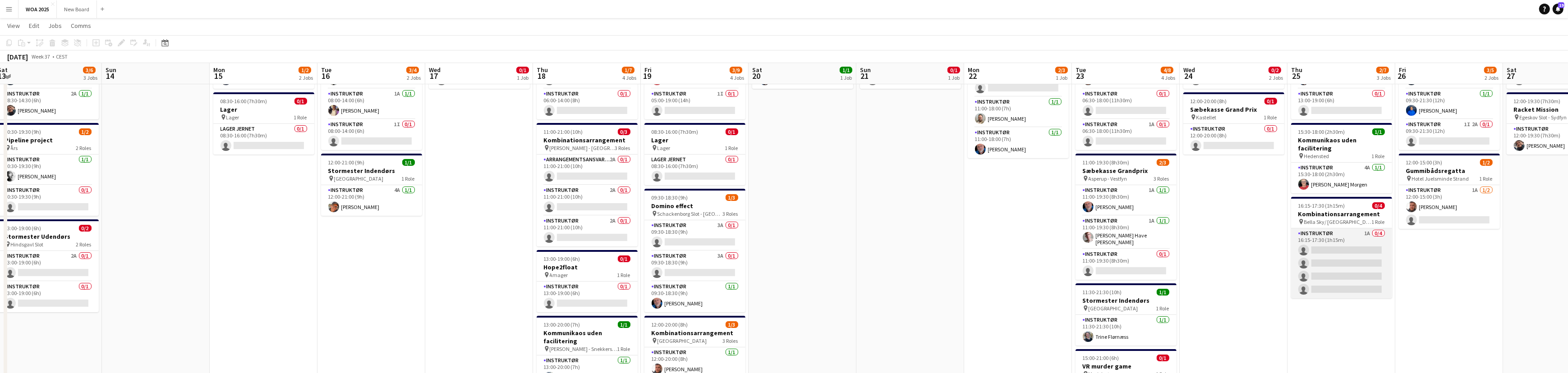
click at [1348, 246] on app-card-role "Instruktør 1A 0/4 16:15-17:30 (1h15m) single-neutral-actions single-neutral-act…" at bounding box center [1341, 263] width 101 height 70
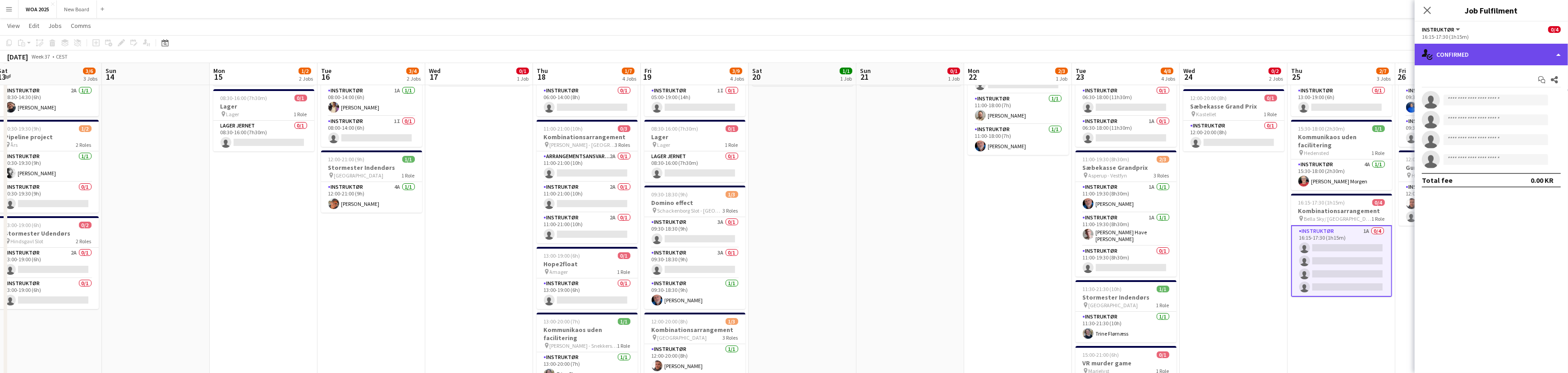
click at [1543, 52] on div "single-neutral-actions-check-2 Confirmed" at bounding box center [1491, 54] width 153 height 21
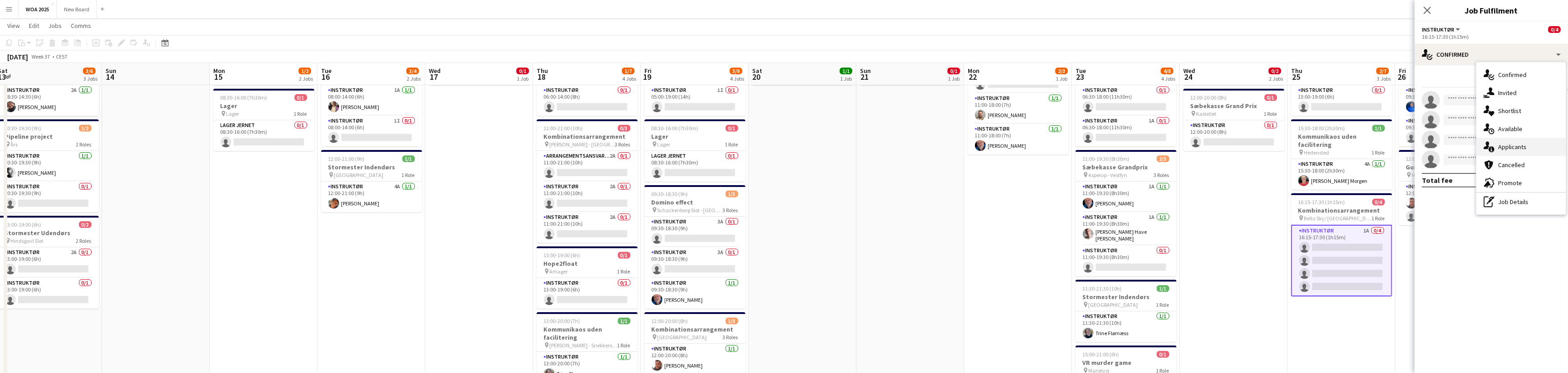
click at [1553, 145] on div "single-neutral-actions-information Applicants" at bounding box center [1521, 147] width 89 height 18
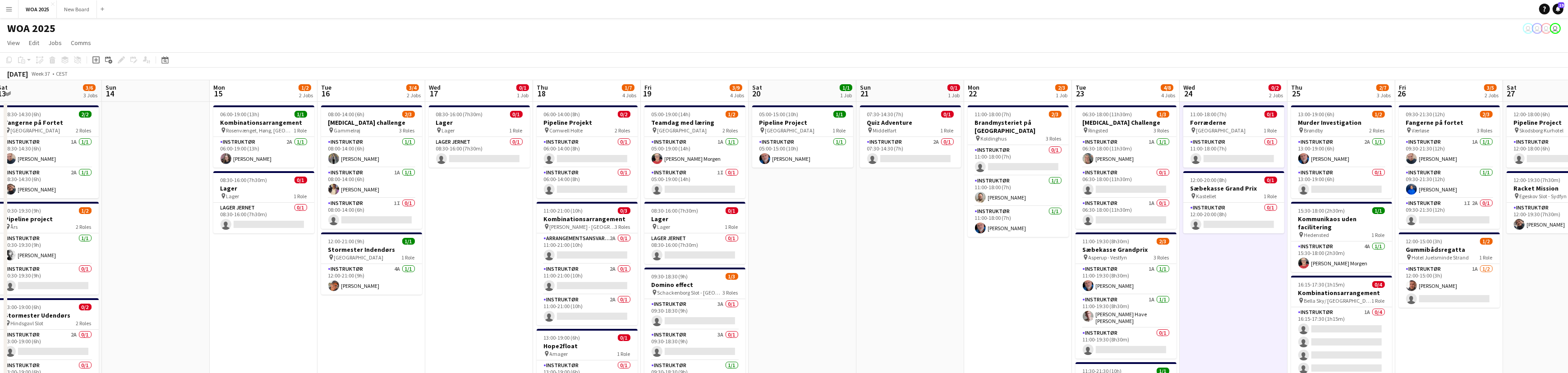
scroll to position [0, 0]
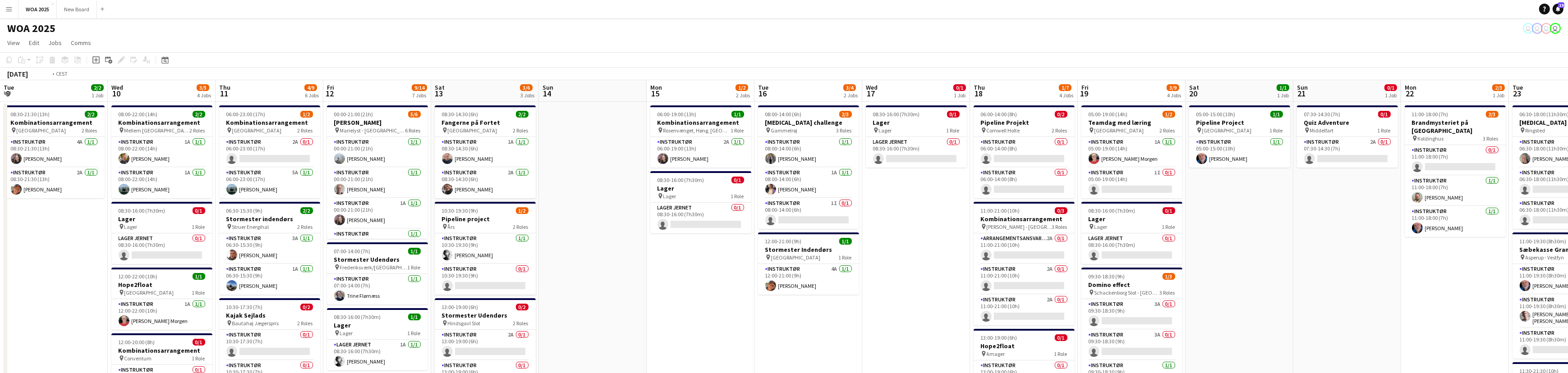
drag, startPoint x: 152, startPoint y: 156, endPoint x: 549, endPoint y: 165, distance: 397.1
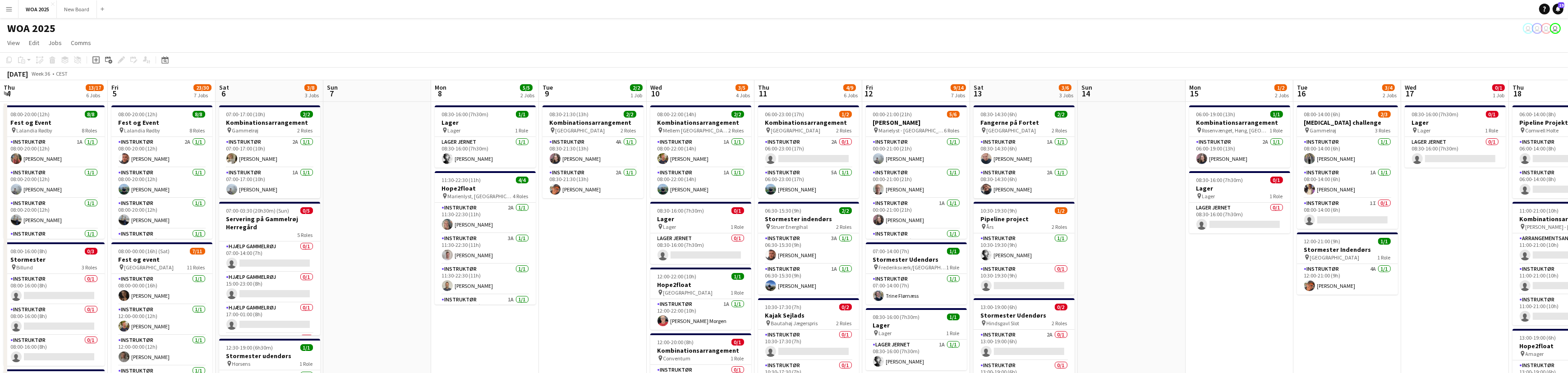
drag, startPoint x: 181, startPoint y: 223, endPoint x: 582, endPoint y: 147, distance: 408.1
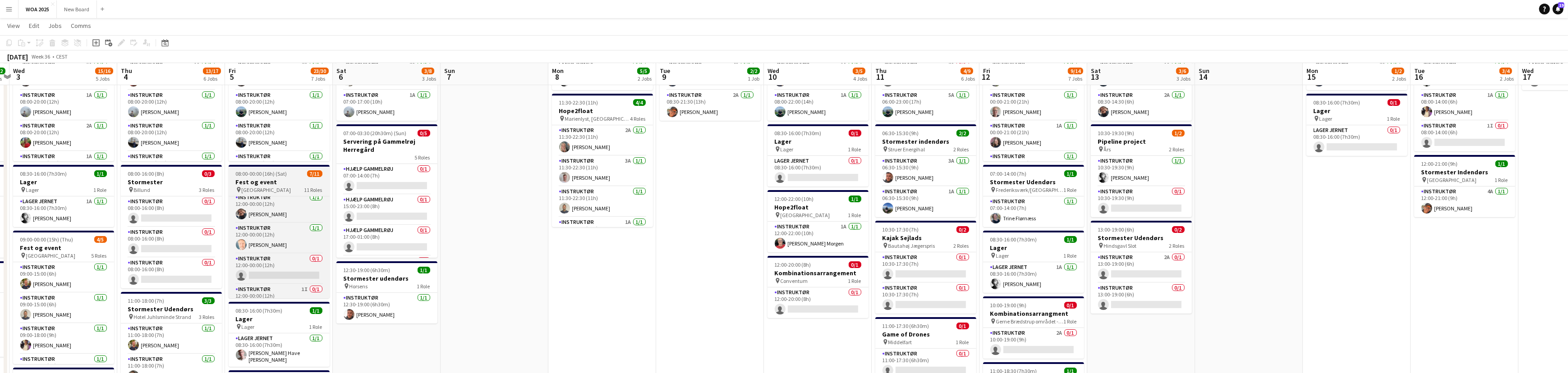
scroll to position [146, 0]
click at [264, 245] on app-card-role "Instruktør 0/1 12:00-00:00 (12h) single-neutral-actions" at bounding box center [279, 250] width 101 height 31
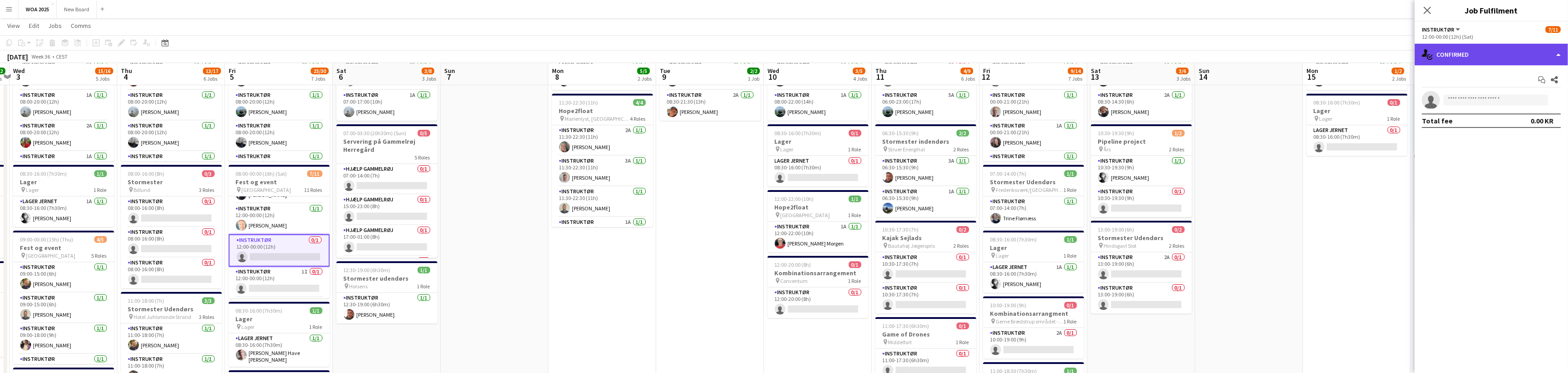
click at [1472, 56] on div "single-neutral-actions-check-2 Confirmed" at bounding box center [1491, 54] width 153 height 21
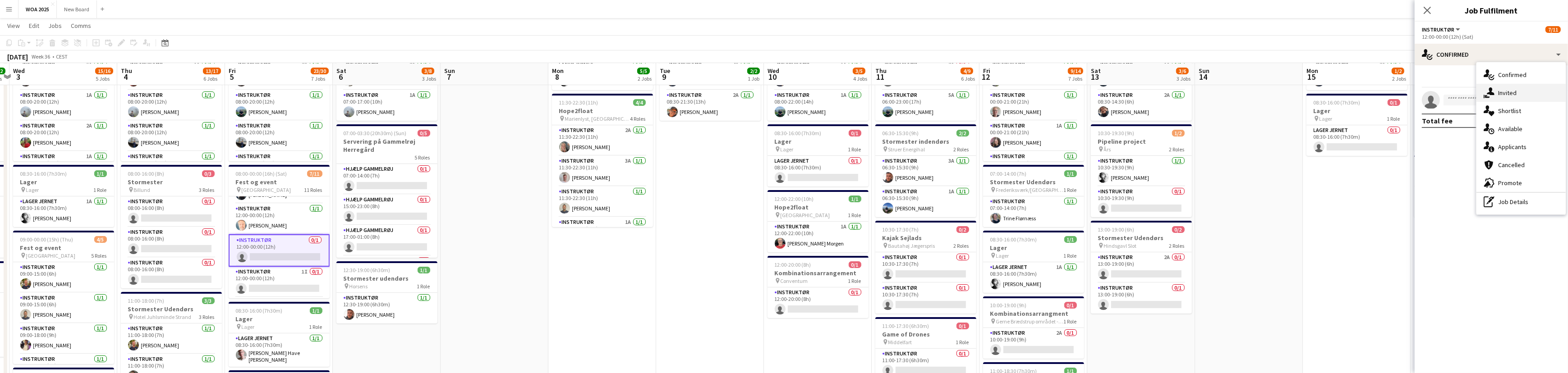
click at [1513, 95] on div "single-neutral-actions-share-1 Invited" at bounding box center [1521, 93] width 89 height 18
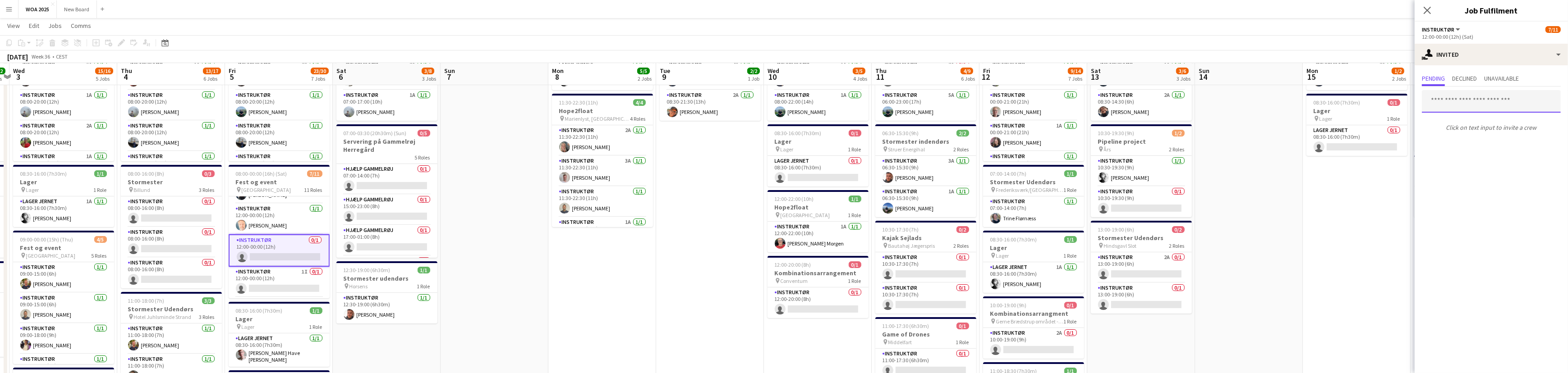
click at [1493, 102] on input "text" at bounding box center [1491, 101] width 139 height 23
type input "*****"
click at [1479, 126] on span "Claus Olesen Active" at bounding box center [1491, 123] width 125 height 8
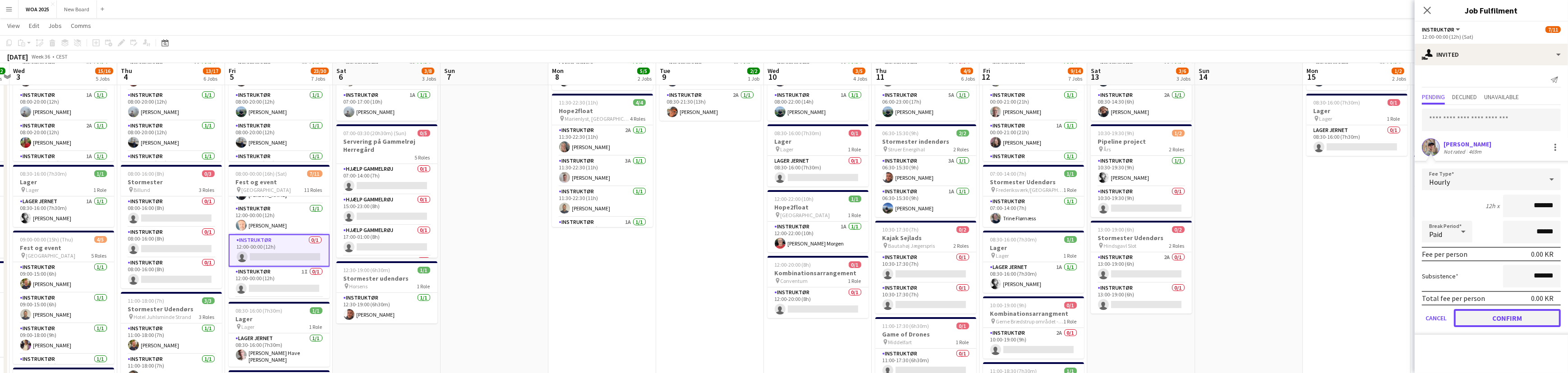
click at [1517, 312] on button "Confirm" at bounding box center [1507, 318] width 107 height 18
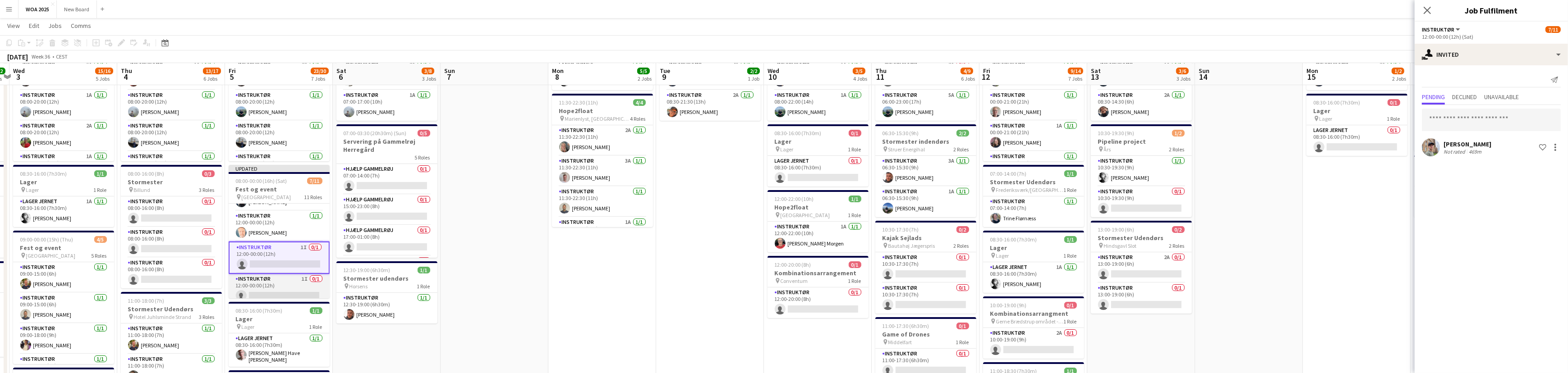
click at [279, 290] on app-card-role "Instruktør 1I 0/1 12:00-00:00 (12h) single-neutral-actions" at bounding box center [279, 289] width 101 height 31
click at [285, 259] on app-card-role "Instruktør 1I 0/1 12:00-00:00 (12h) single-neutral-actions" at bounding box center [279, 269] width 101 height 31
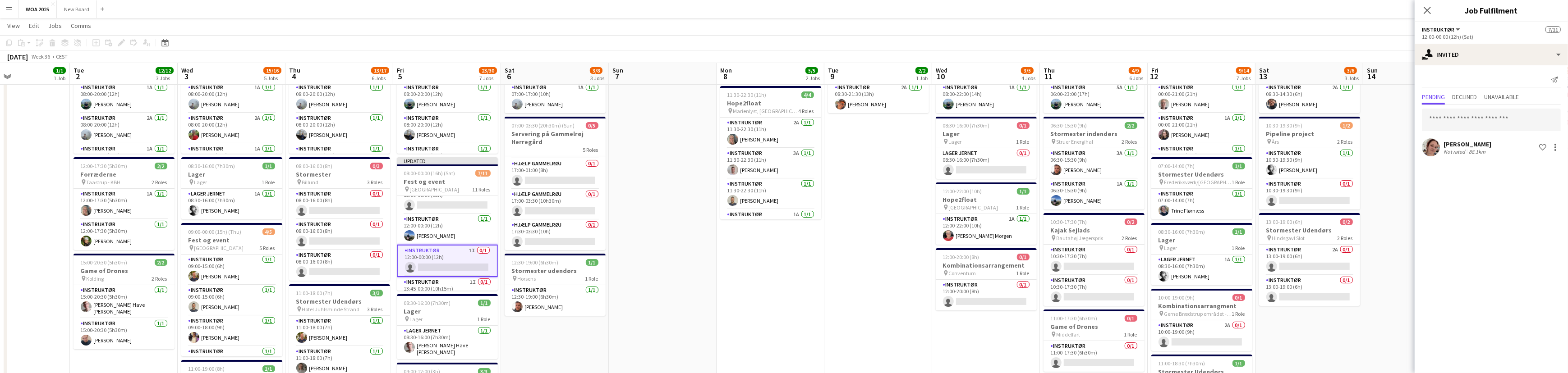
scroll to position [0, 277]
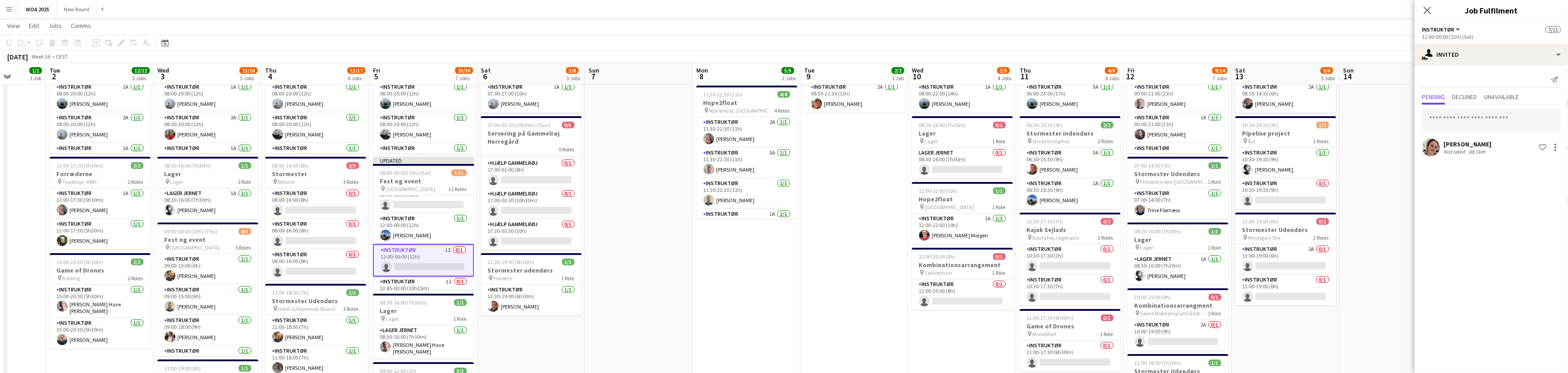
drag, startPoint x: 356, startPoint y: 333, endPoint x: 501, endPoint y: 286, distance: 152.4
click at [501, 286] on app-calendar-viewport "Sat 30 15/24 3 Jobs Sun 31 Mon 1 1/1 1 Job Tue 2 12/12 3 Jobs Wed 3 15/16 5 Job…" at bounding box center [784, 361] width 1568 height 822
click at [324, 207] on app-card-role "Instruktør 0/1 08:00-16:00 (8h) single-neutral-actions" at bounding box center [315, 203] width 101 height 31
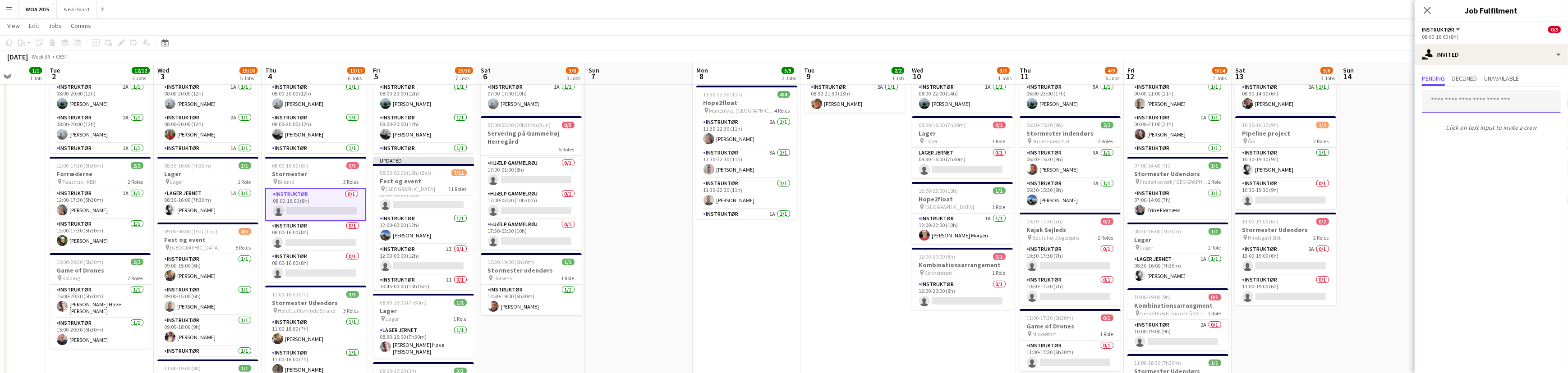
click at [1479, 101] on input "text" at bounding box center [1491, 101] width 139 height 23
type input "*****"
click at [1475, 124] on span "[PERSON_NAME]" at bounding box center [1454, 123] width 52 height 8
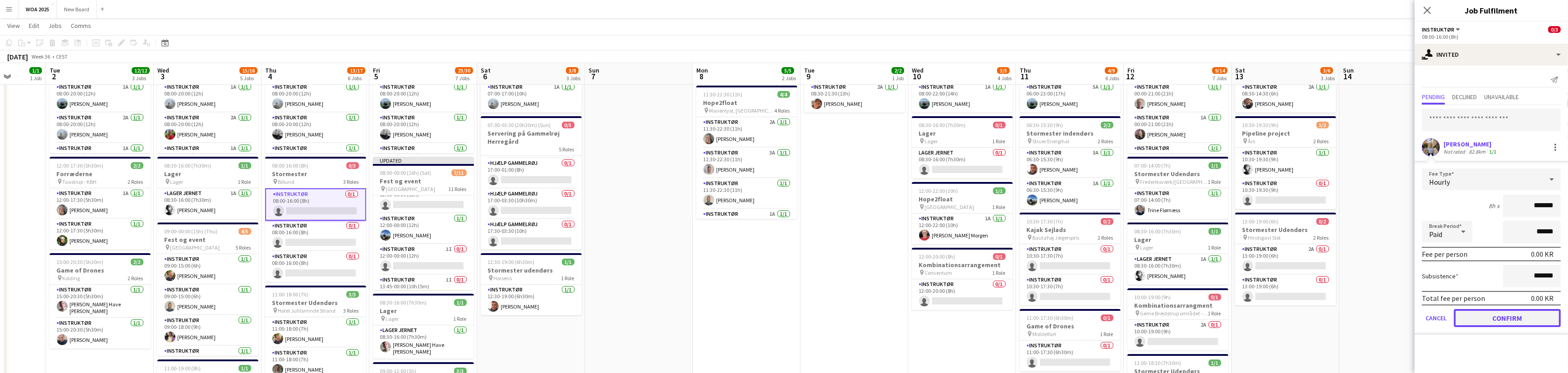
click at [1534, 311] on button "Confirm" at bounding box center [1507, 318] width 107 height 18
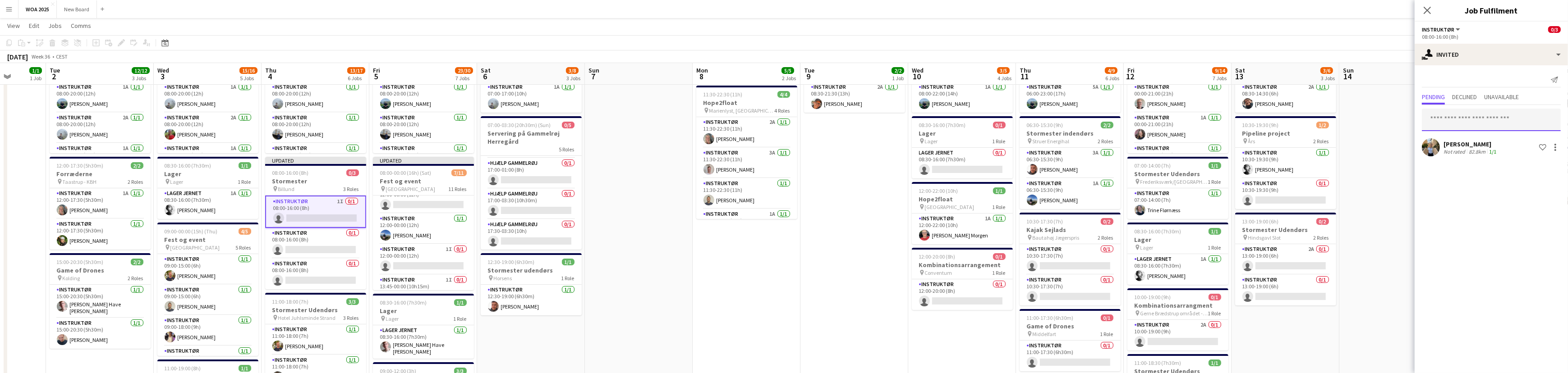
click at [1503, 122] on input "text" at bounding box center [1491, 120] width 139 height 23
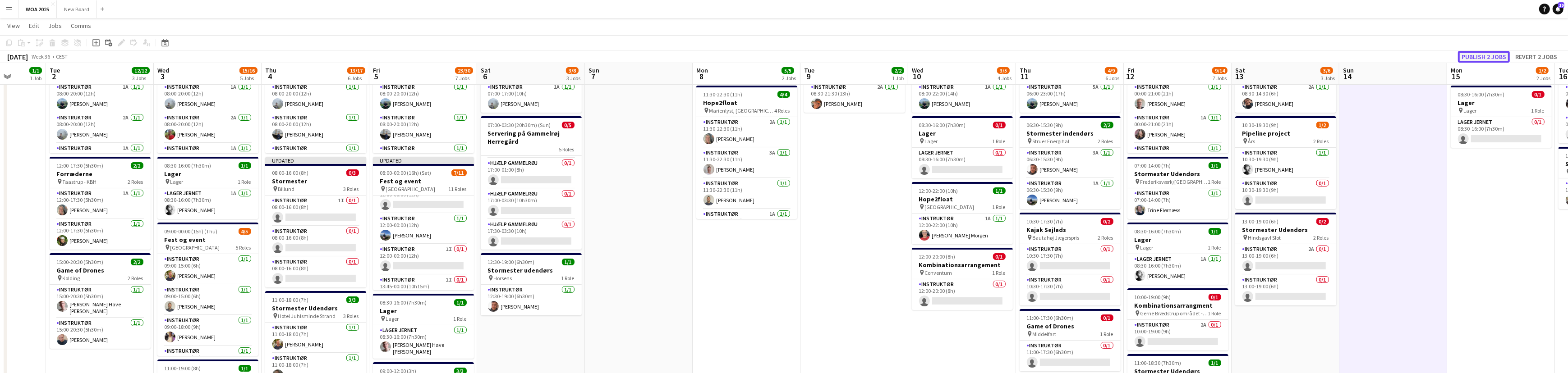
click at [1492, 56] on button "Publish 2 jobs" at bounding box center [1484, 56] width 52 height 12
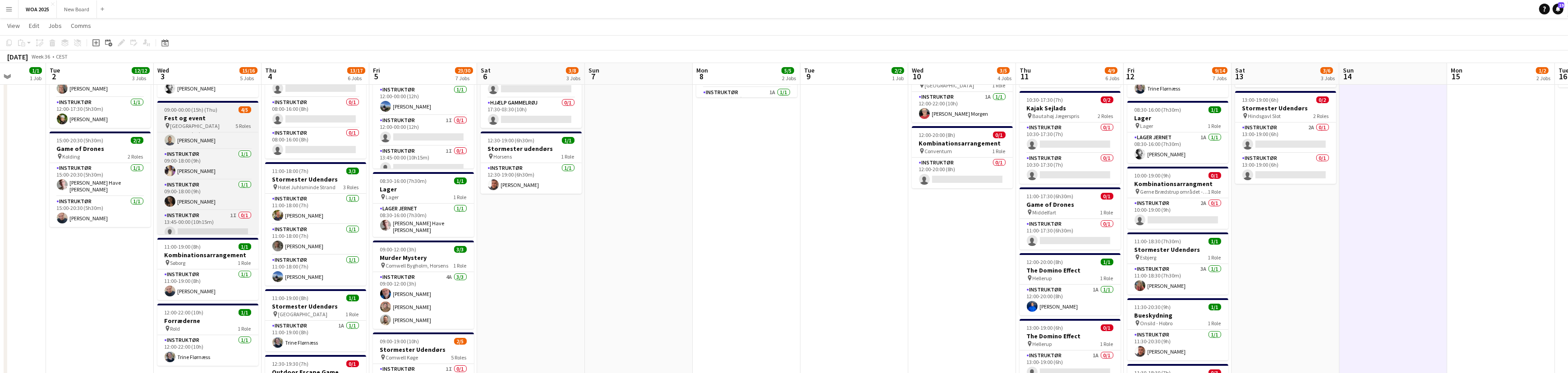
scroll to position [51, 0]
click at [207, 214] on app-card-role "Instruktør 1I 0/1 13:45-00:00 (10h15m) single-neutral-actions" at bounding box center [208, 219] width 101 height 31
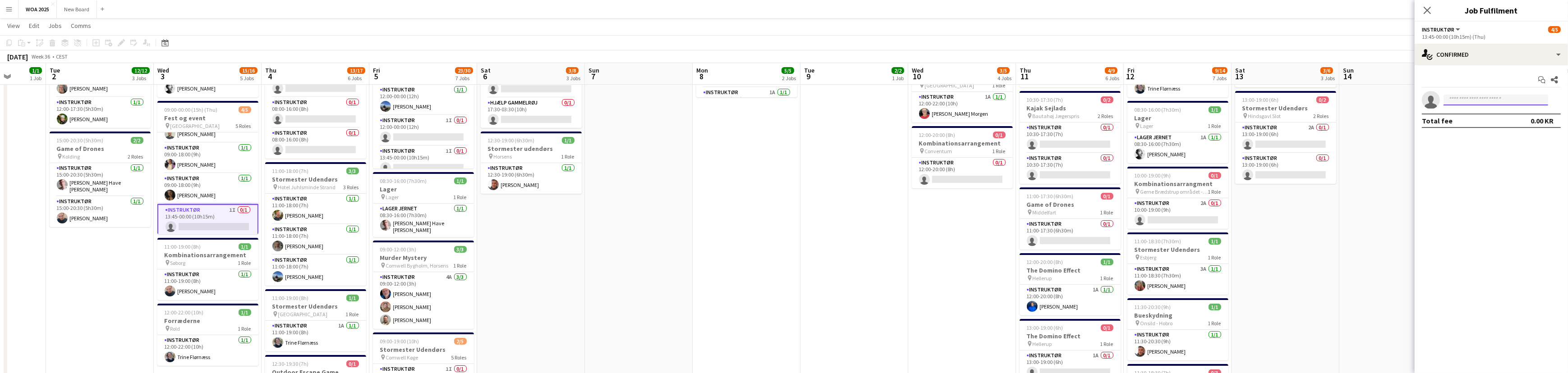
click at [1465, 99] on input at bounding box center [1495, 100] width 104 height 11
type input "*****"
click at [1476, 120] on span "clausvest5@gmail.com" at bounding box center [1496, 120] width 90 height 7
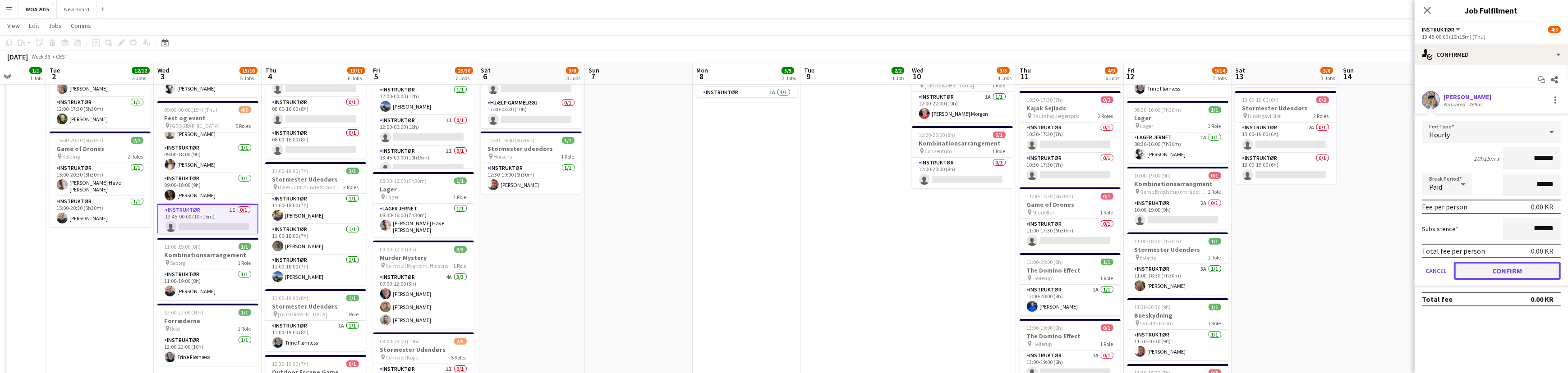
click at [1482, 267] on button "Confirm" at bounding box center [1507, 271] width 107 height 18
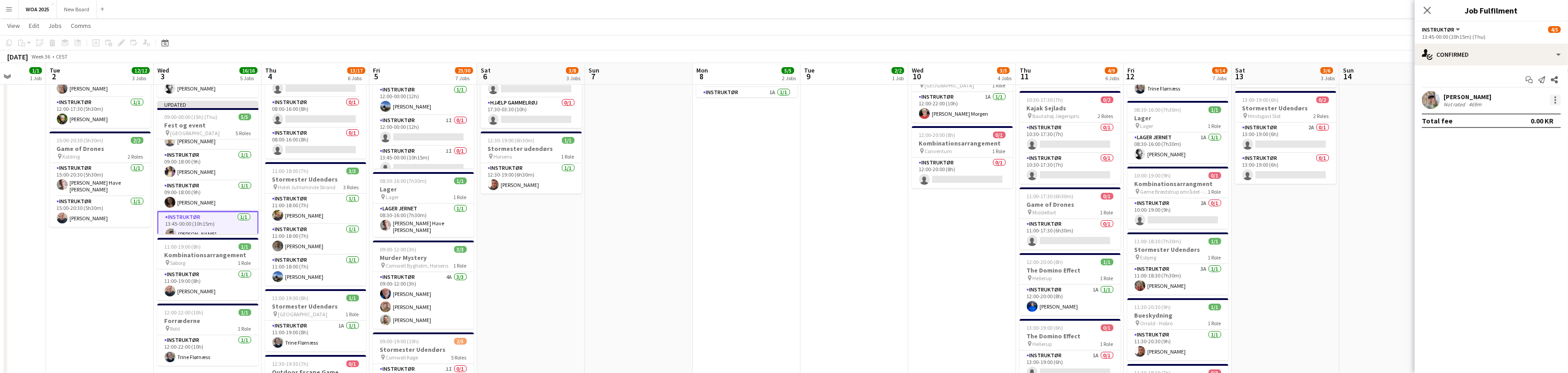
click at [1556, 99] on div at bounding box center [1555, 100] width 11 height 11
click at [1536, 207] on button "Remove" at bounding box center [1525, 203] width 70 height 21
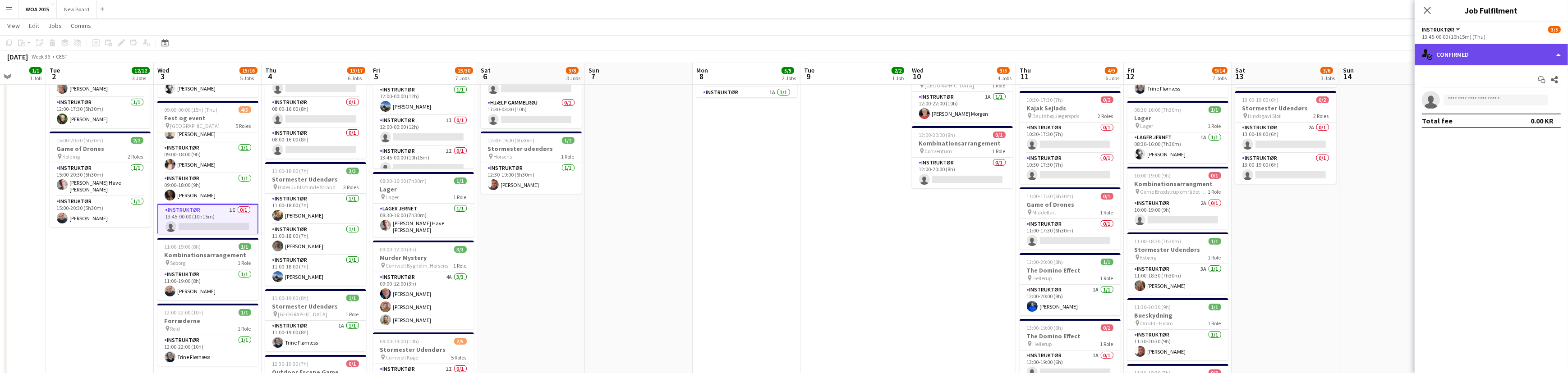
click at [1502, 51] on div "single-neutral-actions-check-2 Confirmed" at bounding box center [1491, 54] width 153 height 21
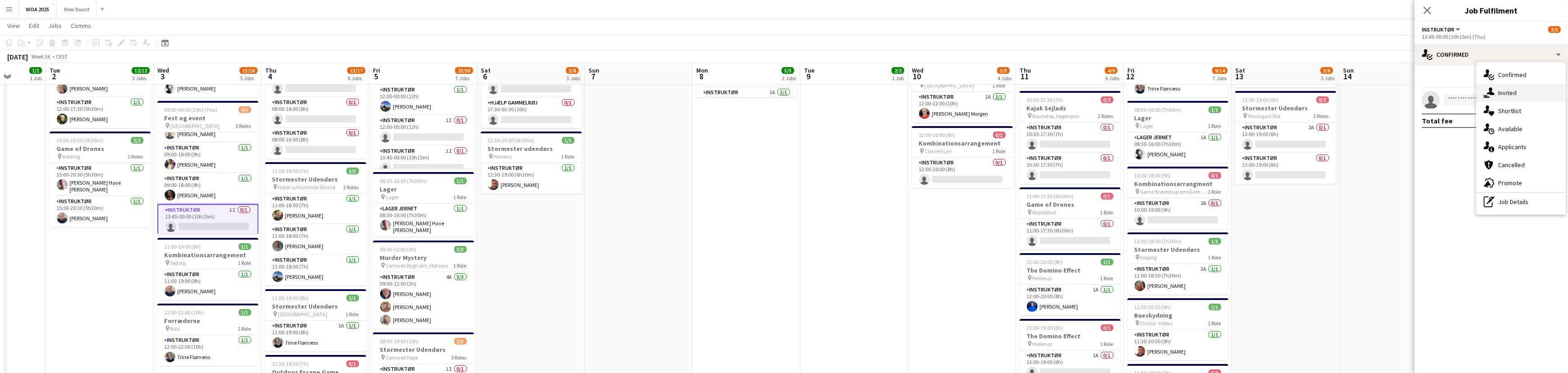
click at [1514, 89] on div "single-neutral-actions-share-1 Invited" at bounding box center [1521, 93] width 89 height 18
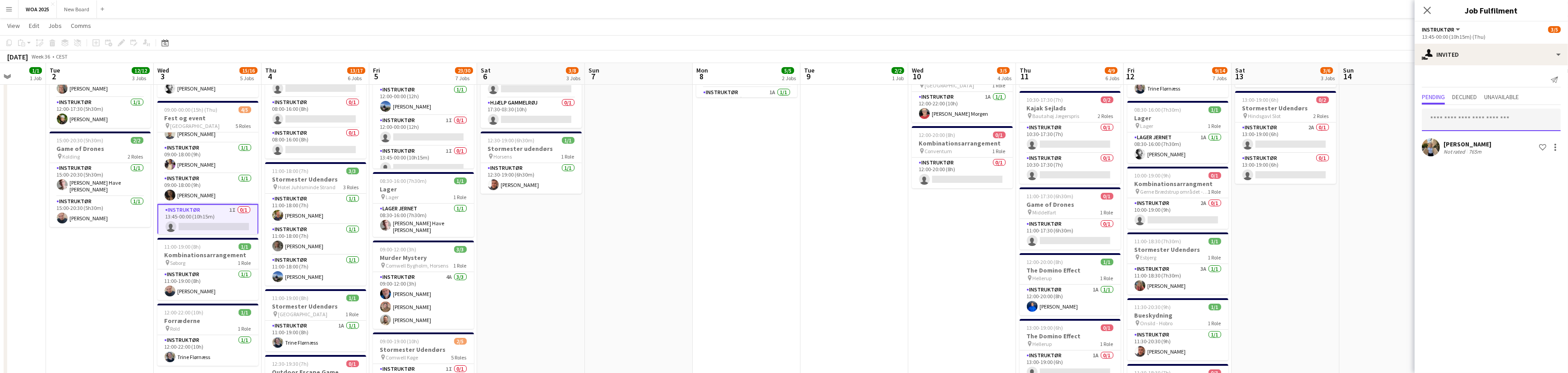
click at [1503, 124] on input "text" at bounding box center [1491, 120] width 139 height 23
type input "*****"
click at [1495, 149] on span "clausvest5@gmail.com" at bounding box center [1491, 149] width 125 height 7
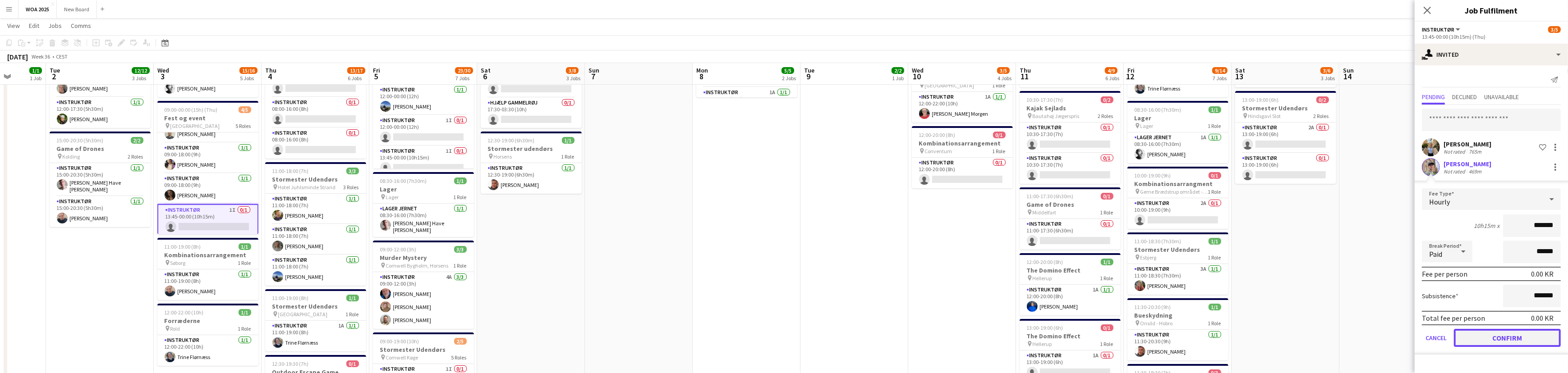
click at [1506, 337] on button "Confirm" at bounding box center [1507, 338] width 107 height 18
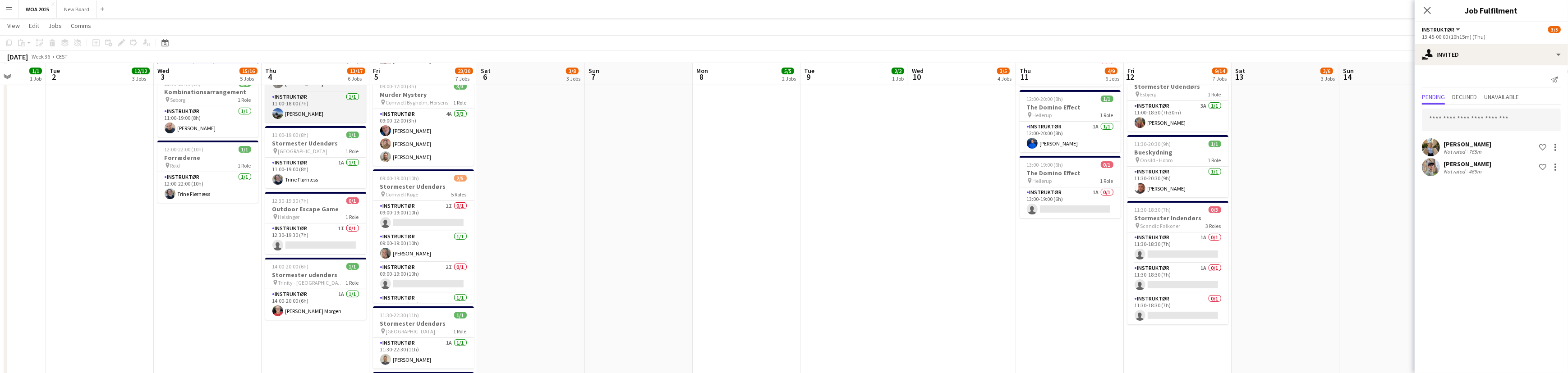
scroll to position [369, 0]
click at [320, 238] on app-card-role "Instruktør 1I 0/1 12:30-19:30 (7h) single-neutral-actions" at bounding box center [315, 239] width 101 height 31
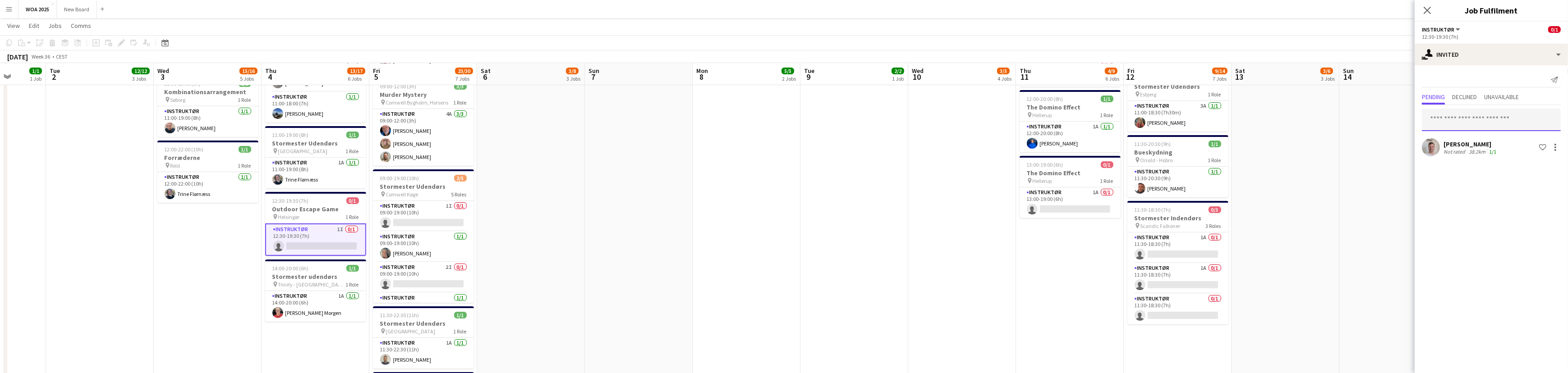
click at [1460, 121] on input "text" at bounding box center [1491, 120] width 139 height 23
